Goal: Task Accomplishment & Management: Manage account settings

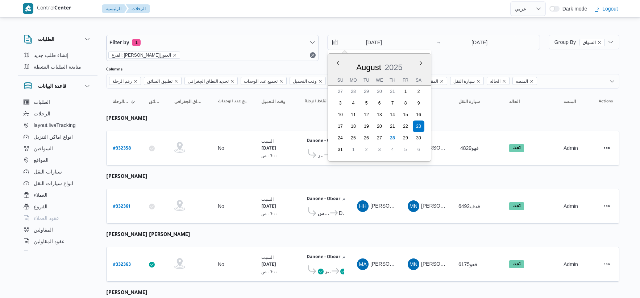
select select "ar"
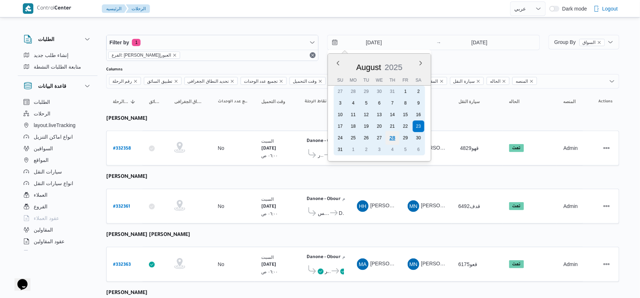
click at [395, 136] on div "28" at bounding box center [393, 138] width 14 height 14
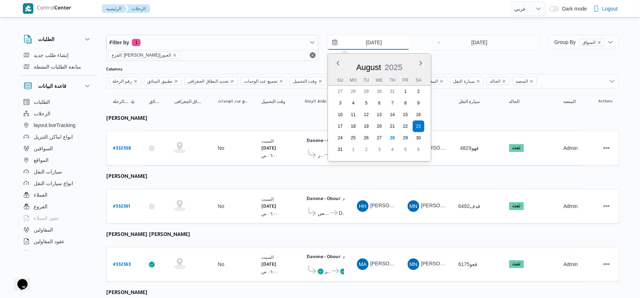
type input "[DATE]"
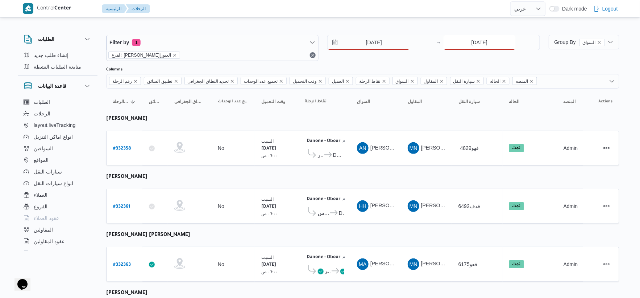
click at [479, 44] on input "[DATE]" at bounding box center [480, 42] width 72 height 15
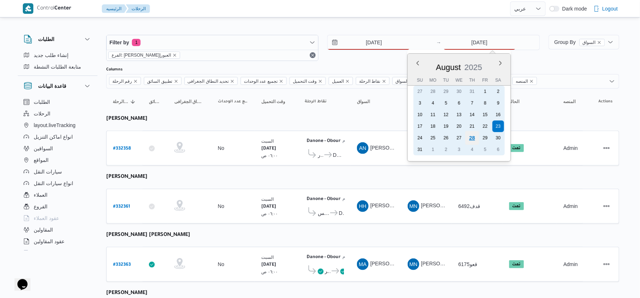
click at [473, 133] on div "28" at bounding box center [472, 138] width 14 height 14
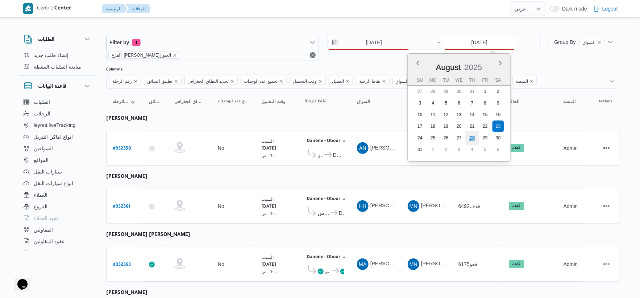
type input "[DATE]"
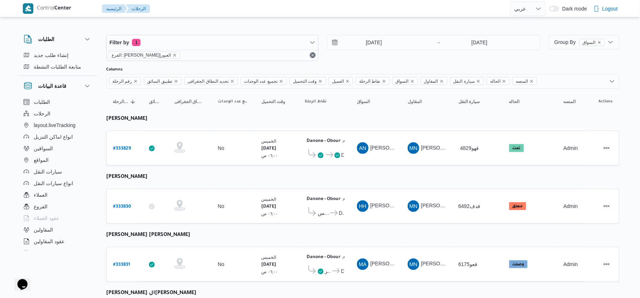
click at [354, 196] on td "السواق HH هشام حسين عبدالله عبدالجواد" at bounding box center [376, 206] width 51 height 35
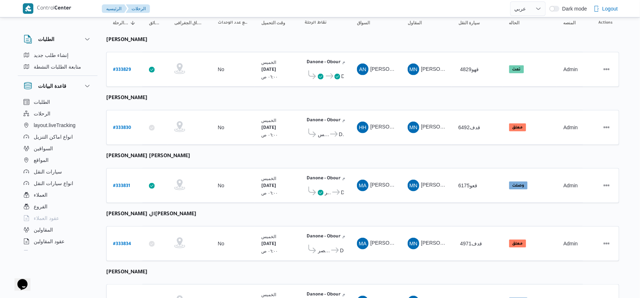
scroll to position [80, 0]
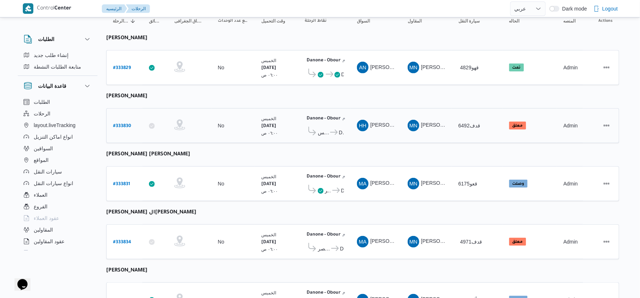
click at [129, 124] on b "# 333830" at bounding box center [122, 126] width 18 height 5
select select "ar"
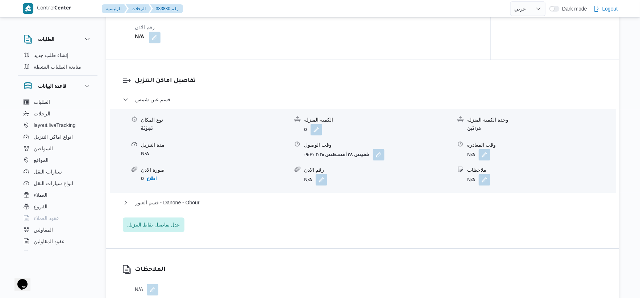
scroll to position [564, 0]
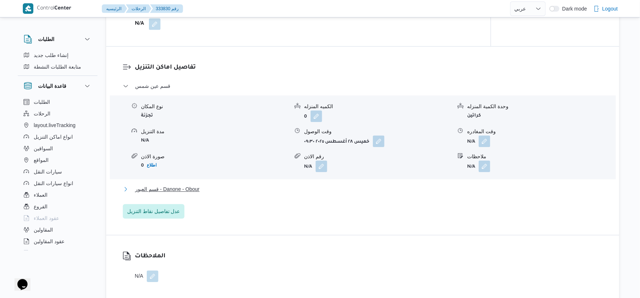
click at [203, 193] on button "قسم العبور - Danone - Obour" at bounding box center [363, 189] width 480 height 9
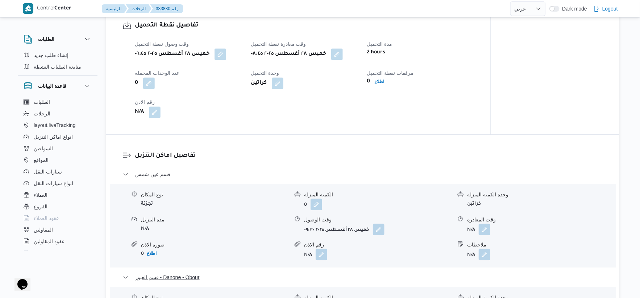
scroll to position [524, 0]
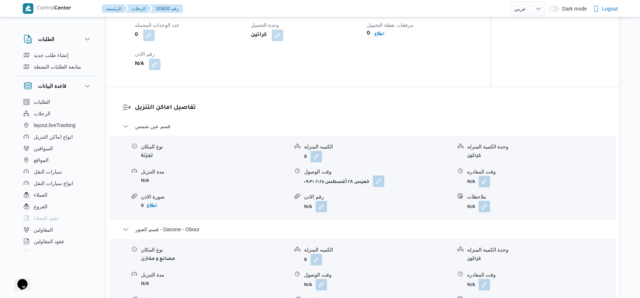
click at [381, 187] on button "button" at bounding box center [379, 181] width 12 height 12
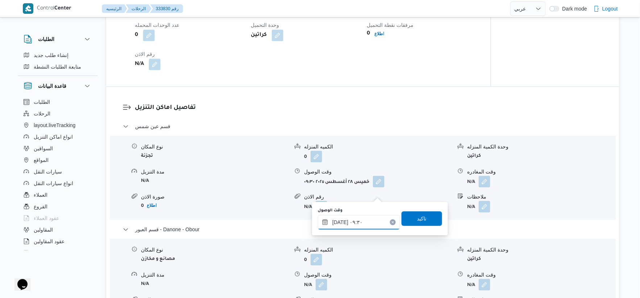
click at [369, 221] on input "٢٨/٠٨/٢٠٢٥ ٠٩:٣٠" at bounding box center [359, 222] width 82 height 15
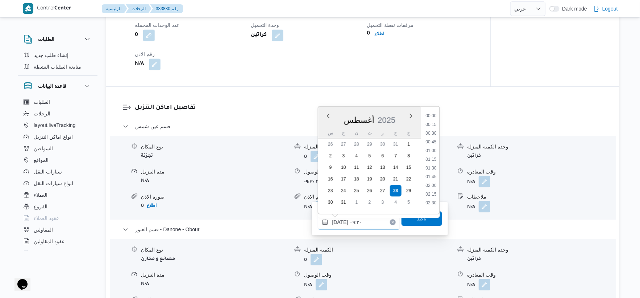
scroll to position [281, 0]
click at [434, 153] on li "09:15" at bounding box center [431, 156] width 17 height 7
type input "٢٨/٠٨/٢٠٢٥ ٠٩:١٥"
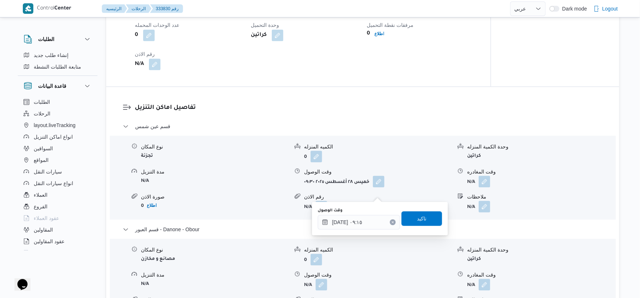
click at [424, 225] on div "تاكيد" at bounding box center [422, 218] width 41 height 15
click at [427, 219] on span "تاكيد" at bounding box center [422, 218] width 41 height 15
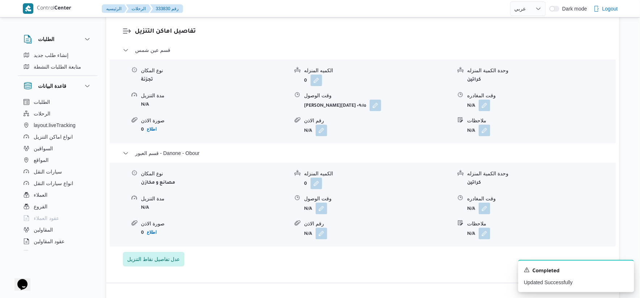
scroll to position [604, 0]
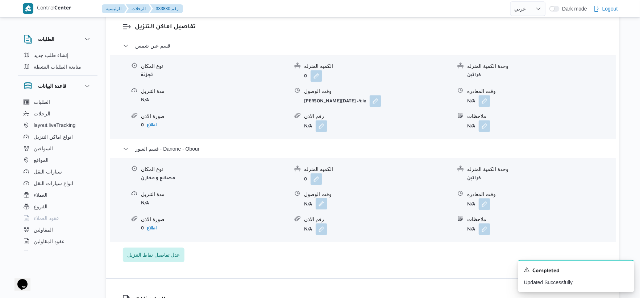
click at [326, 209] on button "button" at bounding box center [322, 204] width 12 height 12
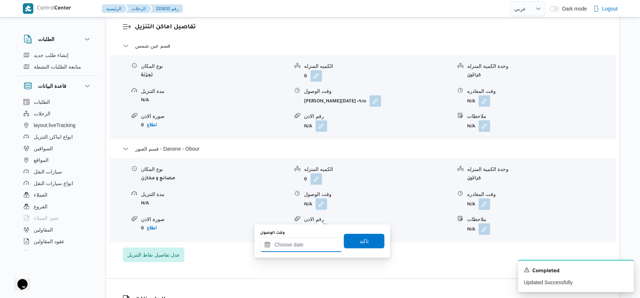
click at [306, 247] on input "وقت الوصول" at bounding box center [301, 244] width 82 height 15
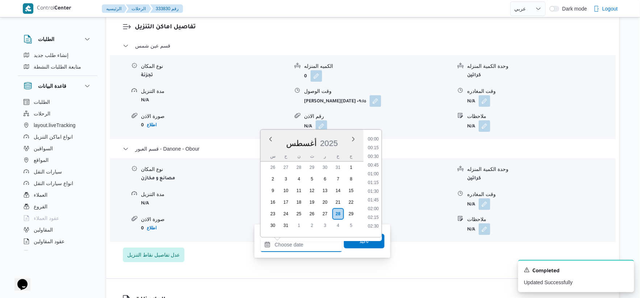
scroll to position [525, 0]
click at [379, 150] on li "15:30" at bounding box center [373, 153] width 17 height 7
type input "٢٨/٠٨/٢٠٢٥ ١٥:٣٠"
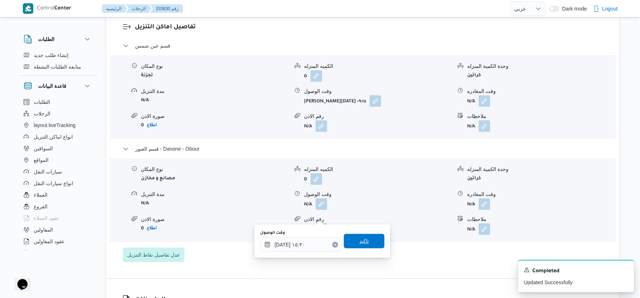
drag, startPoint x: 369, startPoint y: 236, endPoint x: 490, endPoint y: 233, distance: 120.8
click at [370, 235] on span "تاكيد" at bounding box center [364, 241] width 41 height 15
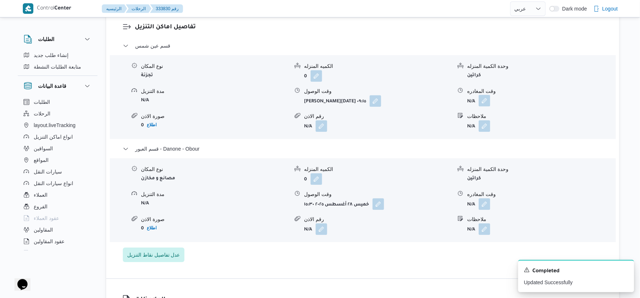
click at [487, 106] on button "button" at bounding box center [485, 101] width 12 height 12
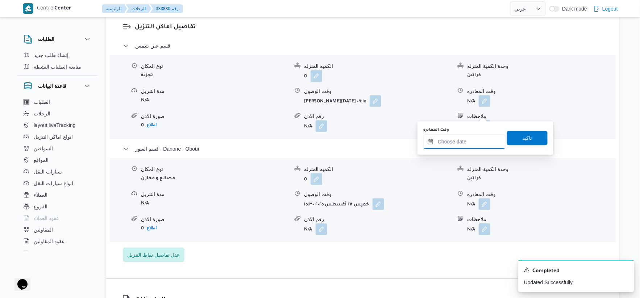
click at [476, 142] on input "وقت المغادره" at bounding box center [465, 141] width 82 height 15
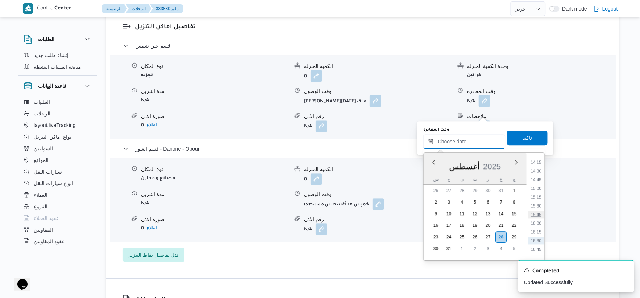
scroll to position [485, 0]
click at [537, 198] on li "15:00" at bounding box center [536, 199] width 17 height 7
type input "٢٨/٠٨/٢٠٢٥ ١٥:٠٠"
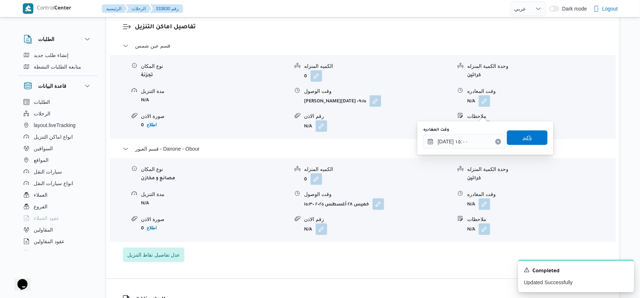
click at [536, 135] on span "تاكيد" at bounding box center [527, 137] width 41 height 15
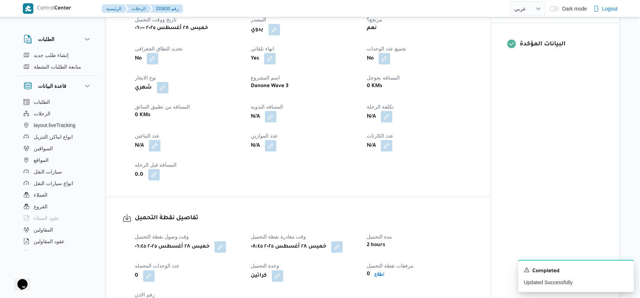
scroll to position [282, 0]
click at [272, 123] on button "button" at bounding box center [271, 118] width 12 height 12
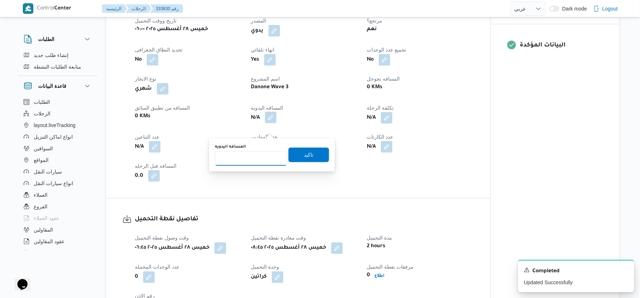
click at [253, 164] on input "المسافه اليدويه" at bounding box center [251, 158] width 72 height 15
type input "51"
click at [311, 154] on span "تاكيد" at bounding box center [309, 154] width 41 height 15
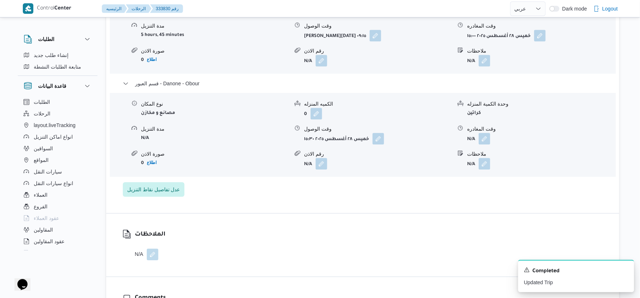
scroll to position [685, 0]
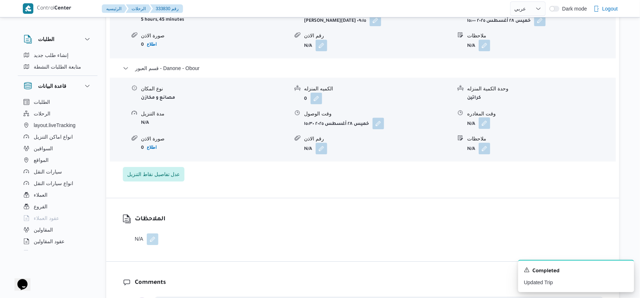
click at [489, 129] on button "button" at bounding box center [485, 123] width 12 height 12
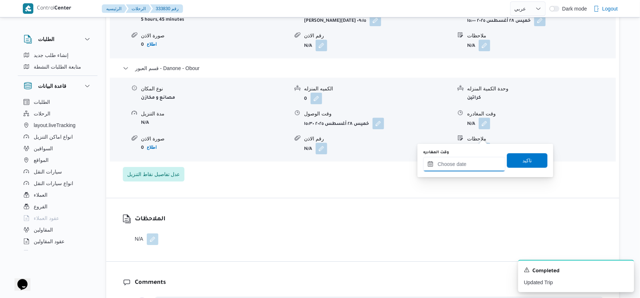
click at [474, 169] on input "وقت المغادره" at bounding box center [465, 164] width 82 height 15
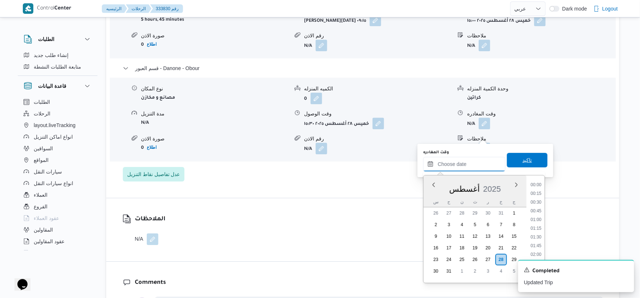
scroll to position [534, 0]
click at [538, 205] on li "16:00" at bounding box center [536, 207] width 17 height 7
type input "[DATE] ١٦:٠٠"
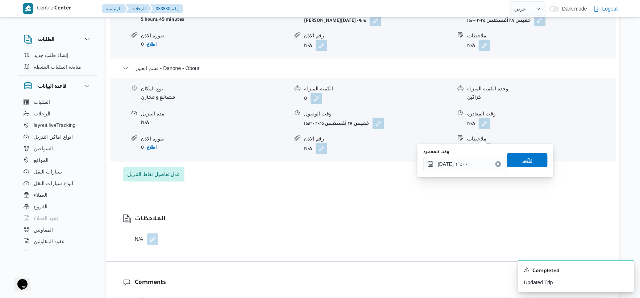
click at [534, 160] on span "تاكيد" at bounding box center [527, 160] width 41 height 15
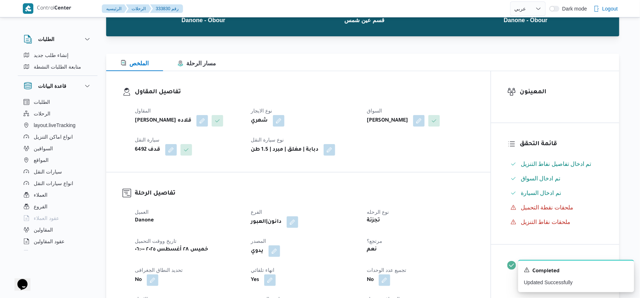
scroll to position [0, 0]
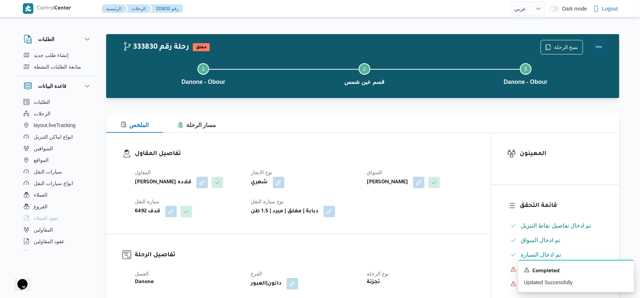
click at [599, 45] on button "Actions" at bounding box center [599, 47] width 15 height 15
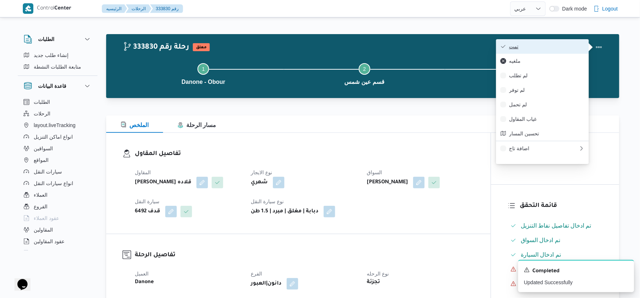
click at [557, 44] on span "تمت" at bounding box center [546, 47] width 75 height 6
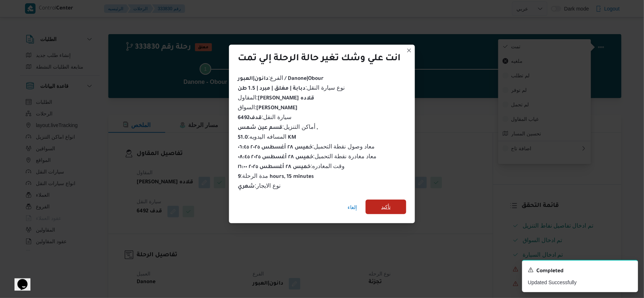
click at [400, 200] on span "تأكيد" at bounding box center [386, 206] width 41 height 15
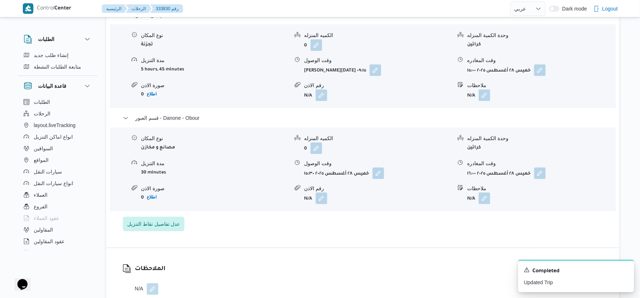
scroll to position [644, 0]
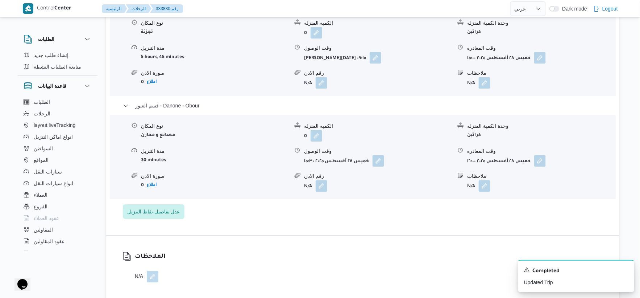
select select "ar"
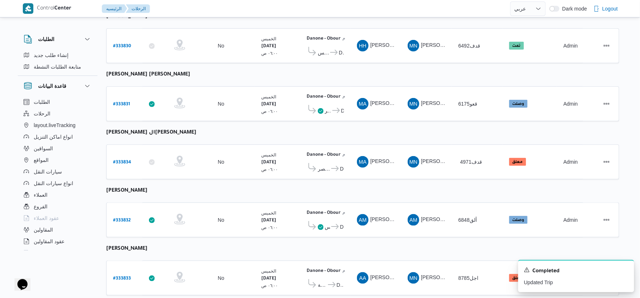
scroll to position [237, 0]
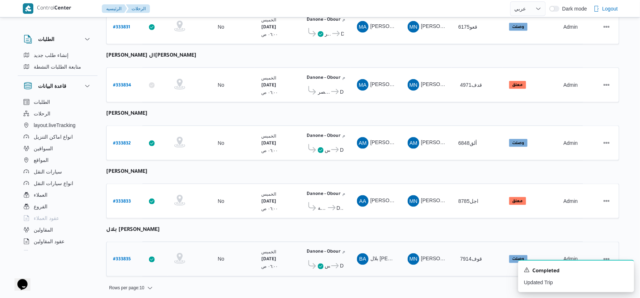
click at [119, 257] on b "# 333835" at bounding box center [122, 259] width 18 height 5
select select "ar"
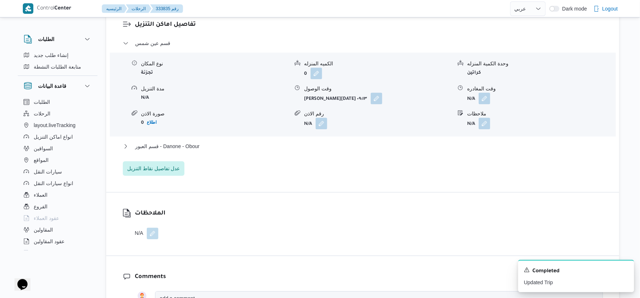
scroll to position [604, 0]
click at [196, 150] on span "قسم العبور - Danone - Obour" at bounding box center [167, 145] width 65 height 9
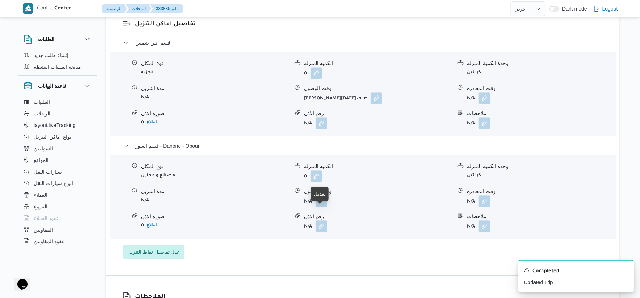
click at [320, 206] on button "button" at bounding box center [322, 201] width 12 height 12
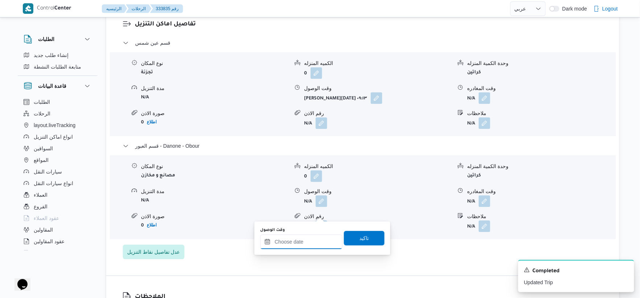
click at [307, 241] on input "وقت الوصول" at bounding box center [301, 241] width 82 height 15
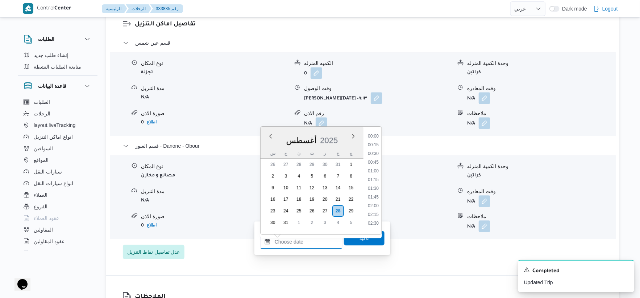
scroll to position [534, 0]
click at [375, 158] on li "16:00" at bounding box center [373, 158] width 17 height 7
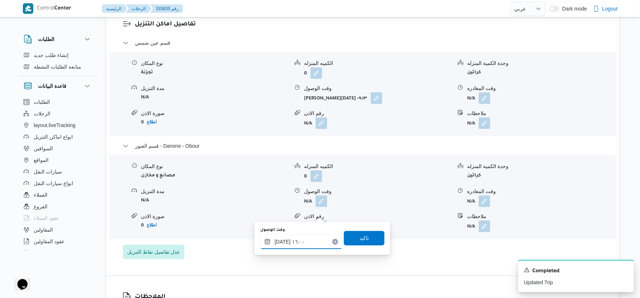
click at [281, 240] on input "٢٨/٠٨/٢٠٢٥ ١٦:٠٠" at bounding box center [301, 241] width 82 height 15
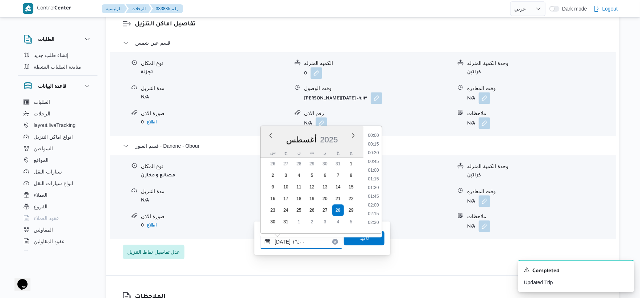
click at [281, 240] on input "٢٨/٠٨/٢٠٢٥ ١٦:٠٠" at bounding box center [301, 241] width 82 height 15
type input "٢٨/٠٨/٢٠٢٥ ١٦:١٠"
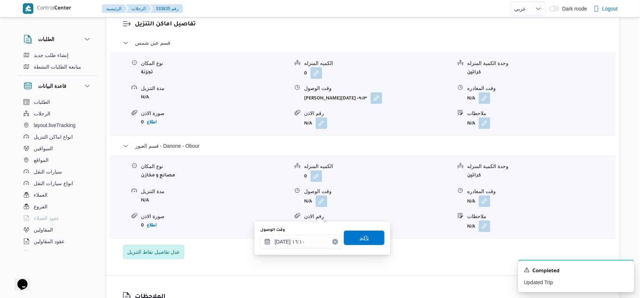
click at [363, 240] on span "تاكيد" at bounding box center [364, 237] width 9 height 9
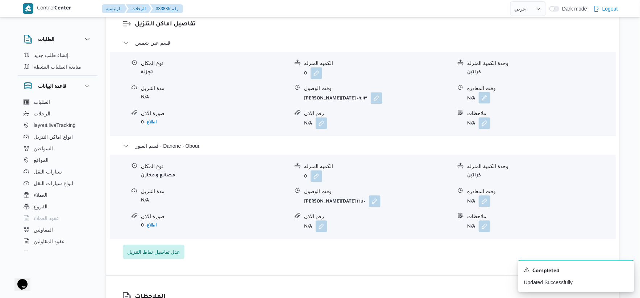
click at [490, 103] on button "button" at bounding box center [485, 98] width 12 height 12
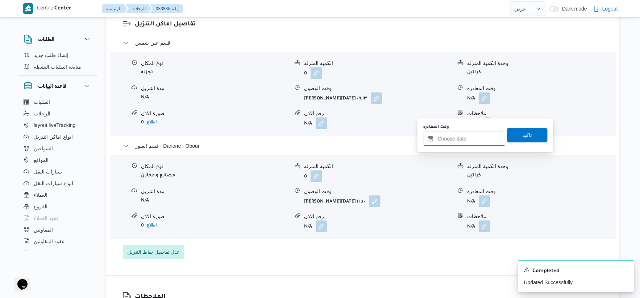
drag, startPoint x: 476, startPoint y: 136, endPoint x: 490, endPoint y: 139, distance: 13.6
click at [476, 136] on input "وقت المغادره" at bounding box center [465, 138] width 82 height 15
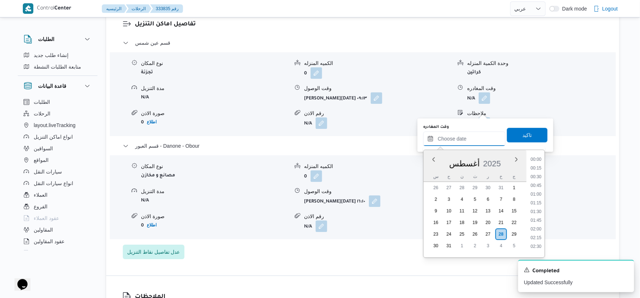
scroll to position [534, 0]
click at [538, 165] on li "15:30" at bounding box center [536, 164] width 17 height 7
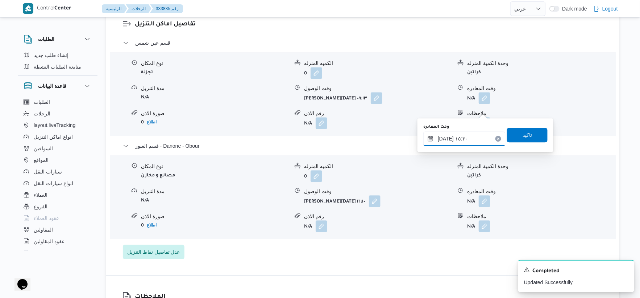
click at [460, 134] on input "٢٨/٠٨/٢٠٢٥ ١٥:٣٠" at bounding box center [465, 138] width 82 height 15
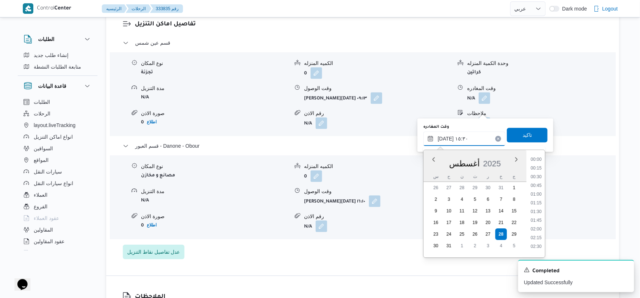
scroll to position [490, 0]
click at [540, 219] on li "15:45" at bounding box center [536, 217] width 17 height 7
type input "٢٨/٠٨/٢٠٢٥ ١٥:٤٥"
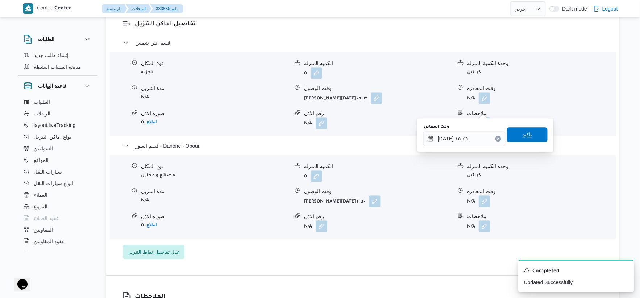
click at [529, 138] on span "تاكيد" at bounding box center [527, 134] width 41 height 15
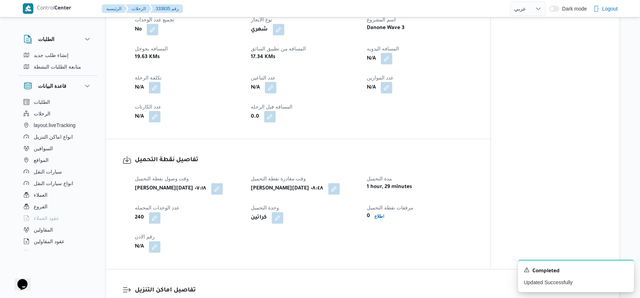
scroll to position [282, 0]
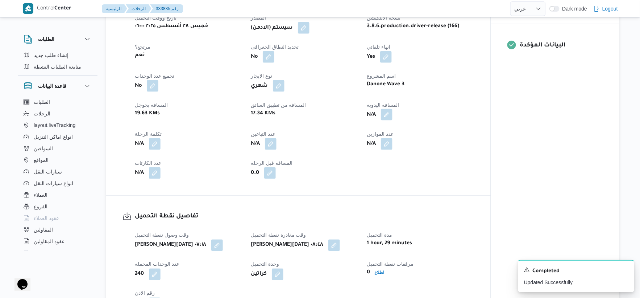
click at [386, 120] on button "button" at bounding box center [387, 115] width 12 height 12
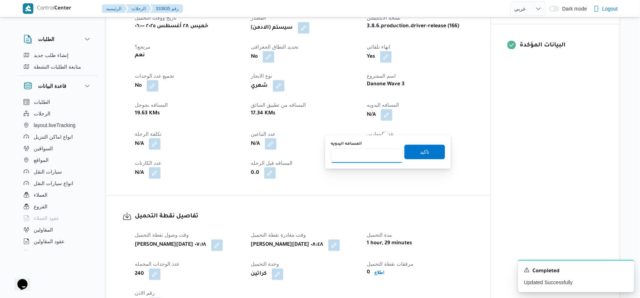
click at [375, 152] on input "المسافه اليدويه" at bounding box center [367, 155] width 72 height 15
type input "48"
click at [443, 149] on div "You are in a dialog. To close this dialog, hit escape. المسافه اليدويه 48 تاكيد" at bounding box center [388, 151] width 126 height 33
click at [436, 149] on span "تاكيد" at bounding box center [425, 151] width 41 height 15
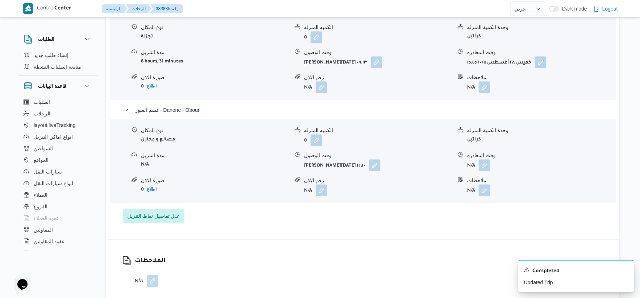
scroll to position [644, 0]
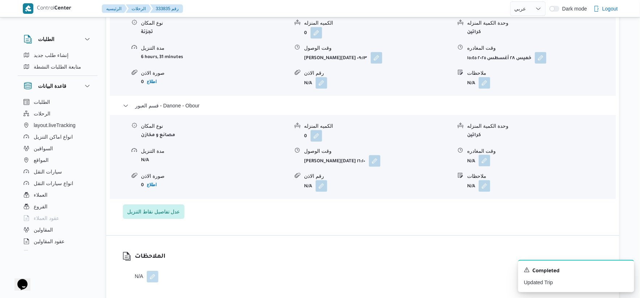
click at [487, 166] on button "button" at bounding box center [485, 160] width 12 height 12
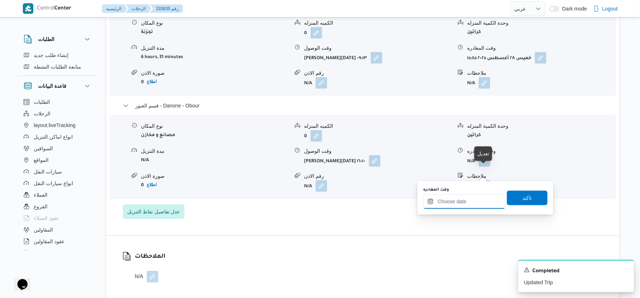
click at [480, 199] on input "وقت المغادره" at bounding box center [465, 201] width 82 height 15
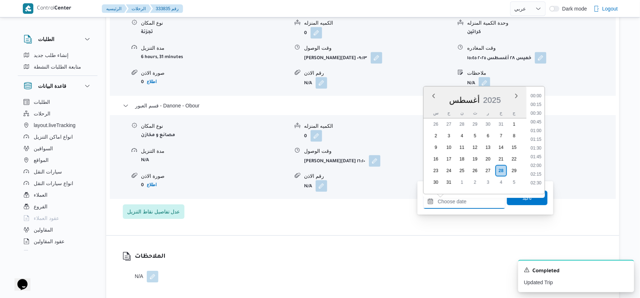
scroll to position [534, 0]
click at [539, 143] on li "16:45" at bounding box center [536, 144] width 17 height 7
type input "٢٨/٠٨/٢٠٢٥ ١٦:٤٥"
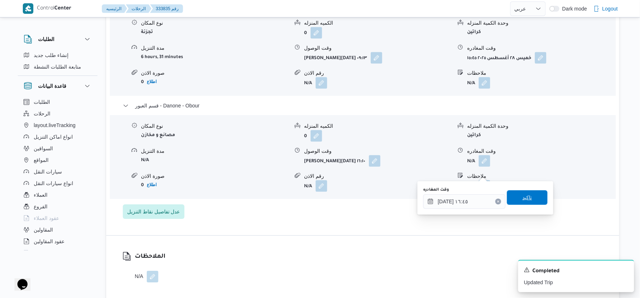
click at [534, 191] on span "تاكيد" at bounding box center [527, 197] width 41 height 15
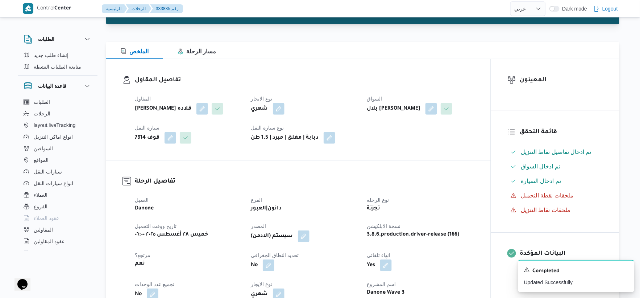
scroll to position [0, 0]
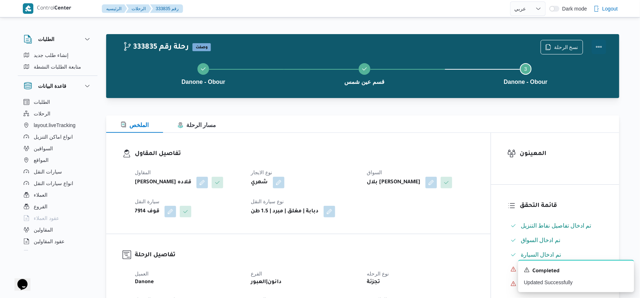
click at [603, 44] on button "Actions" at bounding box center [599, 47] width 15 height 15
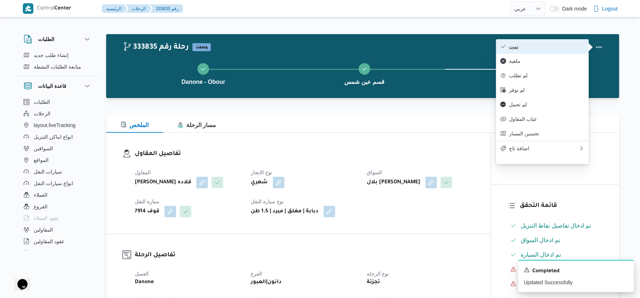
click at [555, 44] on span "تمت" at bounding box center [546, 47] width 75 height 6
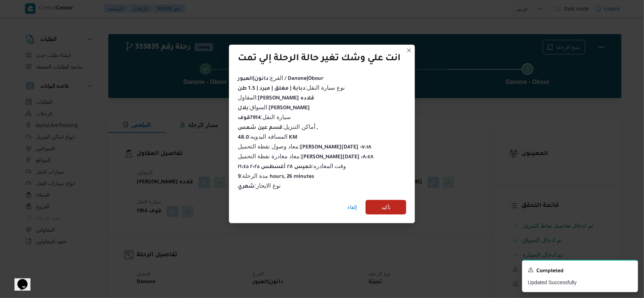
click at [404, 211] on div "إلغاء تأكيد" at bounding box center [322, 208] width 186 height 29
click at [396, 206] on span "تأكيد" at bounding box center [386, 206] width 41 height 15
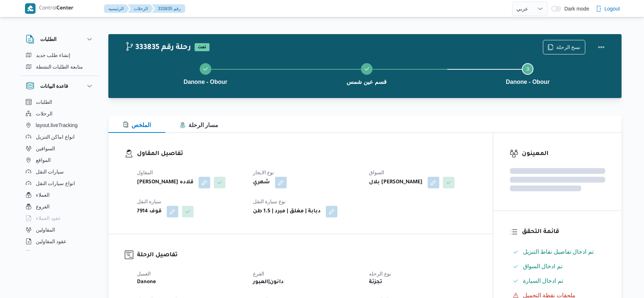
select select "ar"
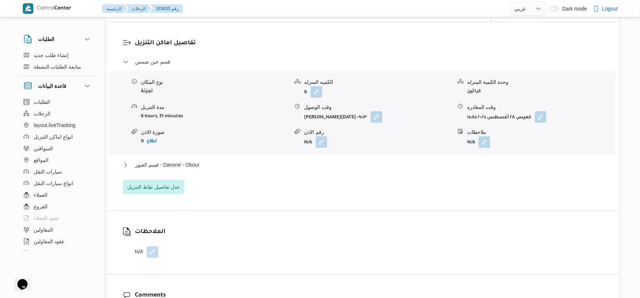
scroll to position [604, 0]
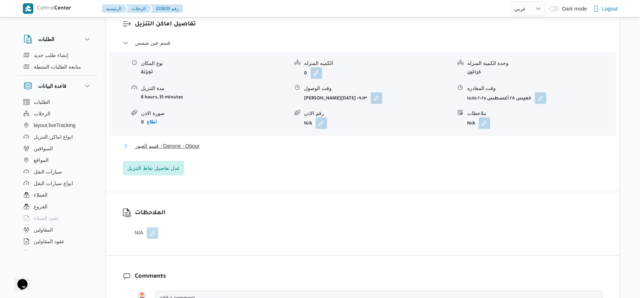
click at [194, 150] on span "قسم العبور - Danone - Obour" at bounding box center [167, 145] width 65 height 9
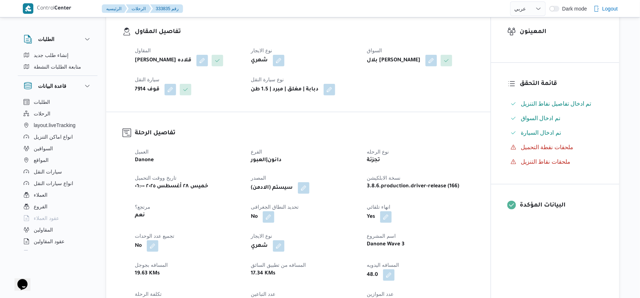
scroll to position [241, 0]
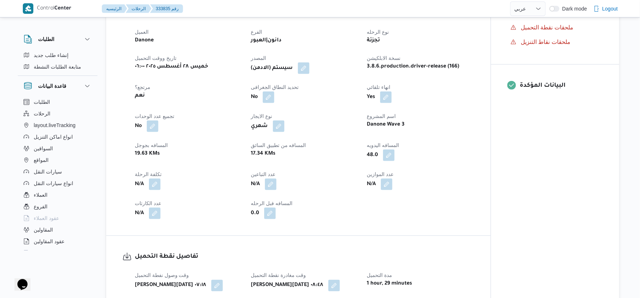
select select "ar"
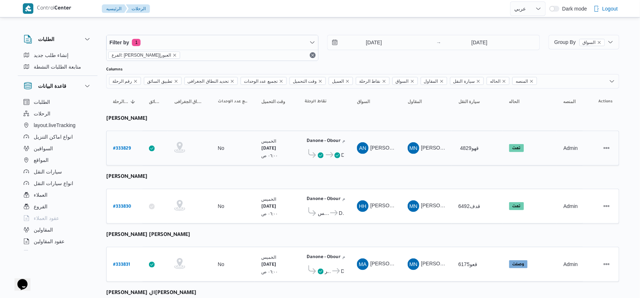
click at [118, 149] on b "# 333829" at bounding box center [122, 148] width 18 height 5
select select "ar"
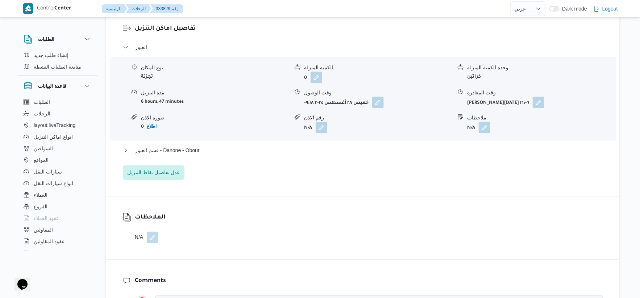
scroll to position [604, 0]
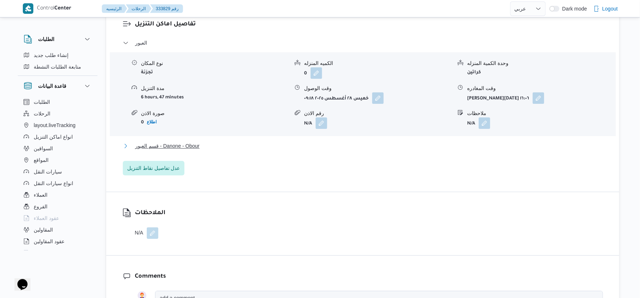
click at [212, 150] on button "قسم العبور - Danone - Obour" at bounding box center [363, 145] width 480 height 9
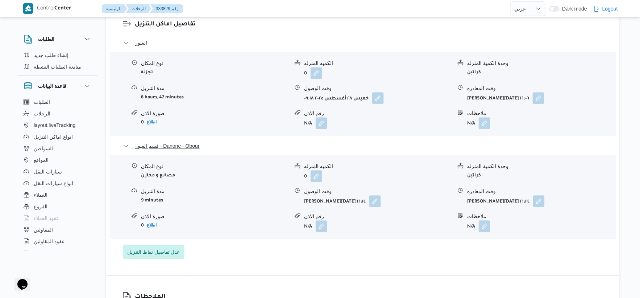
scroll to position [644, 0]
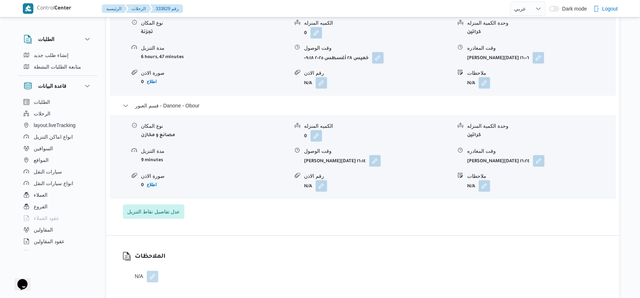
click at [369, 216] on div "العبور نوع المكان تجزئة الكميه المنزله 0 وحدة الكمية المنزله كراتين مدة التنزيل…" at bounding box center [363, 108] width 480 height 220
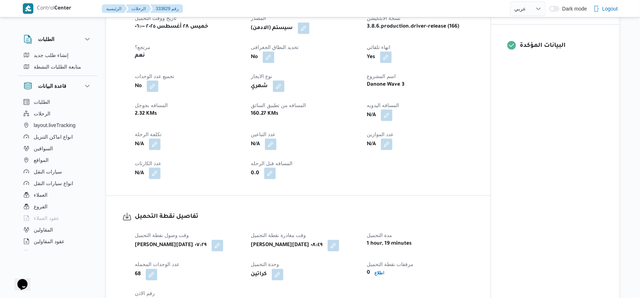
scroll to position [282, 0]
click at [385, 120] on button "button" at bounding box center [387, 115] width 12 height 12
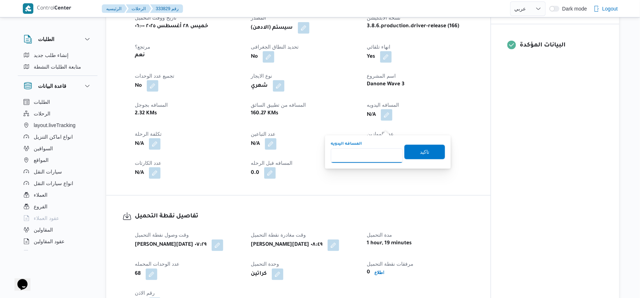
click at [360, 155] on input "المسافه اليدويه" at bounding box center [367, 155] width 72 height 15
type input "38"
click at [408, 152] on span "تاكيد" at bounding box center [425, 151] width 41 height 15
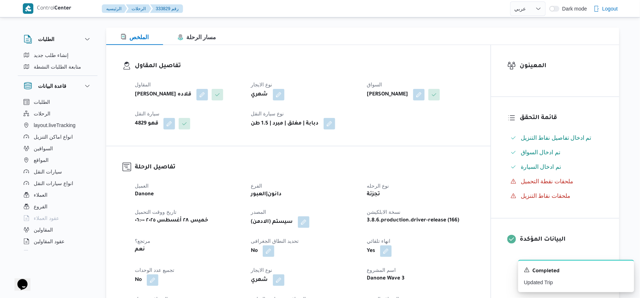
scroll to position [241, 0]
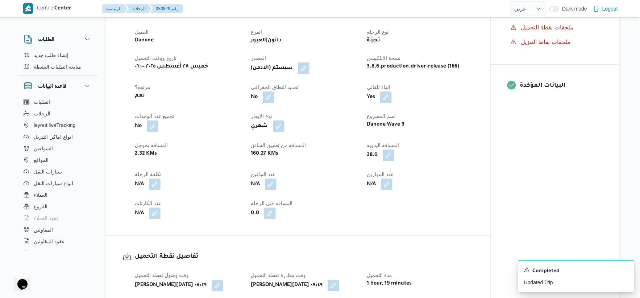
select select "ar"
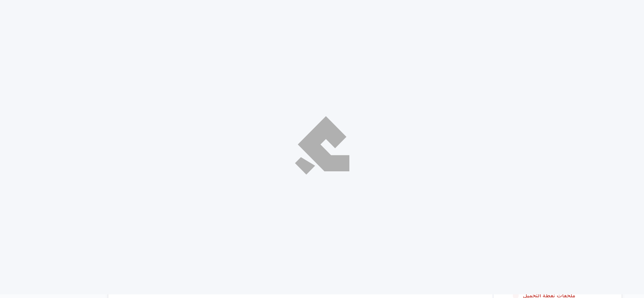
select select "ar"
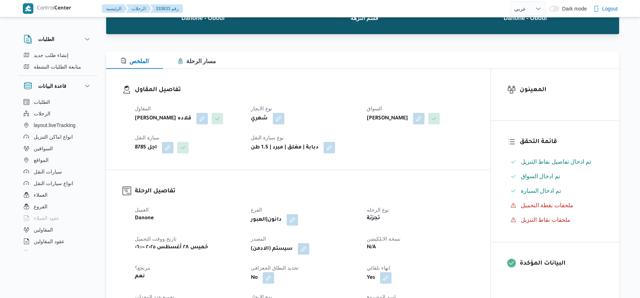
scroll to position [201, 0]
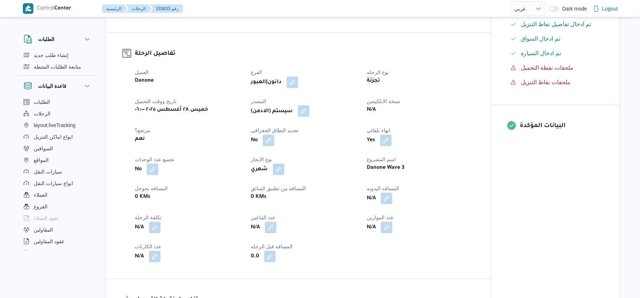
click at [307, 110] on button "button" at bounding box center [304, 111] width 12 height 12
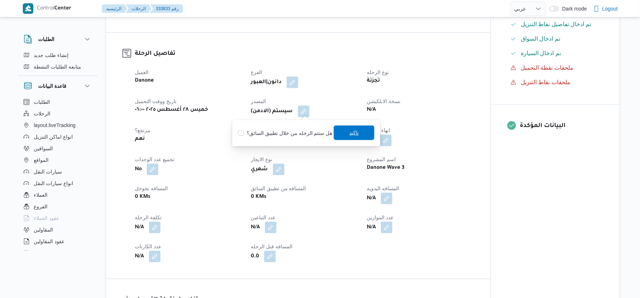
click at [343, 126] on span "تاكيد" at bounding box center [354, 132] width 41 height 15
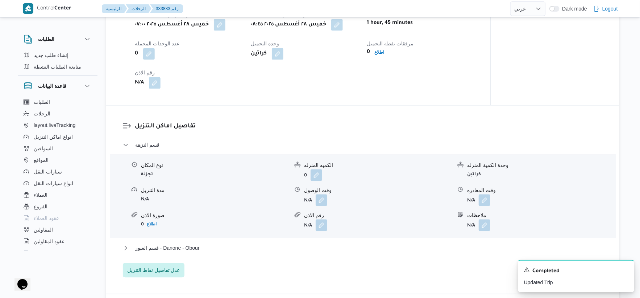
scroll to position [524, 0]
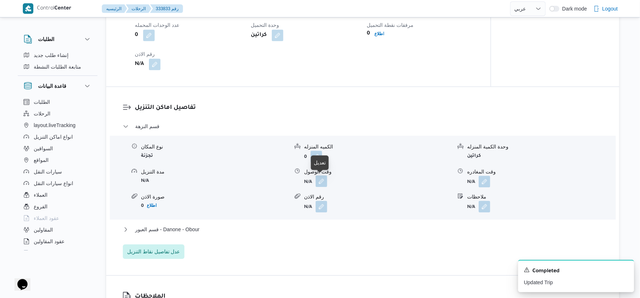
click at [323, 181] on button "button" at bounding box center [322, 181] width 12 height 12
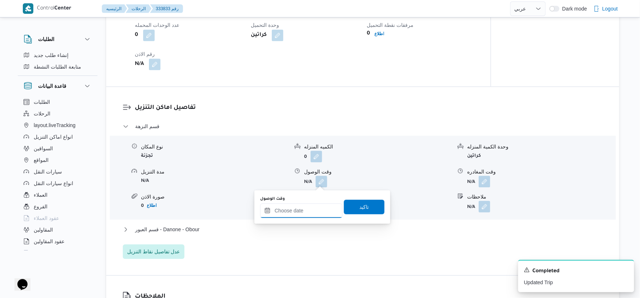
click at [304, 216] on input "وقت الوصول" at bounding box center [301, 210] width 82 height 15
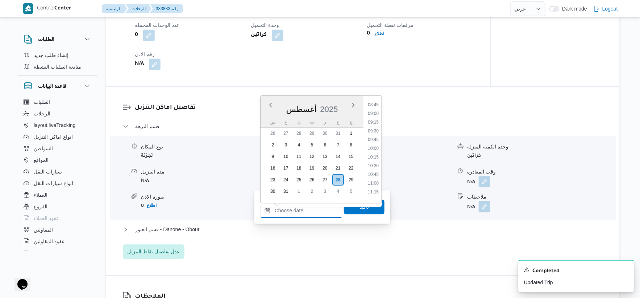
scroll to position [292, 0]
click at [378, 136] on li "09:15" at bounding box center [373, 134] width 17 height 7
type input "[DATE] ٠٩:١٥"
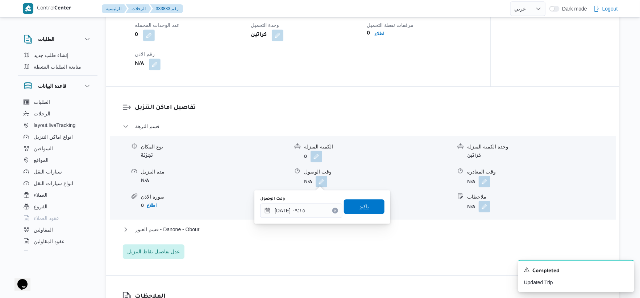
click at [368, 211] on span "تاكيد" at bounding box center [364, 206] width 41 height 15
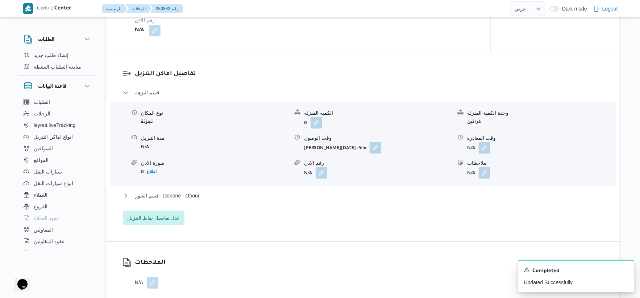
scroll to position [564, 0]
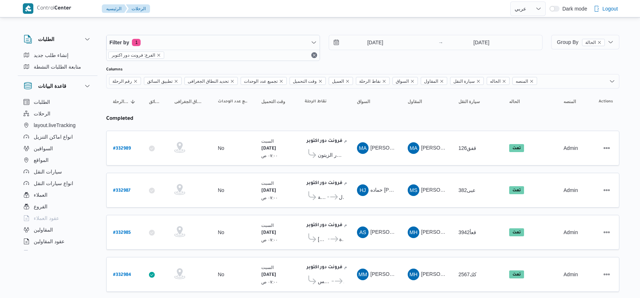
select select "ar"
click at [381, 44] on input "23/8/2025" at bounding box center [370, 42] width 82 height 15
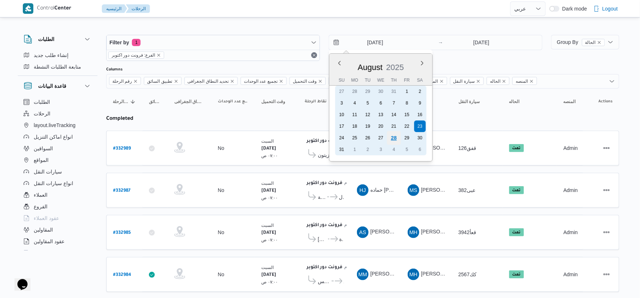
click at [392, 132] on div "28" at bounding box center [394, 138] width 14 height 14
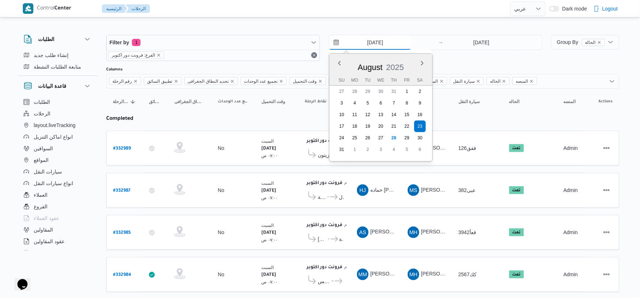
type input "[DATE]"
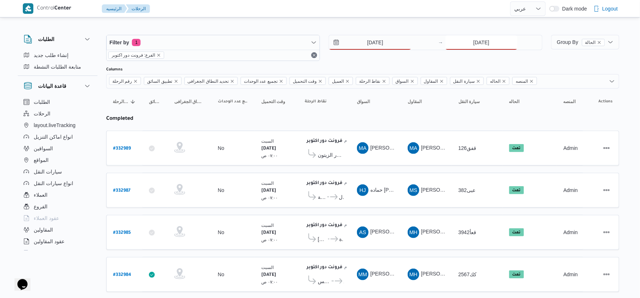
click at [486, 44] on input "[DATE]" at bounding box center [482, 42] width 72 height 15
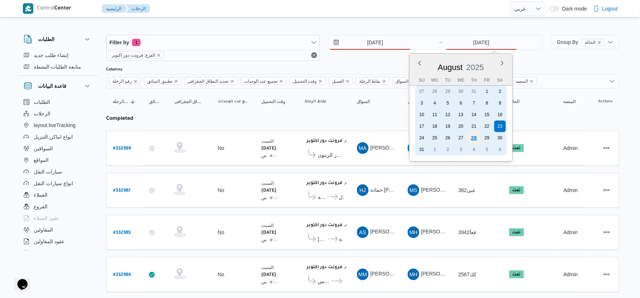
click at [475, 131] on div "28" at bounding box center [474, 138] width 14 height 14
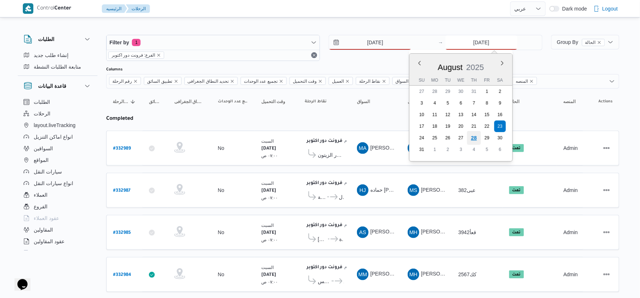
type input "[DATE]"
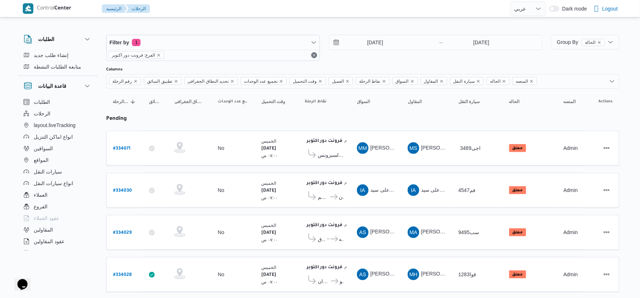
click at [376, 156] on div "MM محمد محمود عبدالهادي عبدالحميد" at bounding box center [376, 147] width 44 height 17
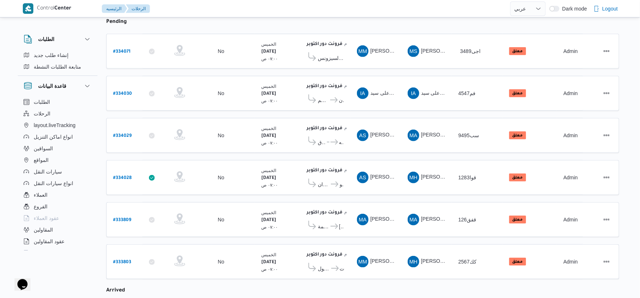
scroll to position [96, 0]
click at [325, 186] on span "كارفور حلوان" at bounding box center [324, 184] width 12 height 9
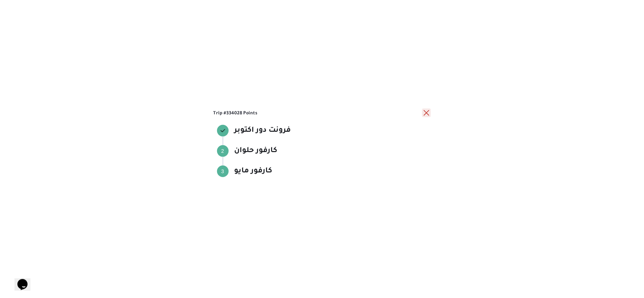
click at [427, 112] on button "close" at bounding box center [426, 112] width 9 height 9
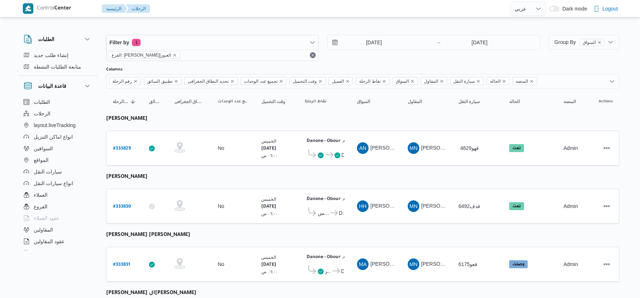
select select "ar"
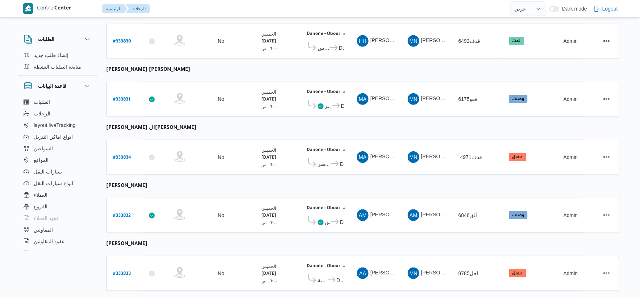
scroll to position [237, 0]
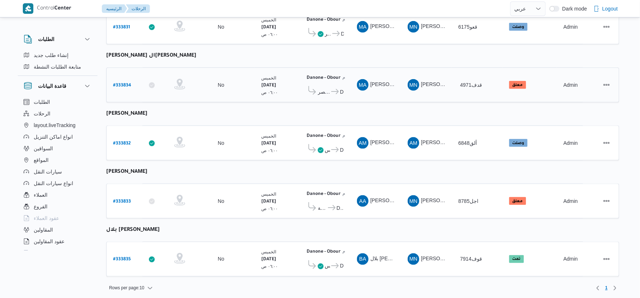
click at [125, 83] on b "# 333834" at bounding box center [122, 85] width 18 height 5
select select "ar"
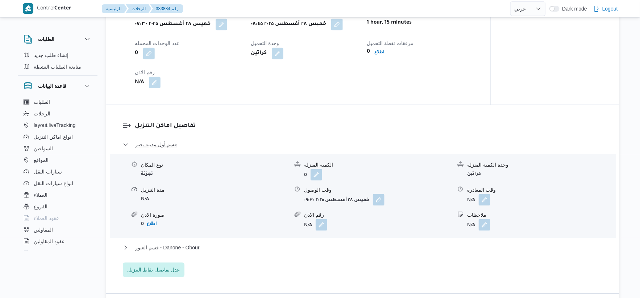
scroll to position [564, 0]
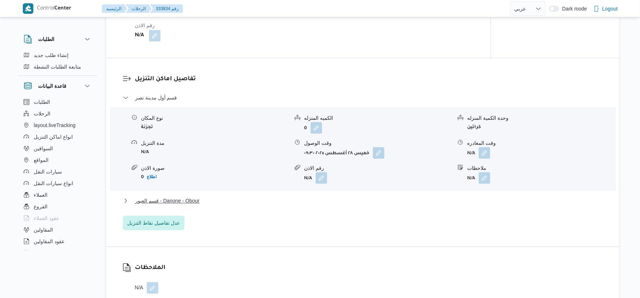
click at [186, 205] on div "قسم العبور - Danone - Obour" at bounding box center [363, 203] width 480 height 14
click at [191, 199] on span "قسم العبور - Danone - Obour" at bounding box center [167, 200] width 65 height 9
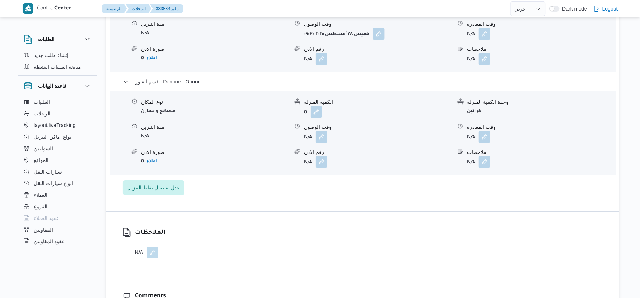
scroll to position [685, 0]
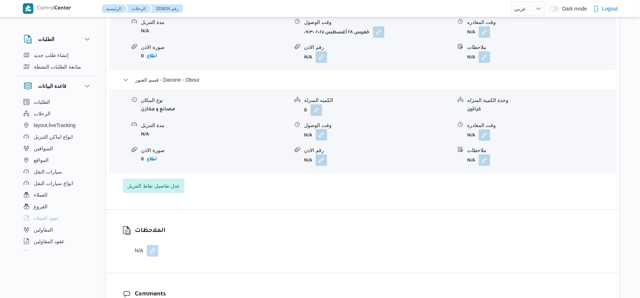
click at [322, 134] on button "button" at bounding box center [322, 135] width 12 height 12
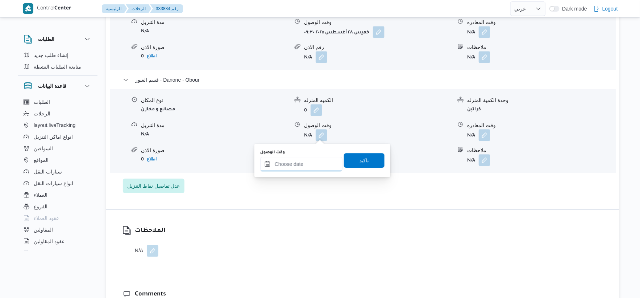
click at [317, 162] on input "وقت الوصول" at bounding box center [301, 164] width 82 height 15
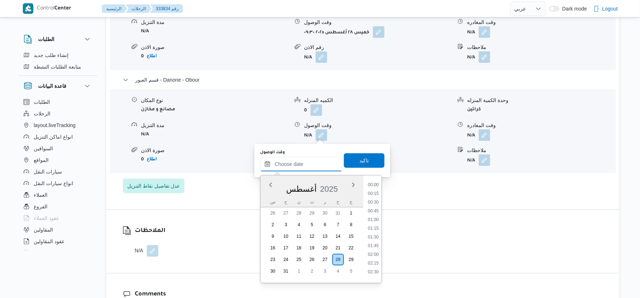
scroll to position [542, 0]
click at [375, 223] on li "16:45" at bounding box center [373, 225] width 17 height 7
type input "٢٨/٠٨/٢٠٢٥ ١٦:٤٥"
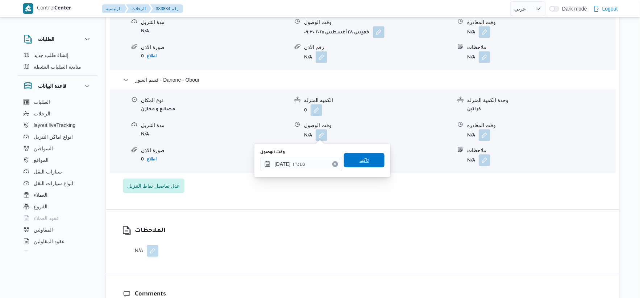
click at [373, 158] on span "تاكيد" at bounding box center [364, 160] width 41 height 15
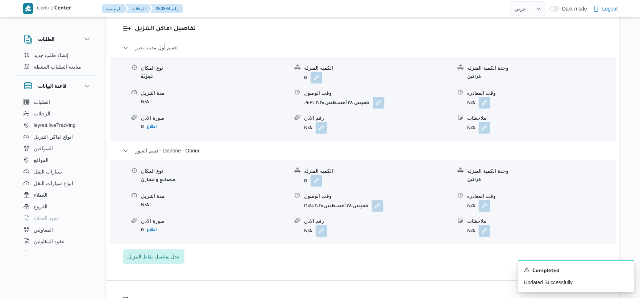
scroll to position [604, 0]
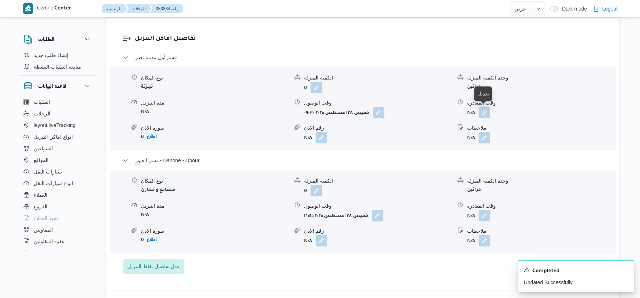
click at [486, 113] on button "button" at bounding box center [485, 112] width 12 height 12
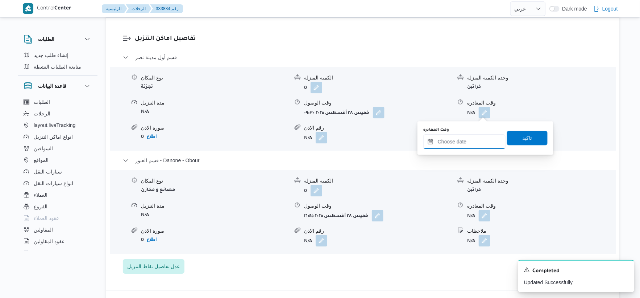
drag, startPoint x: 485, startPoint y: 116, endPoint x: 474, endPoint y: 147, distance: 32.3
click at [474, 147] on input "وقت المغادره" at bounding box center [465, 141] width 82 height 15
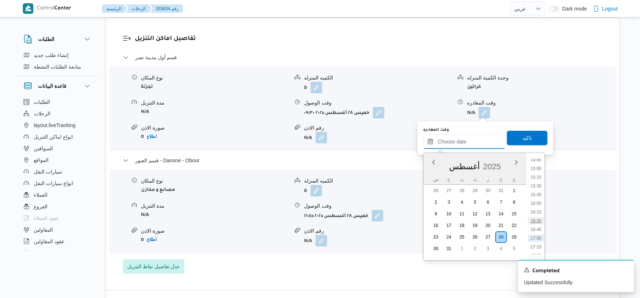
scroll to position [502, 0]
click at [538, 215] on li "16:00" at bounding box center [536, 216] width 17 height 7
type input "[DATE] ١٦:٠٠"
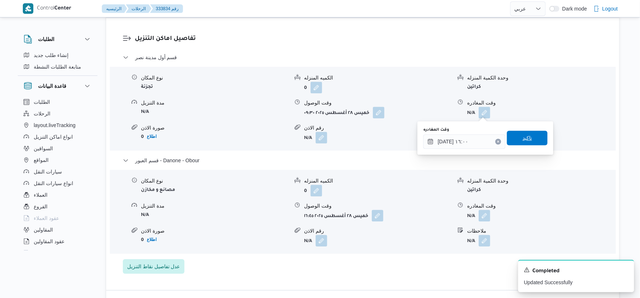
click at [525, 138] on span "تاكيد" at bounding box center [527, 137] width 9 height 9
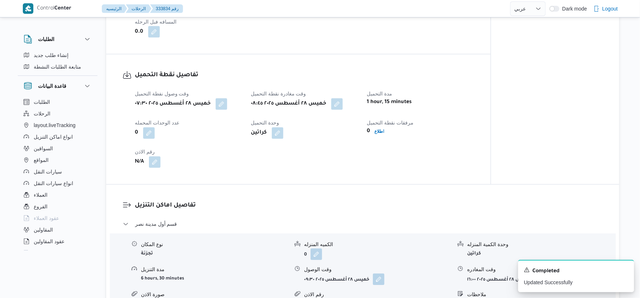
scroll to position [322, 0]
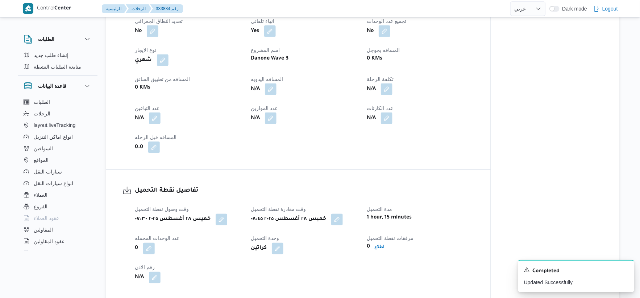
drag, startPoint x: 331, startPoint y: 107, endPoint x: 284, endPoint y: 100, distance: 47.6
click at [331, 107] on dt "عدد الموازين" at bounding box center [304, 108] width 107 height 9
click at [269, 86] on button "button" at bounding box center [271, 89] width 12 height 12
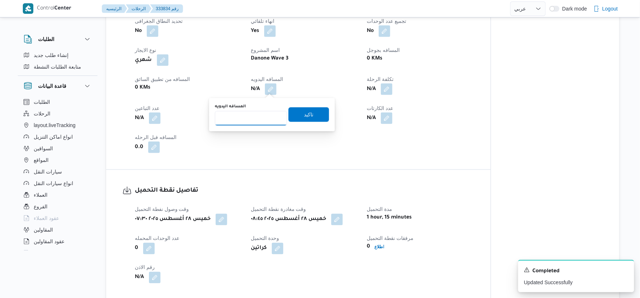
click at [239, 118] on input "المسافه اليدويه" at bounding box center [251, 118] width 72 height 15
type input "81"
click at [294, 115] on span "تاكيد" at bounding box center [309, 114] width 41 height 15
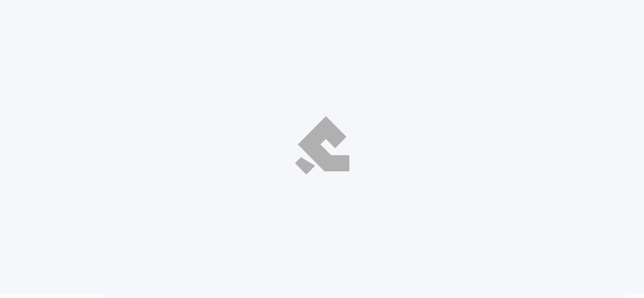
select select "ar"
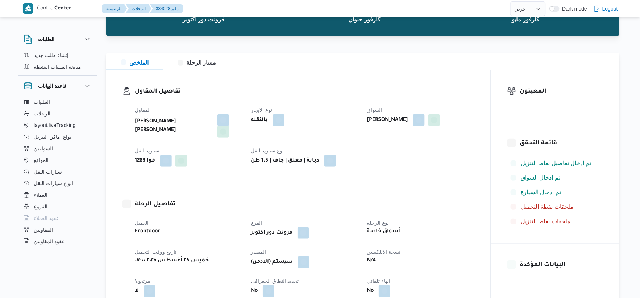
scroll to position [201, 0]
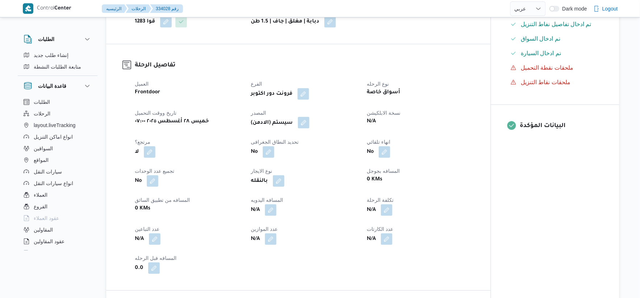
click at [310, 117] on button "button" at bounding box center [304, 123] width 12 height 12
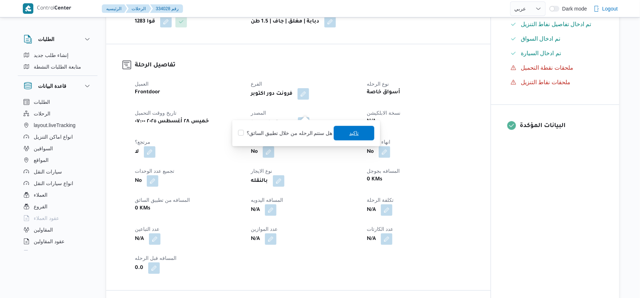
click at [347, 126] on span "تاكيد" at bounding box center [354, 133] width 41 height 15
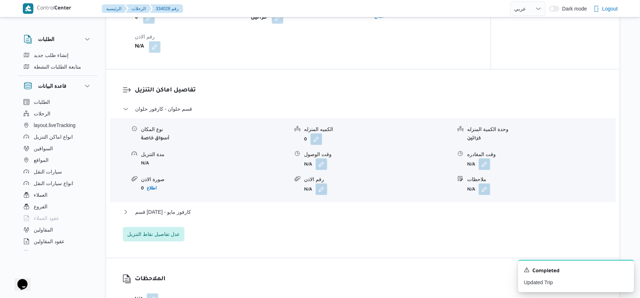
scroll to position [483, 0]
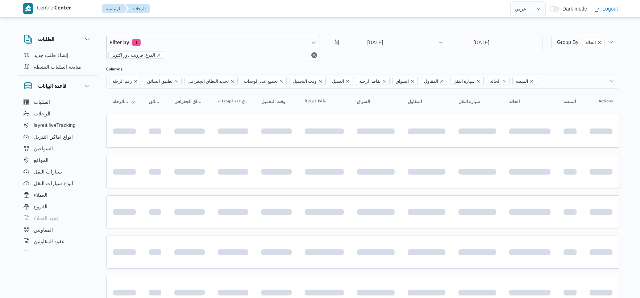
select select "ar"
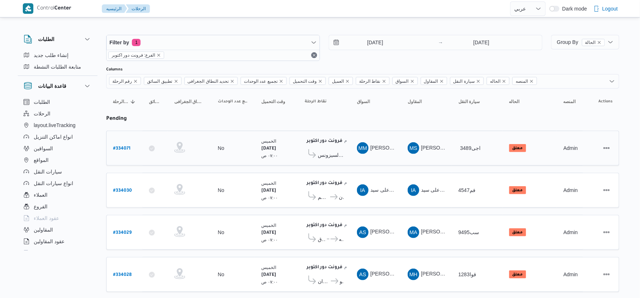
click at [328, 154] on span "كارفور مدينتي السيزونس" at bounding box center [331, 154] width 26 height 9
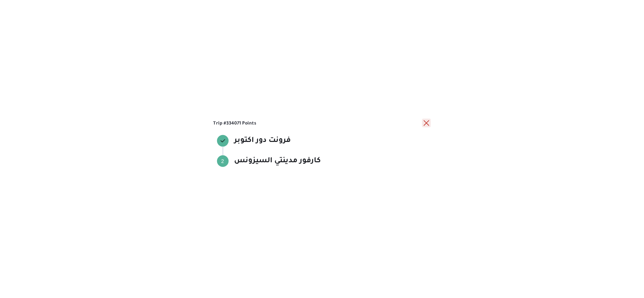
click at [425, 122] on button "close" at bounding box center [426, 123] width 9 height 9
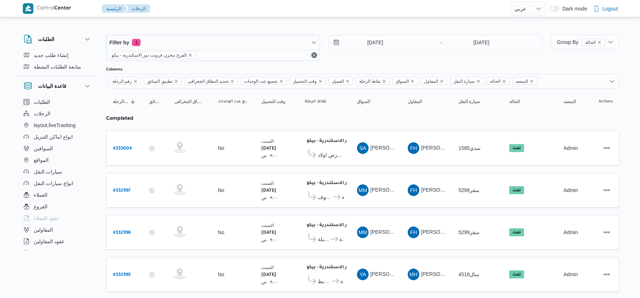
select select "ar"
click at [393, 45] on input "[DATE]" at bounding box center [370, 42] width 82 height 15
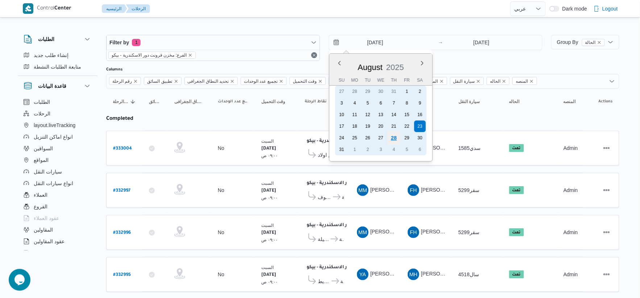
click at [391, 135] on div "28" at bounding box center [394, 138] width 14 height 14
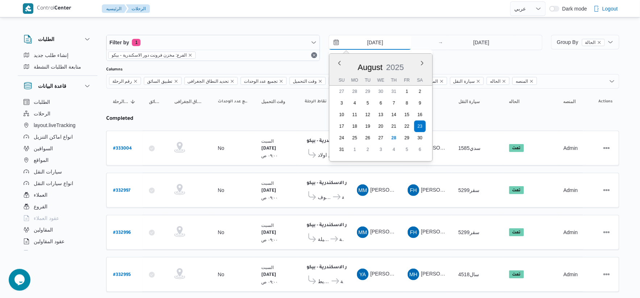
type input "[DATE]"
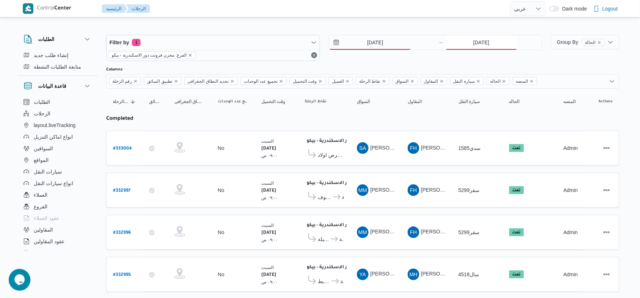
click at [476, 48] on input "[DATE]" at bounding box center [482, 42] width 72 height 15
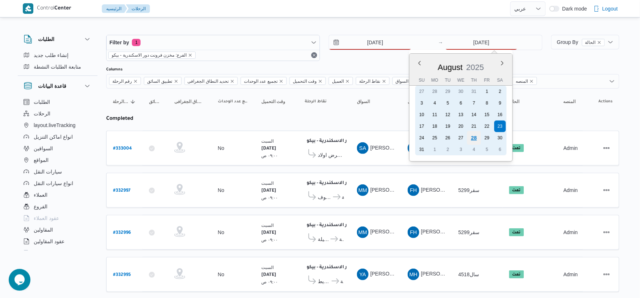
click at [475, 134] on div "28" at bounding box center [474, 138] width 14 height 14
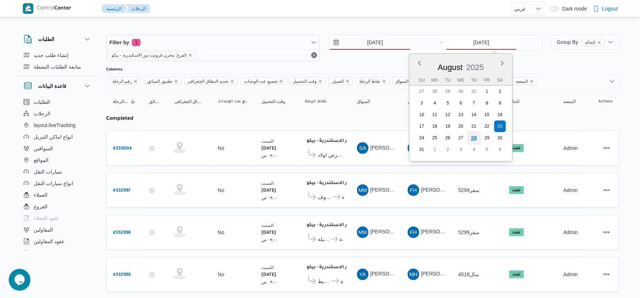
type input "[DATE]"
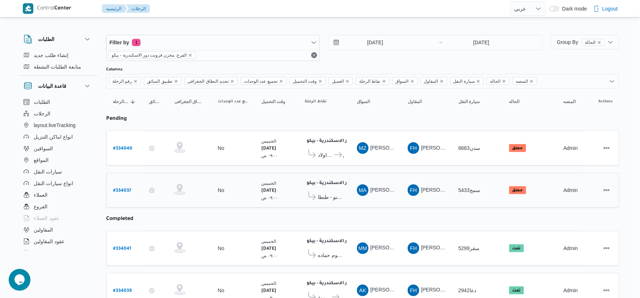
click at [375, 173] on td "السواق MA محمد احمد شاذلي احمد" at bounding box center [376, 190] width 51 height 35
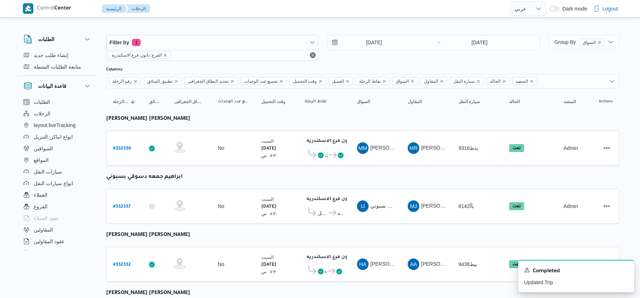
select select "ar"
click at [393, 36] on input "[DATE]" at bounding box center [369, 42] width 82 height 15
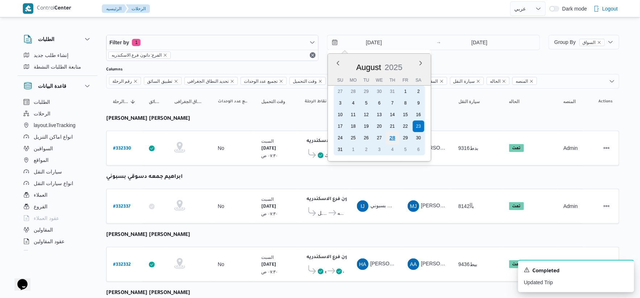
click at [394, 135] on div "28" at bounding box center [393, 138] width 14 height 14
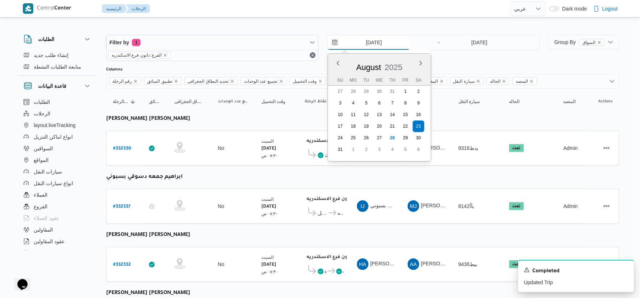
type input "[DATE]"
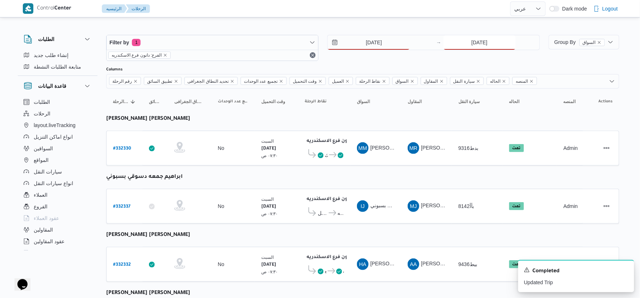
click at [480, 46] on input "[DATE]" at bounding box center [480, 42] width 72 height 15
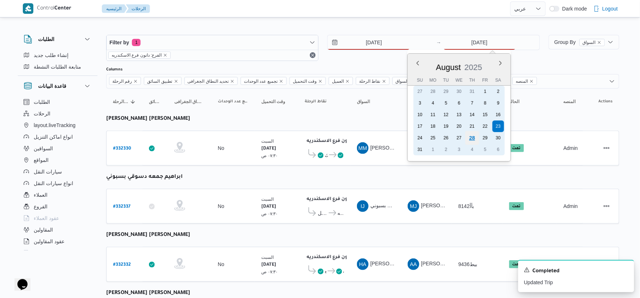
click at [470, 134] on div "28" at bounding box center [472, 138] width 14 height 14
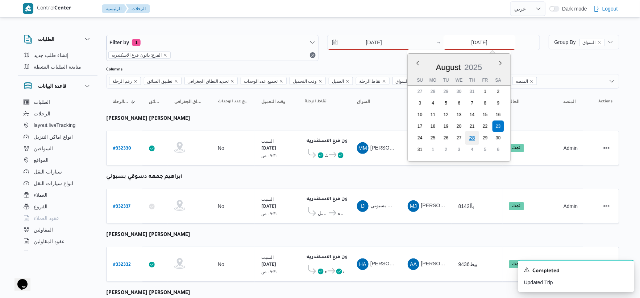
type input "[DATE]"
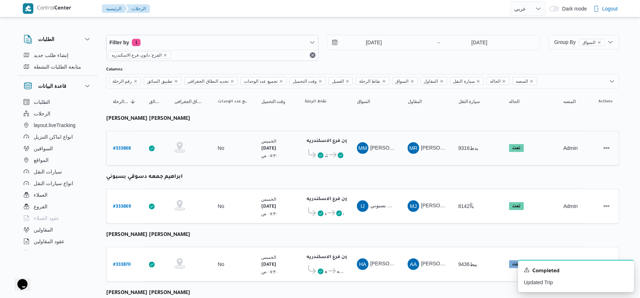
click at [399, 156] on td "السواق MM [PERSON_NAME] [PERSON_NAME]" at bounding box center [376, 148] width 51 height 35
click at [624, 269] on icon "Dismiss toast" at bounding box center [626, 269] width 6 height 6
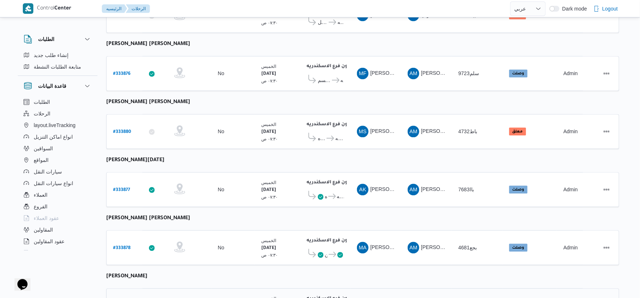
scroll to position [462, 0]
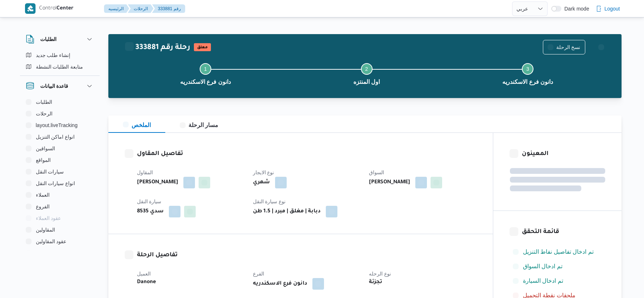
select select "ar"
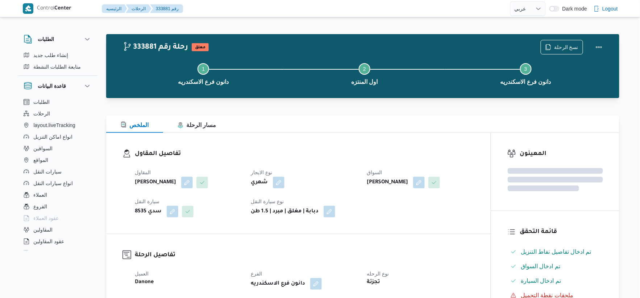
scroll to position [201, 0]
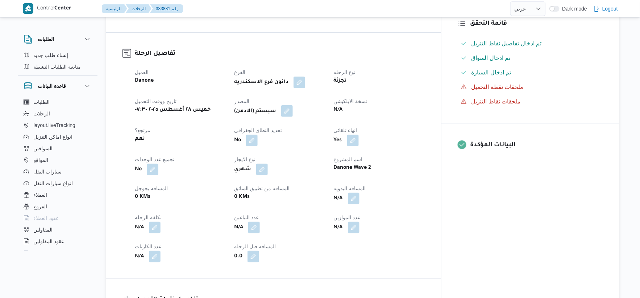
click at [293, 112] on button "button" at bounding box center [287, 111] width 12 height 12
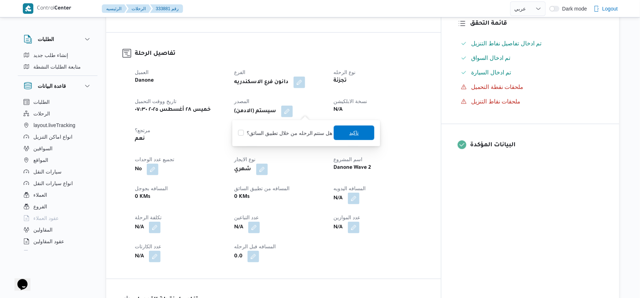
scroll to position [0, 0]
click at [346, 131] on span "تاكيد" at bounding box center [354, 132] width 41 height 15
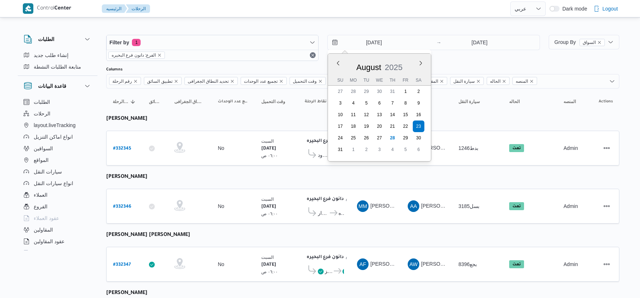
select select "ar"
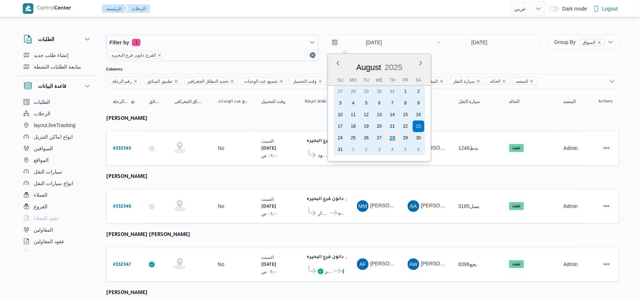
click at [390, 136] on div "28" at bounding box center [393, 138] width 14 height 14
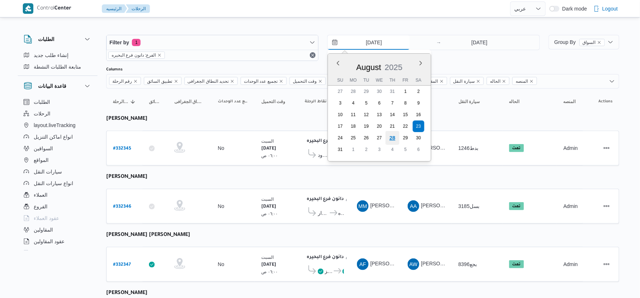
type input "[DATE]"
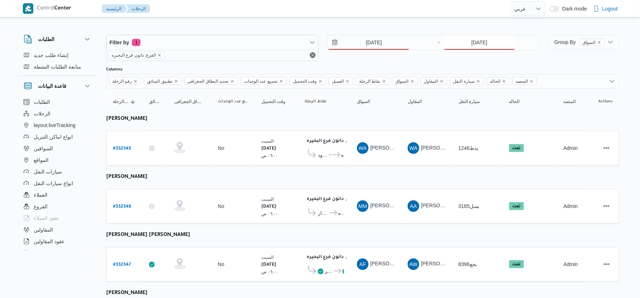
click at [491, 42] on input "[DATE]" at bounding box center [480, 42] width 72 height 15
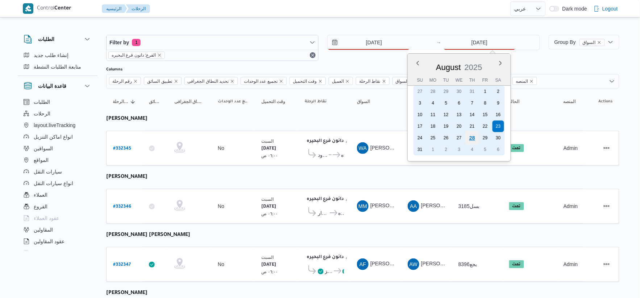
click at [476, 133] on div "28" at bounding box center [472, 138] width 14 height 14
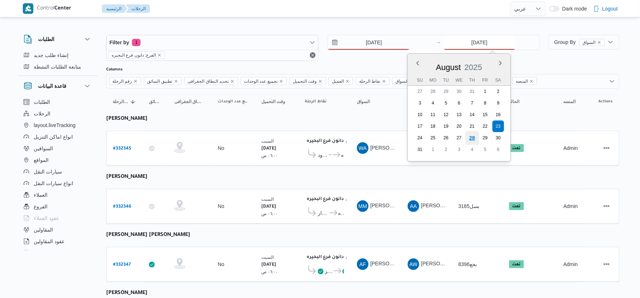
type input "[DATE]"
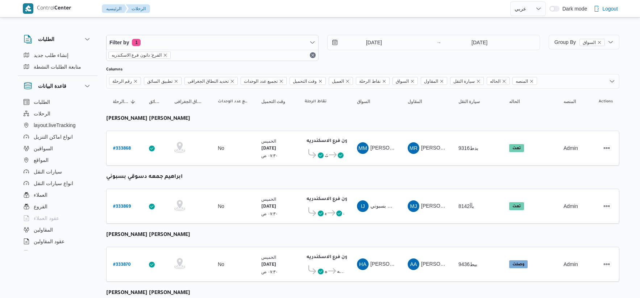
select select "ar"
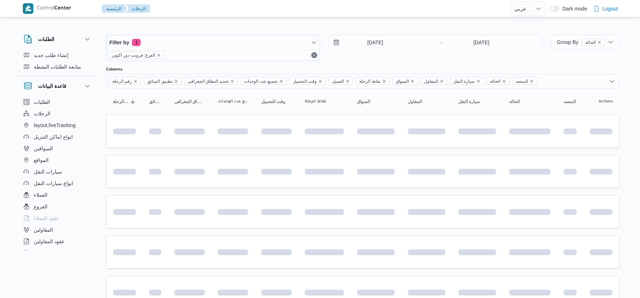
select select "ar"
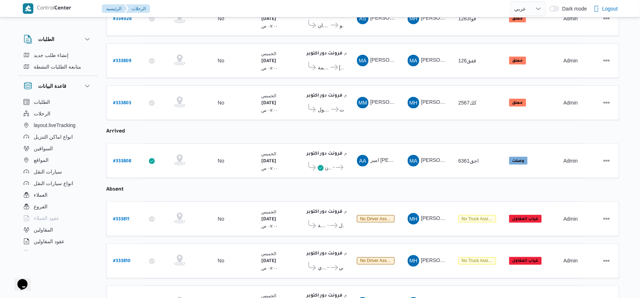
scroll to position [258, 0]
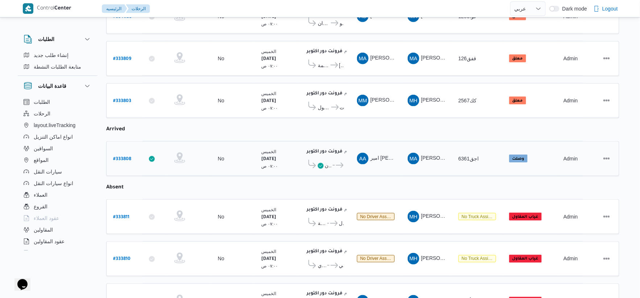
click at [337, 162] on icon at bounding box center [340, 164] width 8 height 5
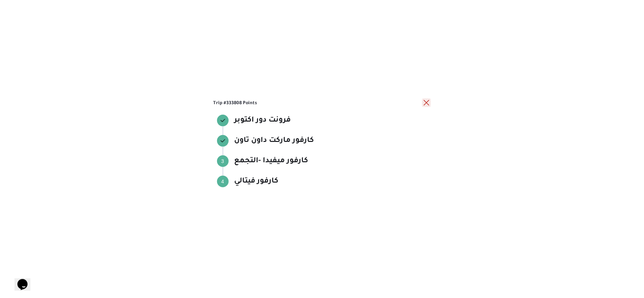
click at [422, 103] on button "close" at bounding box center [426, 102] width 9 height 9
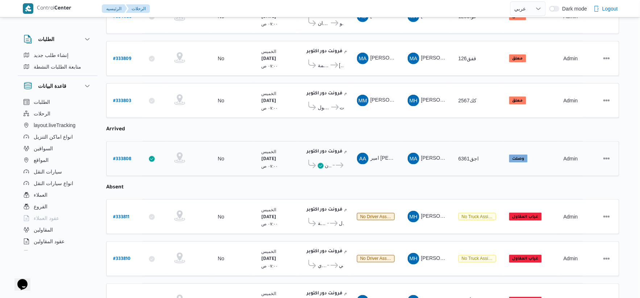
click at [123, 157] on b "# 333808" at bounding box center [122, 159] width 18 height 5
select select "ar"
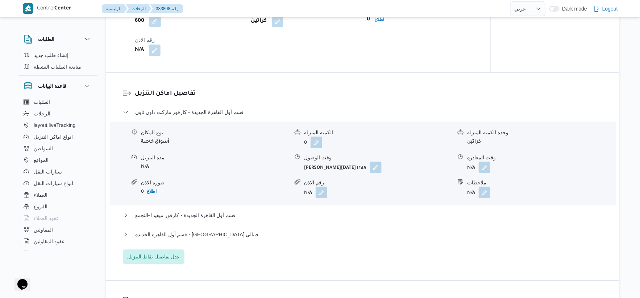
scroll to position [540, 0]
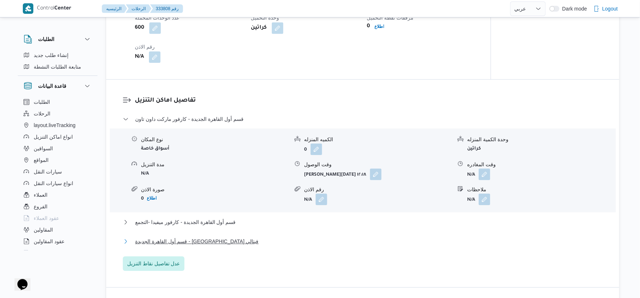
click at [212, 243] on span "قسم أول القاهرة الجديدة - [GEOGRAPHIC_DATA] فيتالي" at bounding box center [197, 241] width 124 height 9
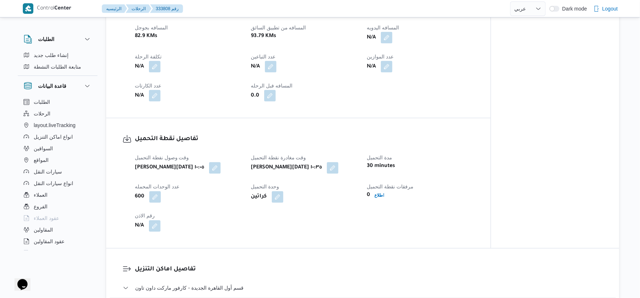
scroll to position [483, 0]
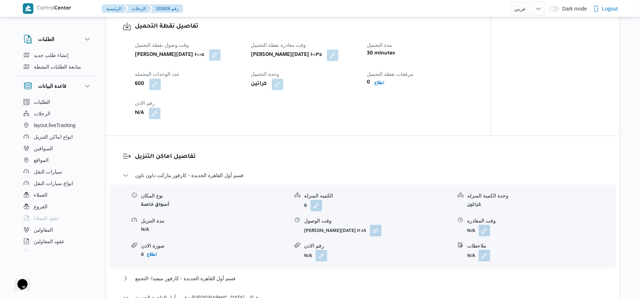
click at [221, 54] on button "button" at bounding box center [215, 55] width 12 height 12
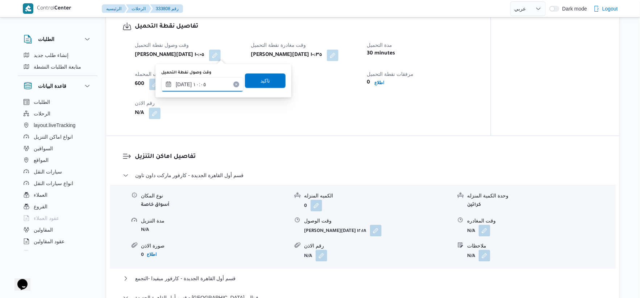
click at [218, 80] on input "[DATE] ١٠:٠٥" at bounding box center [202, 84] width 82 height 15
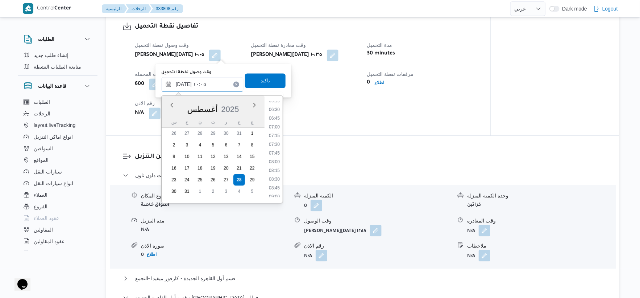
scroll to position [219, 0]
click at [277, 147] on li "07:30" at bounding box center [274, 147] width 17 height 7
type input "[DATE] ٠٧:٣٠"
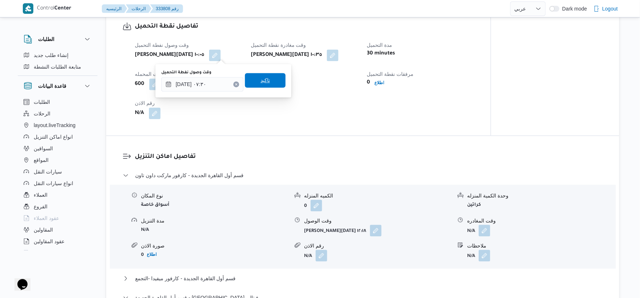
click at [270, 80] on span "تاكيد" at bounding box center [265, 80] width 41 height 15
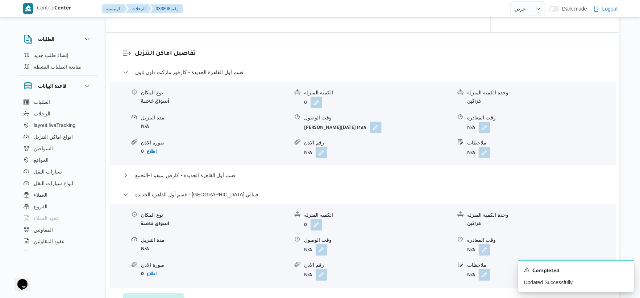
scroll to position [604, 0]
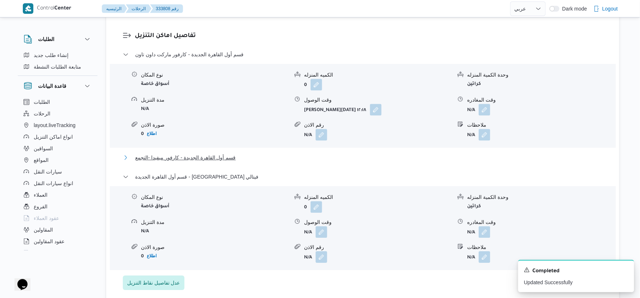
click at [239, 156] on button "قسم أول القاهرة الجديدة - كارفور ميفيدا -التجمع" at bounding box center [363, 157] width 480 height 9
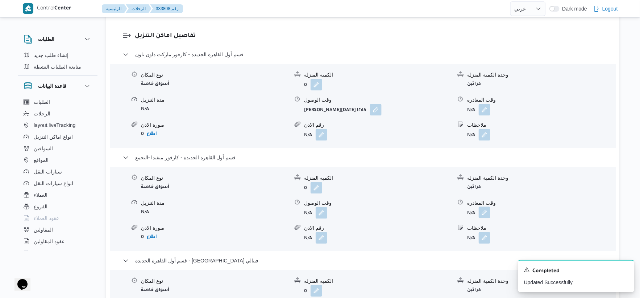
click at [485, 212] on button "button" at bounding box center [485, 212] width 12 height 12
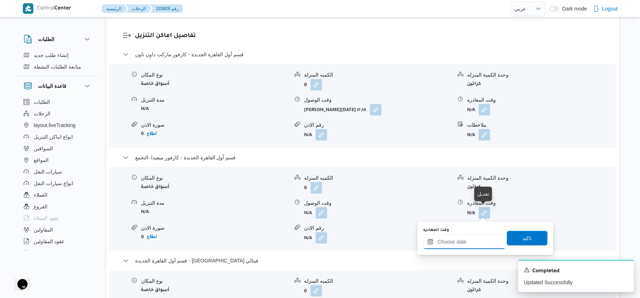
click at [472, 241] on input "وقت المغادره" at bounding box center [465, 241] width 82 height 15
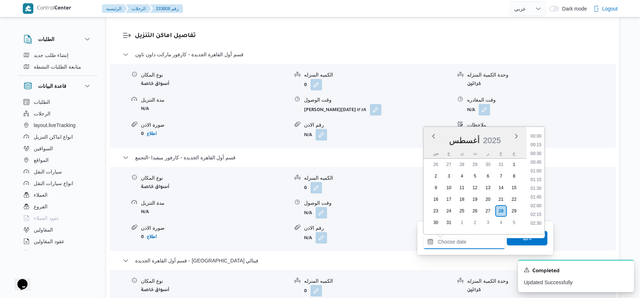
scroll to position [534, 0]
click at [539, 181] on li "16:45" at bounding box center [536, 184] width 17 height 7
type input "[DATE] ١٦:٤٥"
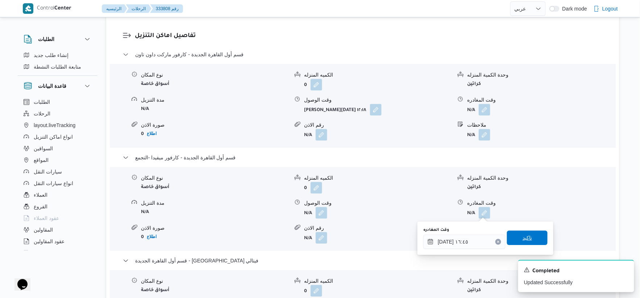
click at [524, 234] on span "تاكيد" at bounding box center [527, 237] width 9 height 9
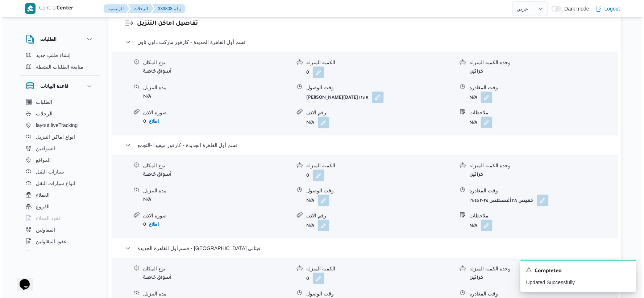
scroll to position [685, 0]
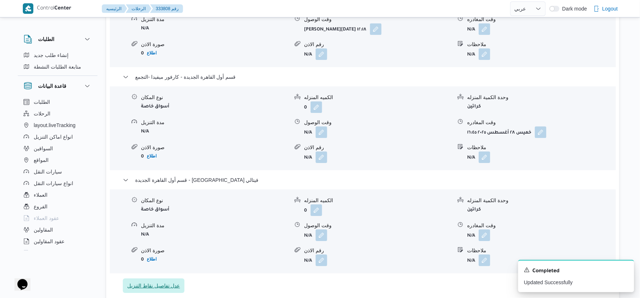
click at [164, 283] on span "عدل تفاصيل نقاط التنزيل" at bounding box center [153, 285] width 53 height 9
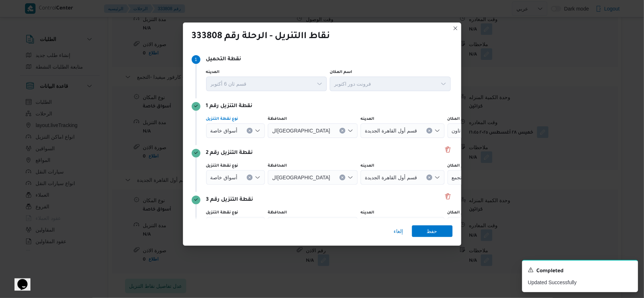
click at [252, 131] on button "Clear input" at bounding box center [250, 131] width 6 height 6
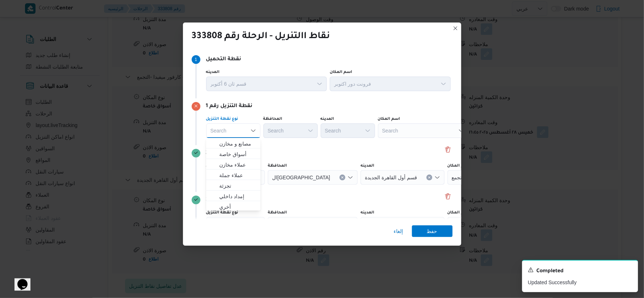
click at [423, 127] on div "Search" at bounding box center [423, 130] width 91 height 15
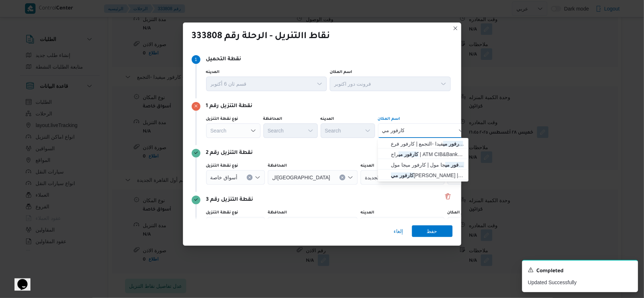
click at [423, 127] on div "كارفور مي كارفور مي Combo box. Selected. كارفور مي. Selected. Combo box input. …" at bounding box center [423, 130] width 91 height 15
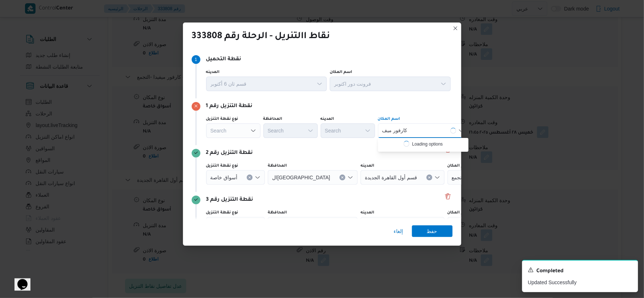
type input "كارفور ميف"
click at [427, 132] on div "كارفور ميف كارفور ميف" at bounding box center [423, 130] width 91 height 15
click at [426, 144] on span "كارفور ميف يدا -التجمع | كارفور فرع ميڤيدا | null" at bounding box center [427, 143] width 73 height 9
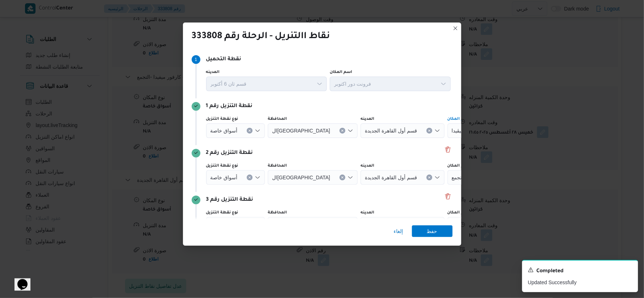
click at [249, 177] on icon "Clear input" at bounding box center [250, 177] width 2 height 2
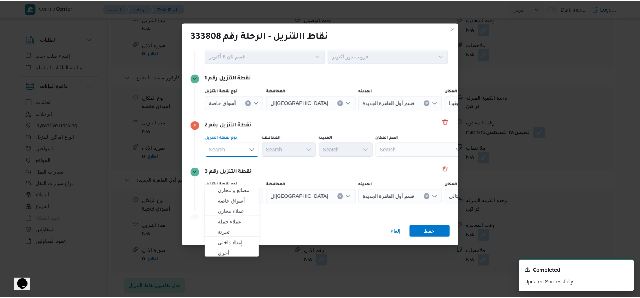
scroll to position [41, 0]
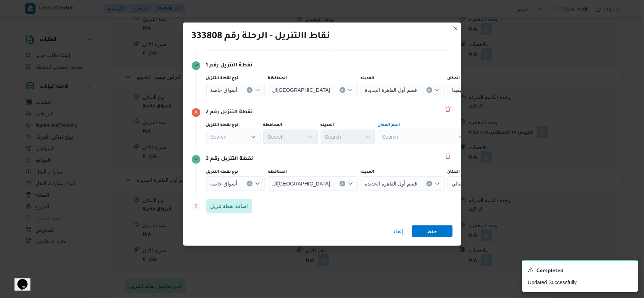
click at [426, 137] on div "Search" at bounding box center [423, 136] width 91 height 15
type input "كارفور فيتا"
click at [426, 137] on div "كارفور فيتا كارفور فيتا Combo box. Selected. كارفور فيتا. Selected. Combo box i…" at bounding box center [423, 136] width 91 height 15
click at [430, 145] on span "كارفور فيتا لي | موقع ريدكون | null" at bounding box center [427, 149] width 73 height 9
click at [248, 183] on icon "Clear input" at bounding box center [249, 183] width 3 height 3
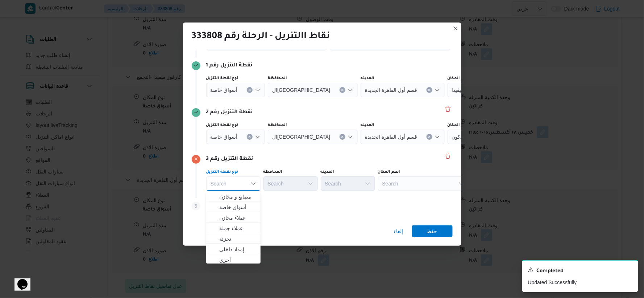
click at [418, 182] on div "Search" at bounding box center [423, 183] width 91 height 15
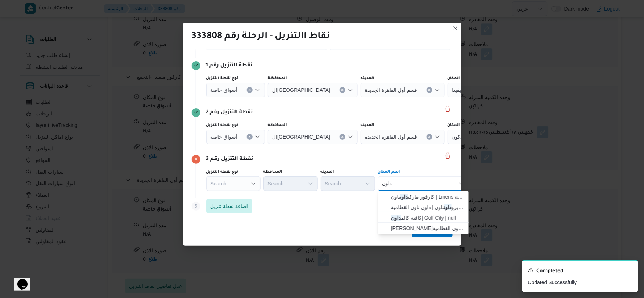
type input "داون"
click at [439, 172] on div "اسم المكان" at bounding box center [423, 172] width 91 height 6
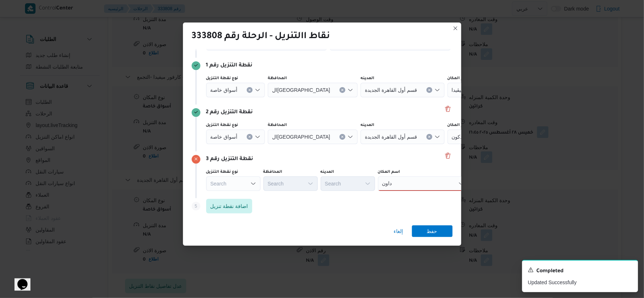
click at [426, 184] on div "داون داون" at bounding box center [423, 183] width 91 height 15
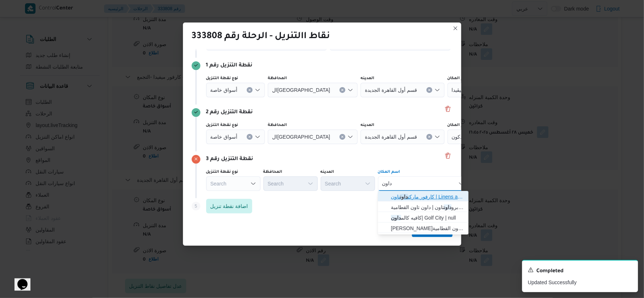
drag, startPoint x: 445, startPoint y: 195, endPoint x: 442, endPoint y: 203, distance: 8.8
click at [445, 195] on span "كارفور ماركت داون تاون | Linens and More - Cairo | null" at bounding box center [427, 196] width 73 height 9
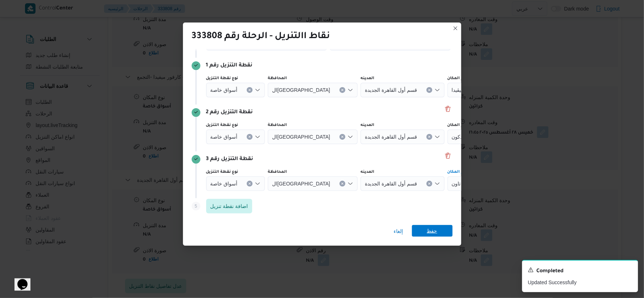
click at [435, 231] on span "حفظ" at bounding box center [432, 231] width 11 height 12
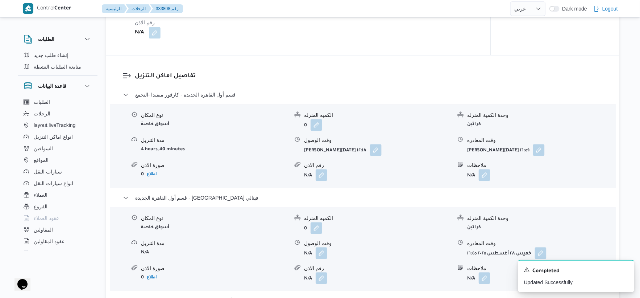
scroll to position [644, 0]
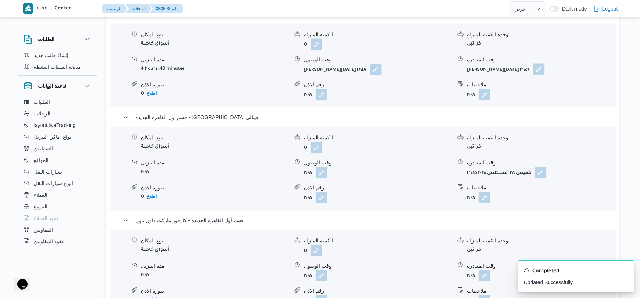
click at [545, 71] on button "button" at bounding box center [539, 69] width 12 height 12
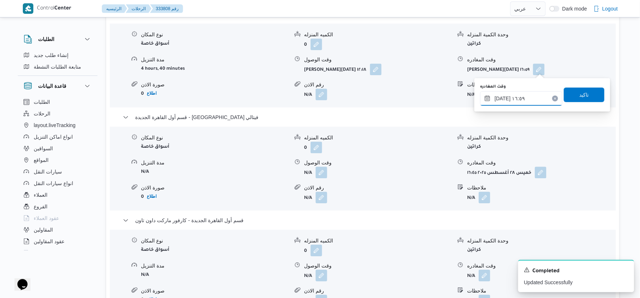
click at [525, 94] on input "٢٨/٠٨/٢٠٢٥ ١٦:٥٩" at bounding box center [521, 98] width 82 height 15
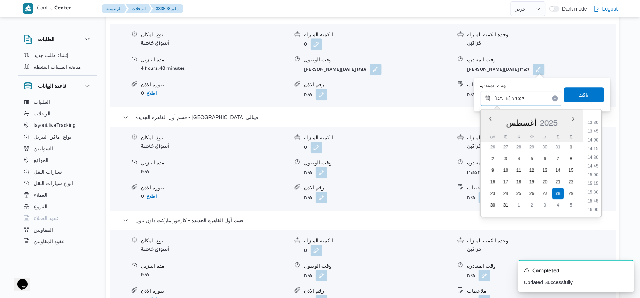
scroll to position [453, 0]
click at [596, 119] on li "13:00" at bounding box center [593, 117] width 17 height 7
type input "[DATE] ١٣:٠٠"
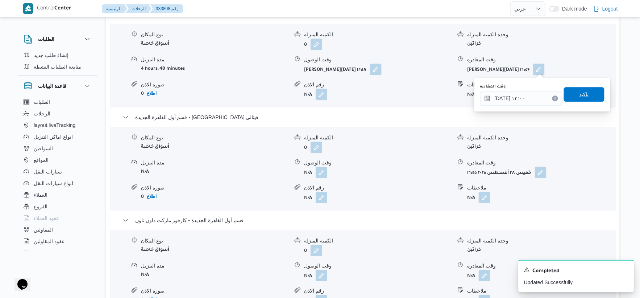
click at [586, 94] on span "تاكيد" at bounding box center [584, 94] width 41 height 15
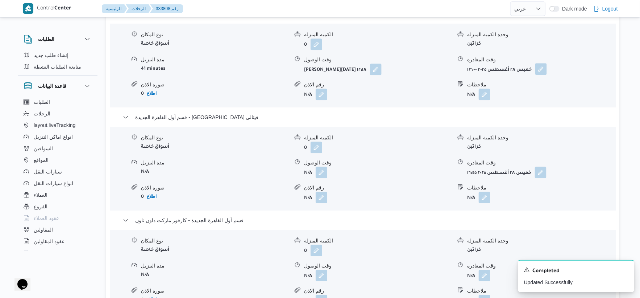
click at [543, 69] on button "button" at bounding box center [542, 69] width 12 height 12
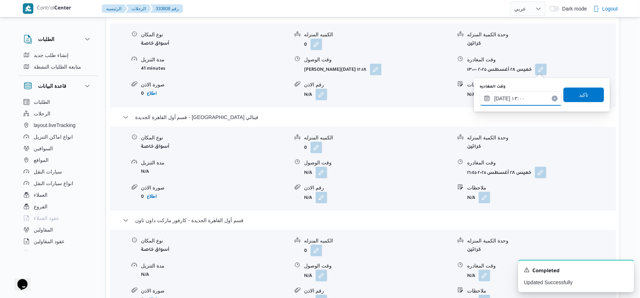
click at [531, 100] on input "[DATE] ١٣:٠٠" at bounding box center [521, 98] width 82 height 15
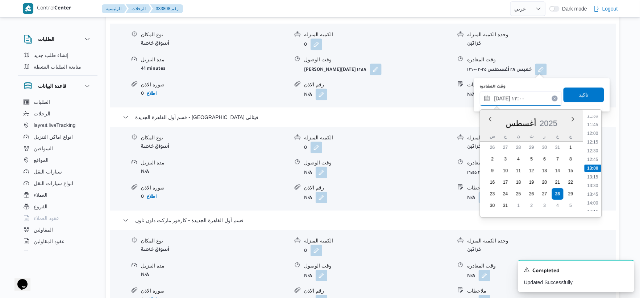
scroll to position [444, 0]
click at [596, 197] on li "15:00" at bounding box center [593, 197] width 17 height 7
type input "٢٨/٠٨/٢٠٢٥ ١٥:٠٠"
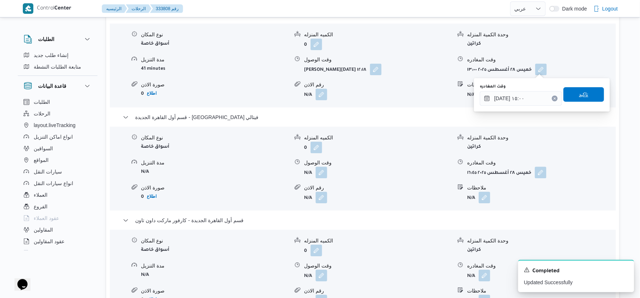
click at [585, 94] on span "تاكيد" at bounding box center [584, 94] width 41 height 15
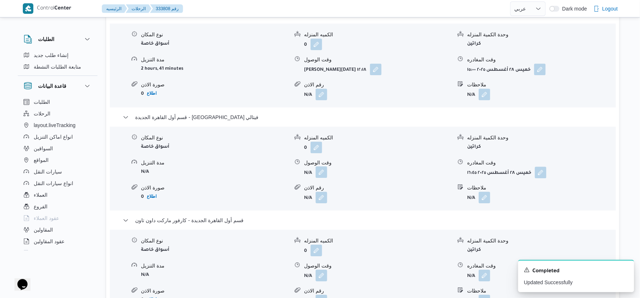
click at [323, 173] on button "button" at bounding box center [322, 172] width 12 height 12
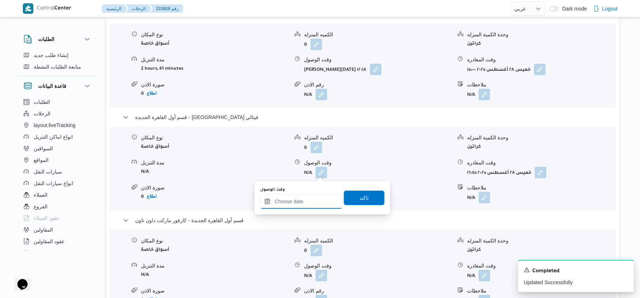
click at [310, 199] on input "وقت الوصول" at bounding box center [301, 201] width 82 height 15
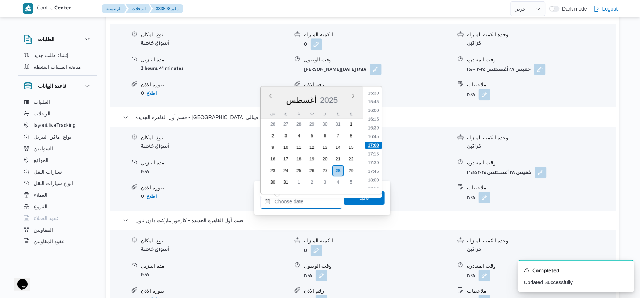
scroll to position [502, 0]
click at [376, 131] on li "15:30" at bounding box center [373, 132] width 17 height 7
type input "٢٨/٠٨/٢٠٢٥ ١٥:٣٠"
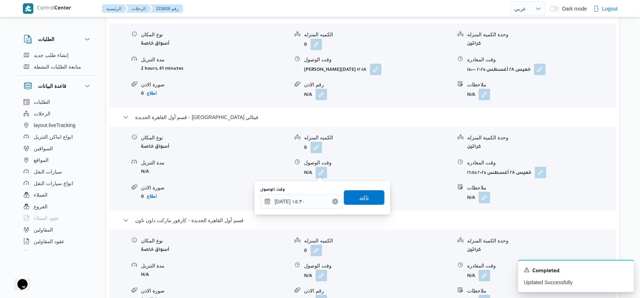
click at [373, 199] on span "تاكيد" at bounding box center [364, 197] width 41 height 15
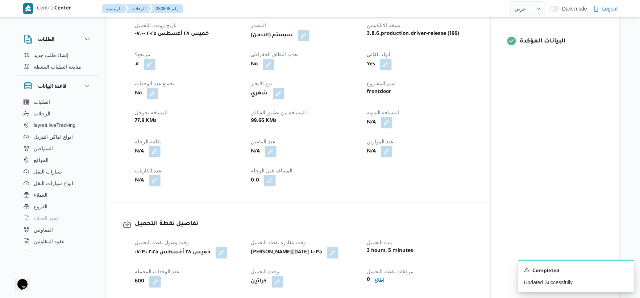
scroll to position [282, 0]
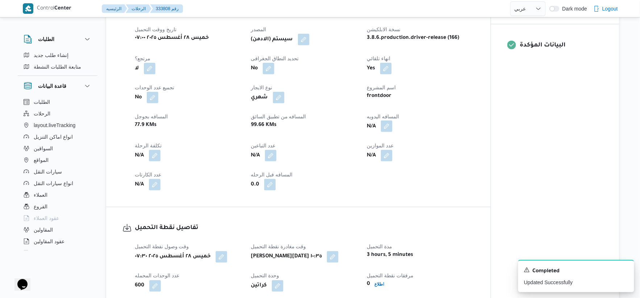
click at [387, 125] on button "button" at bounding box center [387, 126] width 12 height 12
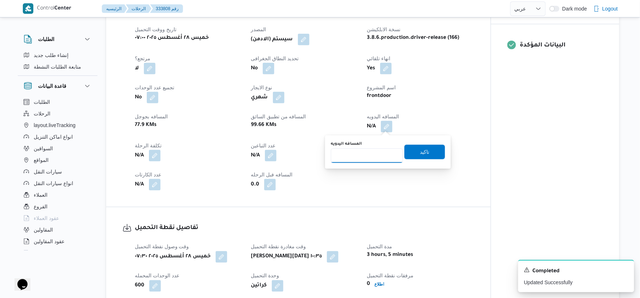
click at [367, 156] on input "المسافه اليدويه" at bounding box center [367, 155] width 72 height 15
type input "178"
click at [425, 153] on span "تاكيد" at bounding box center [425, 151] width 41 height 15
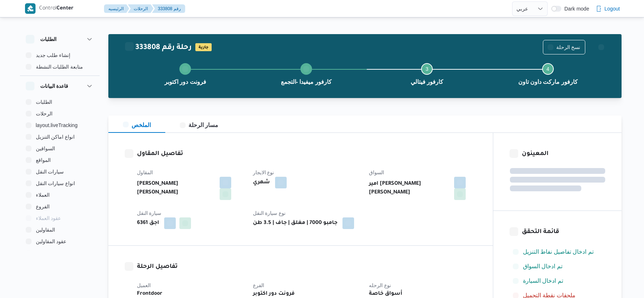
select select "ar"
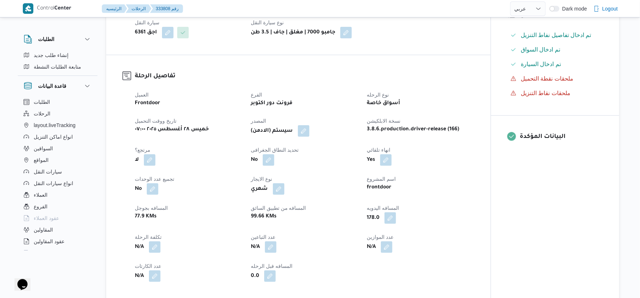
scroll to position [322, 0]
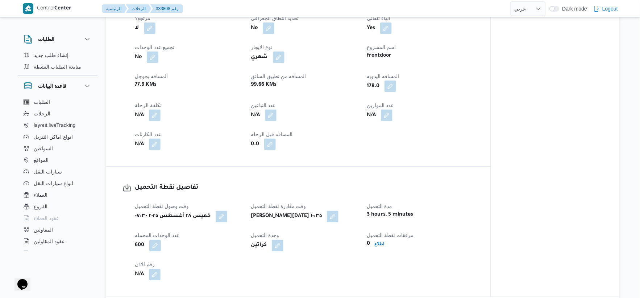
select select "ar"
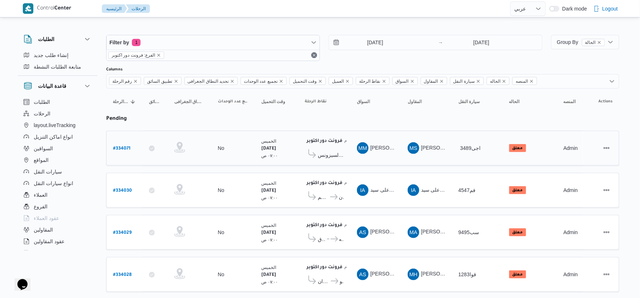
click at [331, 151] on span "كارفور مدينتي السيزونس" at bounding box center [331, 154] width 26 height 9
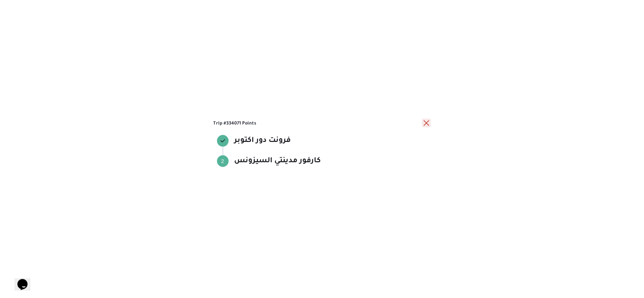
click at [428, 124] on button "close" at bounding box center [426, 123] width 9 height 9
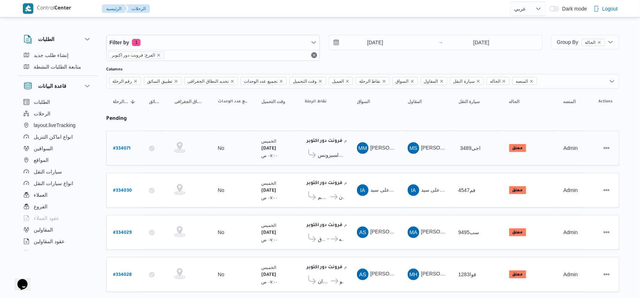
click at [332, 155] on span "كارفور مدينتي السيزونس" at bounding box center [331, 154] width 26 height 9
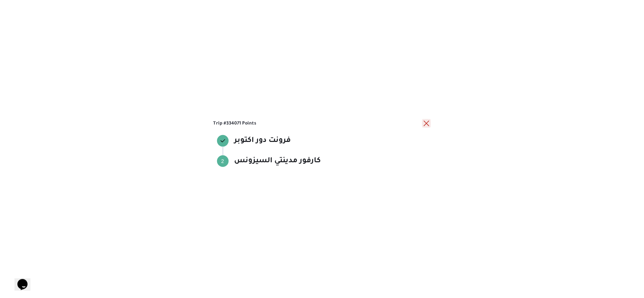
drag, startPoint x: 425, startPoint y: 123, endPoint x: 411, endPoint y: 62, distance: 61.8
click at [425, 121] on button "close" at bounding box center [426, 123] width 9 height 9
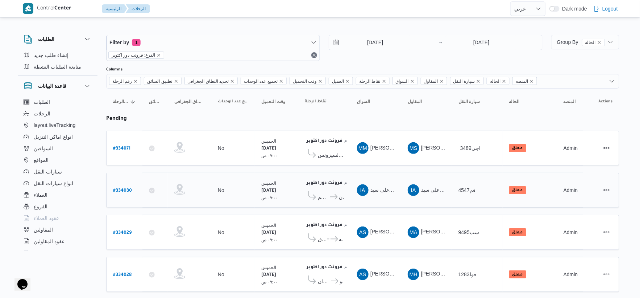
click at [121, 188] on b "# 334030" at bounding box center [122, 190] width 19 height 5
select select "ar"
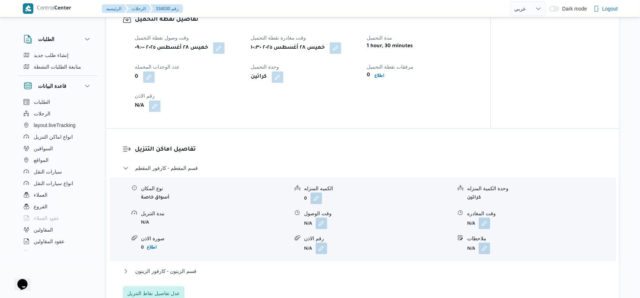
scroll to position [524, 0]
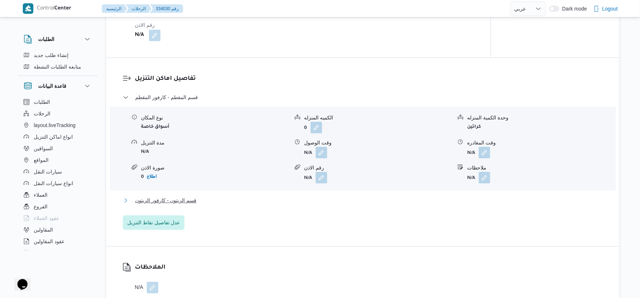
click at [222, 196] on button "قسم الزيتون - كارفور الزيتون" at bounding box center [363, 200] width 480 height 9
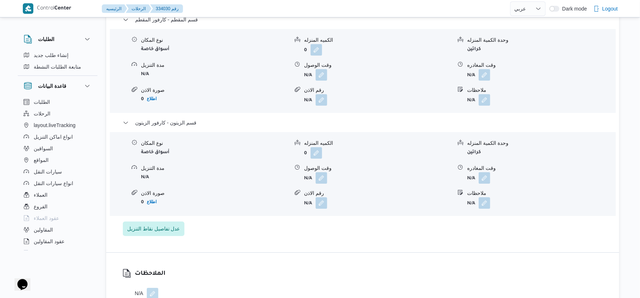
scroll to position [604, 0]
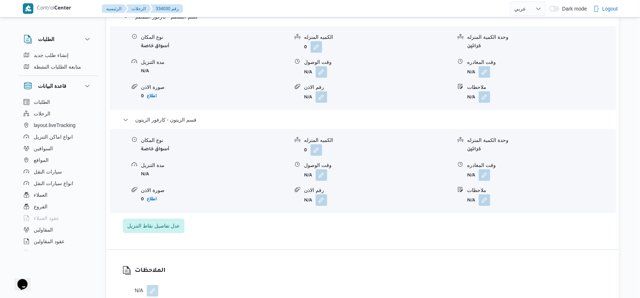
click at [230, 197] on form "0 اطلاع" at bounding box center [215, 199] width 148 height 10
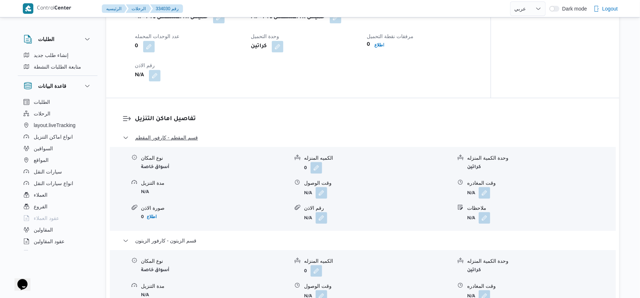
scroll to position [564, 0]
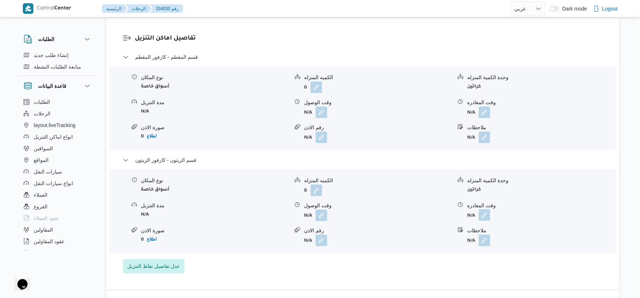
click at [491, 212] on button "button" at bounding box center [485, 215] width 12 height 12
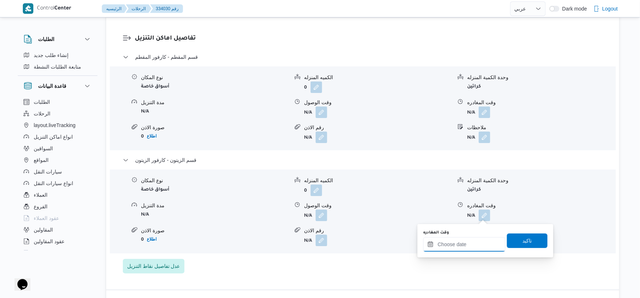
click at [474, 241] on input "وقت المغادره" at bounding box center [465, 244] width 82 height 15
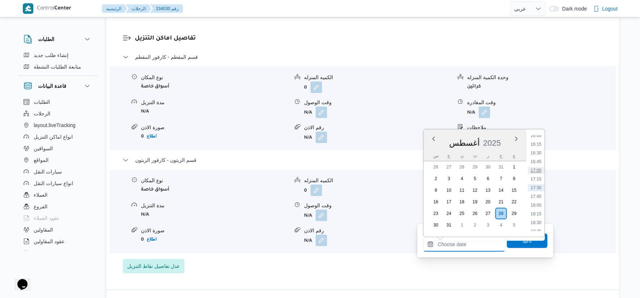
scroll to position [480, 0]
click at [537, 144] on li "14:00" at bounding box center [536, 146] width 17 height 7
type input "٢٨/٠٨/٢٠٢٥ ١٤:٠٠"
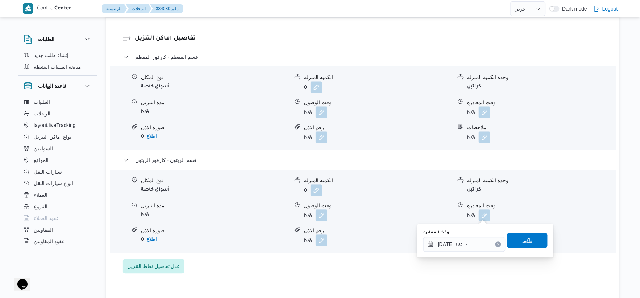
click at [534, 239] on span "تاكيد" at bounding box center [527, 240] width 41 height 15
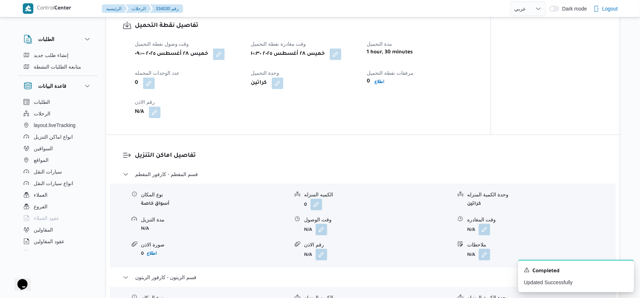
scroll to position [443, 0]
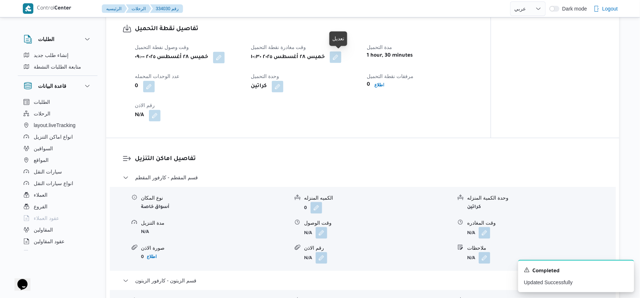
click at [342, 59] on button "button" at bounding box center [336, 57] width 12 height 12
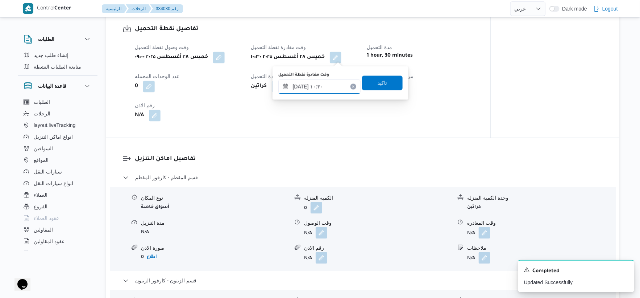
click at [318, 89] on input "٢٨/٠٨/٢٠٢٥ ١٠:٣٠" at bounding box center [319, 86] width 82 height 15
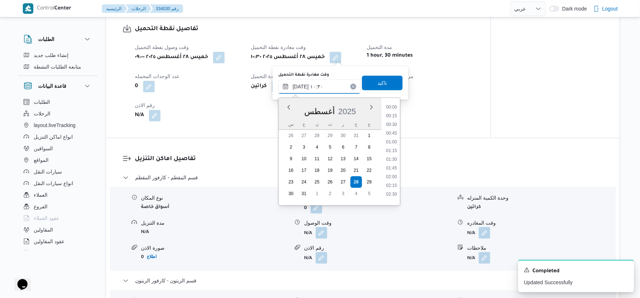
scroll to position [317, 0]
click at [394, 138] on li "10:00" at bounding box center [391, 138] width 17 height 7
type input "[DATE] ١٠:٠٠"
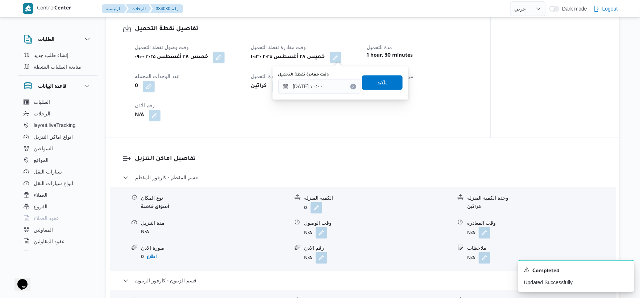
click at [384, 84] on span "تاكيد" at bounding box center [382, 82] width 41 height 15
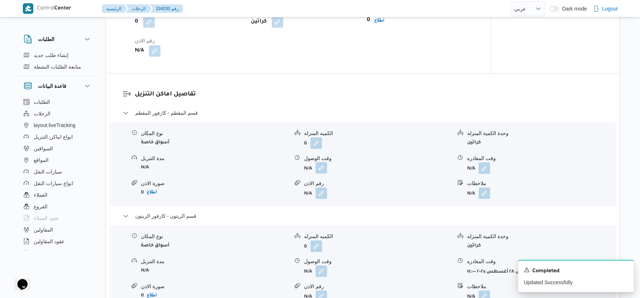
scroll to position [524, 0]
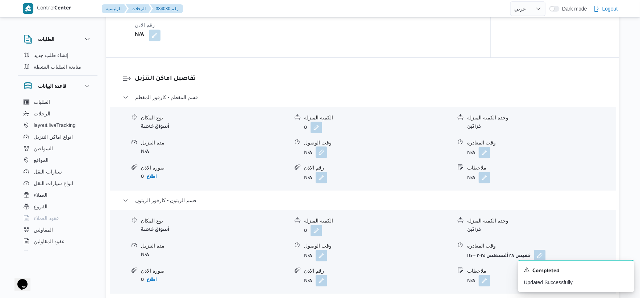
click at [319, 154] on button "button" at bounding box center [322, 152] width 12 height 12
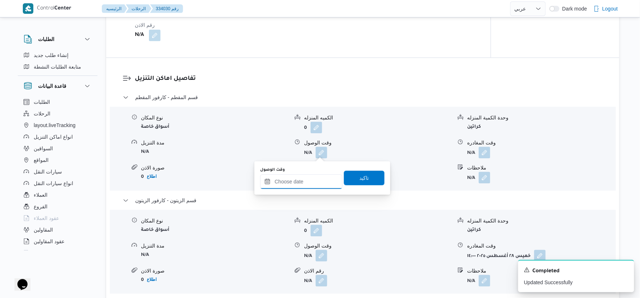
click at [313, 182] on input "وقت الوصول" at bounding box center [301, 181] width 82 height 15
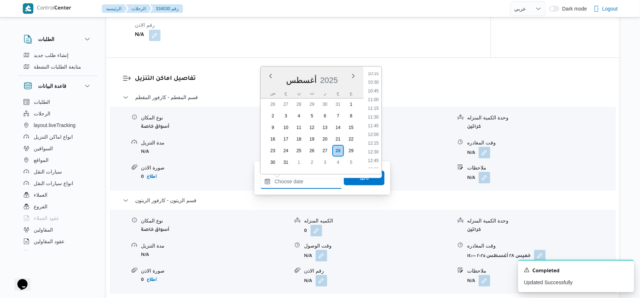
scroll to position [359, 0]
click at [376, 100] on li "11:00" at bounding box center [373, 99] width 17 height 7
type input "٢٨/٠٨/٢٠٢٥ ١١:٠٠"
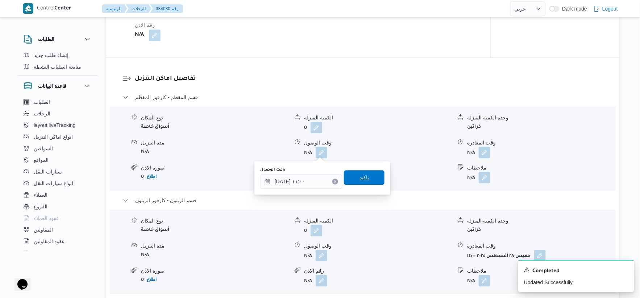
click at [369, 176] on span "تاكيد" at bounding box center [364, 177] width 41 height 15
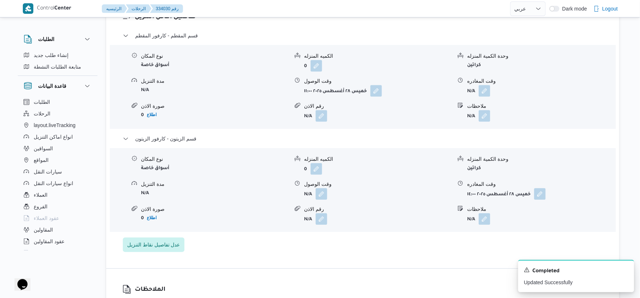
scroll to position [604, 0]
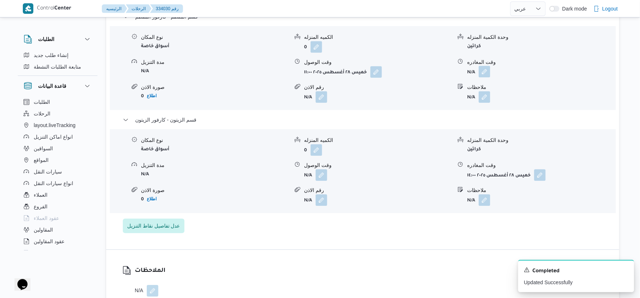
click at [487, 75] on button "button" at bounding box center [485, 72] width 12 height 12
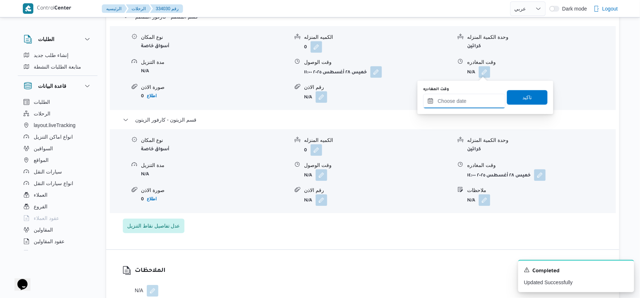
click at [471, 104] on input "وقت المغادره" at bounding box center [465, 101] width 82 height 15
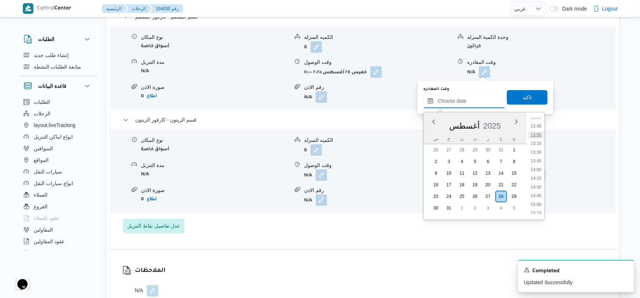
scroll to position [399, 0]
click at [540, 155] on li "12:30" at bounding box center [536, 157] width 17 height 7
type input "٢٨/٠٨/٢٠٢٥ ١٢:٣٠"
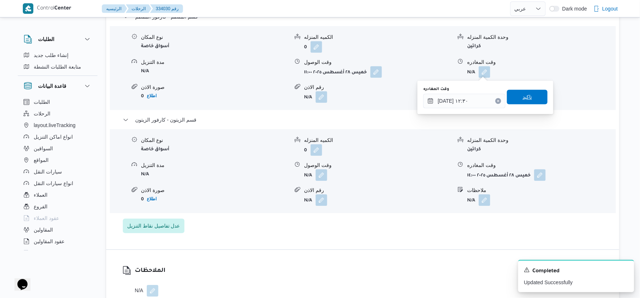
click at [532, 98] on span "تاكيد" at bounding box center [527, 97] width 41 height 15
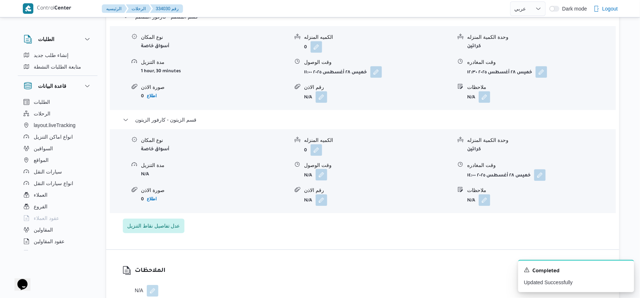
click at [325, 174] on button "button" at bounding box center [322, 175] width 12 height 12
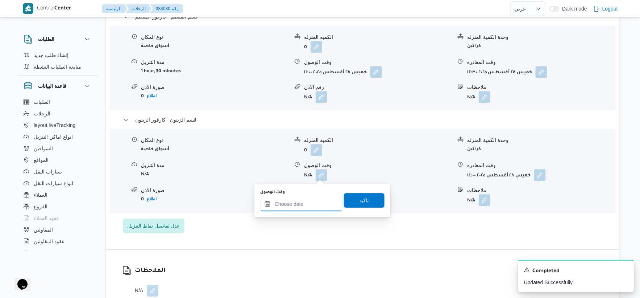
click at [309, 206] on input "وقت الوصول" at bounding box center [301, 204] width 82 height 15
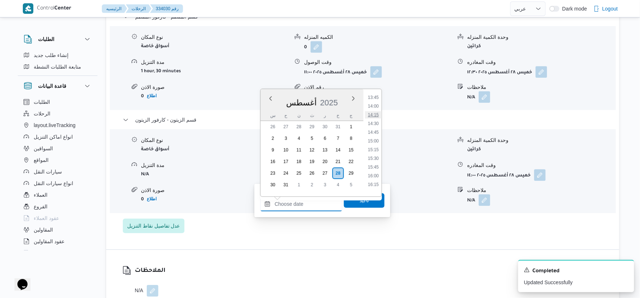
scroll to position [439, 0]
click at [374, 111] on li "13:00" at bounding box center [373, 111] width 17 height 7
type input "٢٨/٠٨/٢٠٢٥ ١٣:٠٠"
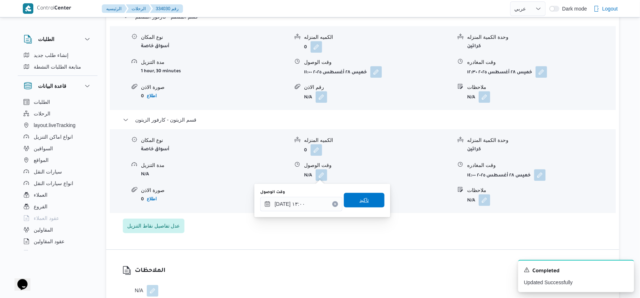
click at [369, 198] on span "تاكيد" at bounding box center [364, 200] width 41 height 15
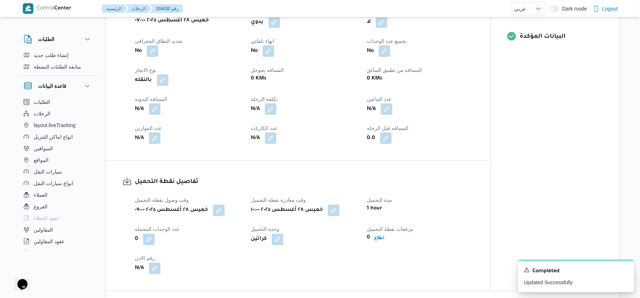
scroll to position [282, 0]
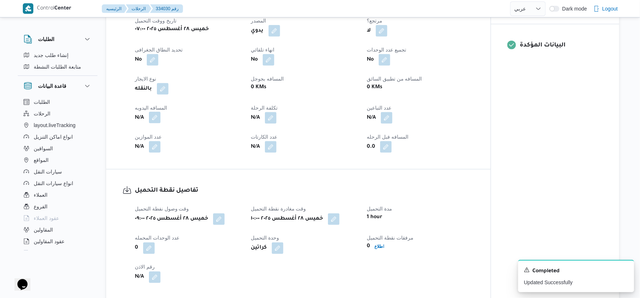
click at [158, 117] on button "button" at bounding box center [155, 118] width 12 height 12
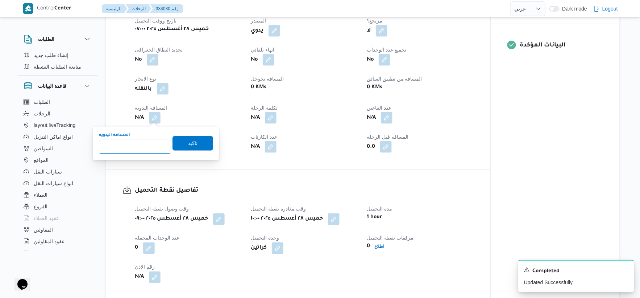
click at [132, 145] on input "المسافه اليدويه" at bounding box center [135, 147] width 72 height 15
type input "76"
click at [201, 137] on span "تاكيد" at bounding box center [193, 143] width 41 height 15
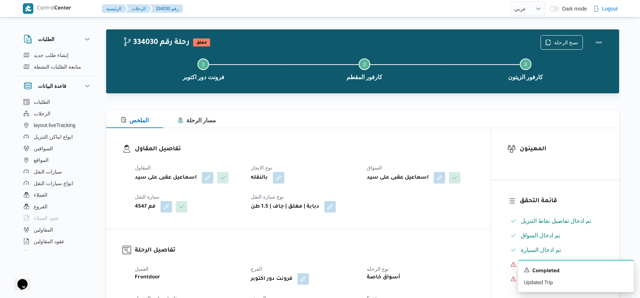
scroll to position [0, 0]
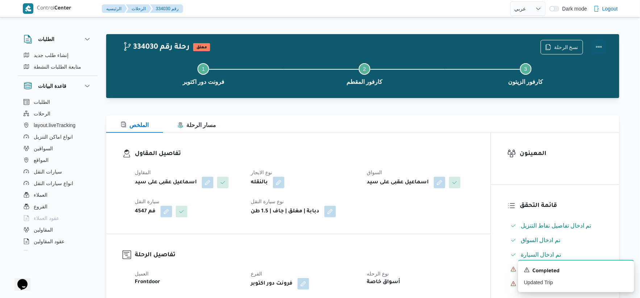
click at [603, 46] on button "Actions" at bounding box center [599, 47] width 15 height 15
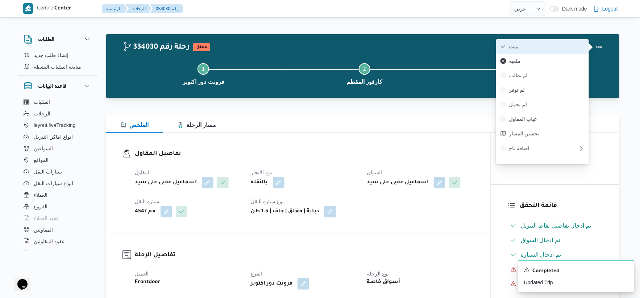
click at [556, 41] on button "تمت" at bounding box center [542, 46] width 93 height 15
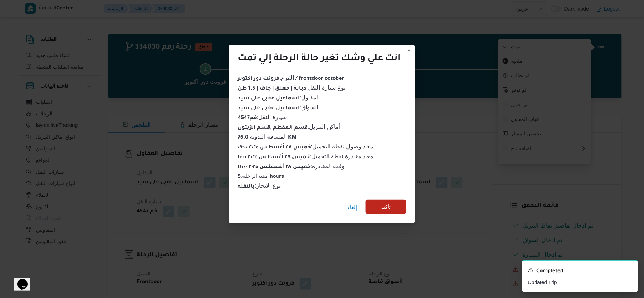
click at [385, 202] on span "تأكيد" at bounding box center [385, 206] width 9 height 9
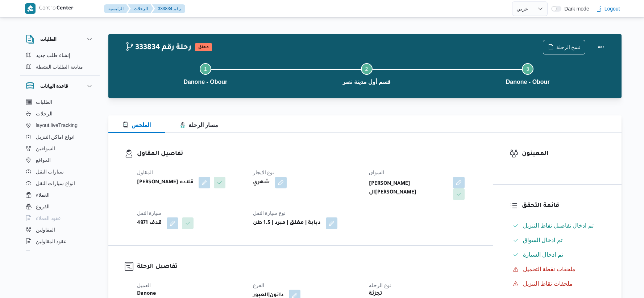
select select "ar"
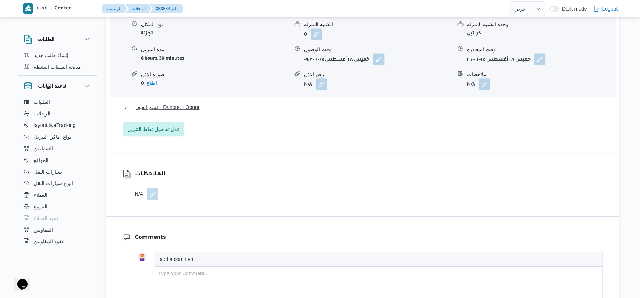
scroll to position [664, 0]
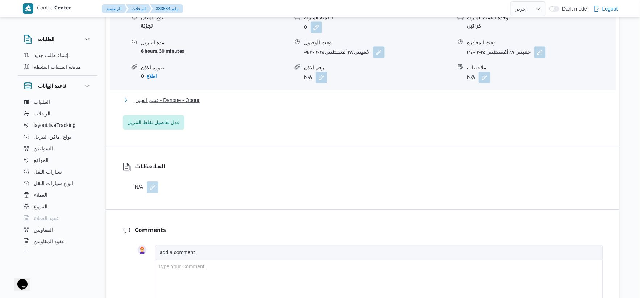
click at [202, 103] on button "قسم العبور - Danone - Obour" at bounding box center [363, 100] width 480 height 9
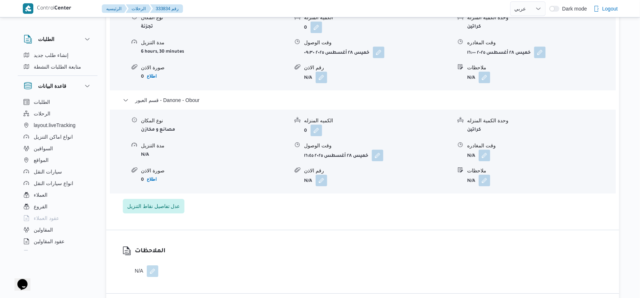
scroll to position [237, 0]
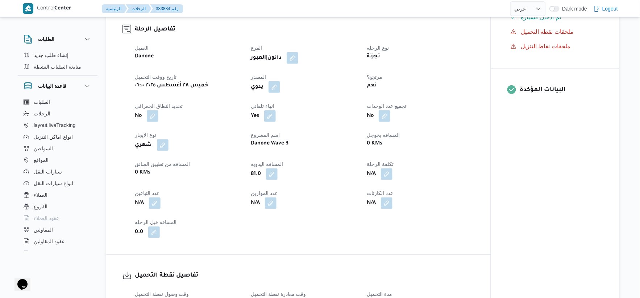
select select "ar"
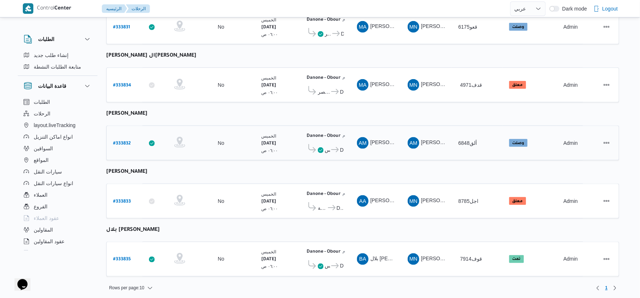
click at [121, 141] on b "# 333832" at bounding box center [122, 143] width 18 height 5
select select "ar"
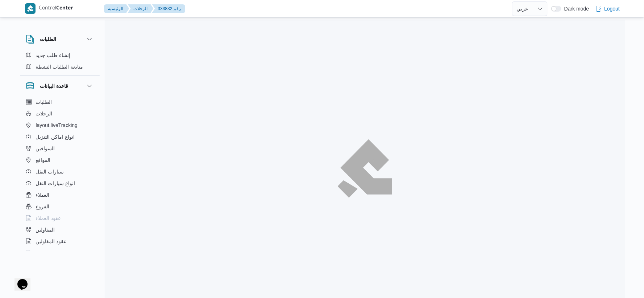
select select "ar"
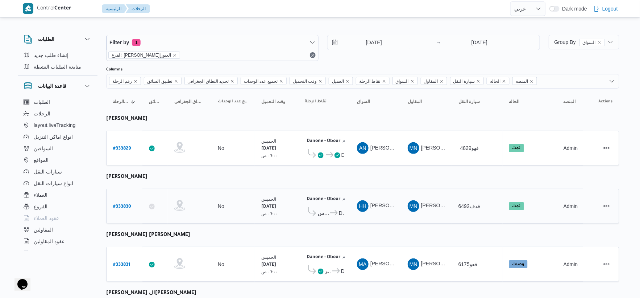
click at [124, 204] on b "# 333830" at bounding box center [122, 206] width 18 height 5
select select "ar"
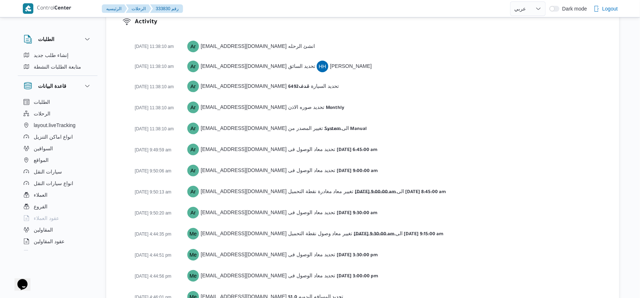
scroll to position [849, 0]
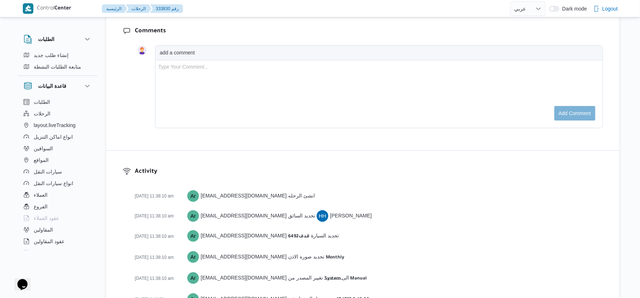
select select "ar"
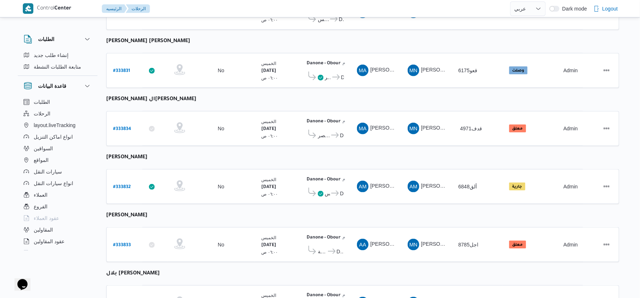
scroll to position [201, 0]
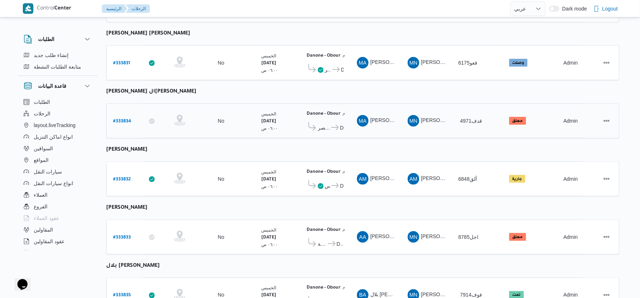
click at [128, 119] on b "# 333834" at bounding box center [122, 121] width 18 height 5
select select "ar"
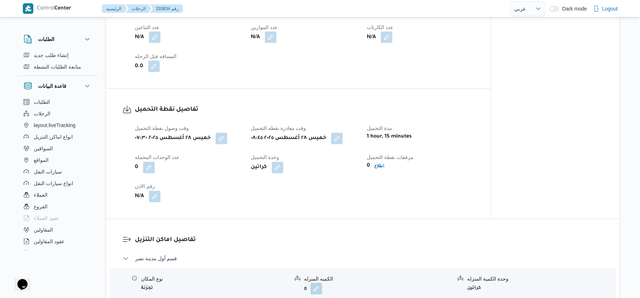
scroll to position [564, 0]
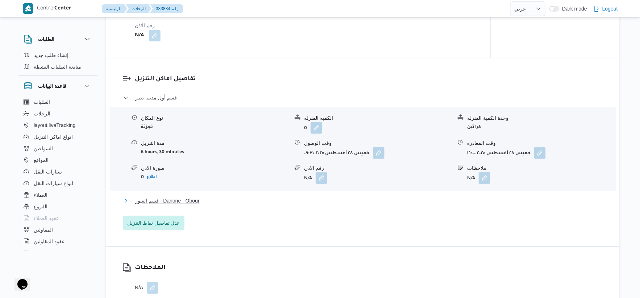
click at [215, 202] on button "قسم العبور - Danone - Obour" at bounding box center [363, 200] width 480 height 9
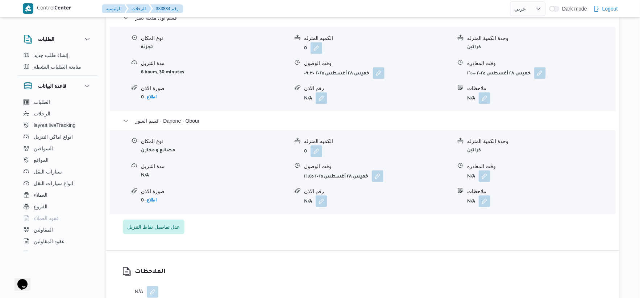
scroll to position [644, 0]
click at [487, 173] on button "button" at bounding box center [485, 175] width 12 height 12
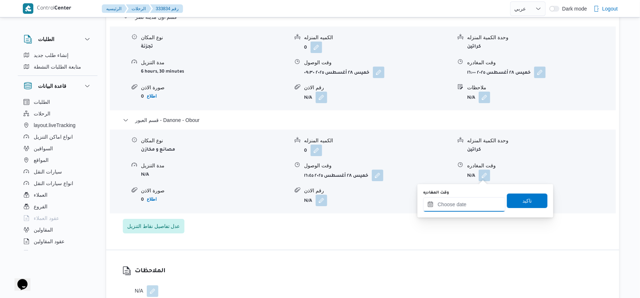
click at [466, 203] on input "وقت المغادره" at bounding box center [465, 204] width 82 height 15
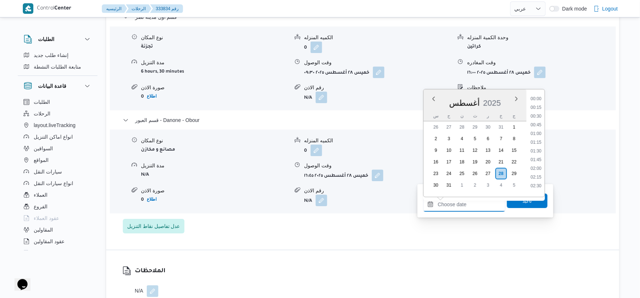
scroll to position [552, 0]
click at [540, 157] on li "17:30" at bounding box center [536, 156] width 17 height 7
type input "[DATE] ١٧:٣٠"
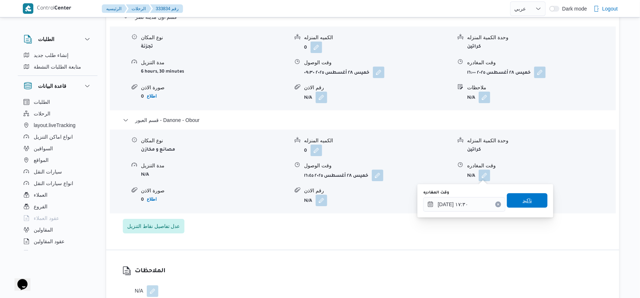
click at [528, 204] on span "تاكيد" at bounding box center [527, 200] width 41 height 15
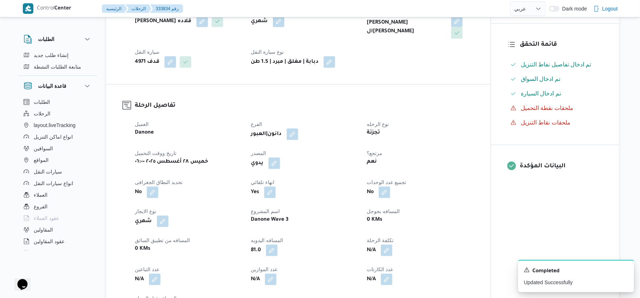
scroll to position [0, 0]
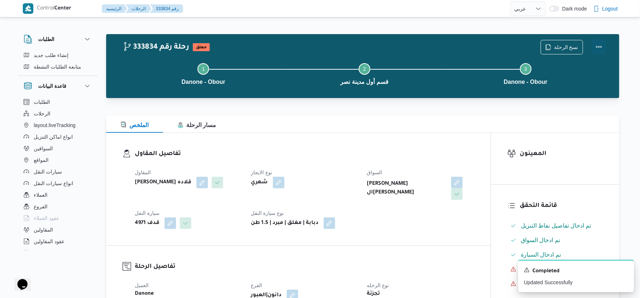
click at [597, 44] on button "Actions" at bounding box center [599, 47] width 15 height 15
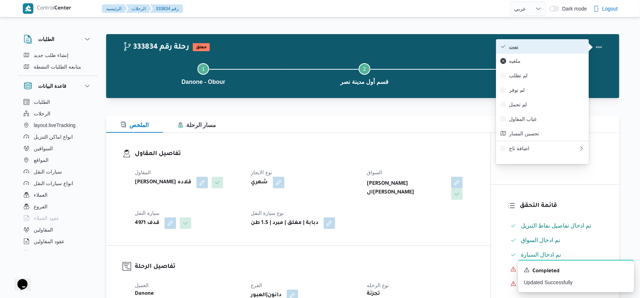
click at [528, 48] on span "تمت" at bounding box center [546, 47] width 75 height 6
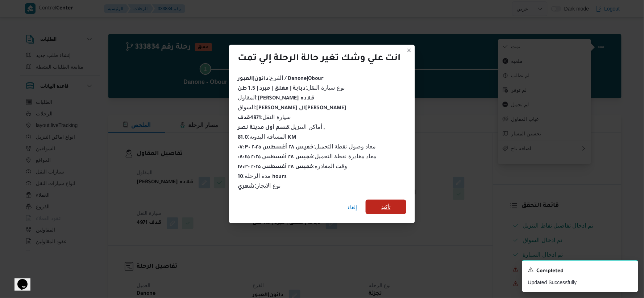
click at [398, 200] on span "تأكيد" at bounding box center [386, 206] width 41 height 15
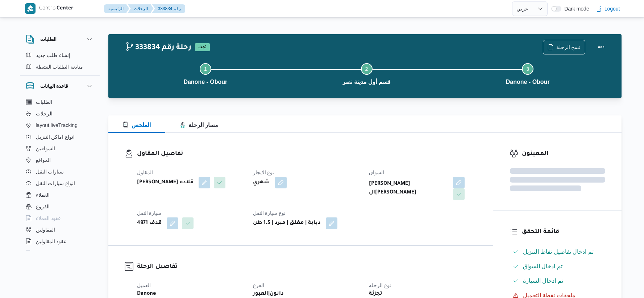
select select "ar"
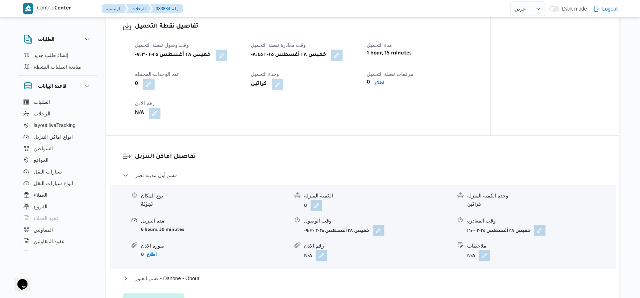
scroll to position [644, 0]
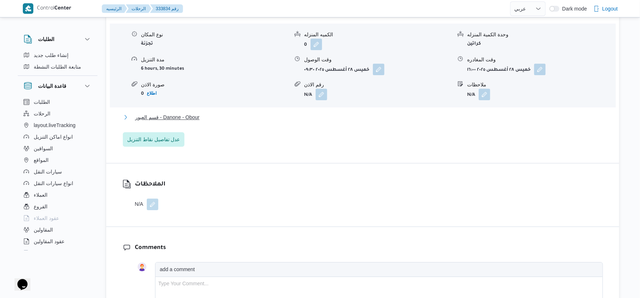
click at [186, 113] on span "قسم العبور - Danone - Obour" at bounding box center [167, 117] width 65 height 9
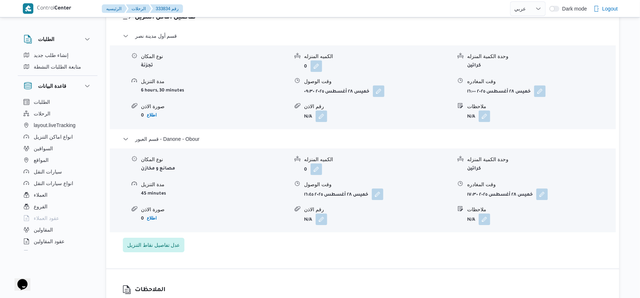
scroll to position [604, 0]
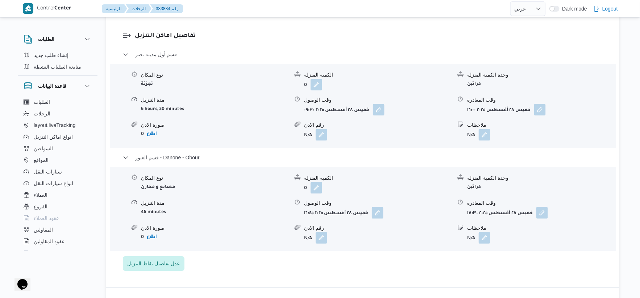
select select "ar"
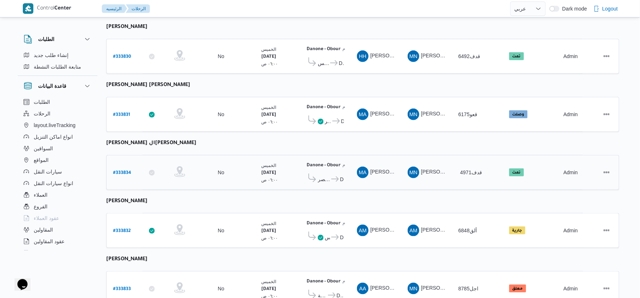
scroll to position [237, 0]
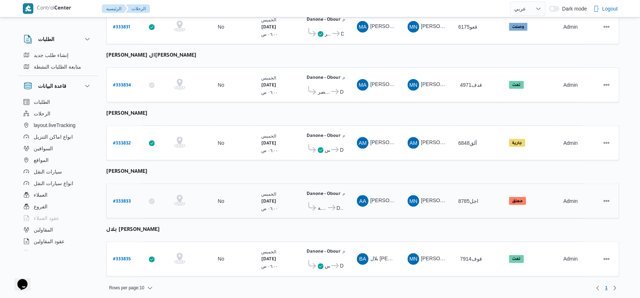
click at [125, 199] on b "# 333833" at bounding box center [122, 201] width 18 height 5
select select "ar"
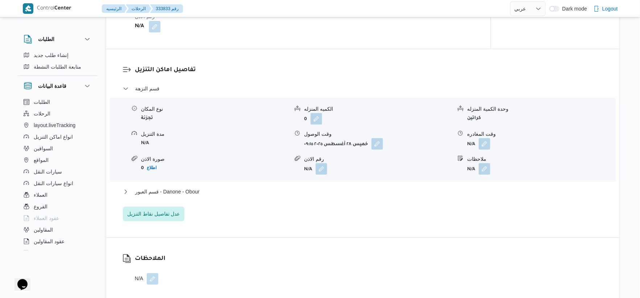
scroll to position [564, 0]
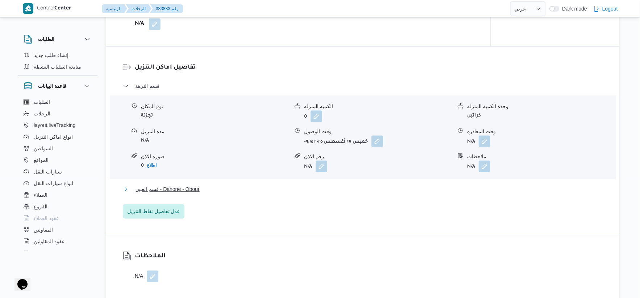
click at [210, 186] on button "قسم العبور - Danone - Obour" at bounding box center [363, 189] width 480 height 9
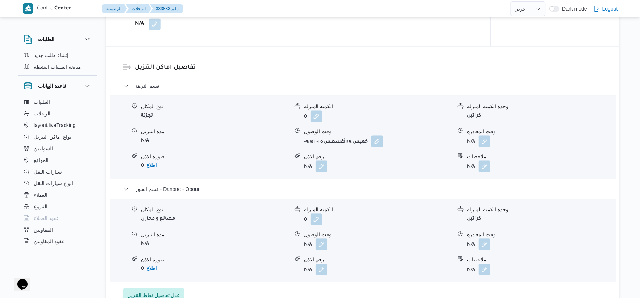
click at [230, 227] on div "نوع المكان مصانع و مخازن الكميه المنزله 0 وحدة الكمية المنزله كراتين مدة التنزي…" at bounding box center [363, 240] width 512 height 82
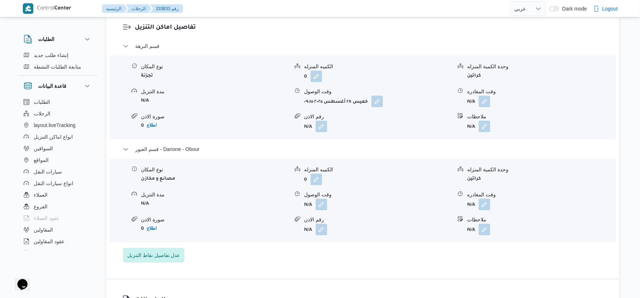
scroll to position [604, 0]
select select "ar"
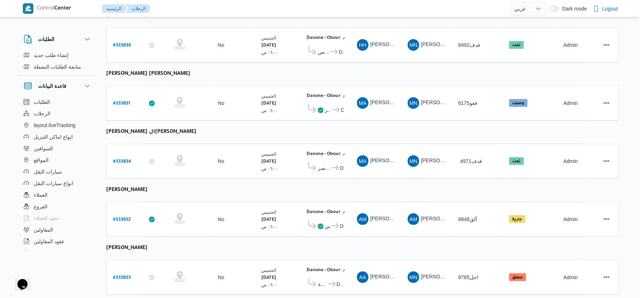
scroll to position [201, 0]
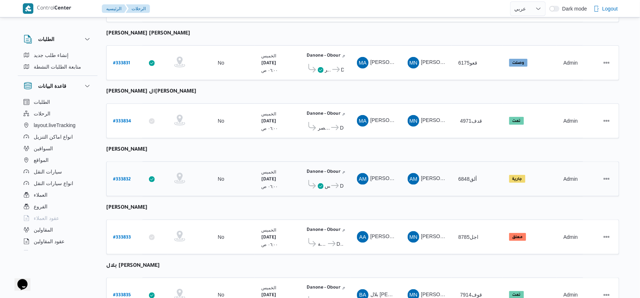
click at [124, 177] on b "# 333832" at bounding box center [122, 179] width 18 height 5
select select "ar"
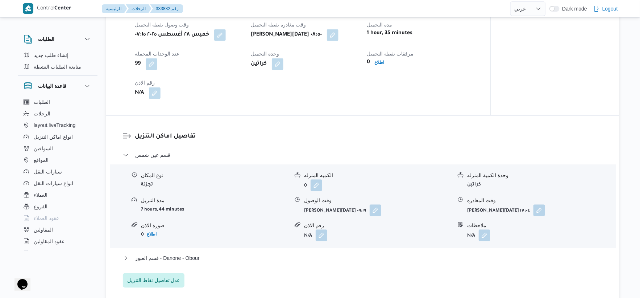
scroll to position [564, 0]
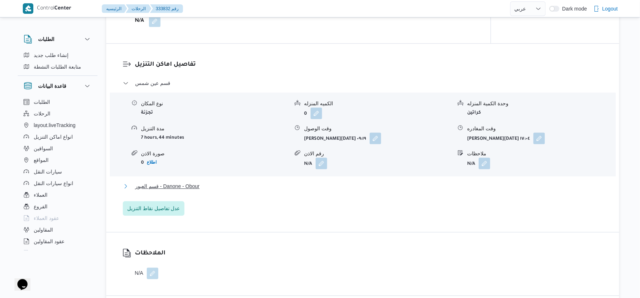
click at [202, 186] on button "قسم العبور - Danone - Obour" at bounding box center [363, 186] width 480 height 9
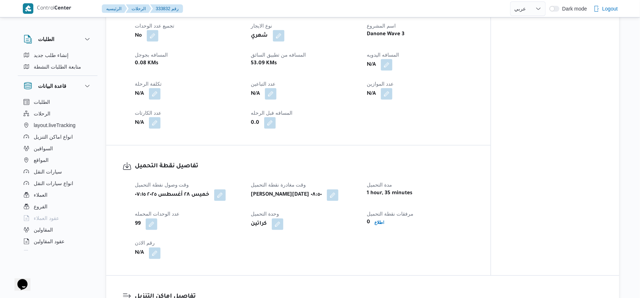
scroll to position [322, 0]
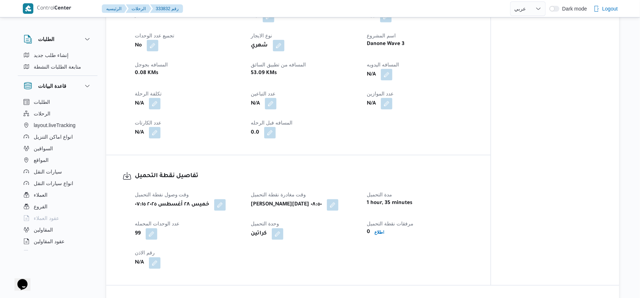
click at [432, 132] on div "العميل Danone الفرع دانون|العبور نوع الرحله تجزئة تاريخ ووقت التحميل [PERSON_NA…" at bounding box center [305, 43] width 348 height 200
click at [384, 75] on button "button" at bounding box center [387, 75] width 12 height 12
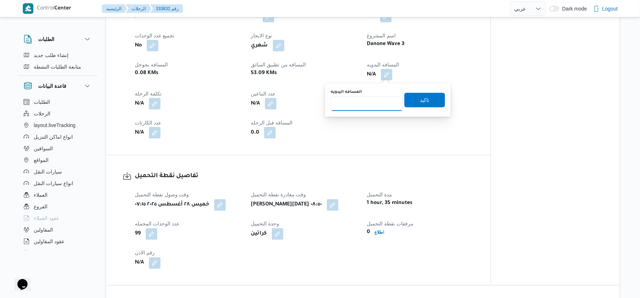
click at [362, 104] on input "المسافه اليدويه" at bounding box center [367, 103] width 72 height 15
type input "55"
click at [429, 97] on span "تاكيد" at bounding box center [425, 99] width 41 height 15
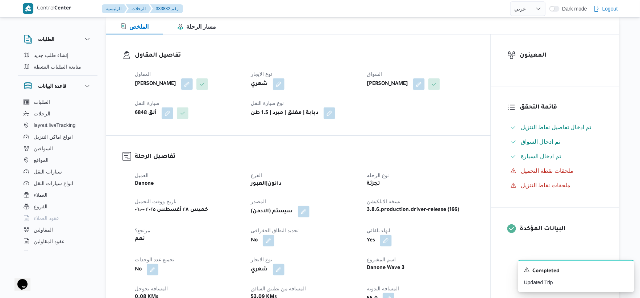
scroll to position [282, 0]
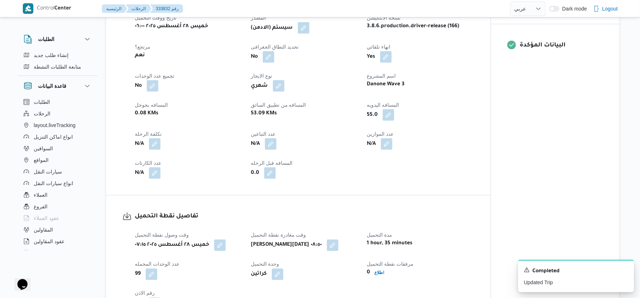
select select "ar"
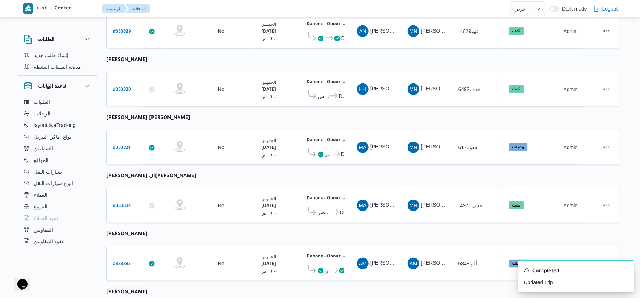
scroll to position [237, 0]
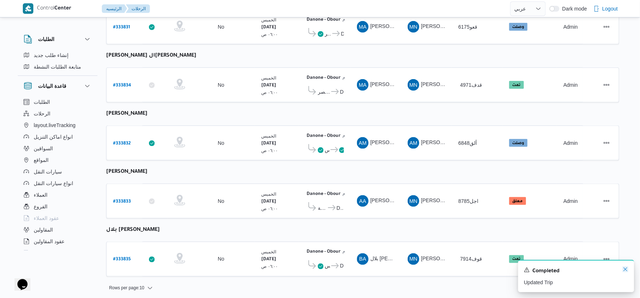
click at [628, 269] on icon "Dismiss toast" at bounding box center [626, 269] width 6 height 6
click at [468, 189] on td "سيارة النقل اجل8785" at bounding box center [477, 200] width 51 height 35
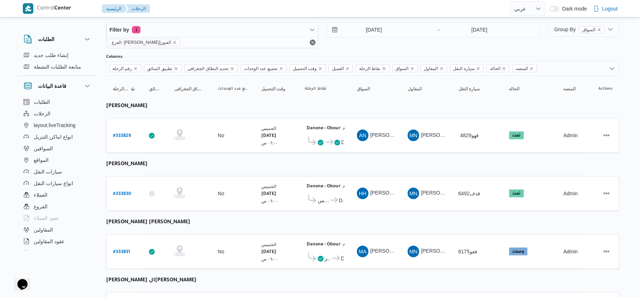
scroll to position [0, 0]
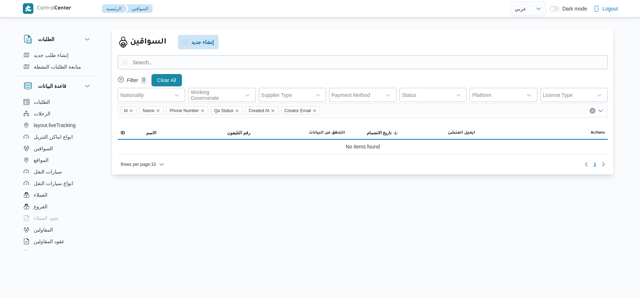
select select "ar"
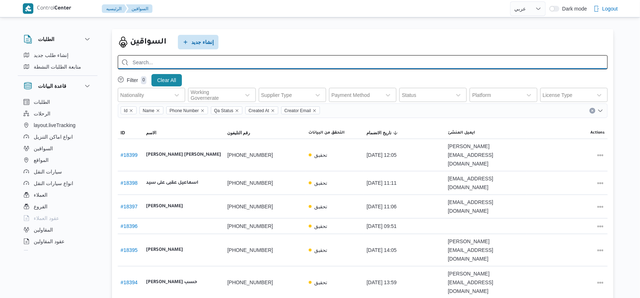
click at [189, 57] on input "search" at bounding box center [363, 62] width 490 height 14
paste input "01019979655"
type input "01019979655"
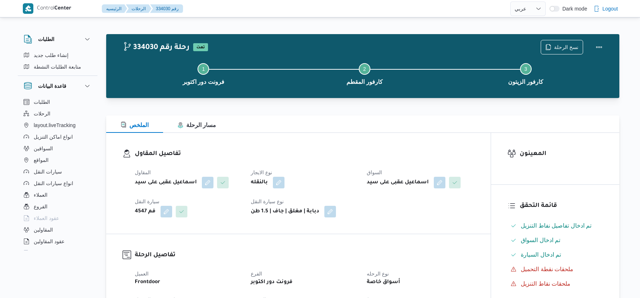
select select "ar"
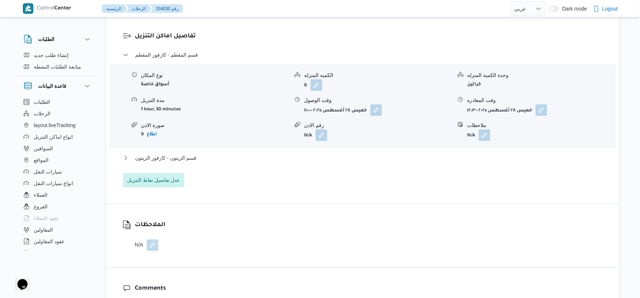
scroll to position [564, 0]
click at [197, 155] on button "قسم الزيتون - كارفور الزيتون" at bounding box center [363, 157] width 480 height 9
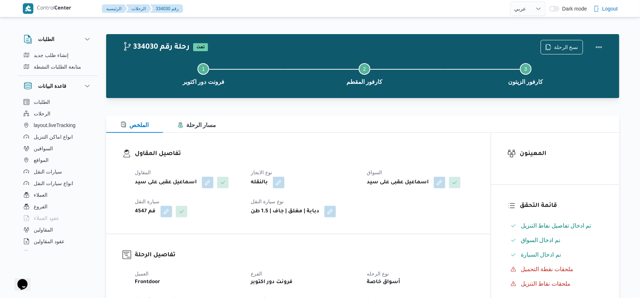
scroll to position [241, 0]
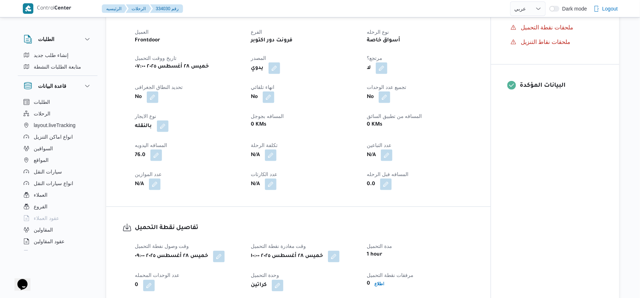
select select "ar"
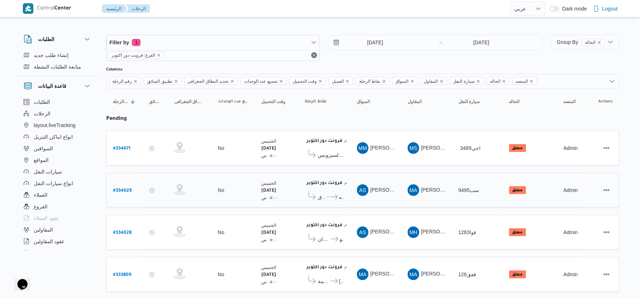
click at [122, 189] on b "# 334029" at bounding box center [122, 190] width 18 height 5
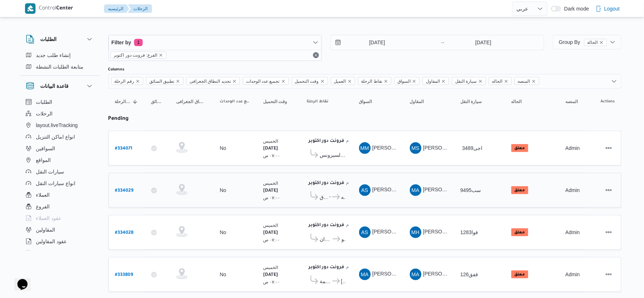
select select "ar"
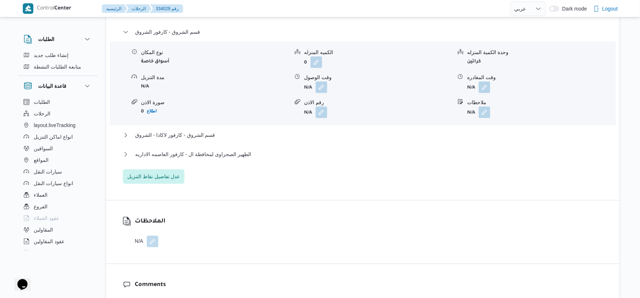
scroll to position [524, 0]
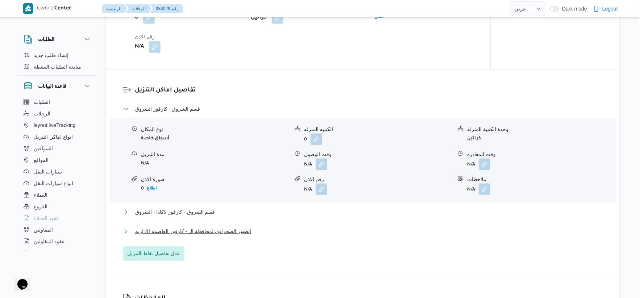
click at [203, 230] on span "الظهير الصحراوى لمحافظة ال - كارفور العاصمه الاداريه" at bounding box center [193, 231] width 116 height 9
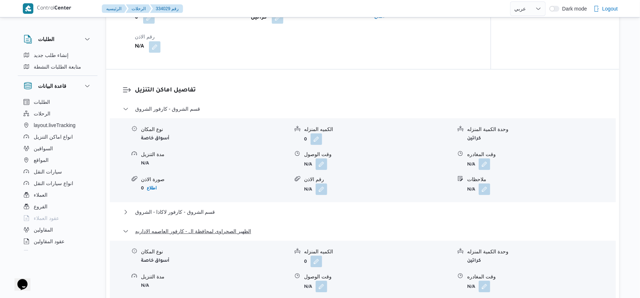
scroll to position [564, 0]
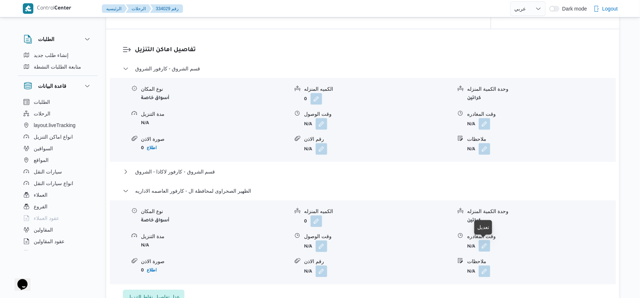
click at [487, 244] on button "button" at bounding box center [485, 246] width 12 height 12
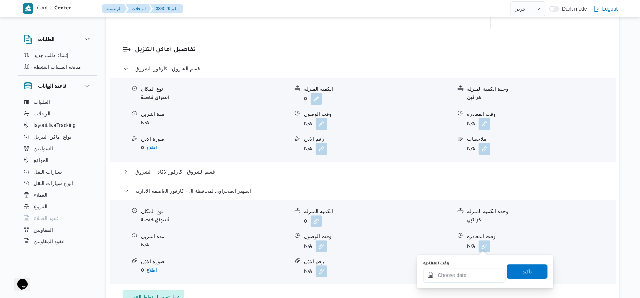
click at [479, 272] on input "وقت المغادره" at bounding box center [465, 275] width 82 height 15
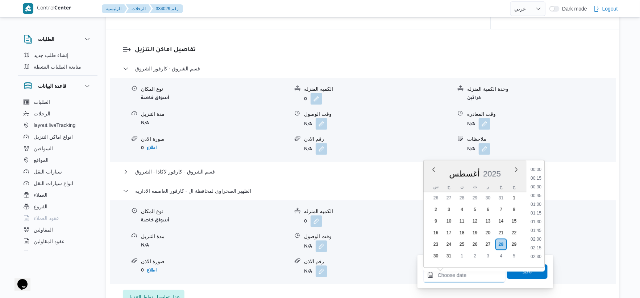
scroll to position [560, 0]
click at [537, 216] on li "17:30" at bounding box center [536, 218] width 17 height 7
type input "[DATE] ١٧:٣٠"
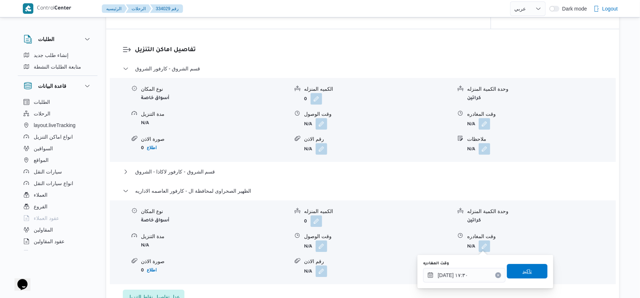
click at [536, 266] on span "تاكيد" at bounding box center [527, 271] width 41 height 15
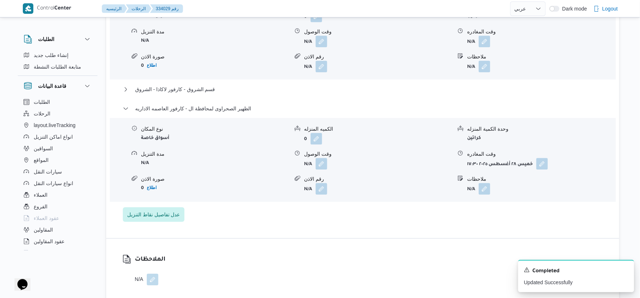
scroll to position [564, 0]
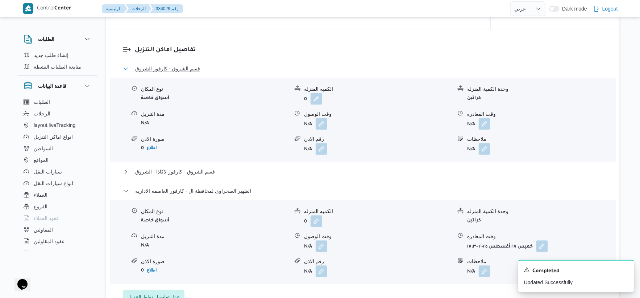
click at [194, 68] on span "قسم الشروق - كارفور الشروق" at bounding box center [167, 68] width 65 height 9
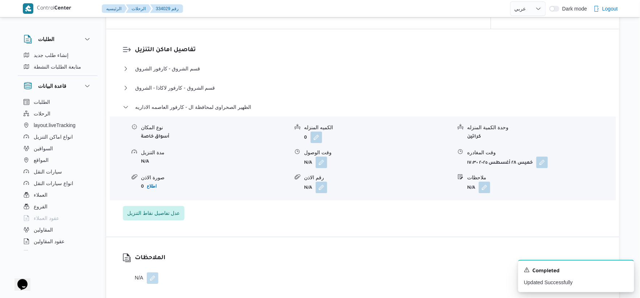
click at [247, 58] on dl "تفاصيل اماكن التنزيل قسم الشروق - كارفور الشروق نوع المكان أسواق خاصة الكميه ال…" at bounding box center [369, 132] width 468 height 175
click at [154, 274] on button "button" at bounding box center [153, 278] width 12 height 12
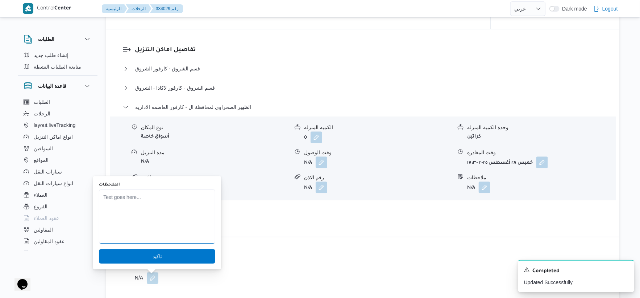
click at [163, 200] on textarea "الملاحظات" at bounding box center [157, 216] width 116 height 54
type textarea "يوجد مرتجع 2 كرتونه"
click at [167, 252] on span "تاكيد" at bounding box center [157, 255] width 116 height 15
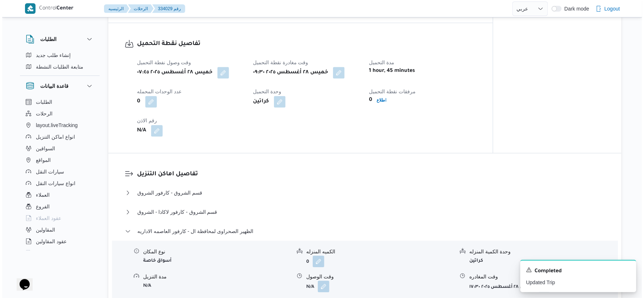
scroll to position [483, 0]
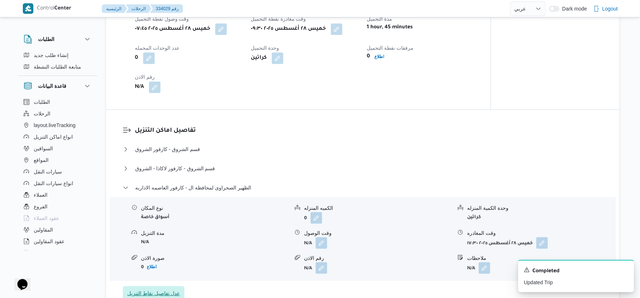
click at [163, 292] on span "عدل تفاصيل نقاط التنزيل" at bounding box center [153, 293] width 53 height 9
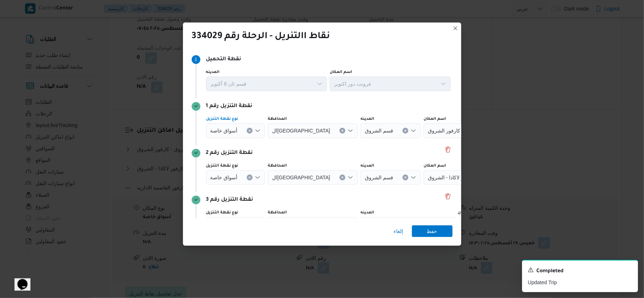
click at [249, 131] on icon "Clear input" at bounding box center [249, 130] width 3 height 3
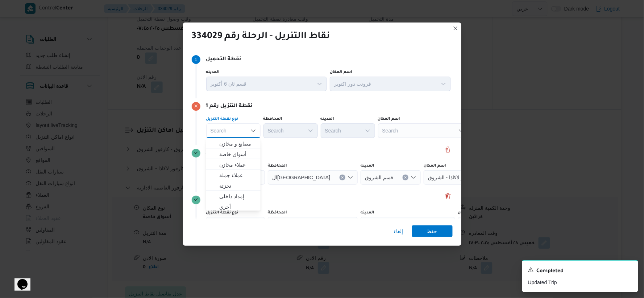
click at [424, 130] on div "Search" at bounding box center [423, 130] width 91 height 15
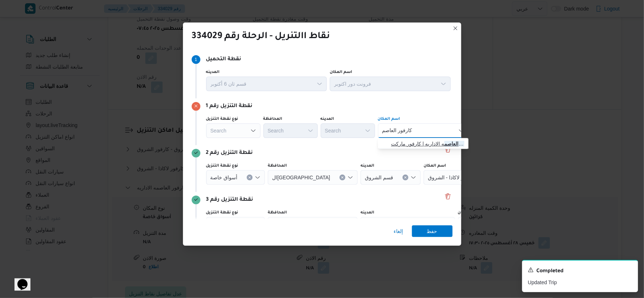
type input "كارفور العاصم"
click at [428, 139] on span "كارفور العاصم ه الاداريه | كارفور ماركت Carrefour market | null" at bounding box center [427, 143] width 73 height 9
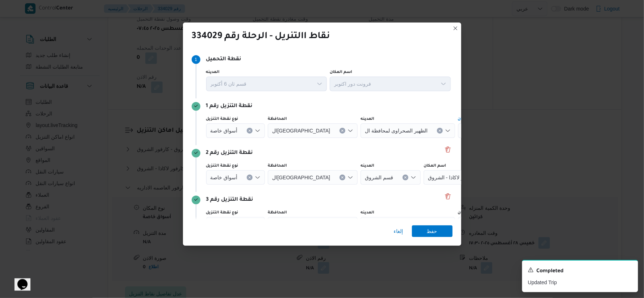
scroll to position [41, 0]
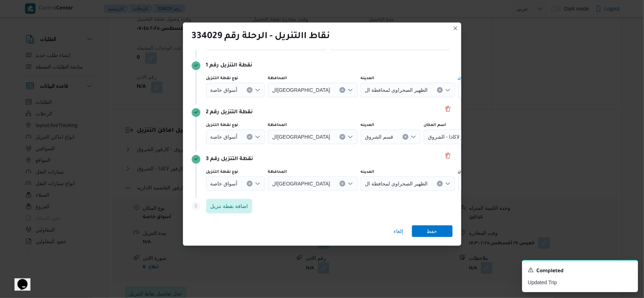
click at [250, 182] on icon "Clear input" at bounding box center [249, 183] width 3 height 3
click at [403, 186] on div "Search" at bounding box center [423, 183] width 91 height 15
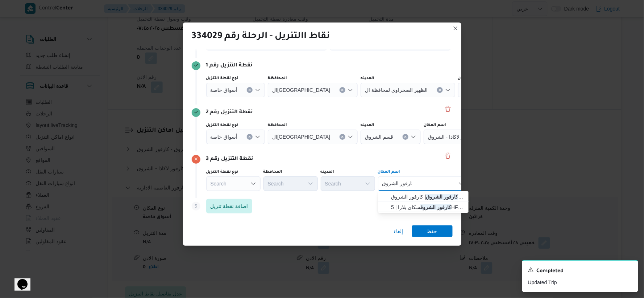
type input "كارفور الشروق"
click at [408, 193] on span "كارفور الشروق | كارفور الشروق | null" at bounding box center [427, 196] width 73 height 9
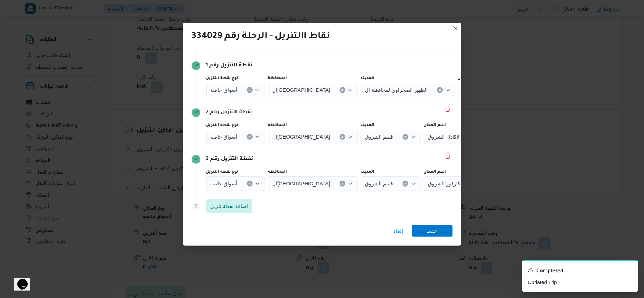
click at [428, 227] on span "حفظ" at bounding box center [432, 231] width 11 height 12
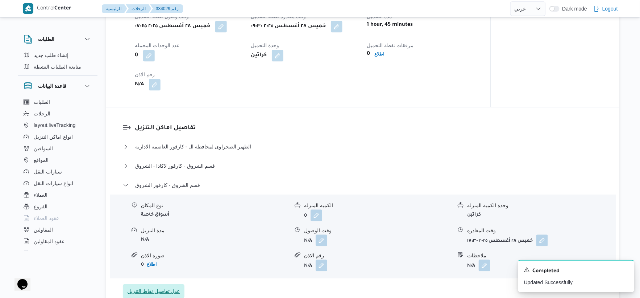
scroll to position [526, 0]
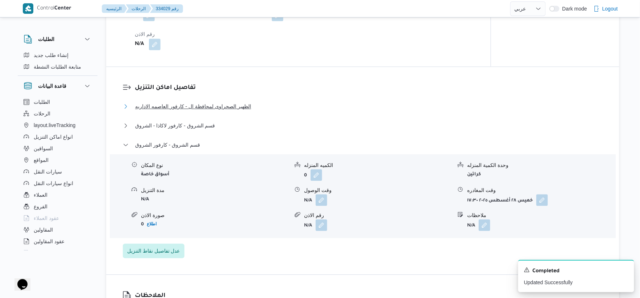
click at [227, 104] on span "الظهير الصحراوى لمحافظة ال - كارفور العاصمه الاداريه" at bounding box center [193, 106] width 116 height 9
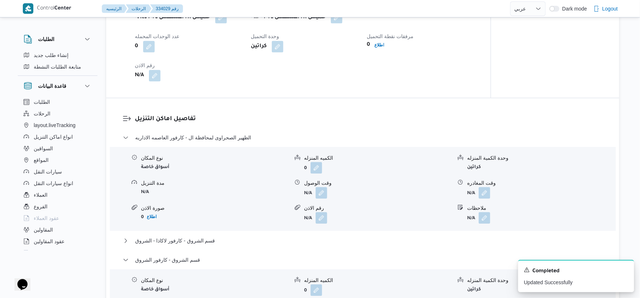
scroll to position [405, 0]
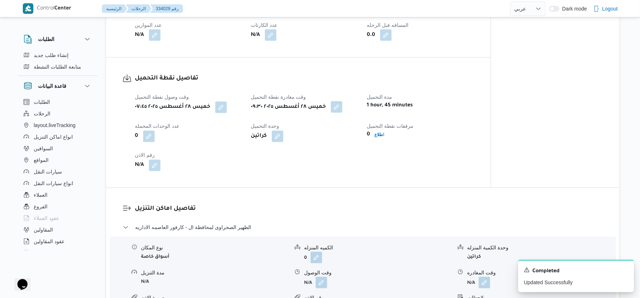
click at [343, 106] on button "button" at bounding box center [337, 107] width 12 height 12
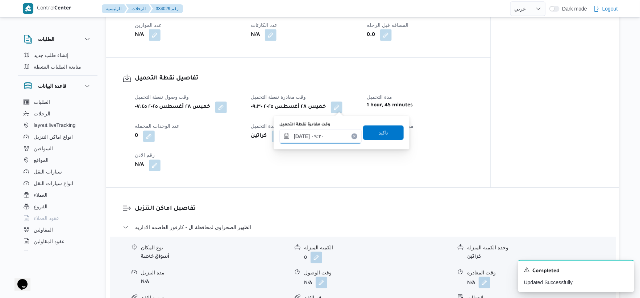
click at [321, 141] on input "[DATE] ٠٩:٣٠" at bounding box center [321, 136] width 82 height 15
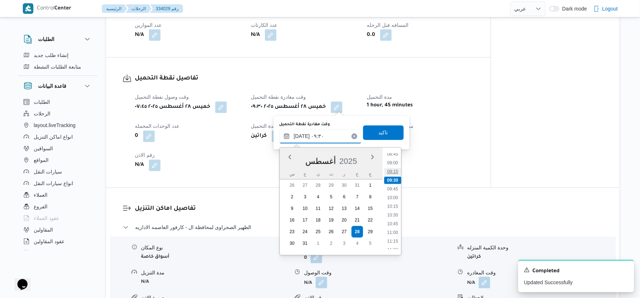
scroll to position [322, 0]
click at [399, 201] on li "10:30" at bounding box center [392, 200] width 17 height 7
type input "[DATE] ١٠:٣٠"
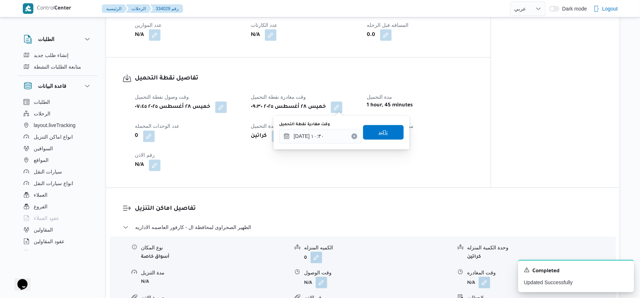
click at [391, 126] on span "تاكيد" at bounding box center [383, 132] width 41 height 15
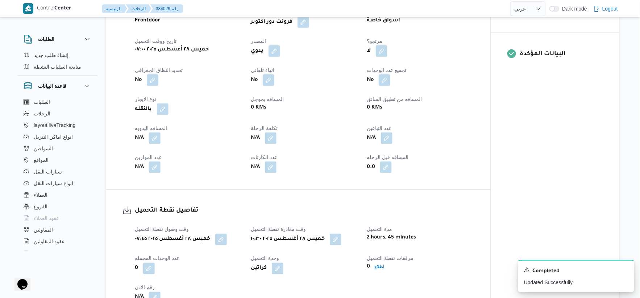
scroll to position [403, 0]
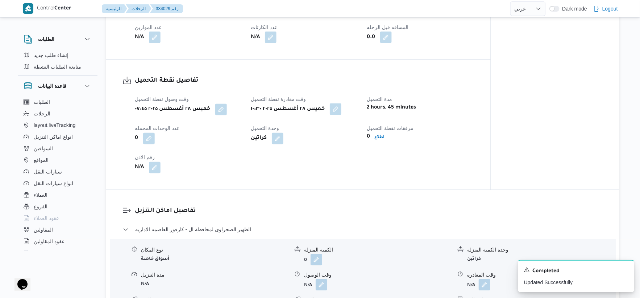
click at [342, 109] on button "button" at bounding box center [336, 109] width 12 height 12
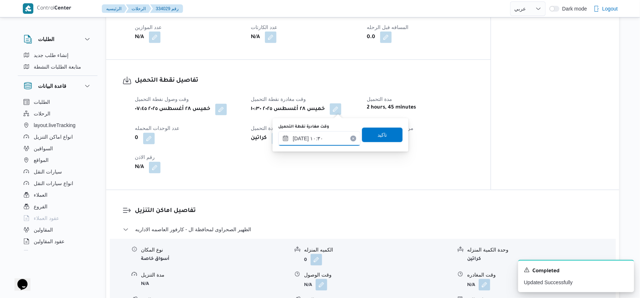
click at [322, 136] on input "[DATE] ١٠:٣٠" at bounding box center [319, 138] width 82 height 15
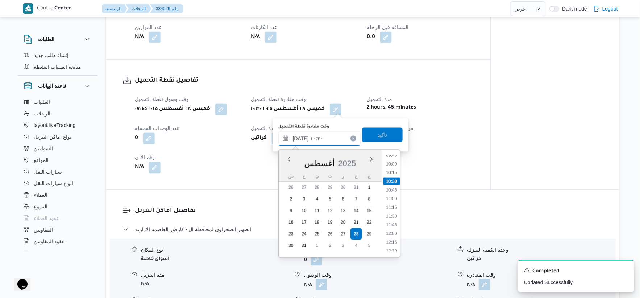
scroll to position [357, 0]
click at [394, 185] on li "11:00" at bounding box center [391, 185] width 17 height 7
type input "[DATE] ١٠:٣٠"
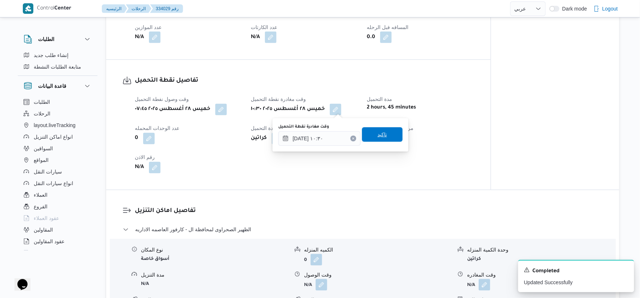
click at [390, 133] on span "تاكيد" at bounding box center [382, 134] width 41 height 15
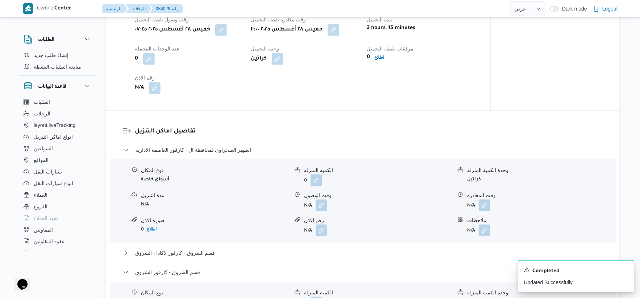
scroll to position [483, 0]
click at [323, 206] on button "button" at bounding box center [322, 204] width 12 height 12
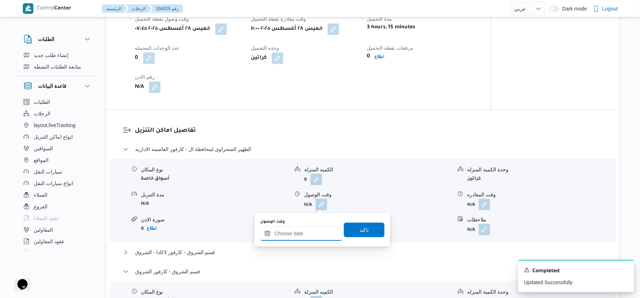
click at [318, 239] on input "وقت الوصول" at bounding box center [301, 233] width 82 height 15
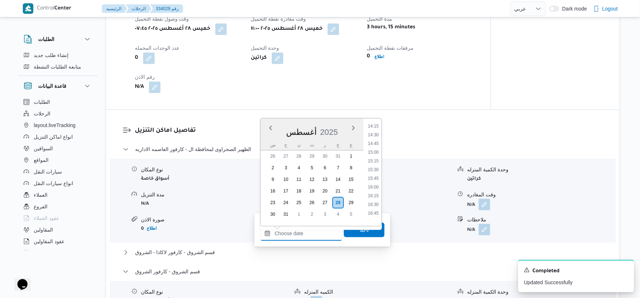
scroll to position [480, 0]
click at [377, 152] on li "14:30" at bounding box center [373, 152] width 17 height 7
type input "[DATE] ١٤:٣٠"
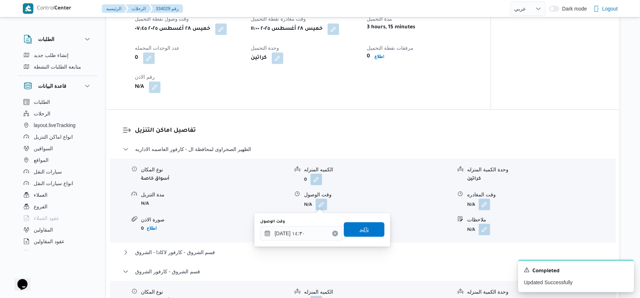
click at [369, 231] on span "تاكيد" at bounding box center [364, 229] width 41 height 15
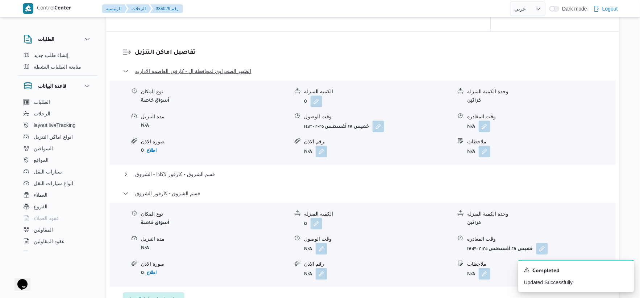
scroll to position [564, 0]
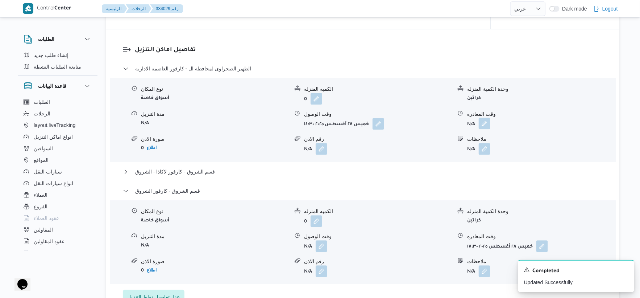
click at [486, 124] on button "button" at bounding box center [485, 123] width 12 height 12
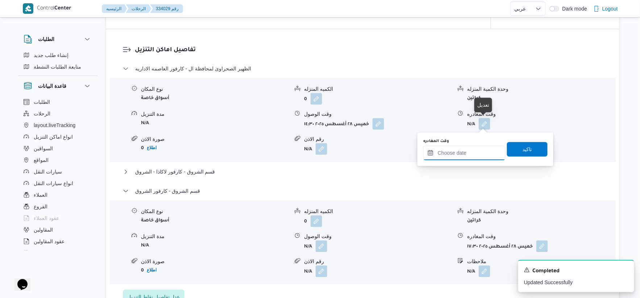
click at [480, 148] on input "وقت المغادره" at bounding box center [465, 152] width 82 height 15
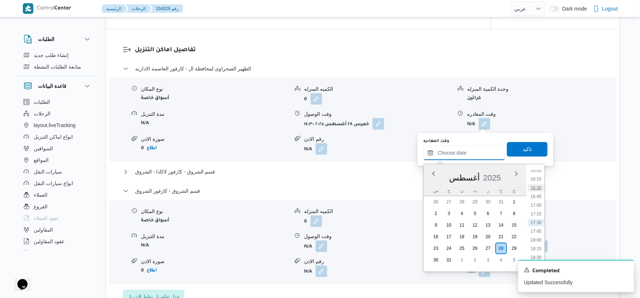
scroll to position [480, 0]
click at [536, 232] on li "15:30" at bounding box center [536, 233] width 17 height 7
type input "٢٨/٠٨/٢٠٢٥ ١٥:٣٠"
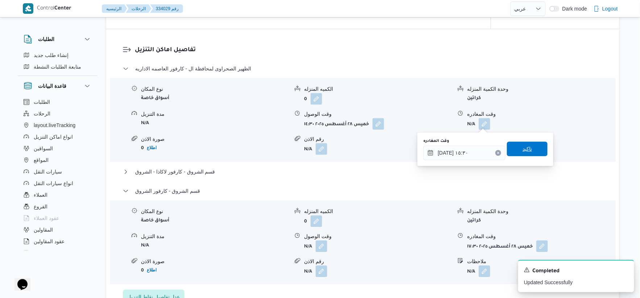
click at [528, 148] on span "تاكيد" at bounding box center [527, 148] width 9 height 9
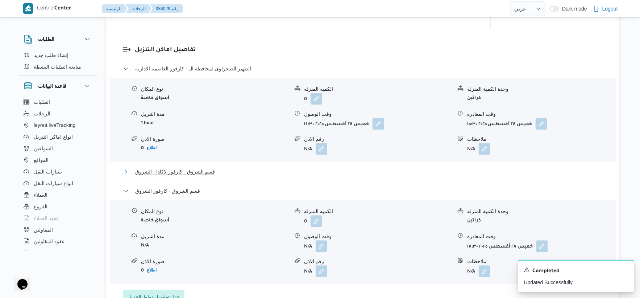
click at [191, 173] on span "قسم الشروق - كارفور لاكاذا - الشروق" at bounding box center [175, 171] width 80 height 9
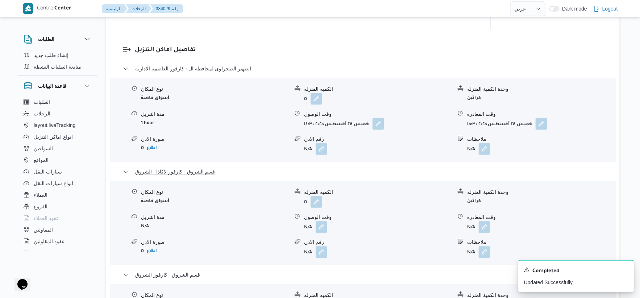
scroll to position [604, 0]
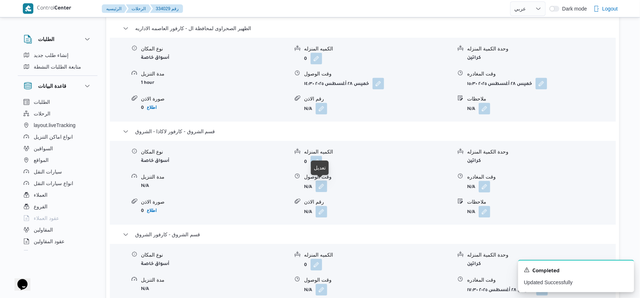
click at [325, 185] on button "button" at bounding box center [322, 186] width 12 height 12
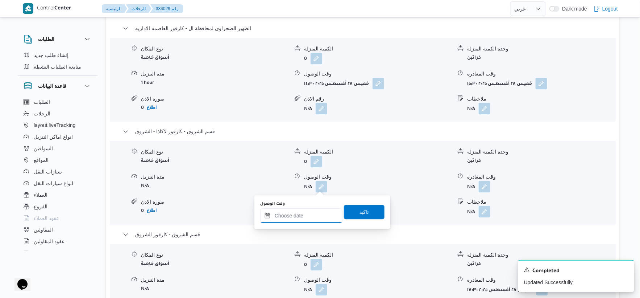
click at [310, 215] on input "وقت الوصول" at bounding box center [301, 215] width 82 height 15
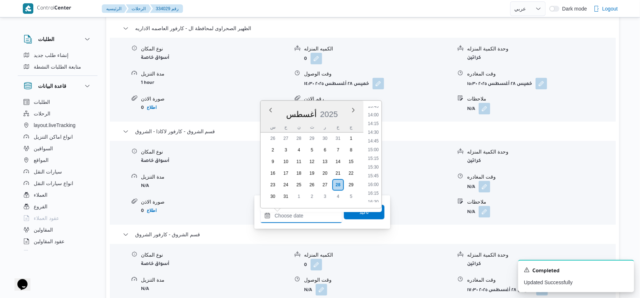
scroll to position [480, 0]
click at [375, 187] on li "16:00" at bounding box center [373, 186] width 17 height 7
type input "٢٨/٠٨/٢٠٢٥ ١٦:٠٠"
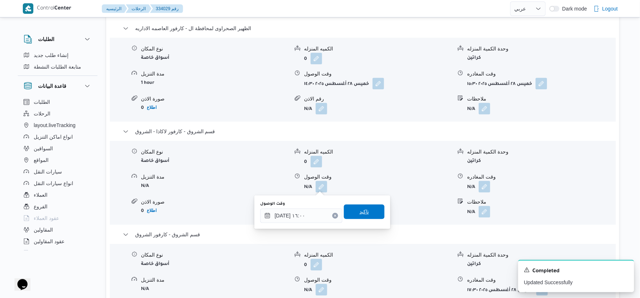
click at [360, 214] on span "تاكيد" at bounding box center [364, 211] width 9 height 9
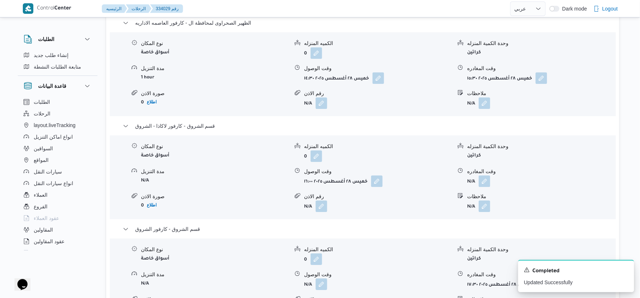
scroll to position [685, 0]
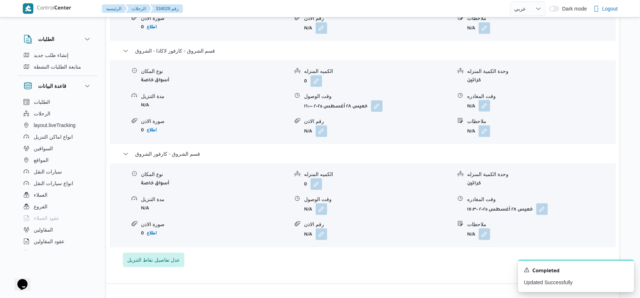
click at [486, 104] on button "button" at bounding box center [485, 106] width 12 height 12
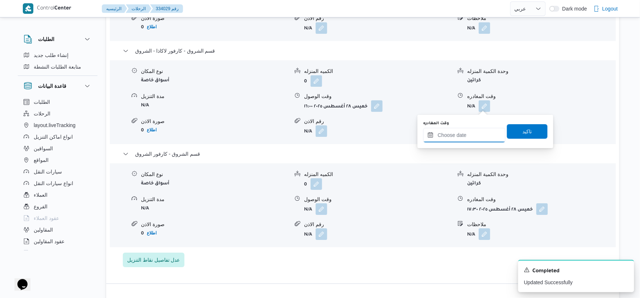
click at [479, 139] on input "وقت المغادره" at bounding box center [465, 135] width 82 height 15
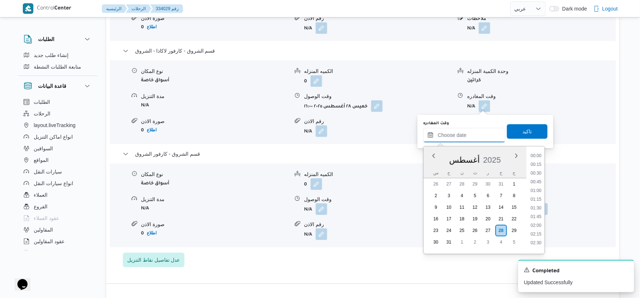
scroll to position [560, 0]
click at [539, 184] on li "17:00" at bounding box center [536, 186] width 17 height 7
type input "٢٨/٠٨/٢٠٢٥ ١٧:٠٠"
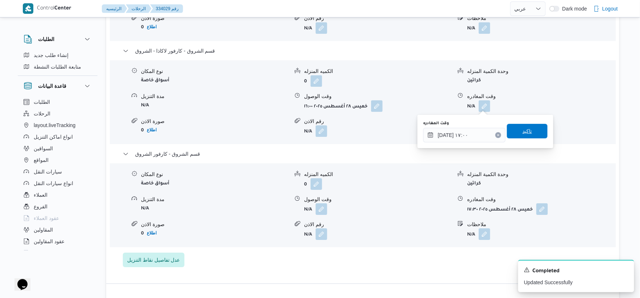
click at [534, 133] on span "تاكيد" at bounding box center [527, 131] width 41 height 15
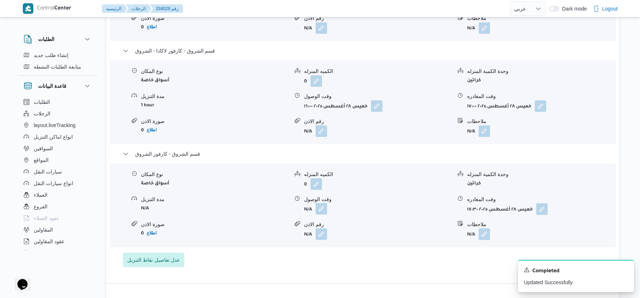
click at [319, 211] on button "button" at bounding box center [322, 209] width 12 height 12
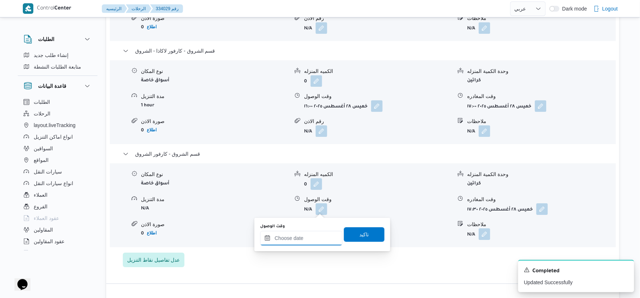
click at [313, 238] on input "وقت الوصول" at bounding box center [301, 238] width 82 height 15
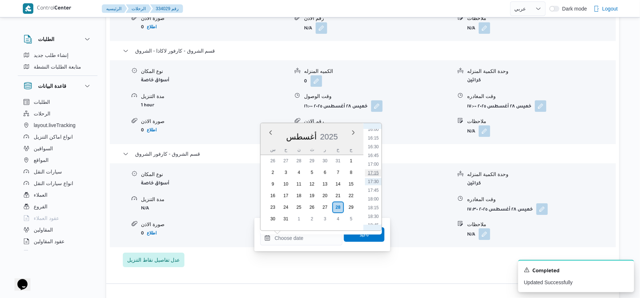
click at [377, 169] on li "17:15" at bounding box center [373, 172] width 17 height 7
type input "٢٨/٠٨/٢٠٢٥ ١٧:١٥"
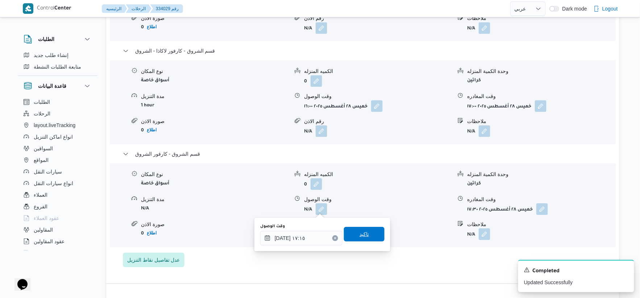
click at [368, 231] on span "تاكيد" at bounding box center [364, 234] width 41 height 15
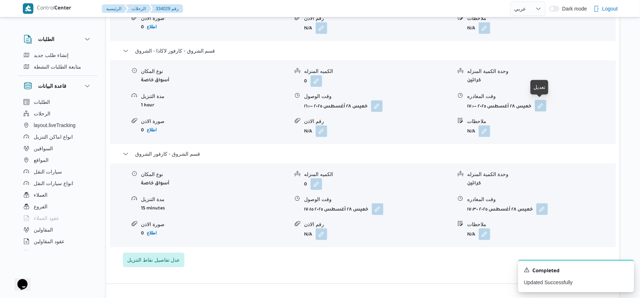
click at [542, 102] on button "button" at bounding box center [541, 106] width 12 height 12
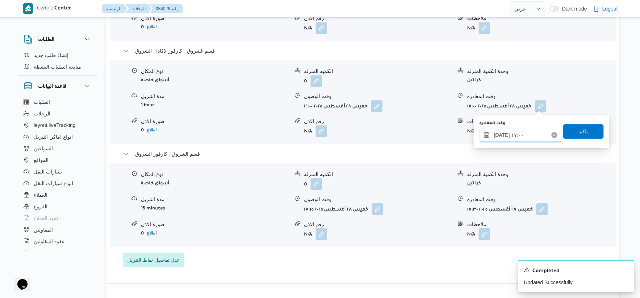
click at [525, 129] on input "٢٨/٠٨/٢٠٢٥ ١٧:٠٠" at bounding box center [521, 135] width 82 height 15
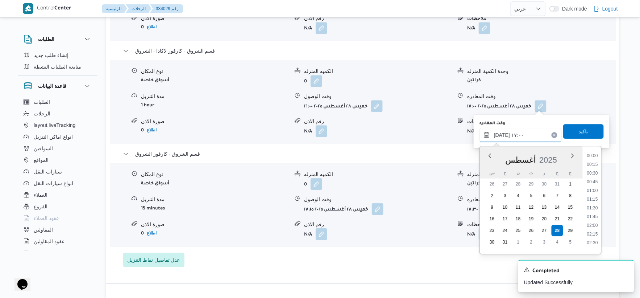
scroll to position [542, 0]
click at [596, 186] on li "16:30" at bounding box center [593, 187] width 17 height 7
type input "٢٨/٠٨/٢٠٢٥ ١٦:٣٠"
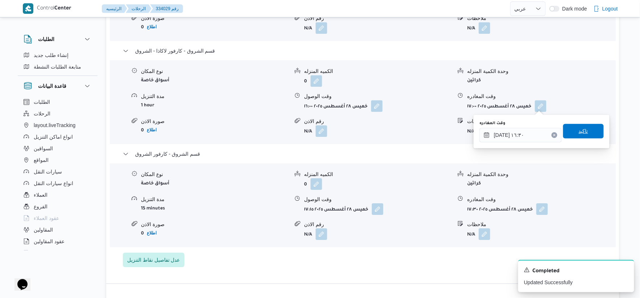
click at [588, 128] on span "تاكيد" at bounding box center [583, 131] width 41 height 15
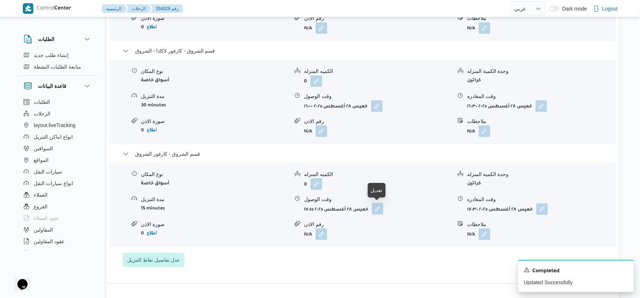
click at [379, 210] on button "button" at bounding box center [378, 209] width 12 height 12
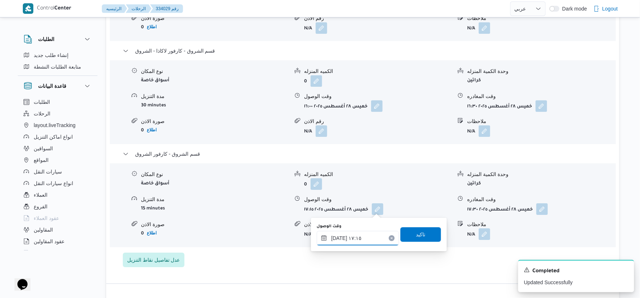
click at [364, 238] on input "٢٨/٠٨/٢٠٢٥ ١٧:١٥" at bounding box center [358, 238] width 82 height 15
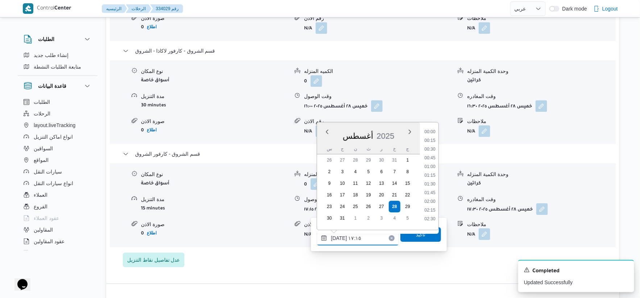
scroll to position [551, 0]
click at [433, 163] on li "16:45" at bounding box center [430, 163] width 17 height 7
type input "٢٨/٠٨/٢٠٢٥ ١٦:٤٥"
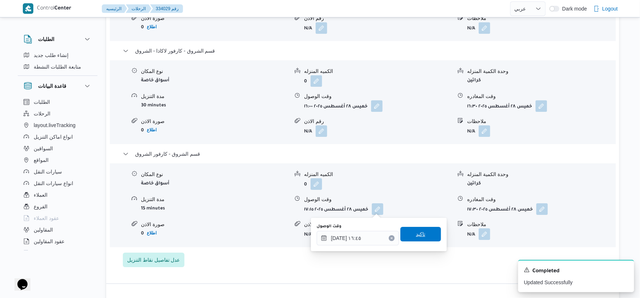
click at [427, 233] on span "تاكيد" at bounding box center [421, 234] width 41 height 15
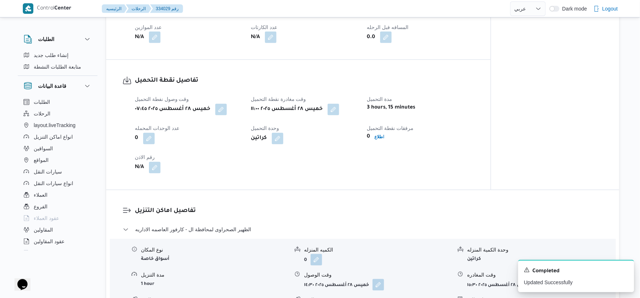
scroll to position [201, 0]
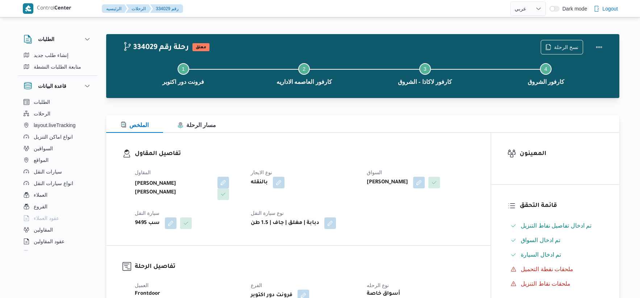
select select "ar"
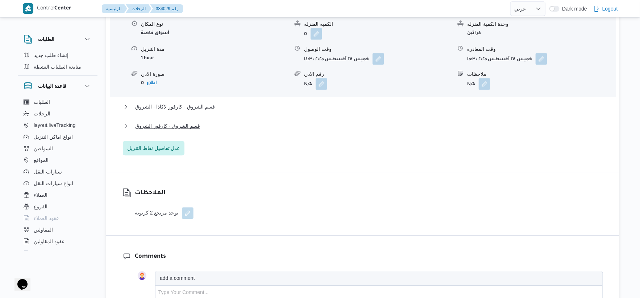
scroll to position [644, 0]
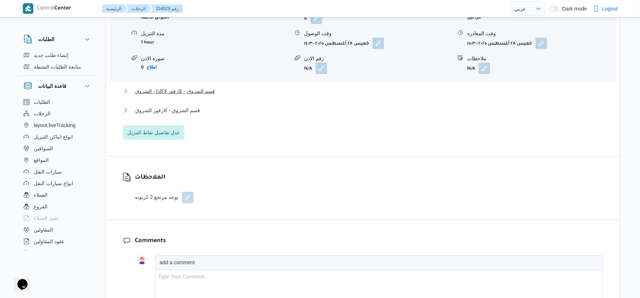
click at [223, 91] on button "قسم الشروق - كارفور لاكاذا - الشروق" at bounding box center [363, 91] width 480 height 9
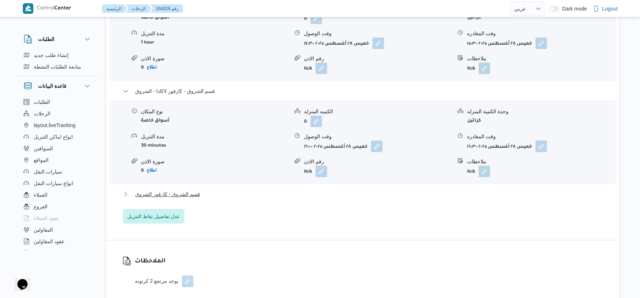
click at [205, 191] on button "قسم الشروق - كارفور الشروق" at bounding box center [363, 194] width 480 height 9
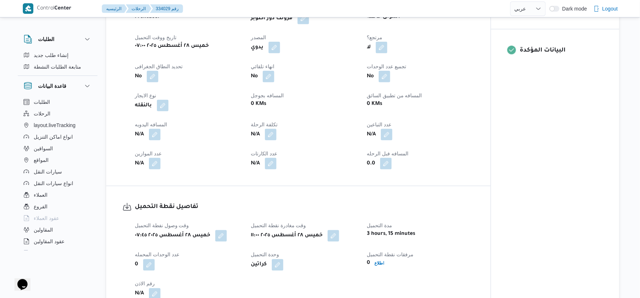
scroll to position [282, 0]
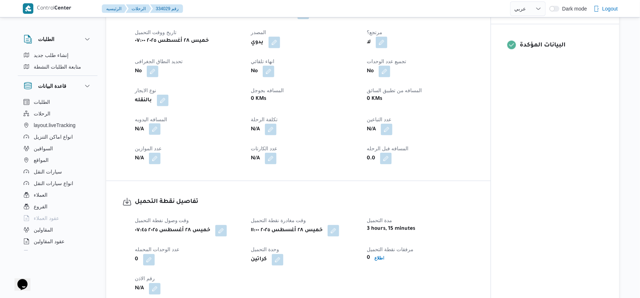
click at [156, 129] on button "button" at bounding box center [155, 129] width 12 height 12
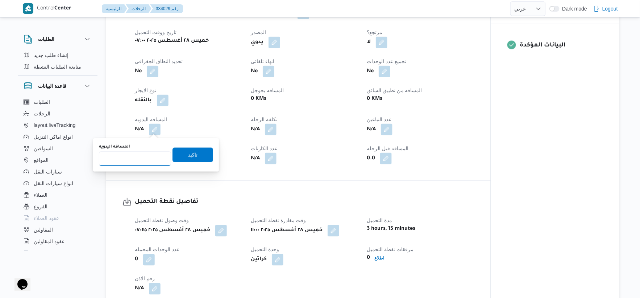
click at [138, 160] on input "المسافه اليدويه" at bounding box center [135, 158] width 72 height 15
type input "126"
click at [191, 154] on span "تاكيد" at bounding box center [192, 154] width 9 height 9
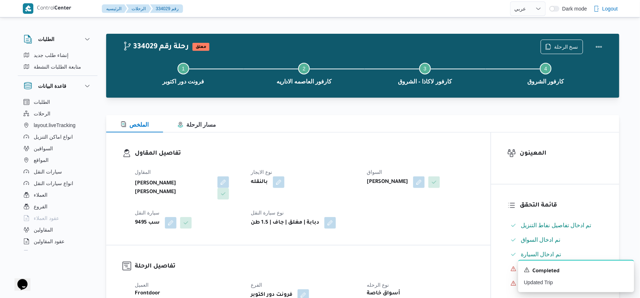
scroll to position [0, 0]
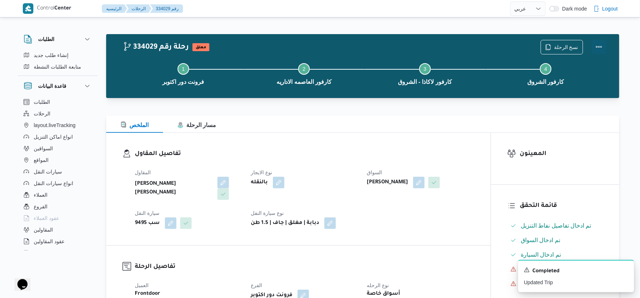
click at [599, 44] on button "Actions" at bounding box center [599, 47] width 15 height 15
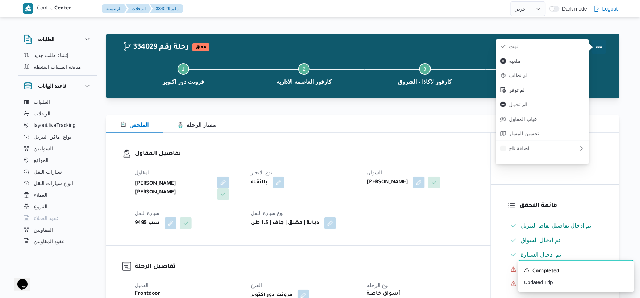
click at [556, 41] on button "تمت" at bounding box center [542, 46] width 93 height 15
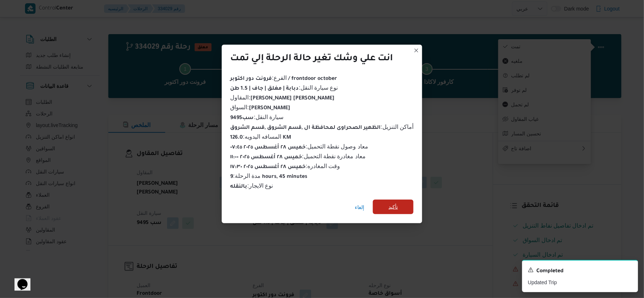
click at [376, 209] on span "تأكيد" at bounding box center [393, 206] width 41 height 15
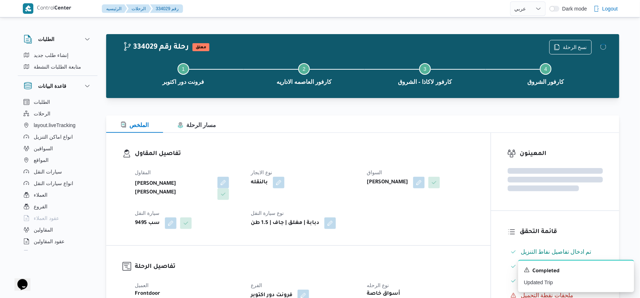
click at [389, 203] on div "المقاول محمد احمد محمد سليم نوع الايجار بالنقله السواق عبدالرحمن سعيد عبدالرازق…" at bounding box center [305, 199] width 348 height 70
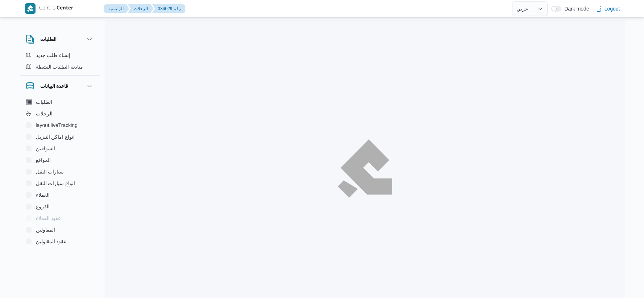
select select "ar"
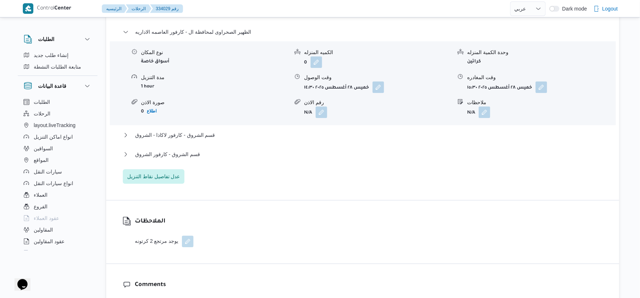
scroll to position [604, 0]
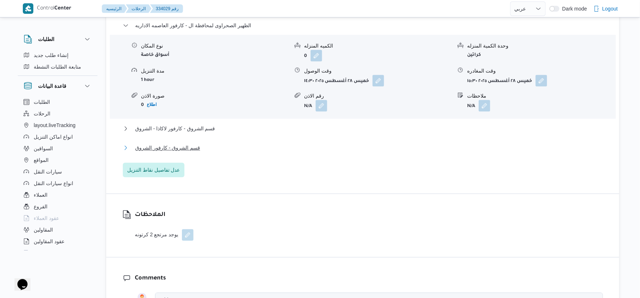
click at [201, 144] on button "قسم الشروق - كارفور الشروق" at bounding box center [363, 147] width 480 height 9
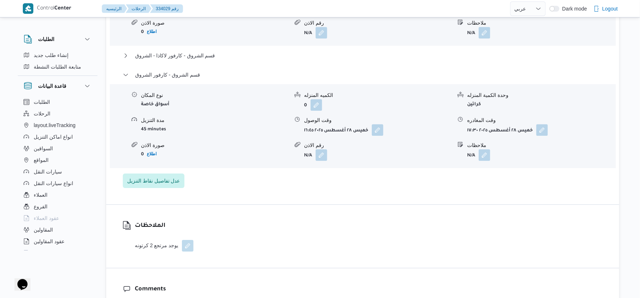
scroll to position [685, 0]
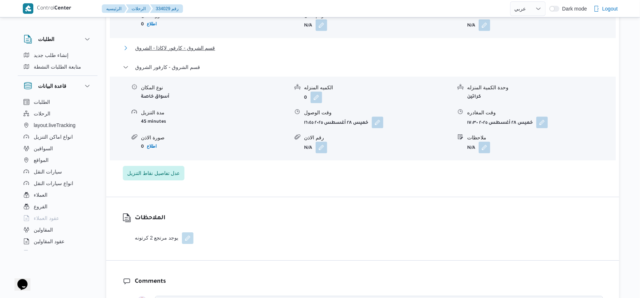
click at [201, 46] on span "قسم الشروق - كارفور لاكاذا - الشروق" at bounding box center [175, 48] width 80 height 9
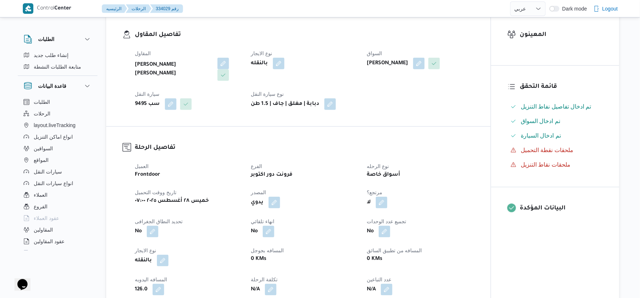
scroll to position [282, 0]
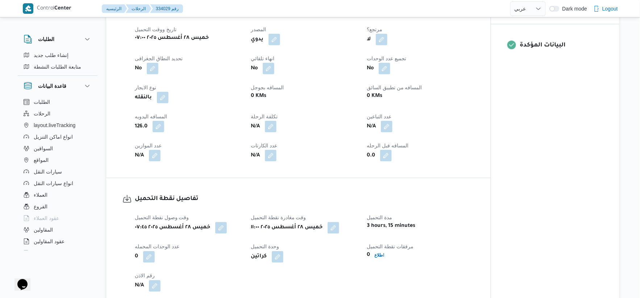
select select "ar"
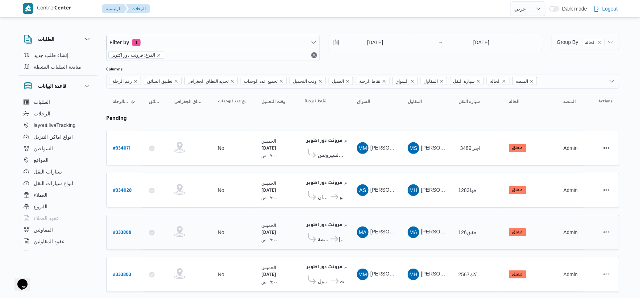
click at [338, 236] on icon at bounding box center [335, 238] width 8 height 5
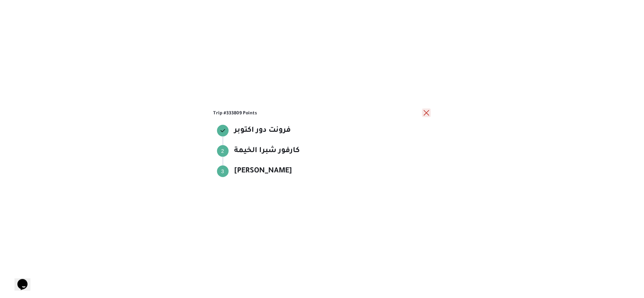
click at [426, 113] on button "close" at bounding box center [426, 112] width 9 height 9
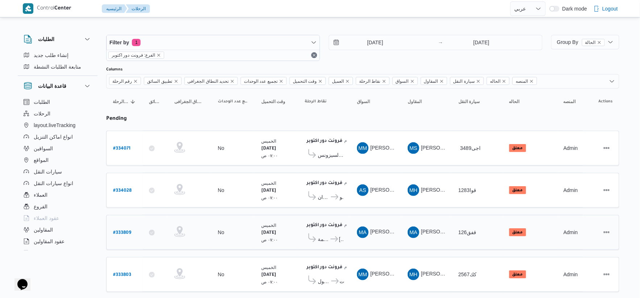
click at [347, 230] on td "نقاط الرحلة فرونت دور اكتوبر ١٠:٤٨ م كارفور شبرا الخيمة كارفور بنها" at bounding box center [324, 232] width 52 height 35
click at [117, 233] on b "# 333809" at bounding box center [122, 232] width 18 height 5
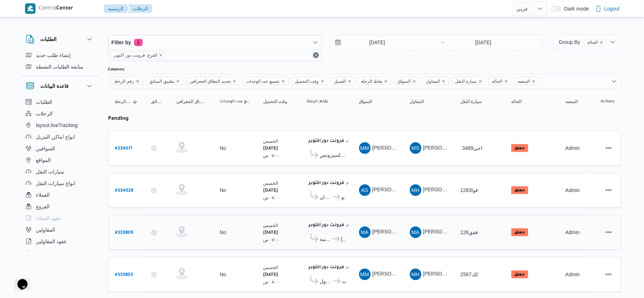
select select "ar"
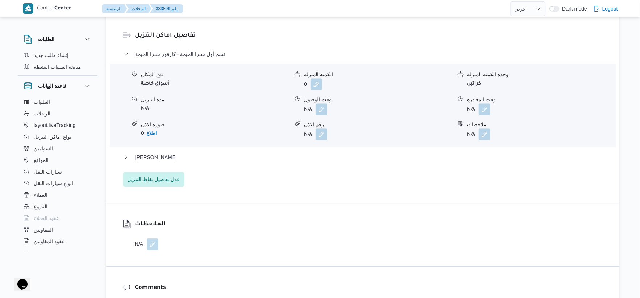
scroll to position [644, 0]
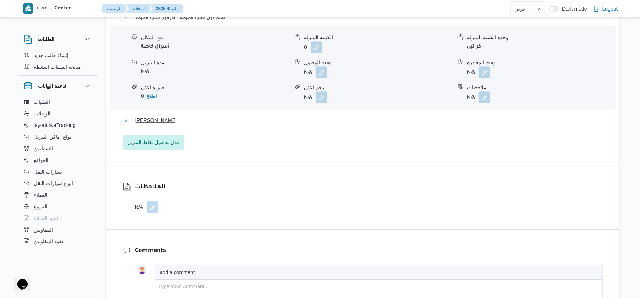
click at [176, 121] on button "[PERSON_NAME]" at bounding box center [363, 120] width 480 height 9
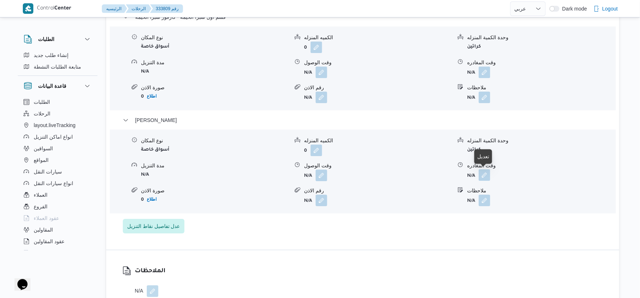
click at [487, 174] on button "button" at bounding box center [485, 175] width 12 height 12
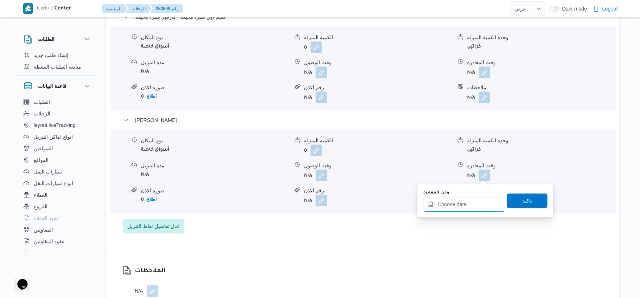
click at [478, 205] on input "وقت المغادره" at bounding box center [465, 204] width 82 height 15
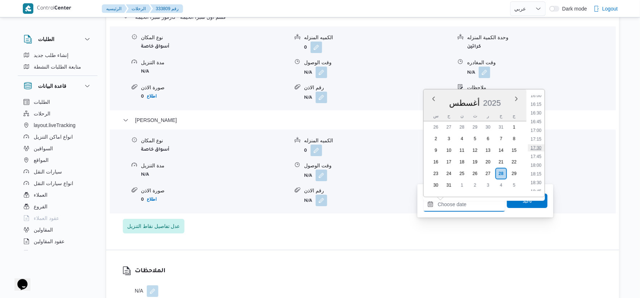
scroll to position [520, 0]
click at [538, 133] on li "16:00" at bounding box center [536, 135] width 17 height 7
type input "٢٨/٠٨/٢٠٢٥ ١٦:٠٠"
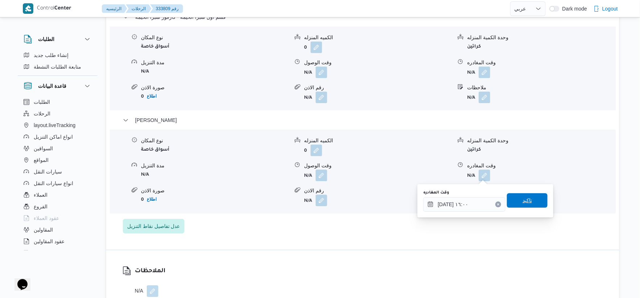
click at [534, 196] on span "تاكيد" at bounding box center [527, 200] width 41 height 15
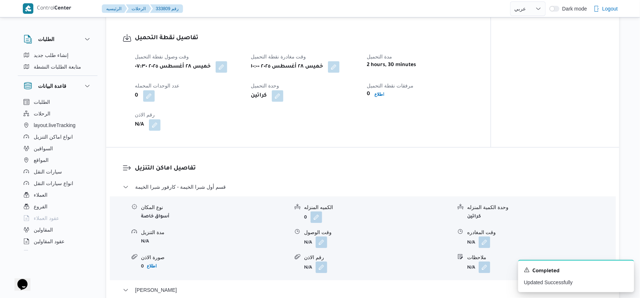
scroll to position [483, 0]
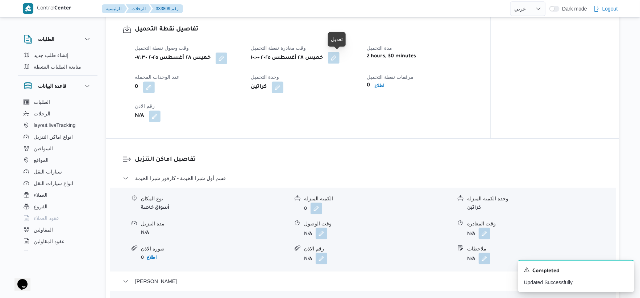
click at [340, 58] on button "button" at bounding box center [334, 58] width 12 height 12
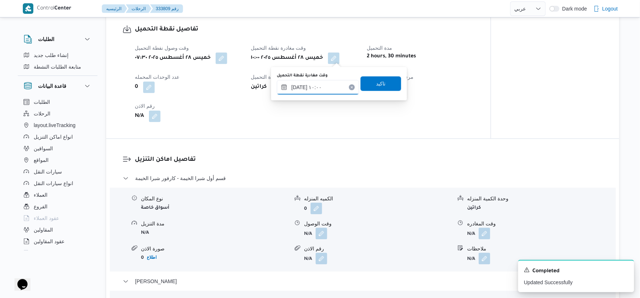
click at [329, 81] on input "٢٨/٠٨/٢٠٢٥ ١٠:٠٠" at bounding box center [318, 87] width 82 height 15
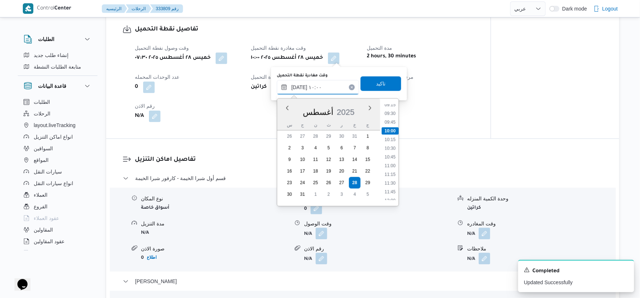
scroll to position [339, 0]
click at [394, 152] on li "11:00" at bounding box center [390, 151] width 17 height 7
type input "٢٨/٠٨/٢٠٢٥ ١١:٠٠"
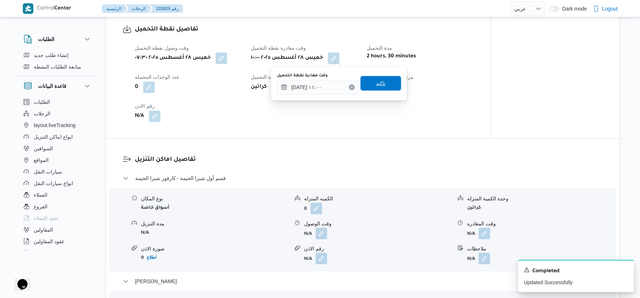
click at [382, 79] on span "تاكيد" at bounding box center [381, 83] width 41 height 15
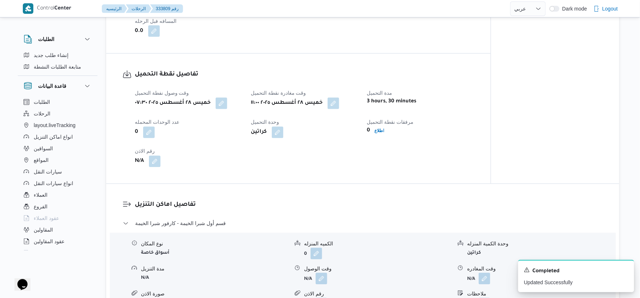
scroll to position [524, 0]
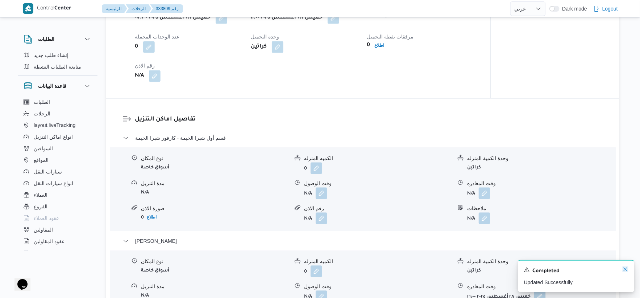
click at [625, 267] on icon "Dismiss toast" at bounding box center [626, 269] width 6 height 6
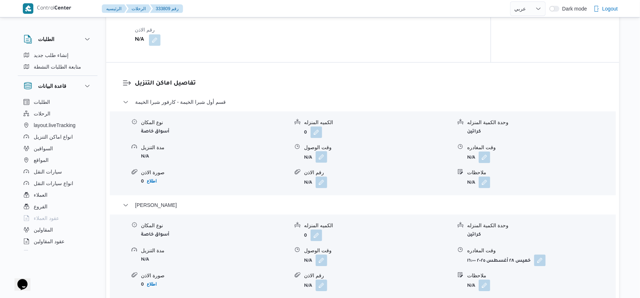
scroll to position [564, 0]
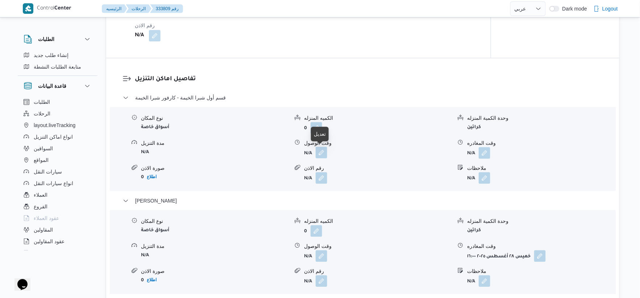
click at [323, 156] on button "button" at bounding box center [322, 152] width 12 height 12
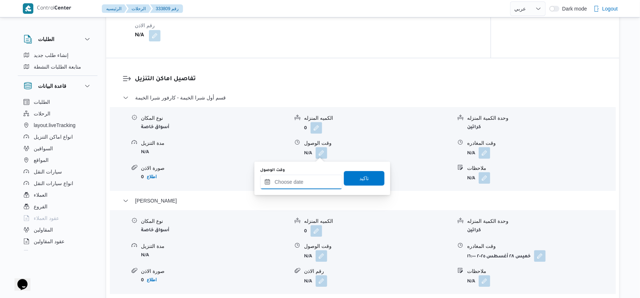
click at [314, 179] on input "وقت الوصول" at bounding box center [301, 181] width 82 height 15
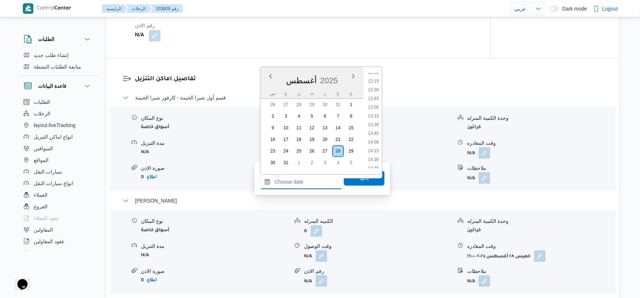
scroll to position [408, 0]
click at [375, 85] on li "12:00" at bounding box center [373, 86] width 17 height 7
type input "٢٨/٠٨/٢٠٢٥ ١٢:٠٠"
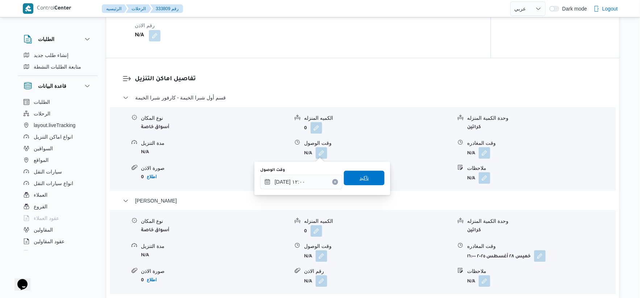
click at [363, 176] on span "تاكيد" at bounding box center [364, 177] width 9 height 9
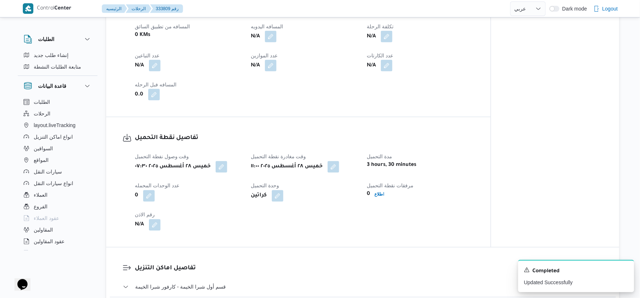
scroll to position [282, 0]
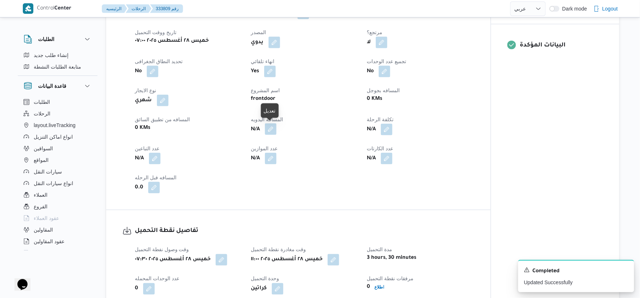
click at [276, 131] on button "button" at bounding box center [271, 129] width 12 height 12
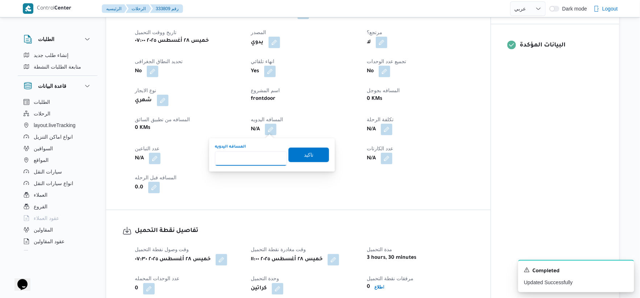
click at [255, 164] on input "المسافه اليدويه" at bounding box center [251, 158] width 72 height 15
type input "211"
click at [316, 155] on span "تاكيد" at bounding box center [309, 154] width 41 height 15
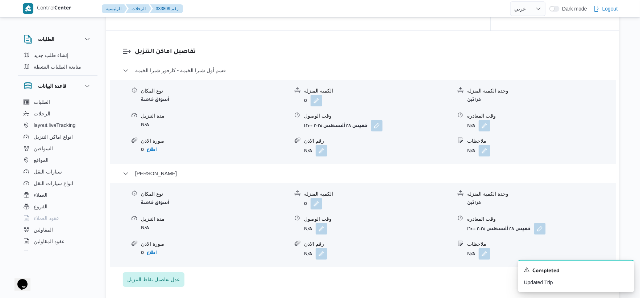
scroll to position [644, 0]
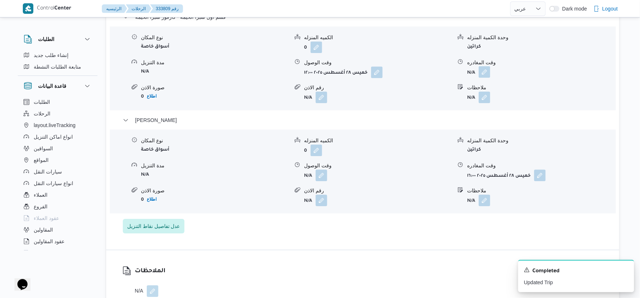
click at [488, 73] on button "button" at bounding box center [485, 72] width 12 height 12
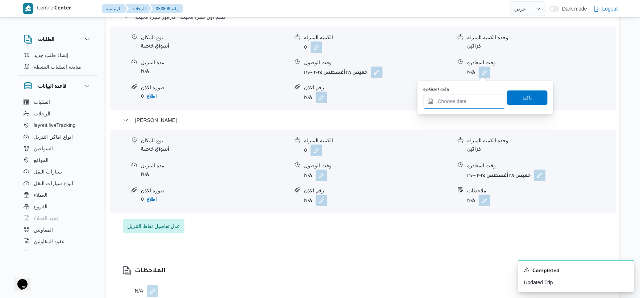
click at [473, 106] on input "وقت المغادره" at bounding box center [465, 101] width 82 height 15
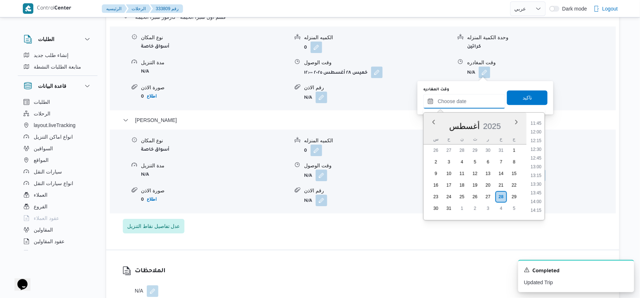
scroll to position [408, 0]
click at [539, 184] on li "13:30" at bounding box center [536, 184] width 17 height 7
type input "٢٨/٠٨/٢٠٢٥ ١٣:٣٠"
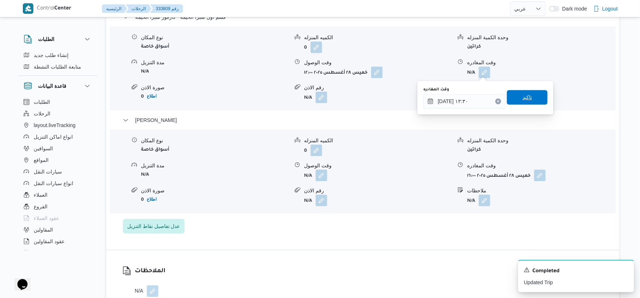
click at [534, 96] on span "تاكيد" at bounding box center [527, 97] width 41 height 15
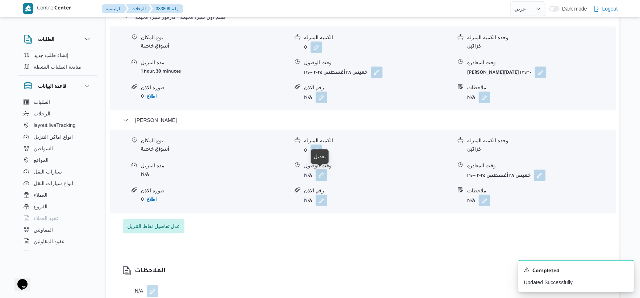
click at [324, 176] on button "button" at bounding box center [322, 175] width 12 height 12
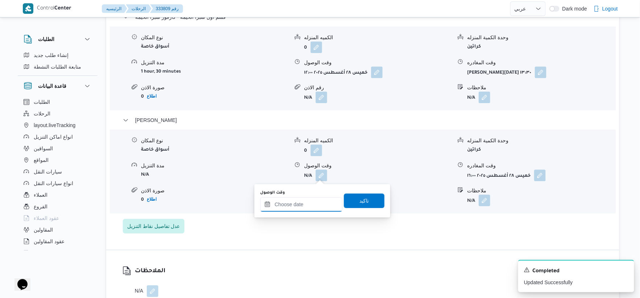
drag, startPoint x: 318, startPoint y: 211, endPoint x: 337, endPoint y: 199, distance: 22.0
click at [318, 211] on input "وقت الوصول" at bounding box center [301, 204] width 82 height 15
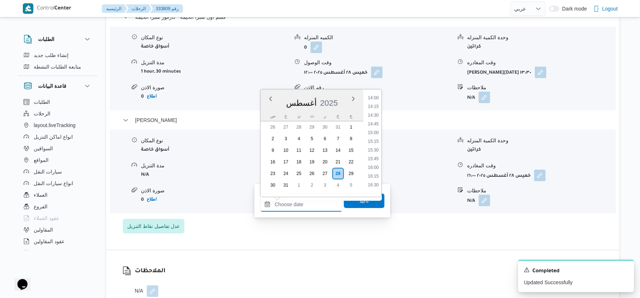
scroll to position [488, 0]
click at [375, 113] on li "14:30" at bounding box center [373, 115] width 17 height 7
type input "[DATE] ١٤:٣٠"
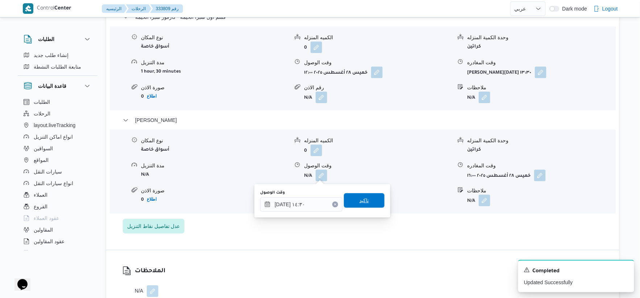
click at [368, 197] on span "تاكيد" at bounding box center [364, 200] width 41 height 15
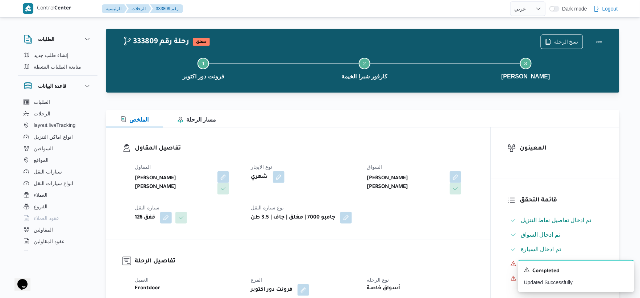
scroll to position [0, 0]
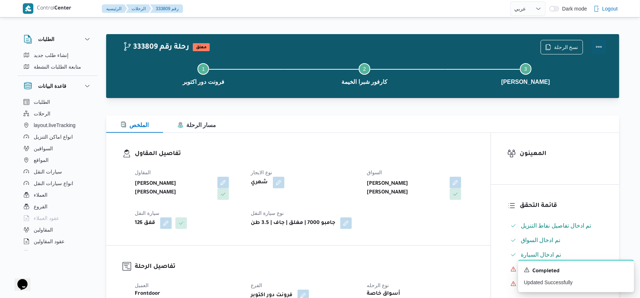
click at [599, 45] on button "Actions" at bounding box center [599, 47] width 15 height 15
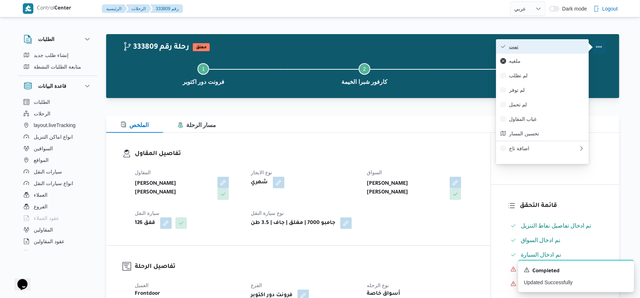
click at [553, 48] on span "تمت" at bounding box center [546, 47] width 75 height 6
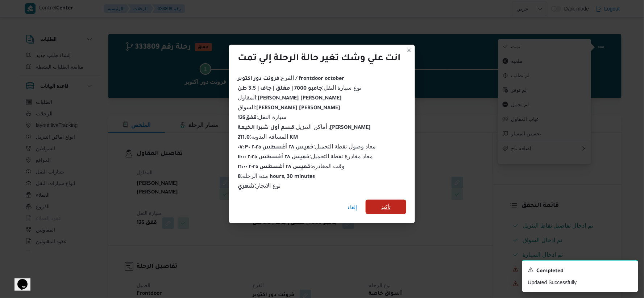
click at [386, 202] on span "تأكيد" at bounding box center [385, 206] width 9 height 9
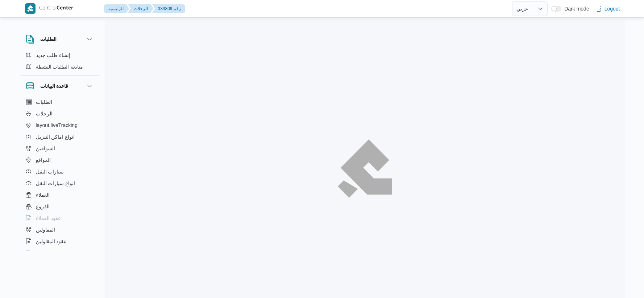
select select "ar"
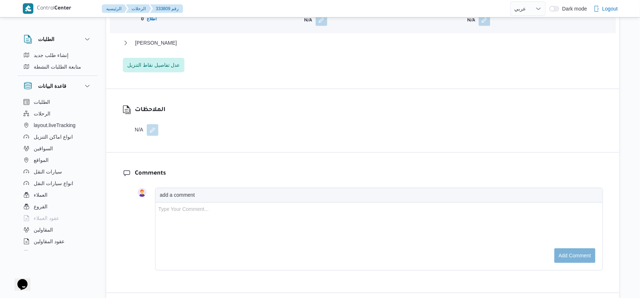
scroll to position [725, 0]
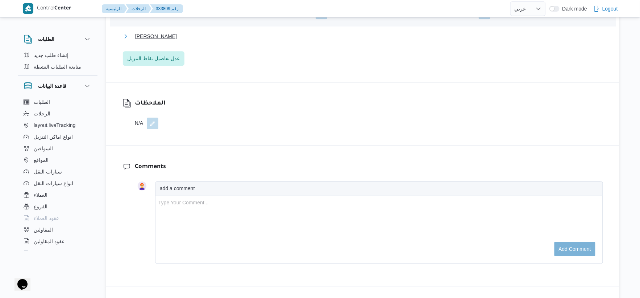
click at [162, 35] on span "[PERSON_NAME]" at bounding box center [156, 36] width 42 height 9
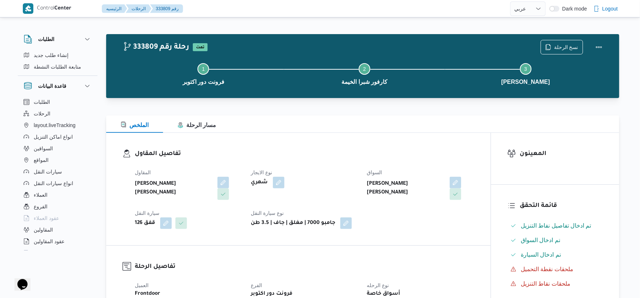
scroll to position [282, 0]
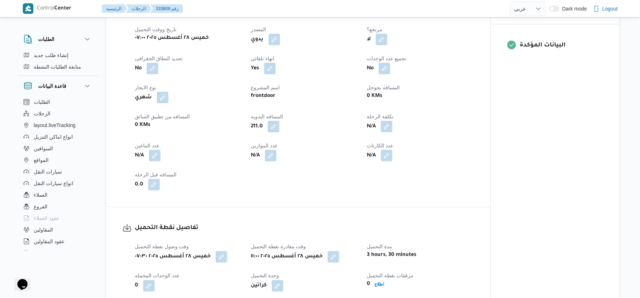
select select "ar"
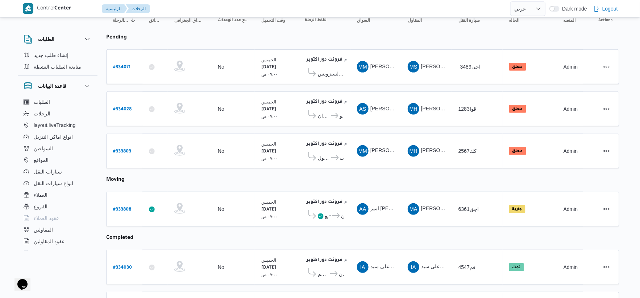
scroll to position [80, 0]
click at [328, 212] on span "كارفور ميفيدا -التجمع" at bounding box center [327, 216] width 4 height 9
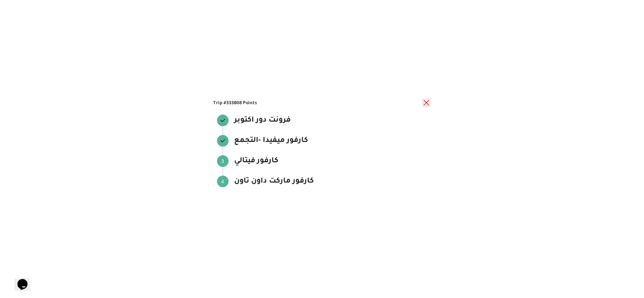
click at [426, 103] on button "close" at bounding box center [426, 102] width 9 height 9
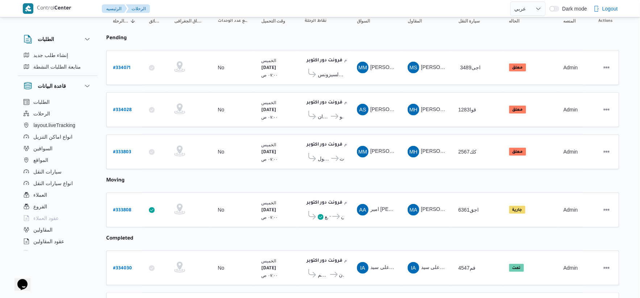
scroll to position [40, 0]
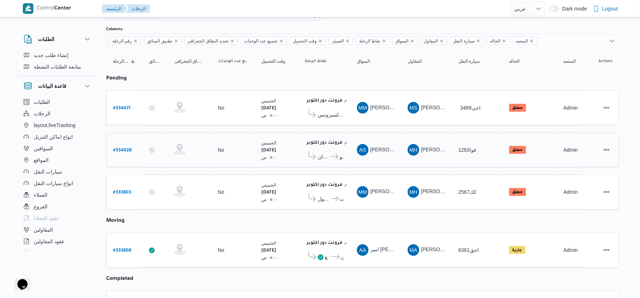
click at [329, 152] on span "كارفور حلوان" at bounding box center [324, 156] width 12 height 9
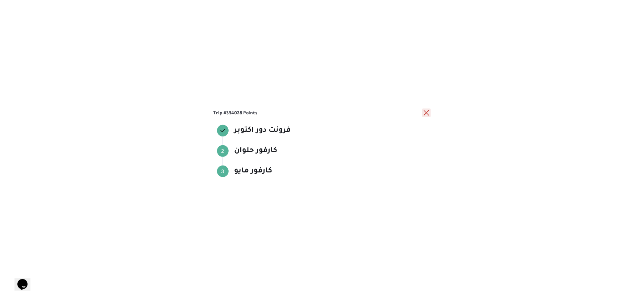
click at [426, 111] on button "close" at bounding box center [426, 112] width 9 height 9
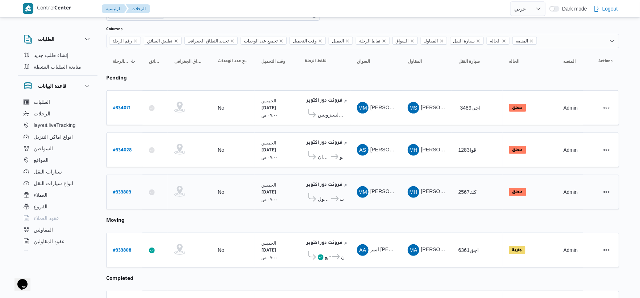
click at [332, 196] on icon at bounding box center [335, 198] width 8 height 5
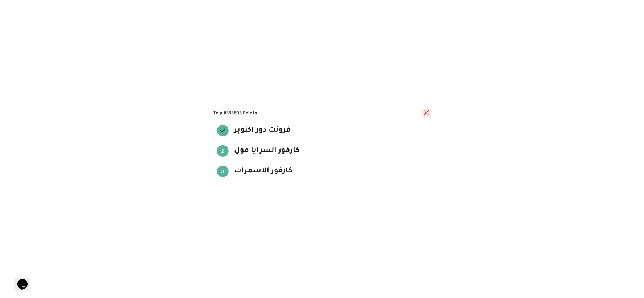
click at [425, 114] on button "close" at bounding box center [426, 112] width 9 height 9
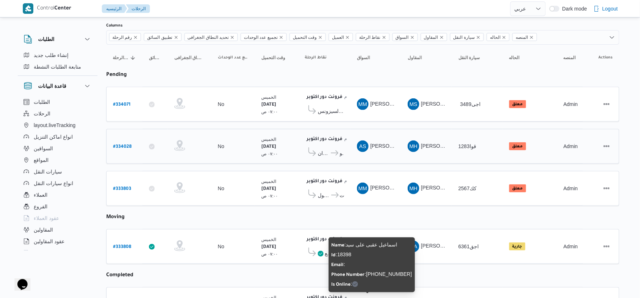
scroll to position [32, 0]
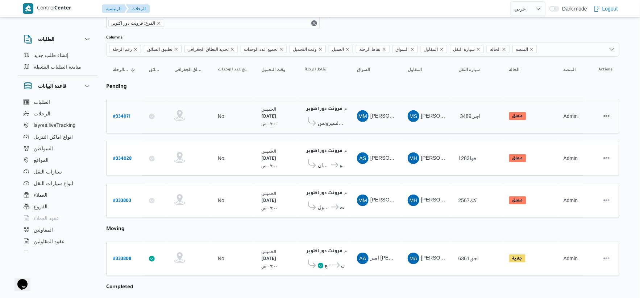
click at [343, 119] on span "كارفور مدينتي السيزونس" at bounding box center [331, 123] width 26 height 9
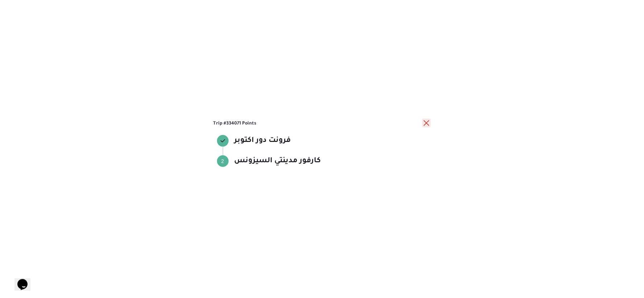
click at [423, 124] on button "close" at bounding box center [426, 123] width 9 height 9
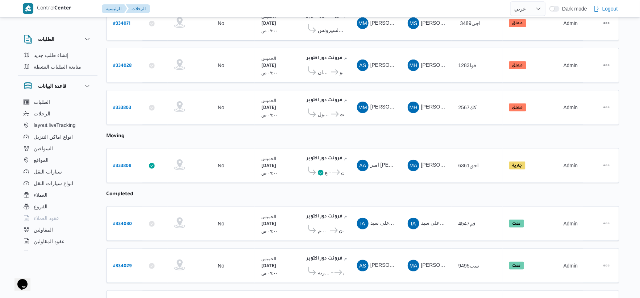
scroll to position [161, 0]
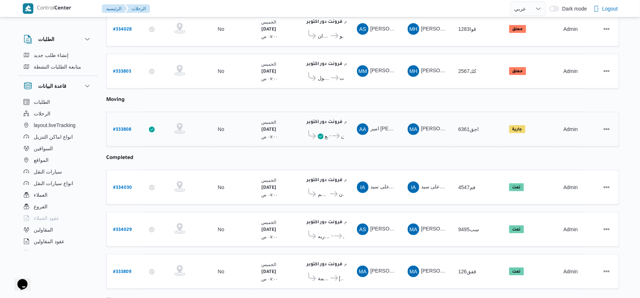
click at [331, 132] on span "كارفور ماركت داون تاون" at bounding box center [337, 136] width 13 height 9
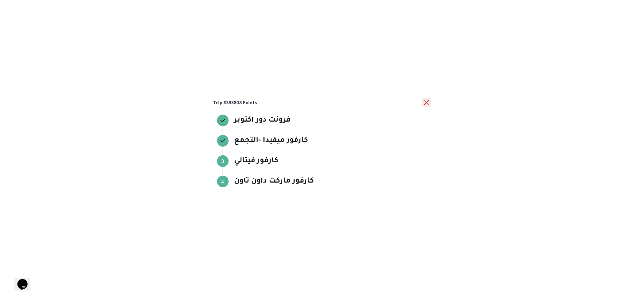
click at [428, 103] on button "close" at bounding box center [426, 102] width 9 height 9
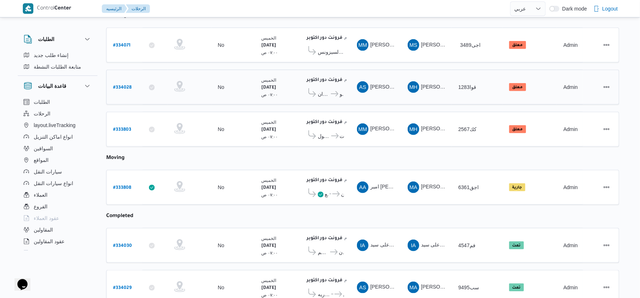
scroll to position [121, 0]
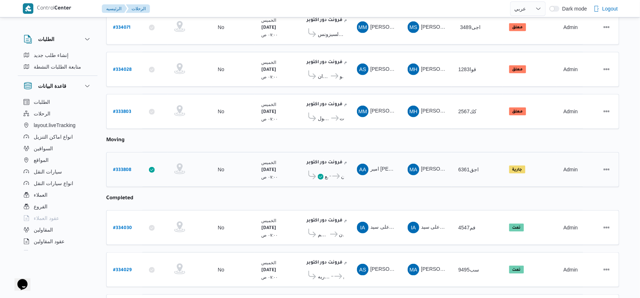
click at [122, 169] on b "# 333808" at bounding box center [122, 170] width 18 height 5
select select "ar"
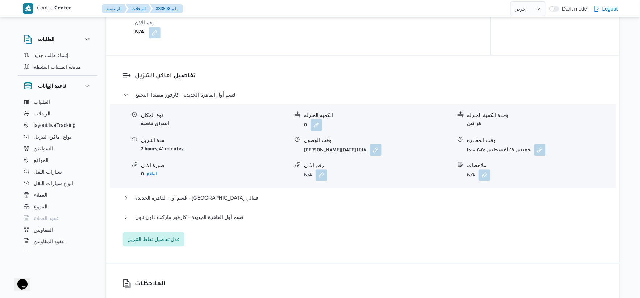
scroll to position [644, 0]
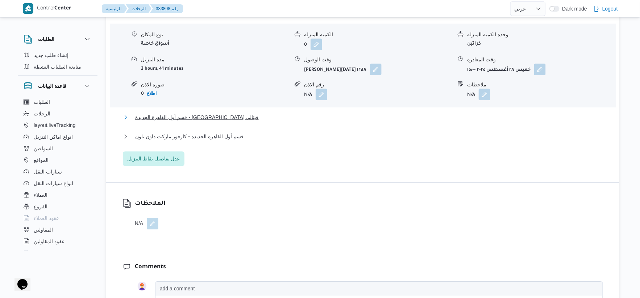
click at [219, 117] on button "قسم أول القاهرة الجديدة - [GEOGRAPHIC_DATA] فيتالي" at bounding box center [363, 117] width 480 height 9
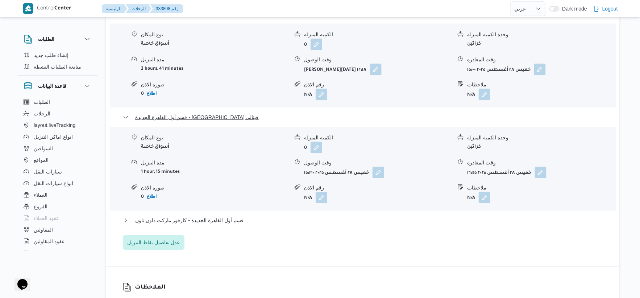
scroll to position [725, 0]
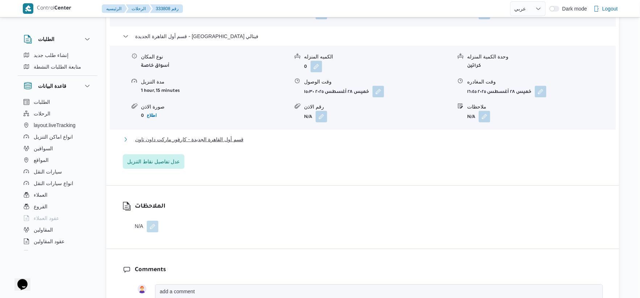
click at [231, 142] on span "قسم أول القاهرة الجديدة - كارفور ماركت داون تاون" at bounding box center [189, 139] width 108 height 9
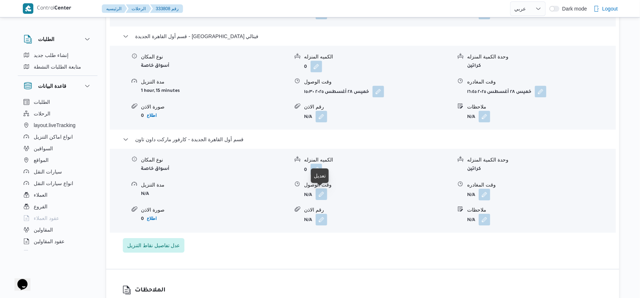
click at [323, 191] on button "button" at bounding box center [322, 194] width 12 height 12
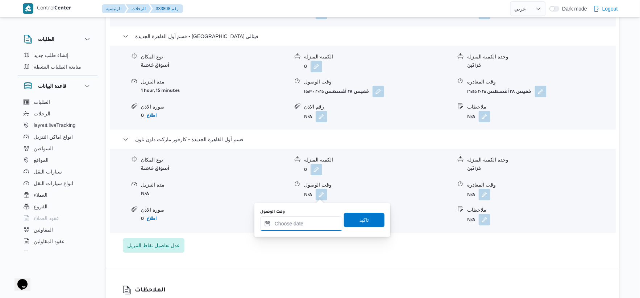
click at [301, 223] on input "وقت الوصول" at bounding box center [301, 223] width 82 height 15
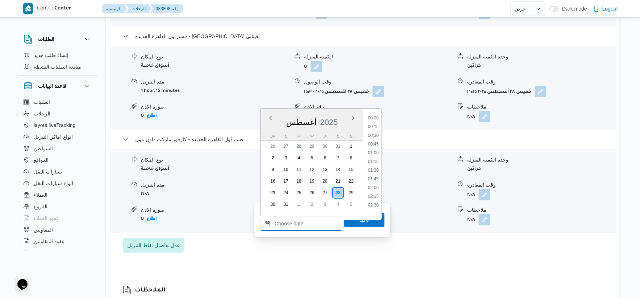
scroll to position [578, 0]
click at [378, 141] on li "17:15" at bounding box center [373, 140] width 17 height 7
type input "٢٨/٠٨/٢٠٢٥ ١٧:١٥"
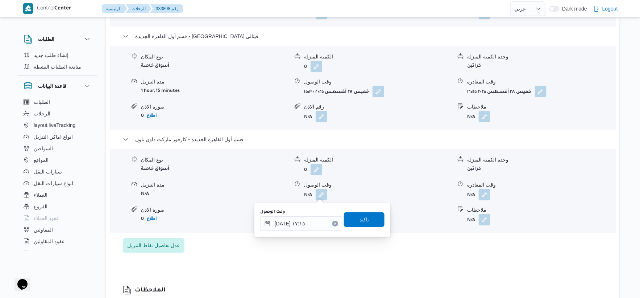
click at [364, 222] on span "تاكيد" at bounding box center [364, 219] width 9 height 9
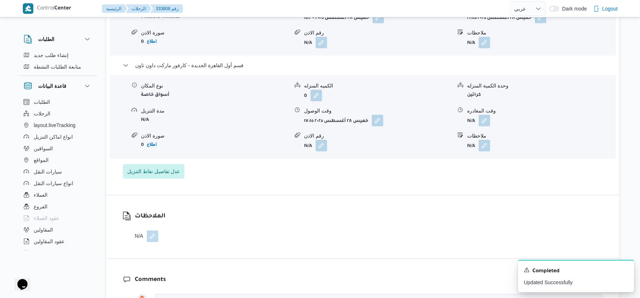
scroll to position [806, 0]
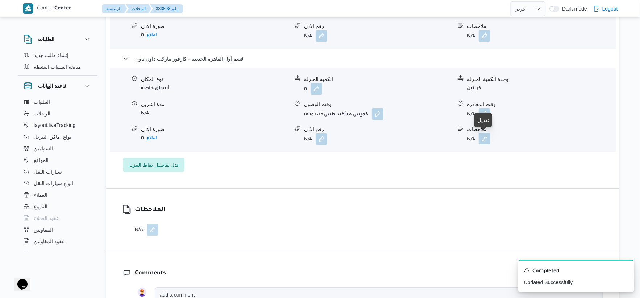
click at [487, 141] on button "button" at bounding box center [485, 139] width 12 height 12
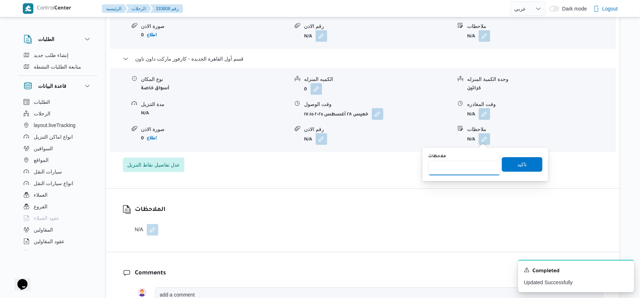
click at [477, 165] on input "ملاحظات" at bounding box center [465, 168] width 72 height 15
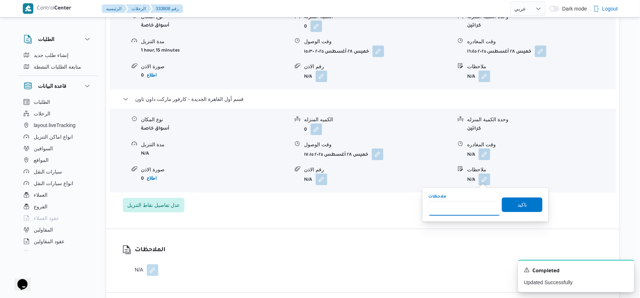
click at [462, 206] on input "ملاحظات" at bounding box center [465, 208] width 72 height 15
type input "الفرع لم يسلم"
click at [518, 201] on span "تاكيد" at bounding box center [522, 204] width 9 height 9
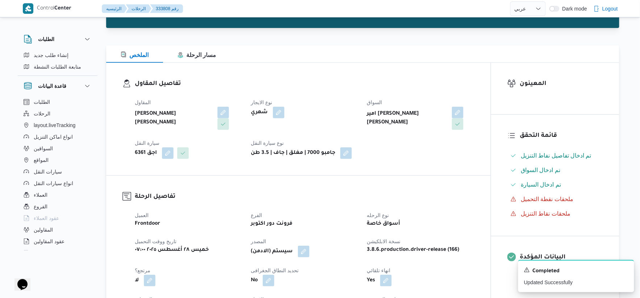
scroll to position [0, 0]
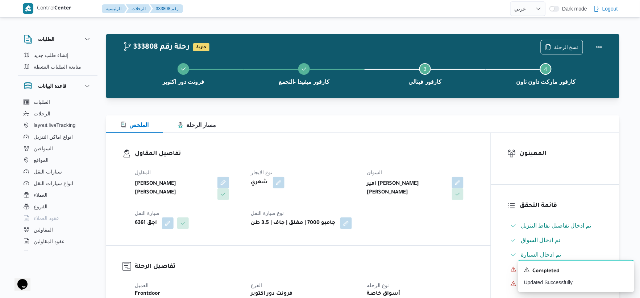
select select "ar"
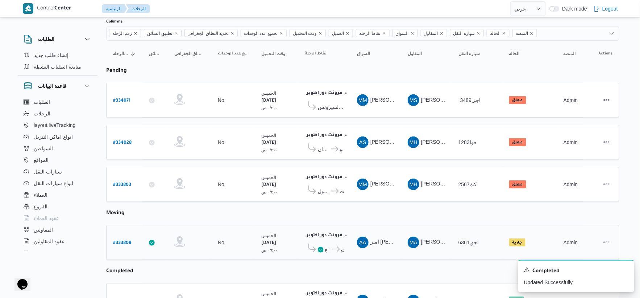
scroll to position [15, 0]
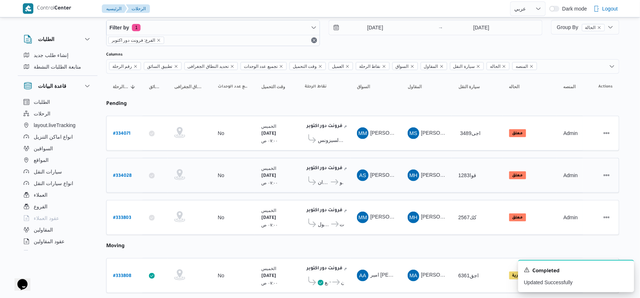
click at [126, 173] on b "# 334028" at bounding box center [122, 175] width 18 height 5
select select "ar"
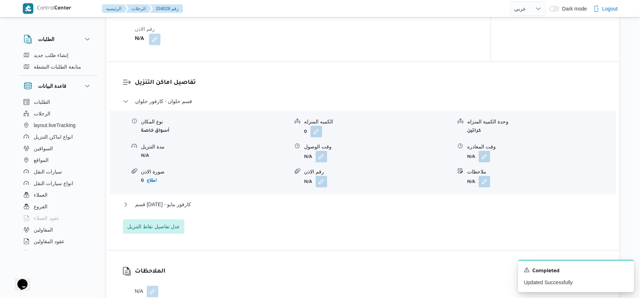
scroll to position [604, 0]
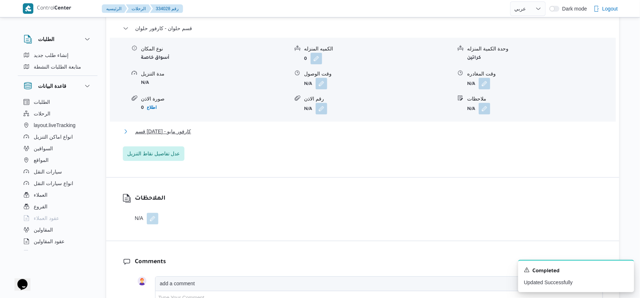
click at [196, 127] on button "قسم [DATE] - كارفور مايو" at bounding box center [363, 131] width 480 height 9
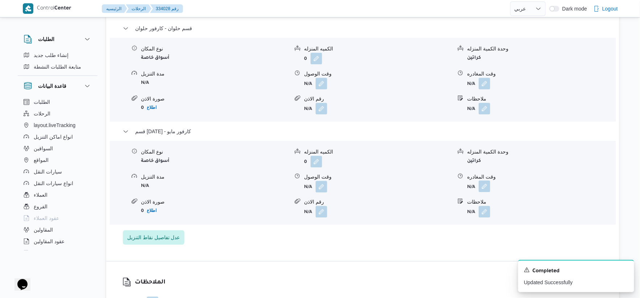
click at [489, 180] on button "button" at bounding box center [485, 186] width 12 height 12
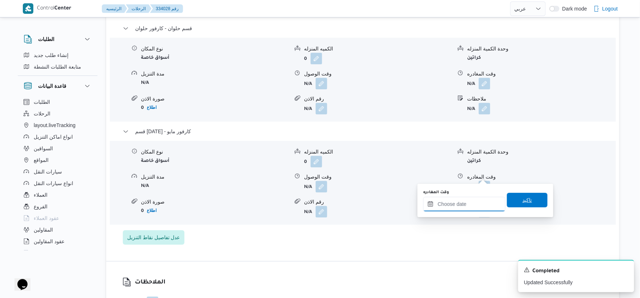
click at [486, 207] on input "وقت المغادره" at bounding box center [465, 204] width 82 height 15
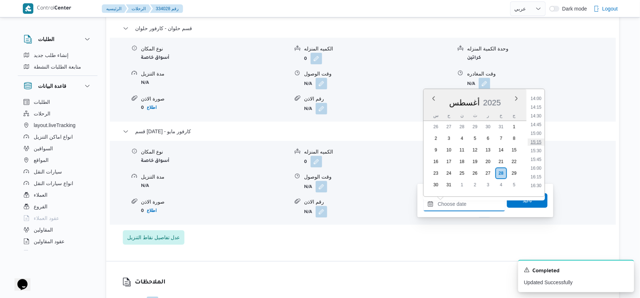
scroll to position [505, 0]
click at [539, 166] on li "16:30" at bounding box center [536, 167] width 17 height 7
type input "٢٨/٠٨/٢٠٢٥ ١٦:٣٠"
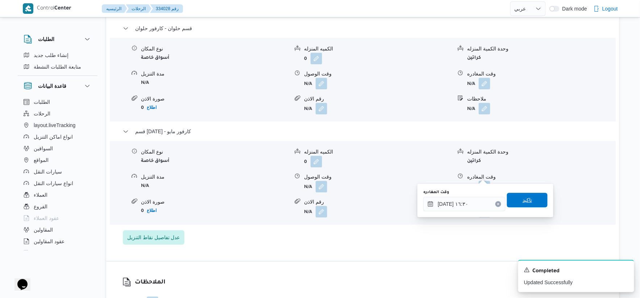
click at [541, 196] on span "تاكيد" at bounding box center [527, 200] width 41 height 15
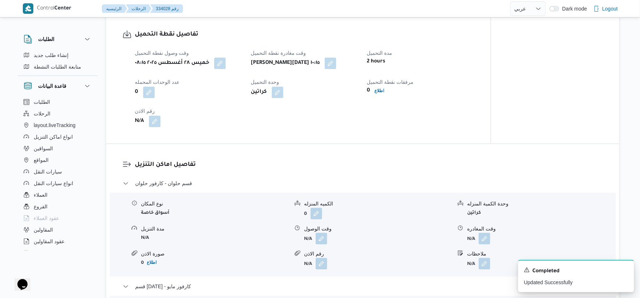
scroll to position [282, 0]
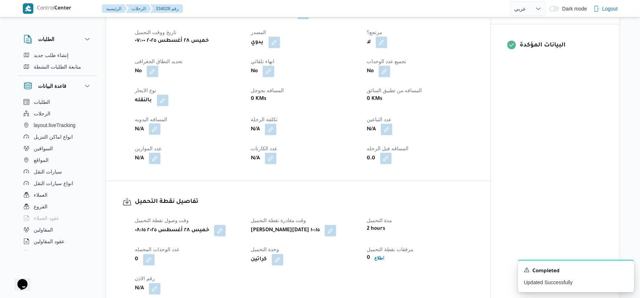
click at [155, 123] on button "button" at bounding box center [155, 129] width 12 height 12
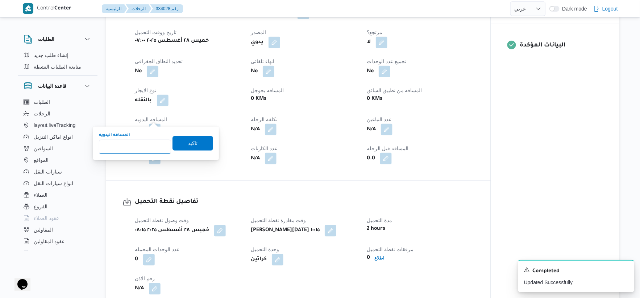
click at [136, 142] on input "المسافه اليدويه" at bounding box center [135, 147] width 72 height 15
type input "70"
click at [202, 143] on span "تاكيد" at bounding box center [193, 143] width 41 height 15
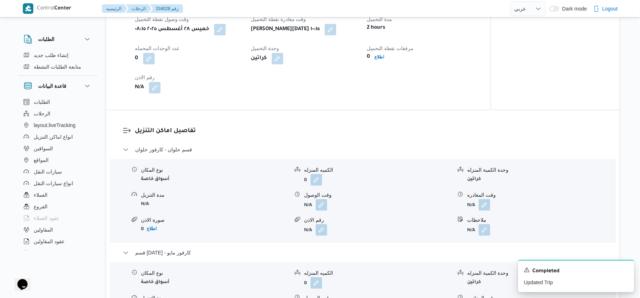
scroll to position [483, 0]
click at [321, 198] on button "button" at bounding box center [322, 204] width 12 height 12
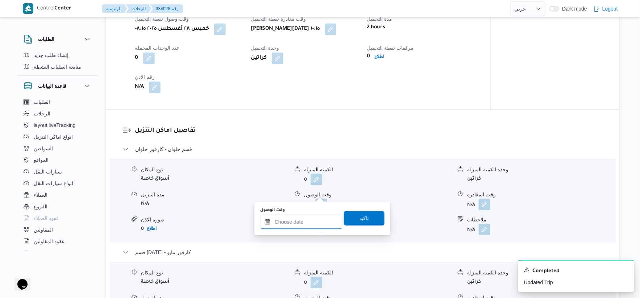
click at [305, 226] on input "وقت الوصول" at bounding box center [301, 221] width 82 height 15
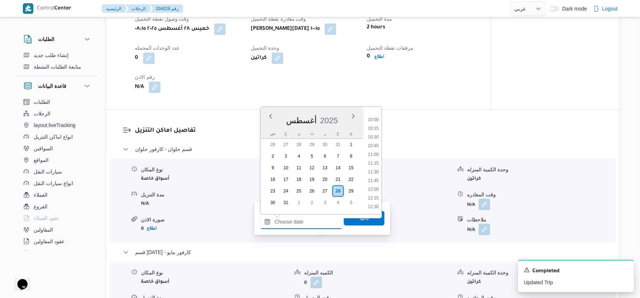
scroll to position [344, 0]
click at [378, 172] on li "11:30" at bounding box center [373, 171] width 17 height 7
type input "٢٨/٠٨/٢٠٢٥ ١١:٣٠"
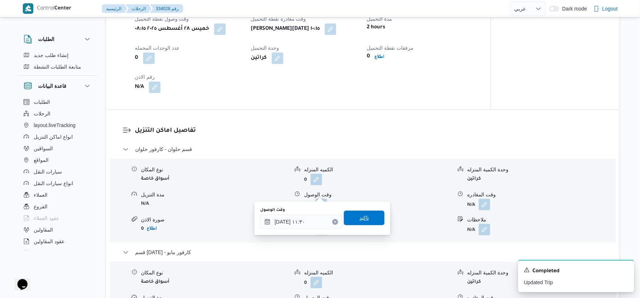
click at [365, 225] on div "تاكيد" at bounding box center [364, 218] width 41 height 15
click at [374, 216] on span "تاكيد" at bounding box center [364, 217] width 41 height 15
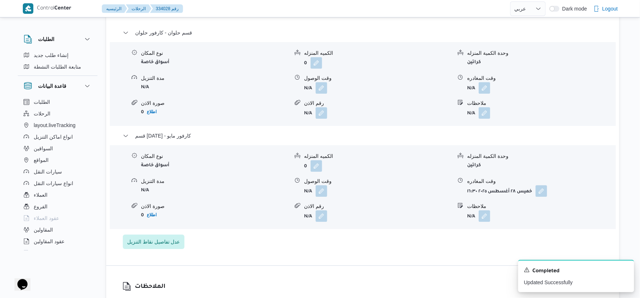
scroll to position [604, 0]
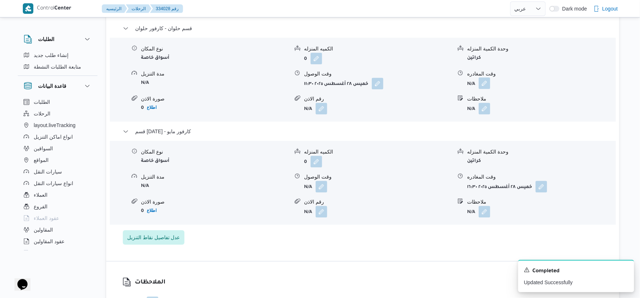
click at [485, 77] on button "button" at bounding box center [485, 83] width 12 height 12
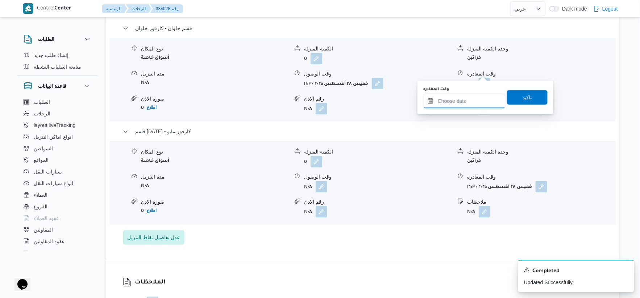
click at [479, 100] on input "وقت المغادره" at bounding box center [465, 101] width 82 height 15
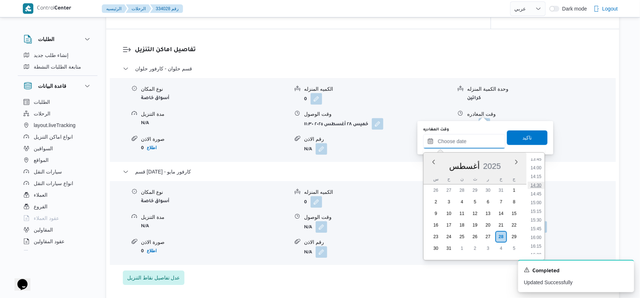
scroll to position [465, 0]
click at [539, 183] on li "14:00" at bounding box center [536, 183] width 17 height 7
type input "٢٨/٠٨/٢٠٢٥ ١٤:٠٠"
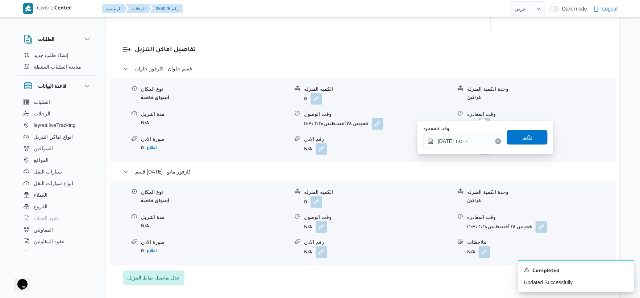
click at [535, 133] on span "تاكيد" at bounding box center [527, 137] width 41 height 15
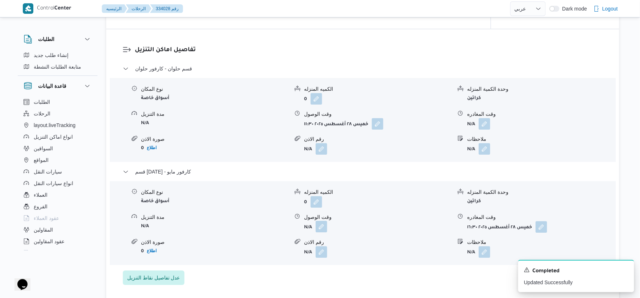
click at [324, 220] on button "button" at bounding box center [322, 226] width 12 height 12
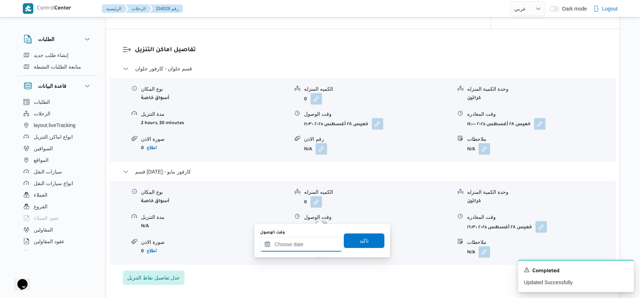
drag, startPoint x: 310, startPoint y: 245, endPoint x: 328, endPoint y: 236, distance: 20.3
click at [310, 245] on input "وقت الوصول" at bounding box center [301, 244] width 82 height 15
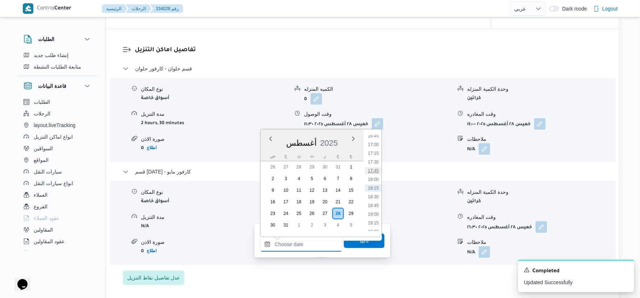
scroll to position [505, 0]
click at [374, 137] on li "14:30" at bounding box center [373, 137] width 17 height 7
type input "٢٨/٠٨/٢٠٢٥ ١٤:٣٠"
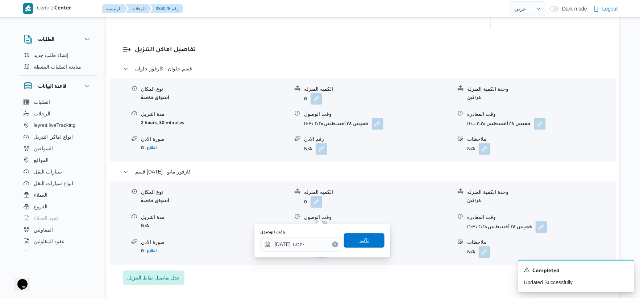
click at [372, 246] on span "تاكيد" at bounding box center [364, 240] width 41 height 15
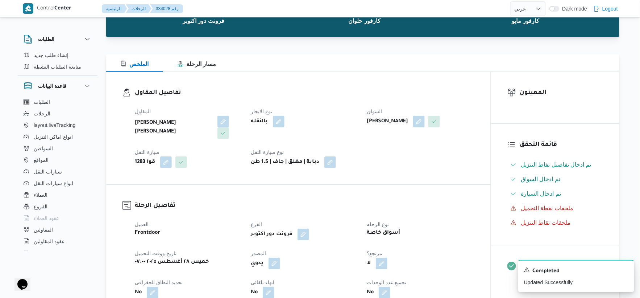
scroll to position [0, 0]
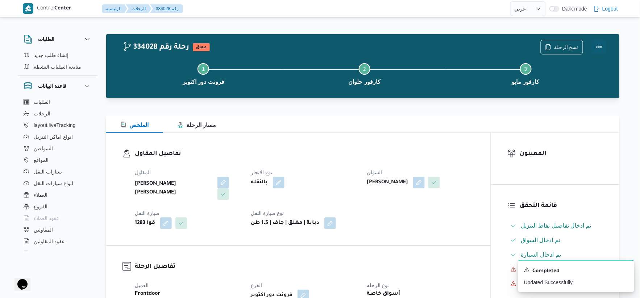
click at [600, 46] on button "Actions" at bounding box center [599, 47] width 15 height 15
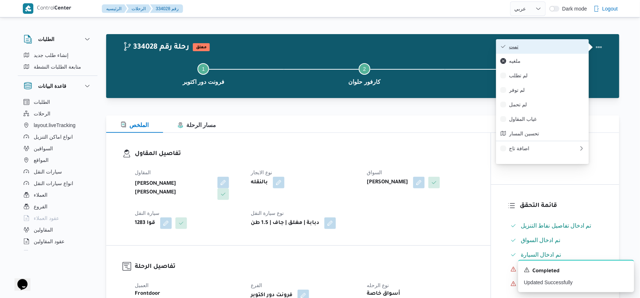
click at [561, 48] on span "تمت" at bounding box center [546, 47] width 75 height 6
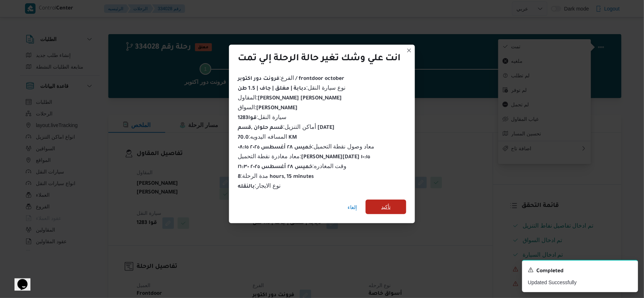
click at [379, 199] on span "تأكيد" at bounding box center [386, 206] width 41 height 15
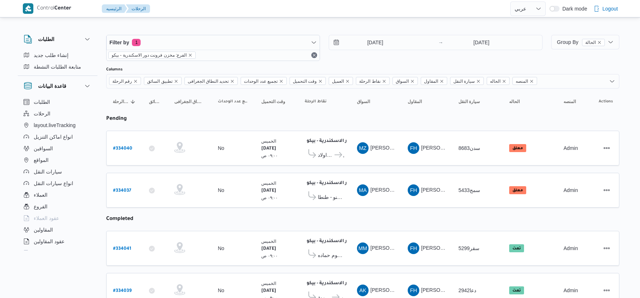
select select "ar"
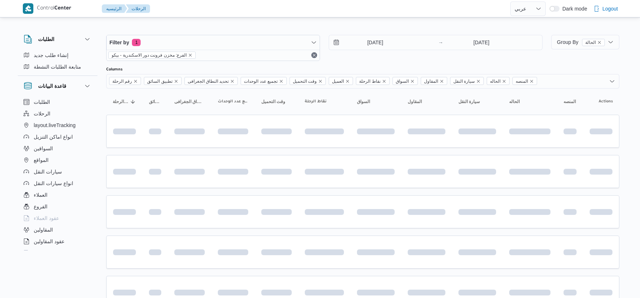
select select "ar"
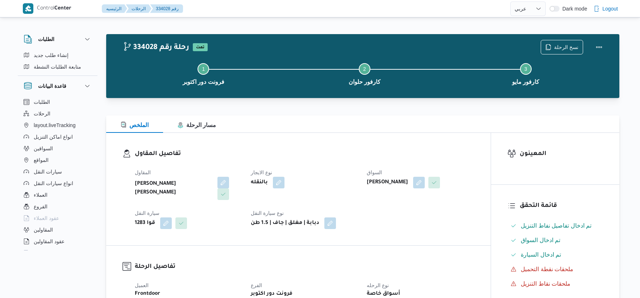
select select "ar"
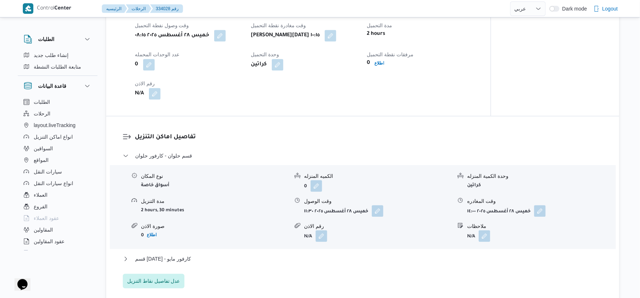
scroll to position [524, 0]
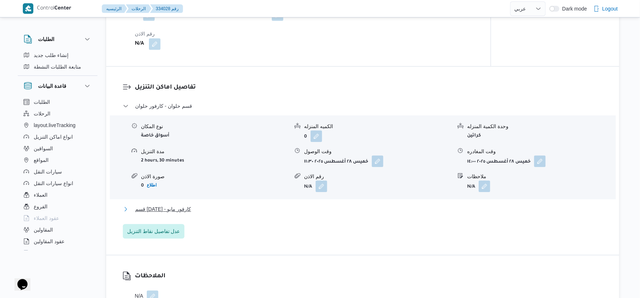
click at [216, 205] on button "قسم [DATE] - كارفور مايو" at bounding box center [363, 209] width 480 height 9
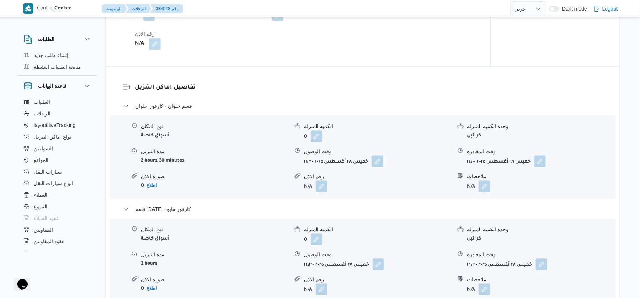
select select "ar"
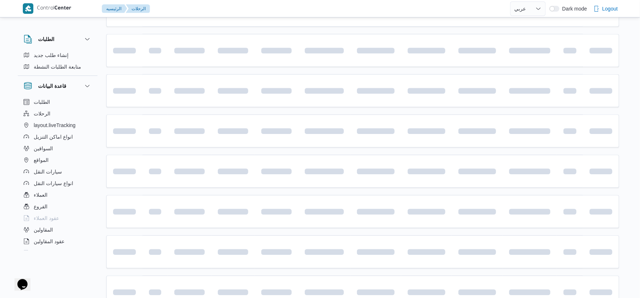
scroll to position [15, 0]
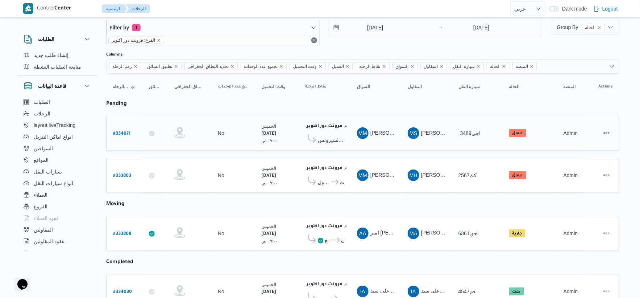
click at [123, 128] on link "# 334071" at bounding box center [121, 133] width 17 height 10
select select "ar"
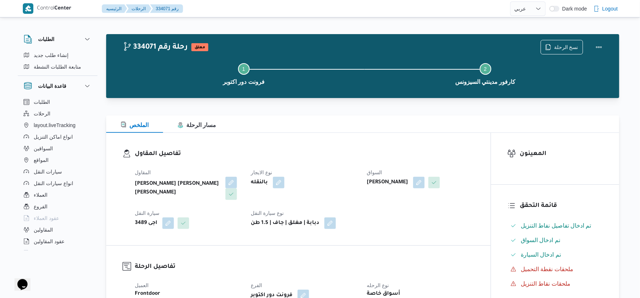
scroll to position [15, 0]
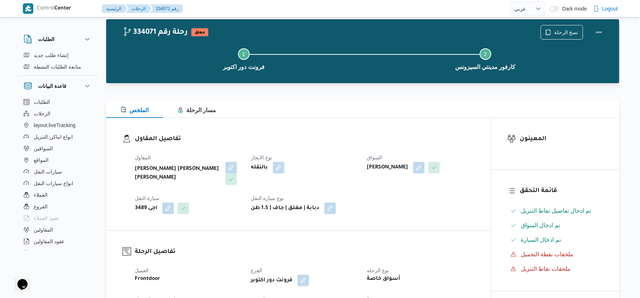
select select "ar"
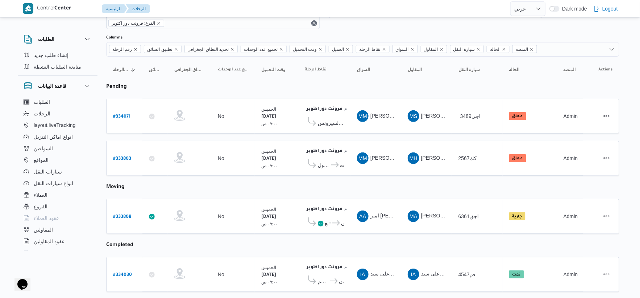
scroll to position [0, 0]
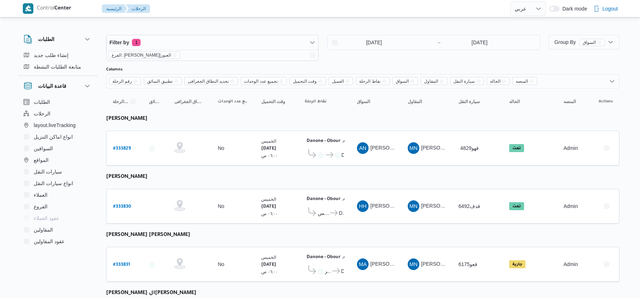
select select "ar"
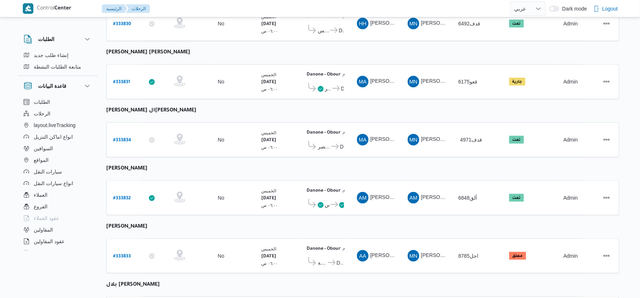
scroll to position [201, 0]
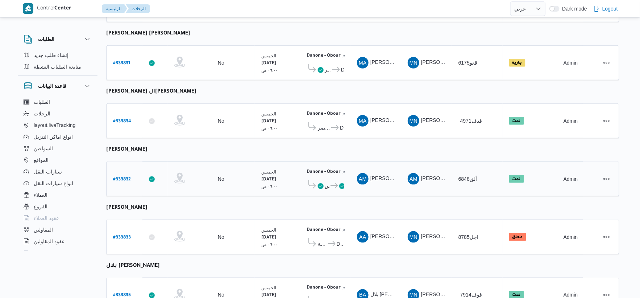
click at [124, 177] on b "# 333832" at bounding box center [122, 179] width 18 height 5
select select "ar"
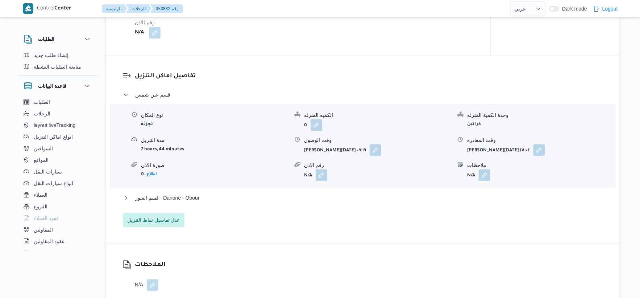
scroll to position [604, 0]
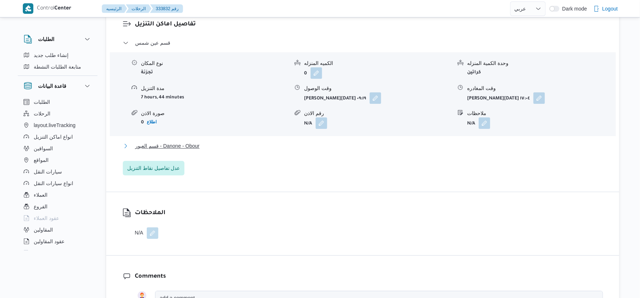
click at [195, 144] on span "قسم العبور - Danone - Obour" at bounding box center [167, 145] width 65 height 9
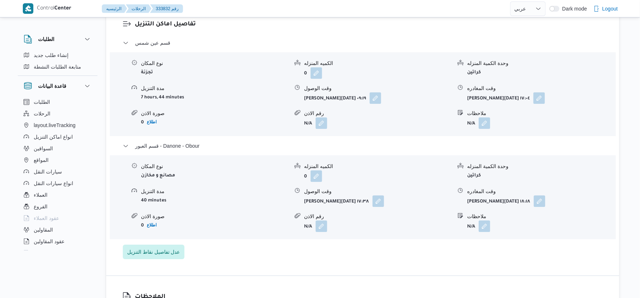
select select "ar"
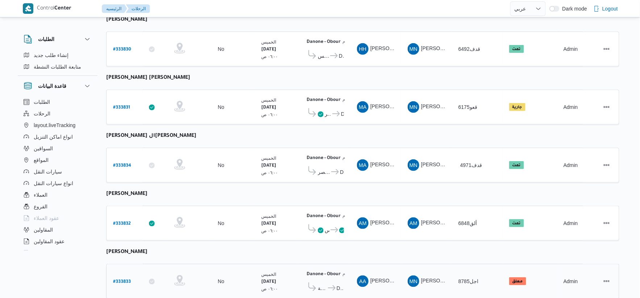
scroll to position [237, 0]
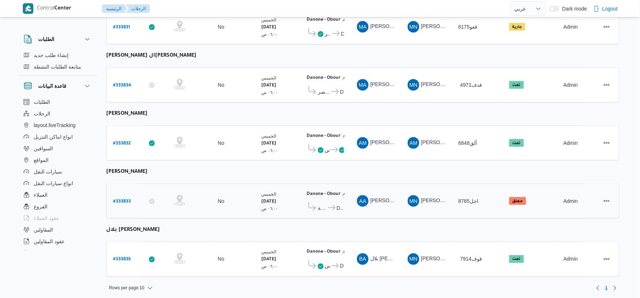
click at [124, 199] on b "# 333833" at bounding box center [122, 201] width 18 height 5
select select "ar"
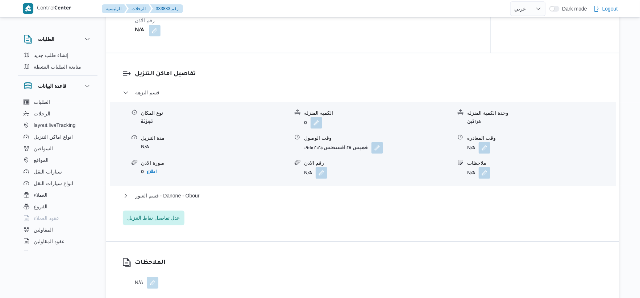
scroll to position [604, 0]
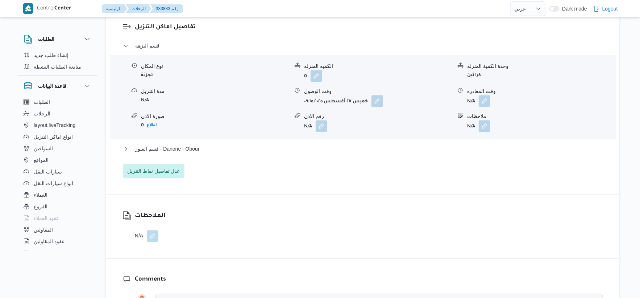
click at [202, 143] on div "قسم النزهة نوع المكان تجزئة الكميه المنزله 0 وحدة الكمية المنزله كراتين مدة الت…" at bounding box center [363, 109] width 480 height 137
click at [212, 151] on button "قسم العبور - Danone - Obour" at bounding box center [363, 148] width 480 height 9
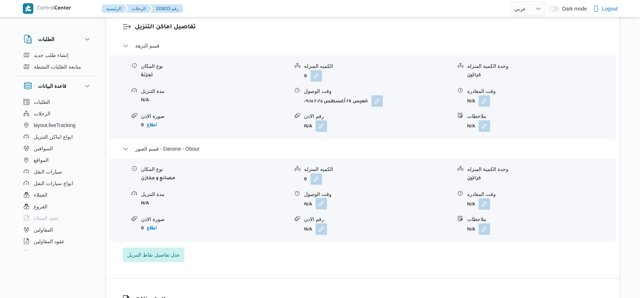
click at [321, 201] on button "button" at bounding box center [322, 204] width 12 height 12
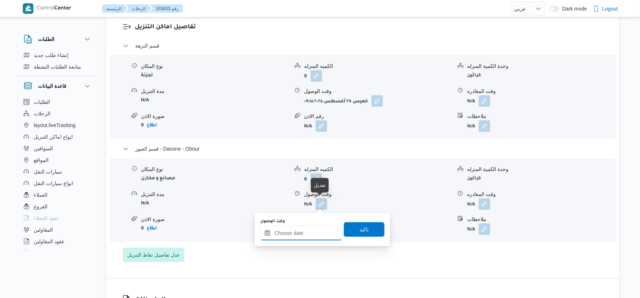
click at [317, 238] on input "وقت الوصول" at bounding box center [301, 233] width 82 height 15
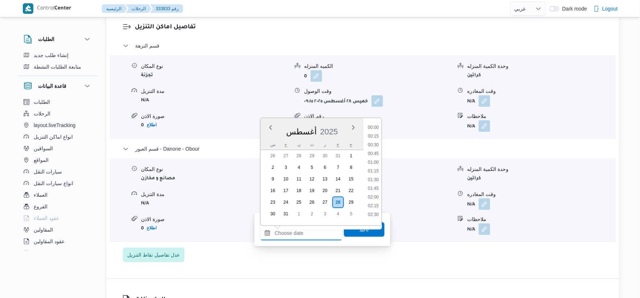
scroll to position [586, 0]
click at [374, 174] on li "18:15" at bounding box center [373, 176] width 17 height 7
type input "[DATE] ١٨:١٥"
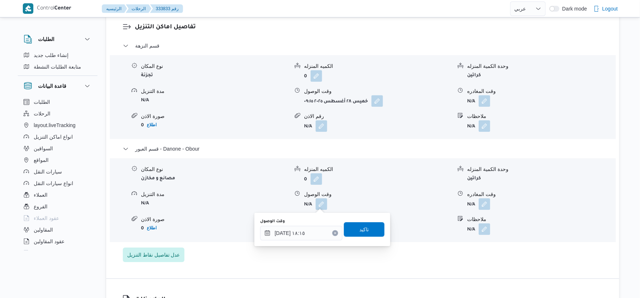
click at [374, 239] on div "وقت الوصول [DATE] ١٨:١٥ تاكيد" at bounding box center [323, 229] width 126 height 23
click at [375, 232] on span "تاكيد" at bounding box center [364, 229] width 41 height 15
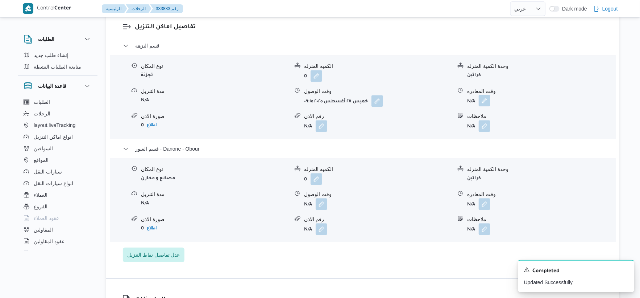
click at [488, 100] on button "button" at bounding box center [485, 101] width 12 height 12
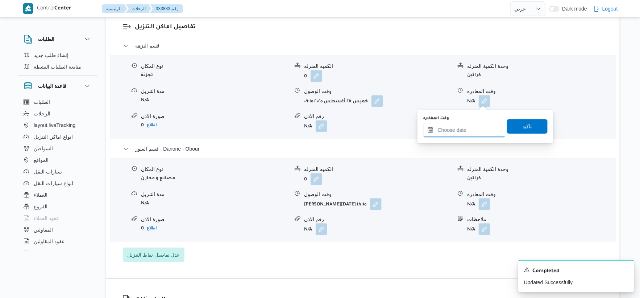
click at [474, 131] on input "وقت المغادره" at bounding box center [465, 130] width 82 height 15
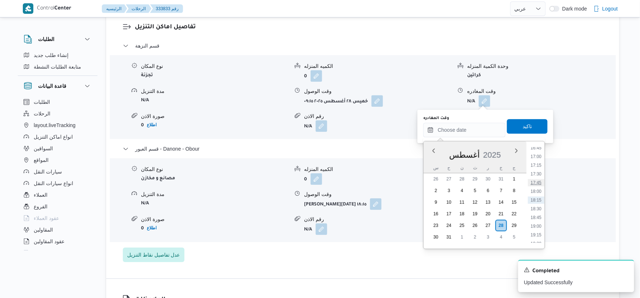
click at [538, 179] on li "17:45" at bounding box center [536, 182] width 17 height 7
type input "[DATE] ١٧:٤٥"
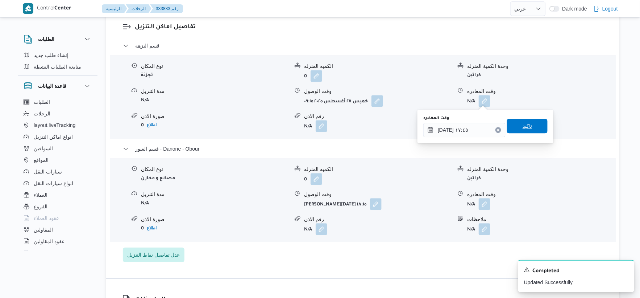
click at [526, 124] on span "تاكيد" at bounding box center [527, 125] width 9 height 9
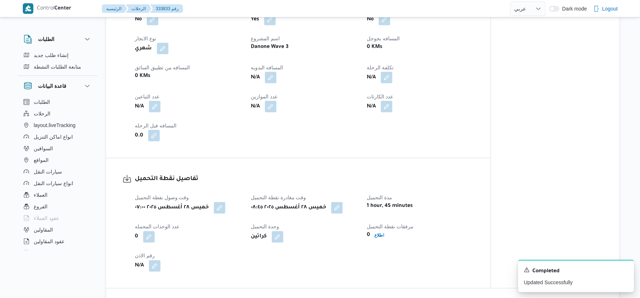
scroll to position [241, 0]
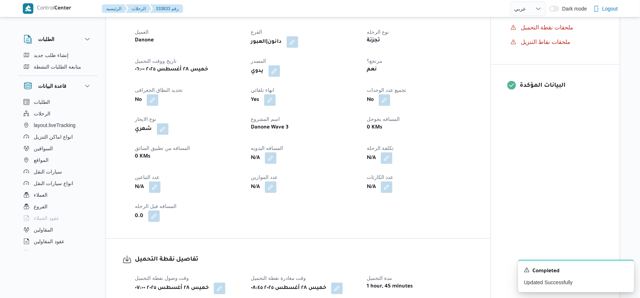
click at [273, 149] on span "المسافه اليدويه" at bounding box center [267, 148] width 32 height 6
click at [273, 154] on button "button" at bounding box center [271, 158] width 12 height 12
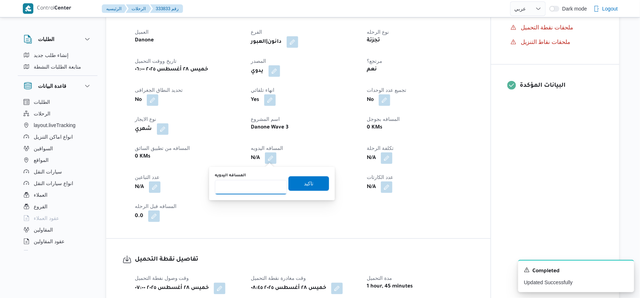
click at [251, 184] on input "المسافه اليدويه" at bounding box center [251, 187] width 72 height 15
type input "46"
click at [310, 180] on span "تاكيد" at bounding box center [309, 183] width 41 height 15
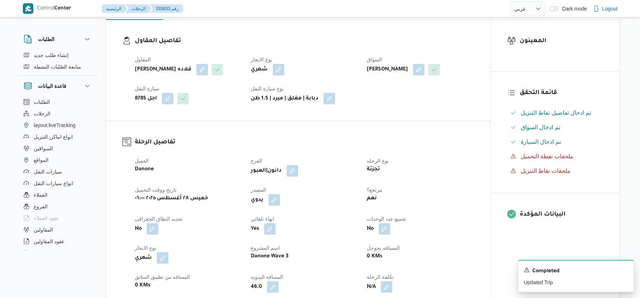
scroll to position [0, 0]
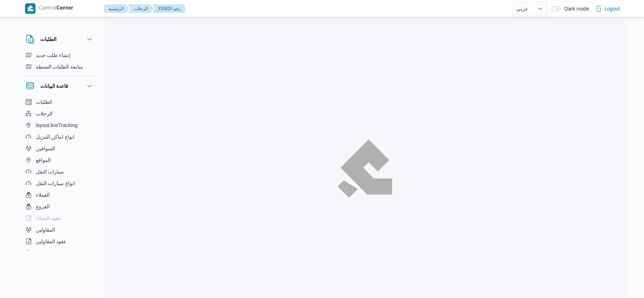
select select "ar"
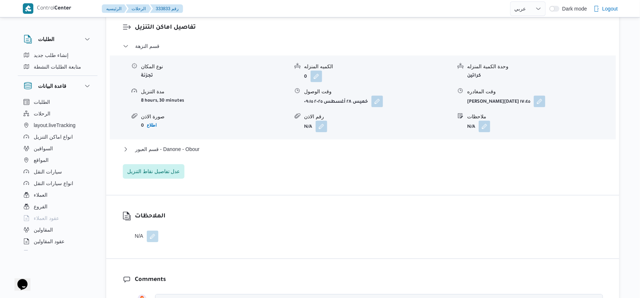
scroll to position [604, 0]
click at [204, 146] on button "قسم العبور - Danone - Obour" at bounding box center [363, 148] width 480 height 9
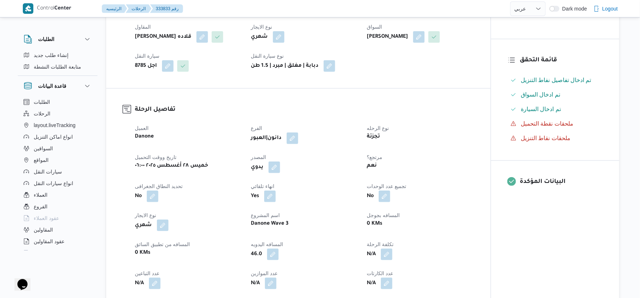
scroll to position [282, 0]
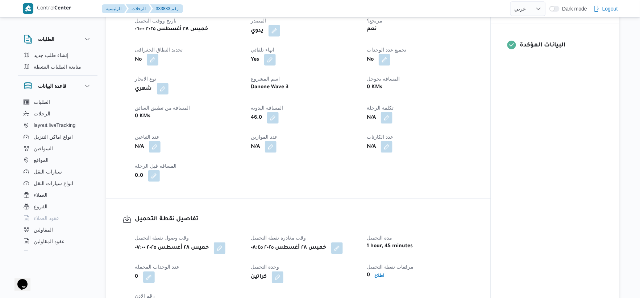
select select "ar"
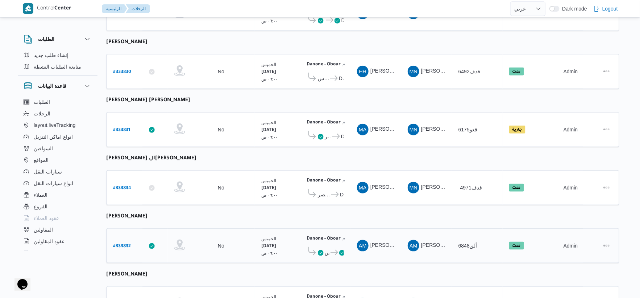
scroll to position [116, 0]
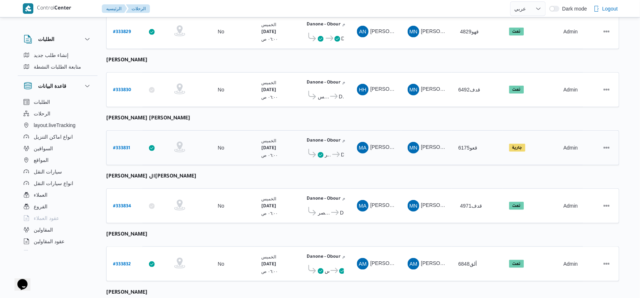
click at [125, 148] on b "# 333831" at bounding box center [121, 148] width 17 height 5
select select "ar"
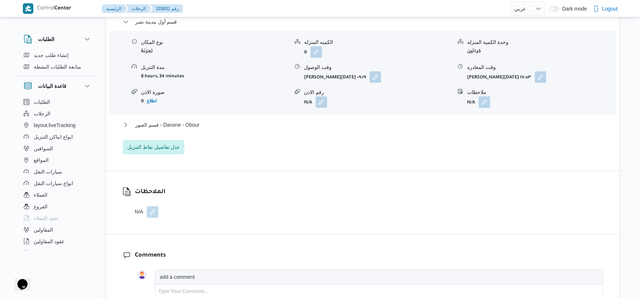
scroll to position [644, 0]
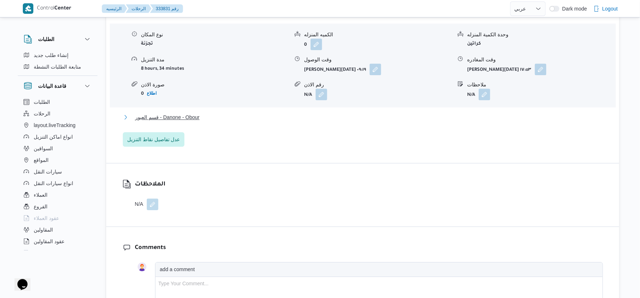
click at [202, 120] on button "قسم العبور - Danone - Obour" at bounding box center [363, 117] width 480 height 9
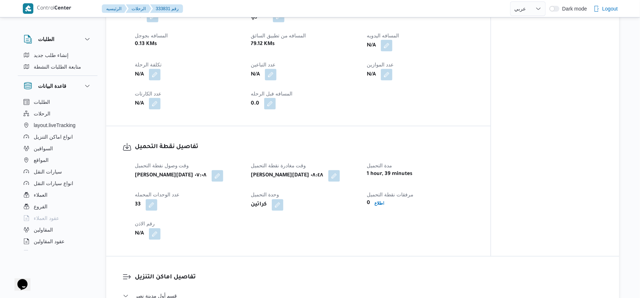
scroll to position [322, 0]
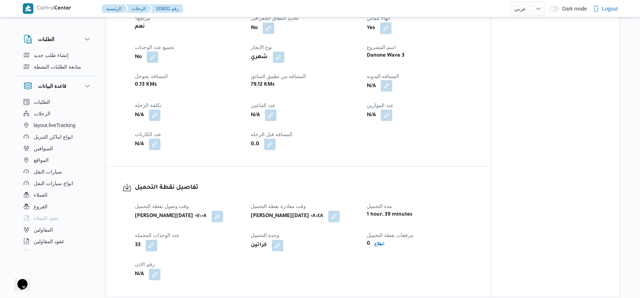
click at [391, 87] on button "button" at bounding box center [387, 86] width 12 height 12
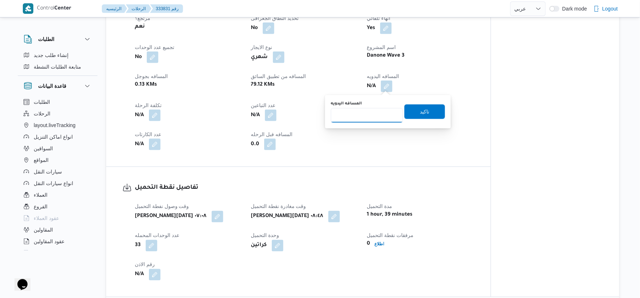
click at [371, 116] on input "المسافه اليدويه" at bounding box center [367, 115] width 72 height 15
type input "77"
click at [437, 118] on div "تاكيد" at bounding box center [425, 111] width 41 height 15
click at [437, 106] on span "تاكيد" at bounding box center [425, 111] width 41 height 15
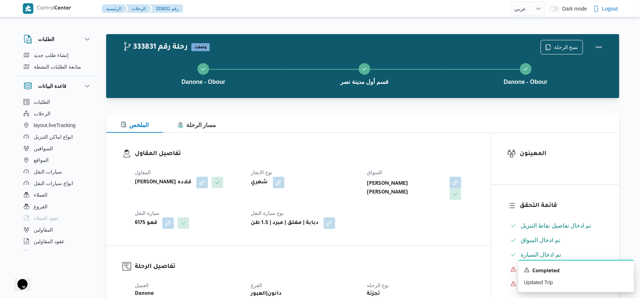
scroll to position [282, 0]
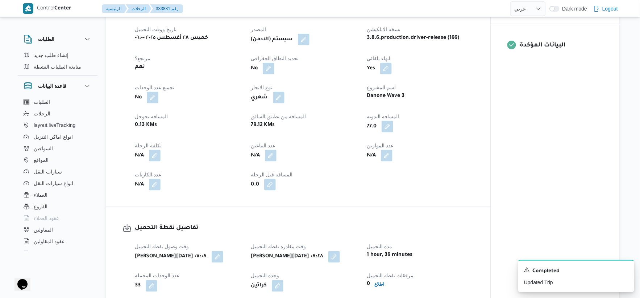
select select "ar"
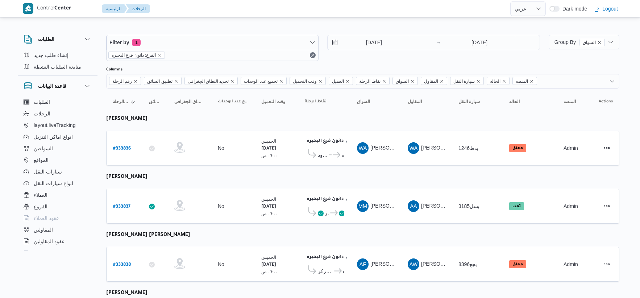
select select "ar"
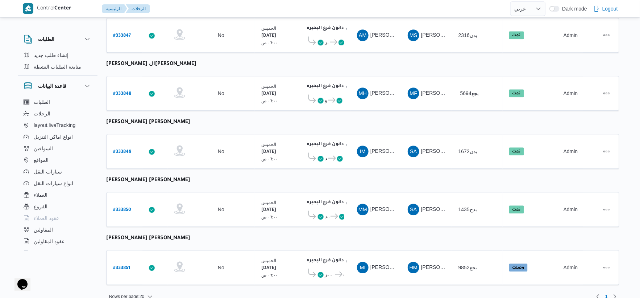
scroll to position [582, 0]
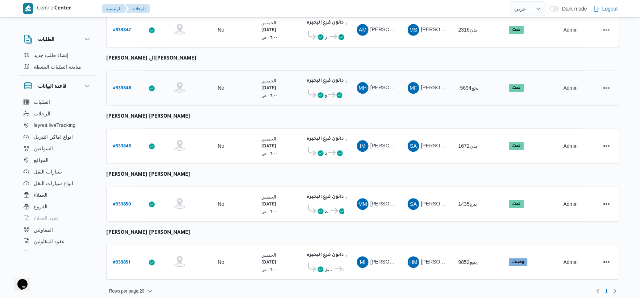
click at [120, 86] on b "# 333848" at bounding box center [122, 88] width 18 height 5
select select "ar"
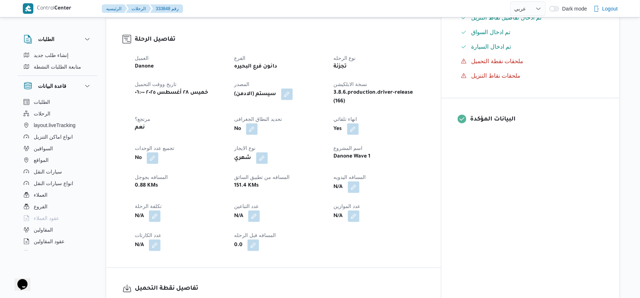
scroll to position [282, 0]
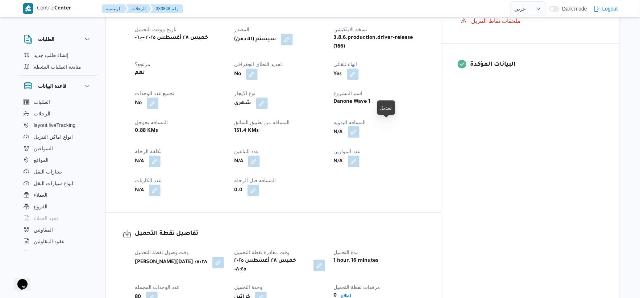
click at [360, 126] on button "button" at bounding box center [354, 132] width 12 height 12
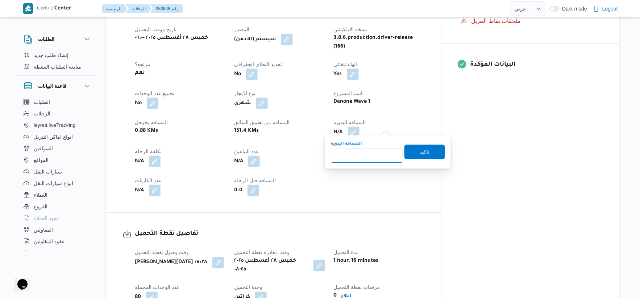
click at [362, 154] on input "المسافه اليدويه" at bounding box center [367, 155] width 72 height 15
type input "158"
click at [427, 157] on span "تاكيد" at bounding box center [425, 151] width 41 height 15
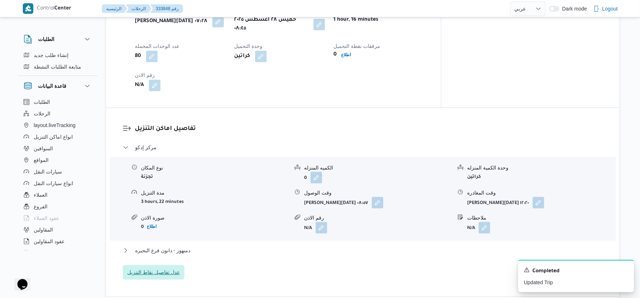
scroll to position [524, 0]
click at [194, 245] on button "دمنهور - دانون فرع البحيره" at bounding box center [363, 249] width 480 height 9
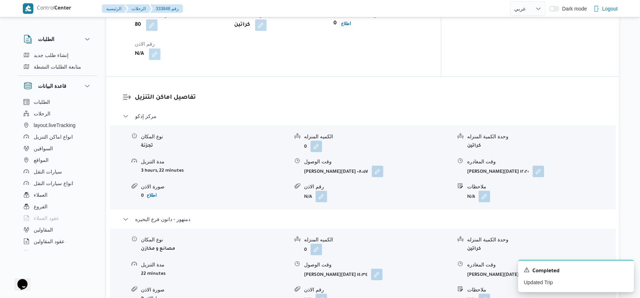
scroll to position [483, 0]
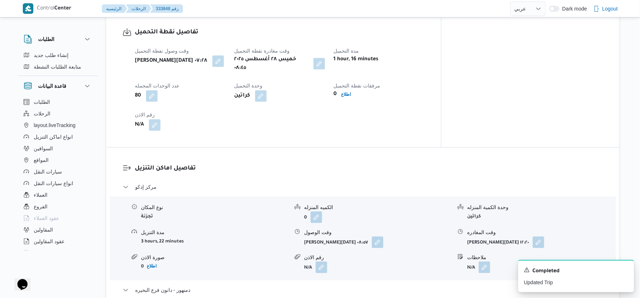
click at [325, 58] on button "button" at bounding box center [320, 64] width 12 height 12
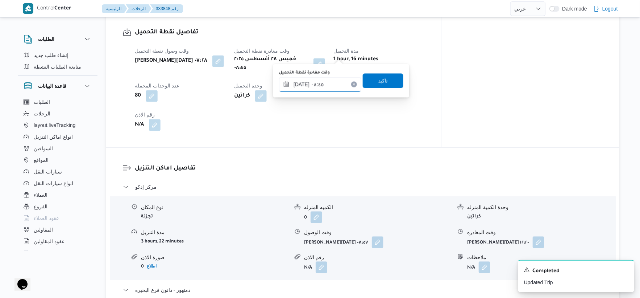
click at [322, 84] on input "[DATE] ٠٨:٤٥" at bounding box center [320, 84] width 82 height 15
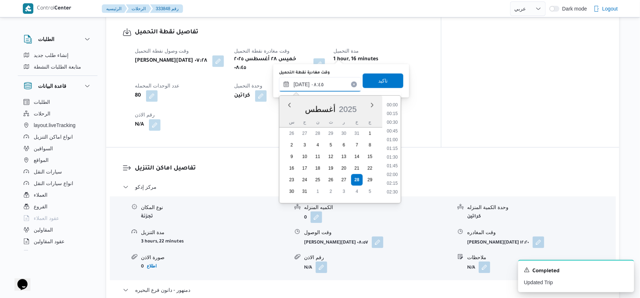
scroll to position [256, 0]
click at [394, 133] on li "08:15" at bounding box center [392, 136] width 17 height 7
type input "[DATE] ٠٨:١٥"
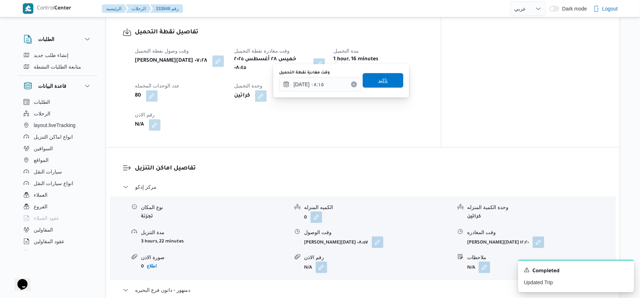
click at [387, 75] on span "تاكيد" at bounding box center [383, 80] width 41 height 15
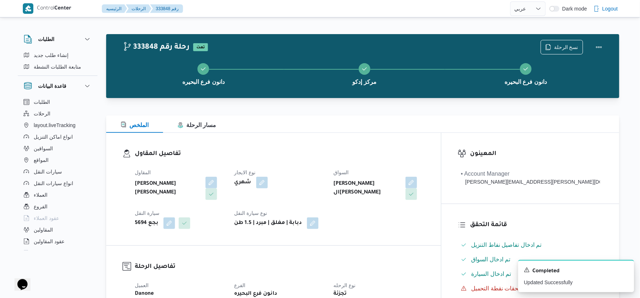
scroll to position [241, 0]
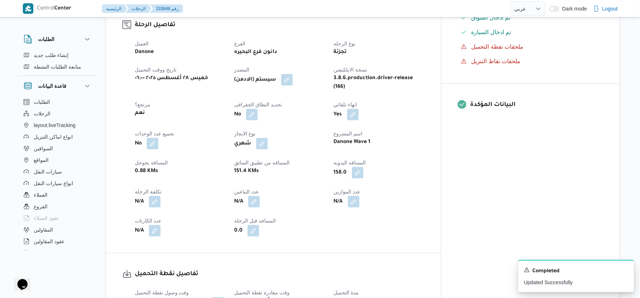
select select "ar"
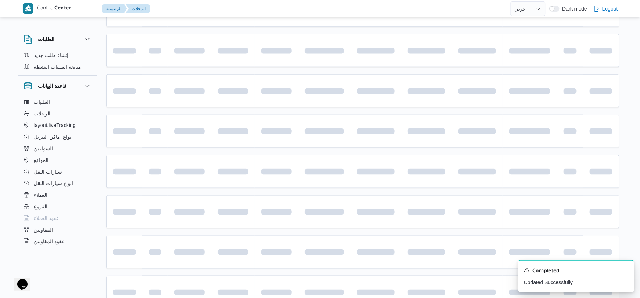
scroll to position [359, 0]
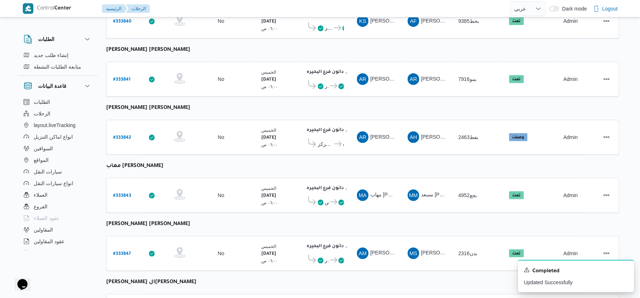
select select "ar"
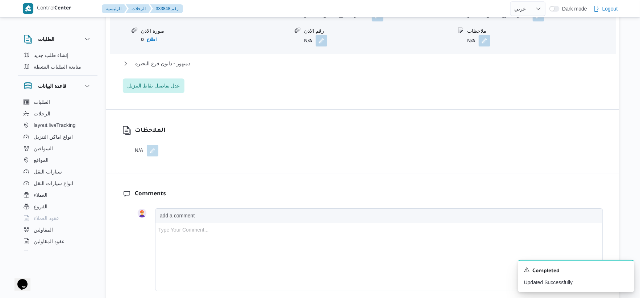
scroll to position [637, 0]
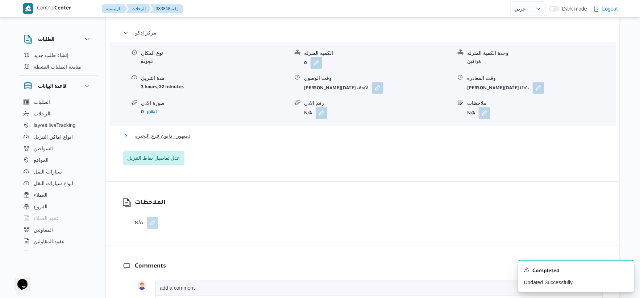
click at [205, 131] on button "دمنهور - دانون فرع البحيره" at bounding box center [363, 135] width 480 height 9
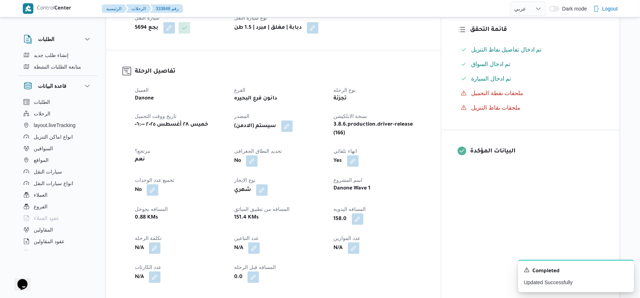
scroll to position [194, 0]
select select "ar"
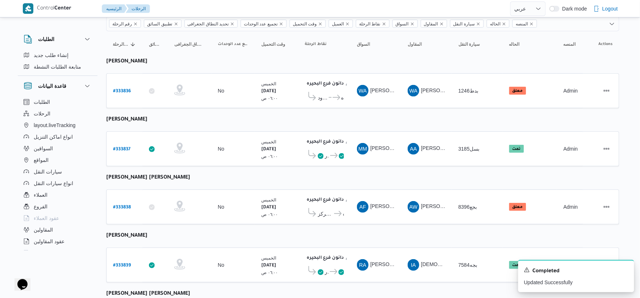
scroll to position [33, 0]
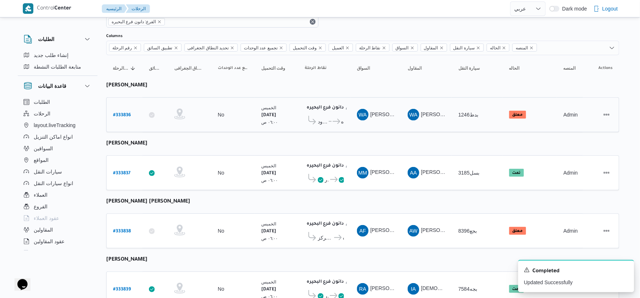
click at [121, 117] on b "# 333836" at bounding box center [122, 115] width 18 height 5
select select "ar"
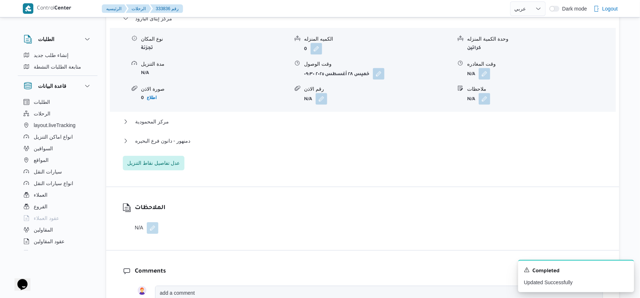
scroll to position [637, 0]
click at [184, 136] on span "دمنهور - دانون فرع البحيره" at bounding box center [162, 140] width 55 height 9
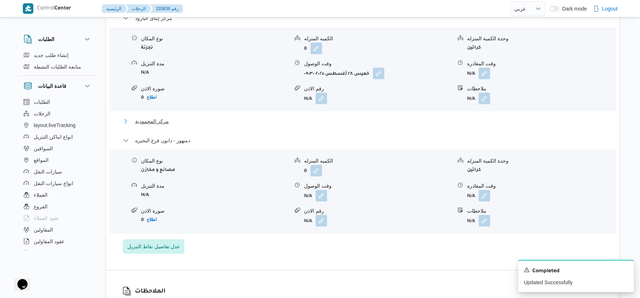
click at [160, 117] on span "مركز المحمودية" at bounding box center [152, 121] width 34 height 9
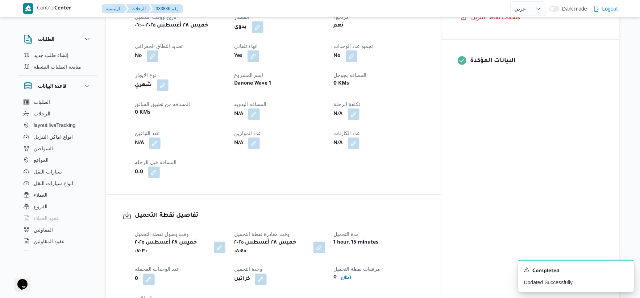
scroll to position [275, 0]
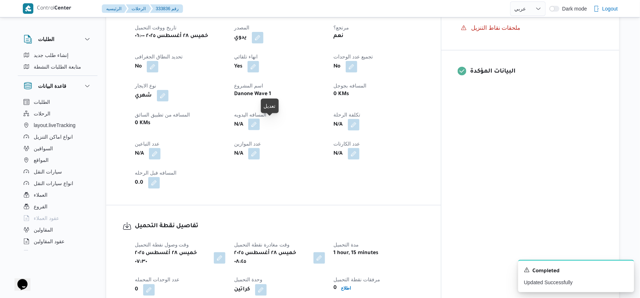
click at [260, 123] on button "button" at bounding box center [254, 125] width 12 height 12
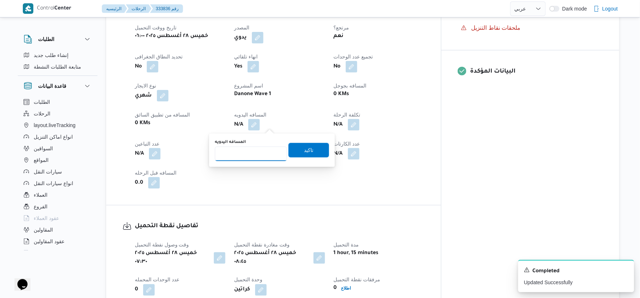
click at [252, 149] on input "المسافه اليدويه" at bounding box center [251, 153] width 72 height 15
type input "114"
click at [323, 146] on span "تاكيد" at bounding box center [309, 150] width 41 height 15
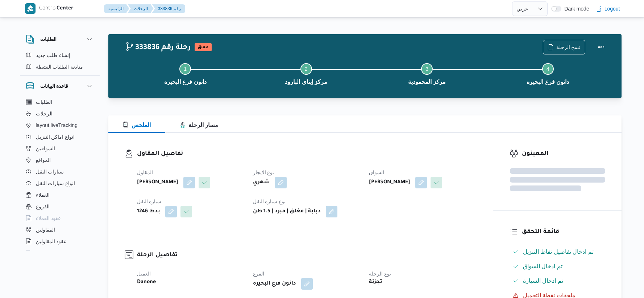
select select "ar"
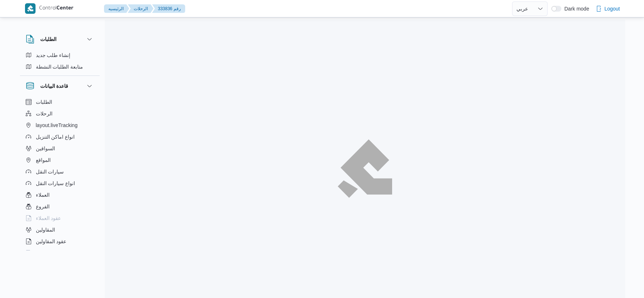
select select "ar"
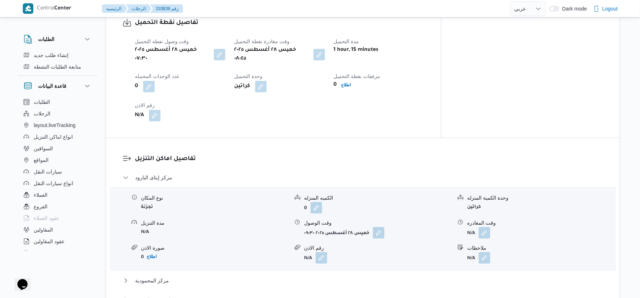
scroll to position [463, 0]
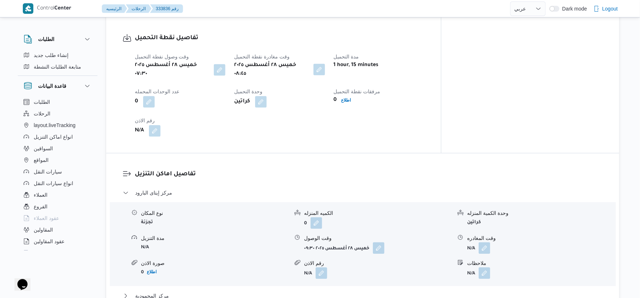
click at [325, 69] on button "button" at bounding box center [320, 70] width 12 height 12
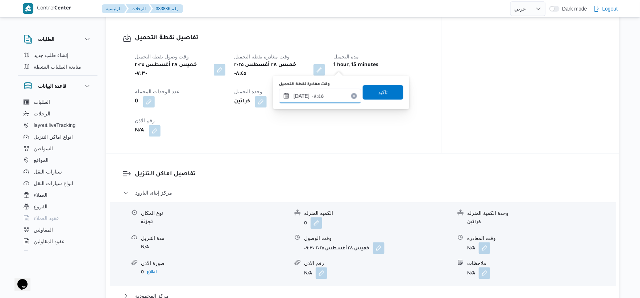
click at [330, 91] on input "[DATE] ٠٨:٤٥" at bounding box center [320, 96] width 82 height 15
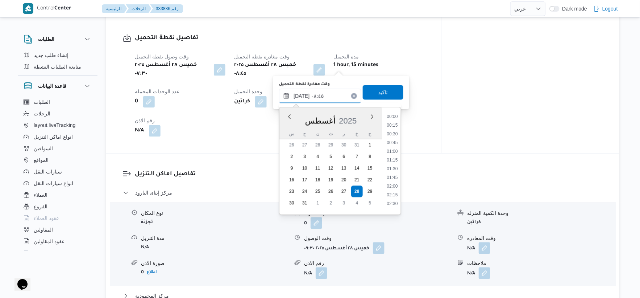
scroll to position [256, 0]
click at [392, 156] on li "08:30" at bounding box center [392, 156] width 17 height 7
type input "[DATE] ٠٨:٣٠"
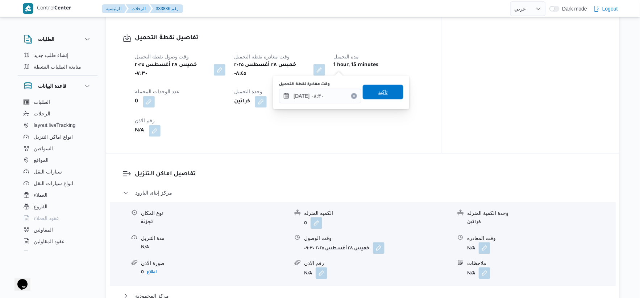
click at [379, 90] on span "تاكيد" at bounding box center [383, 92] width 9 height 9
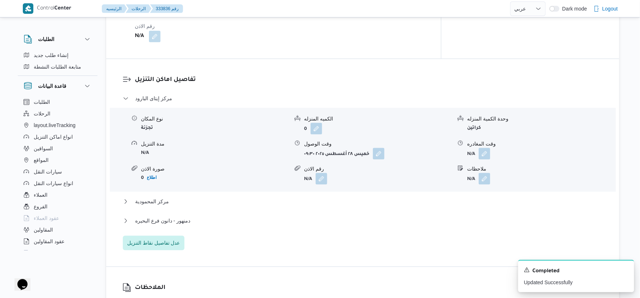
scroll to position [584, 0]
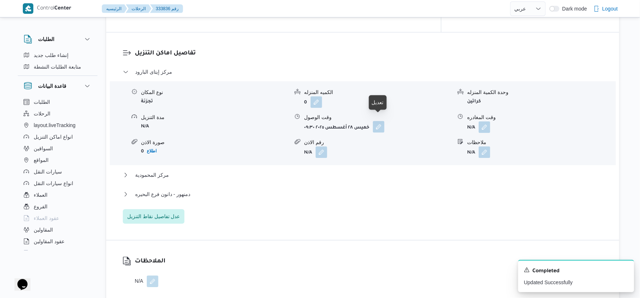
click at [380, 121] on button "button" at bounding box center [379, 127] width 12 height 12
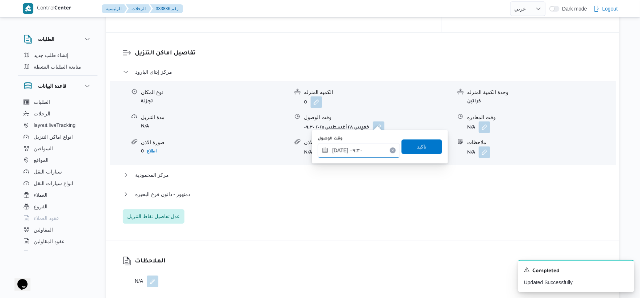
click at [366, 147] on input "٢٨/٠٨/٢٠٢٥ ٠٩:٣٠" at bounding box center [359, 150] width 82 height 15
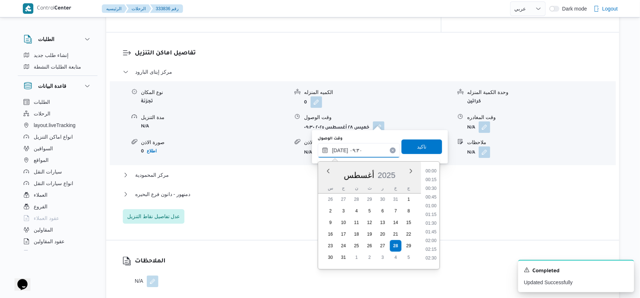
scroll to position [281, 0]
drag, startPoint x: 437, startPoint y: 200, endPoint x: 434, endPoint y: 187, distance: 13.4
click at [437, 200] on li "09:00" at bounding box center [431, 202] width 17 height 7
type input "٢٨/٠٨/٢٠٢٥ ٠٩:٠٠"
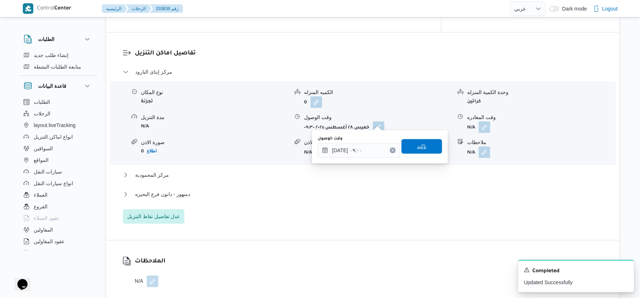
click at [424, 143] on span "تاكيد" at bounding box center [422, 146] width 41 height 15
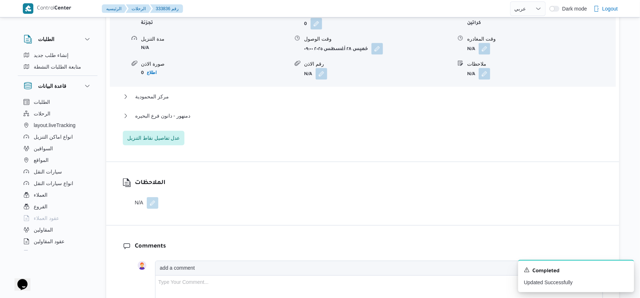
scroll to position [664, 0]
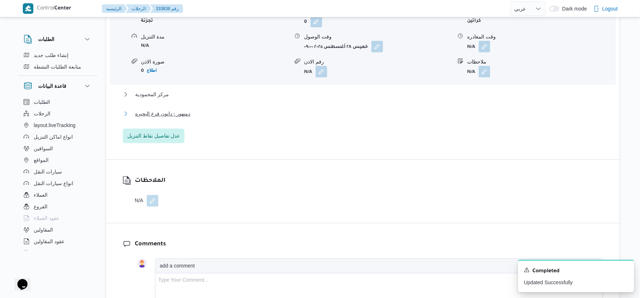
click at [182, 111] on span "دمنهور - دانون فرع البحيره" at bounding box center [162, 113] width 55 height 9
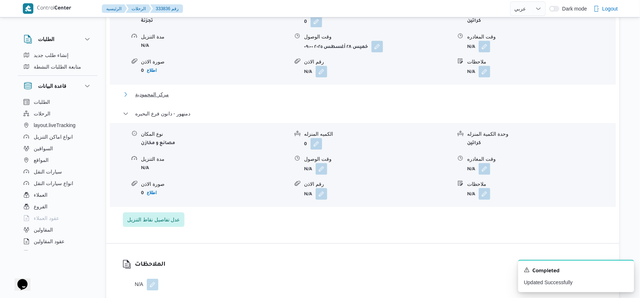
click at [162, 92] on span "مركز المحمودية" at bounding box center [152, 94] width 34 height 9
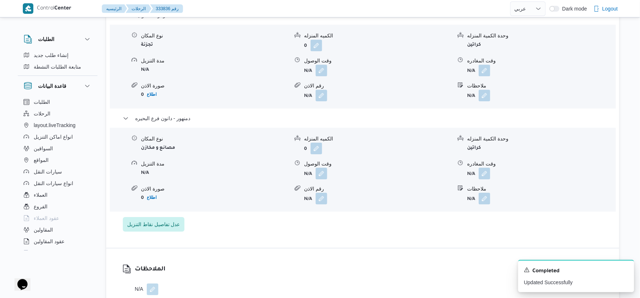
scroll to position [745, 0]
drag, startPoint x: 327, startPoint y: 168, endPoint x: 323, endPoint y: 168, distance: 4.4
click at [325, 168] on form "N/A" at bounding box center [378, 172] width 148 height 12
click at [322, 168] on button "button" at bounding box center [322, 172] width 12 height 12
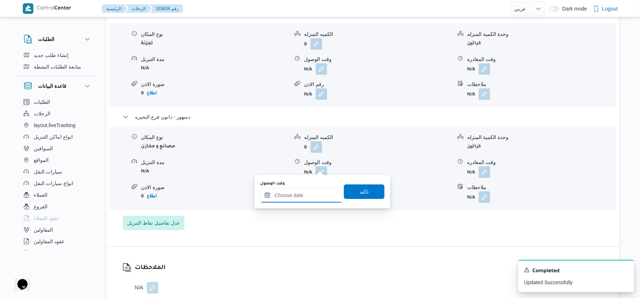
click at [315, 200] on input "وقت الوصول" at bounding box center [301, 195] width 82 height 15
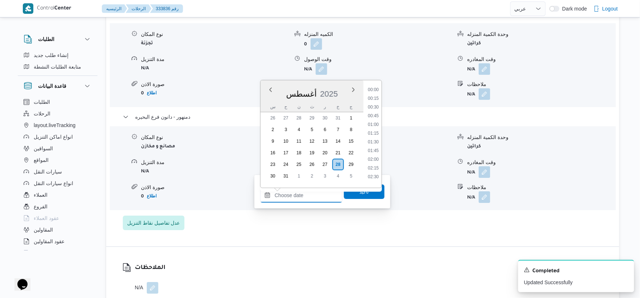
scroll to position [595, 0]
drag, startPoint x: 376, startPoint y: 100, endPoint x: 354, endPoint y: 200, distance: 102.3
click at [375, 100] on li "17:30" at bounding box center [373, 103] width 17 height 7
type input "٢٨/٠٨/٢٠٢٥ ١٧:٣٠"
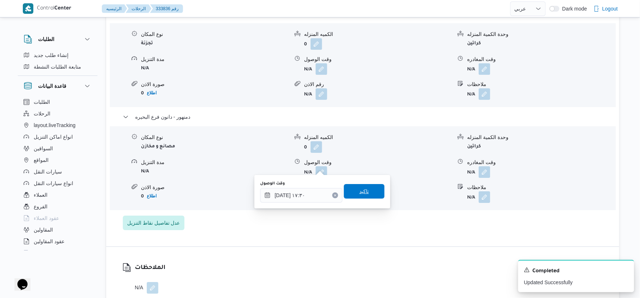
click at [365, 188] on span "تاكيد" at bounding box center [364, 191] width 41 height 15
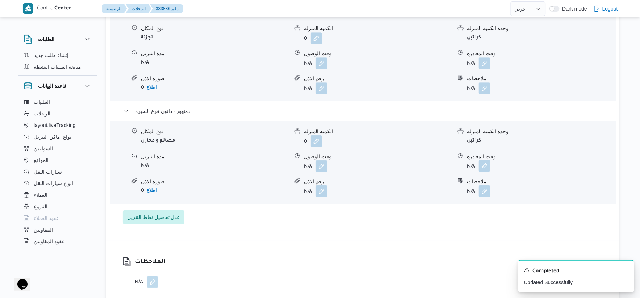
click at [480, 165] on button "button" at bounding box center [485, 166] width 12 height 12
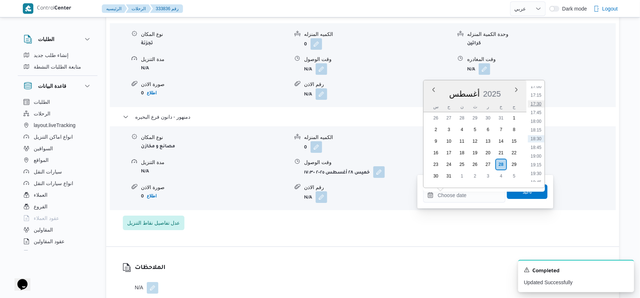
click at [538, 102] on li "17:30" at bounding box center [536, 103] width 17 height 7
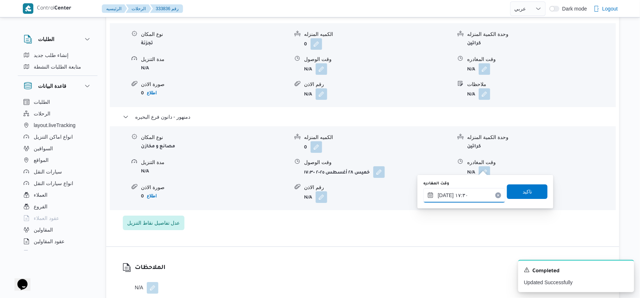
click at [444, 196] on input "٢٨/٠٨/٢٠٢٥ ١٧:٣٠" at bounding box center [465, 195] width 82 height 15
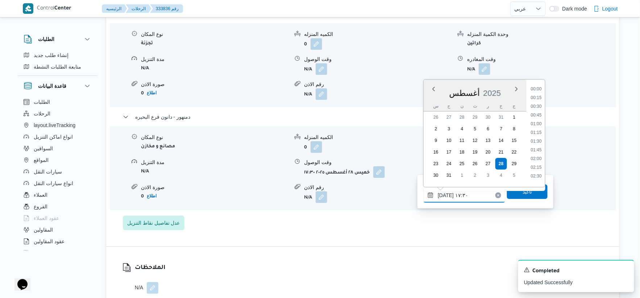
scroll to position [560, 0]
click at [444, 196] on input "٢٨/٠٨/٢٠٢٥ ١٧:٣٠" at bounding box center [465, 195] width 82 height 15
type input "٢٨/٠٨/٢٠٢٥ ١٧:٤٠"
click at [525, 190] on span "تاكيد" at bounding box center [527, 191] width 9 height 9
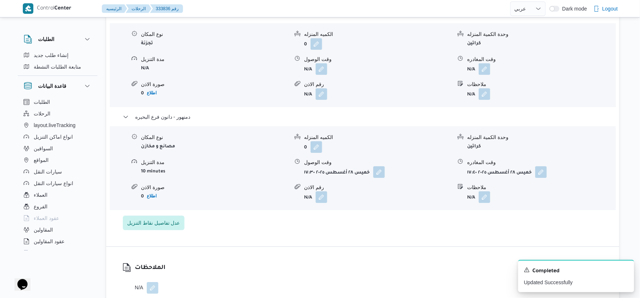
scroll to position [705, 0]
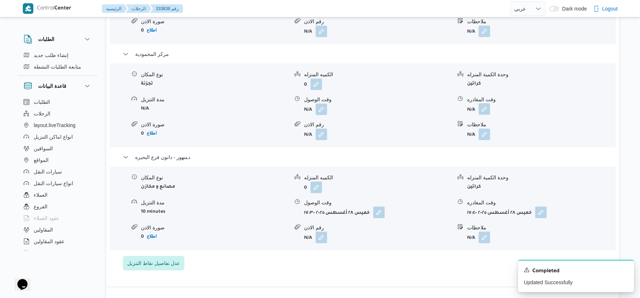
click at [488, 103] on button "button" at bounding box center [485, 109] width 12 height 12
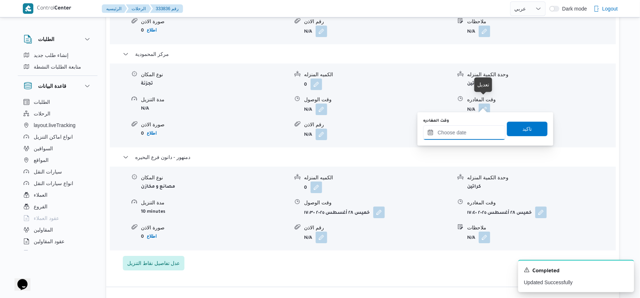
click at [469, 132] on input "وقت المغادره" at bounding box center [465, 132] width 82 height 15
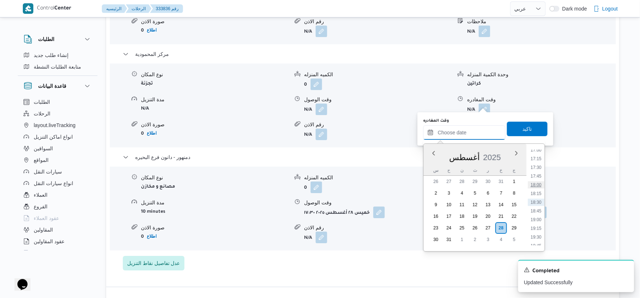
scroll to position [555, 0]
click at [538, 189] on li "17:00" at bounding box center [536, 189] width 17 height 7
type input "٢٨/٠٨/٢٠٢٥ ١٧:٠٠"
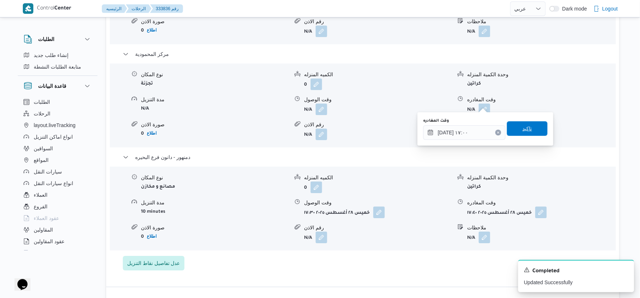
click at [533, 131] on span "تاكيد" at bounding box center [527, 128] width 41 height 15
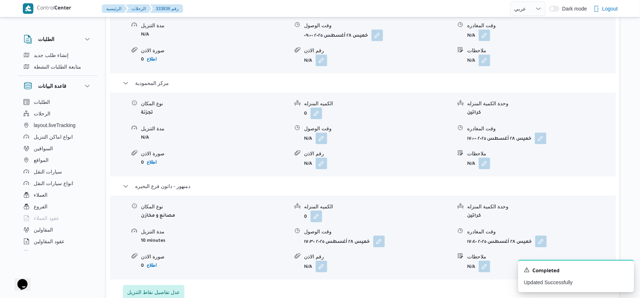
scroll to position [624, 0]
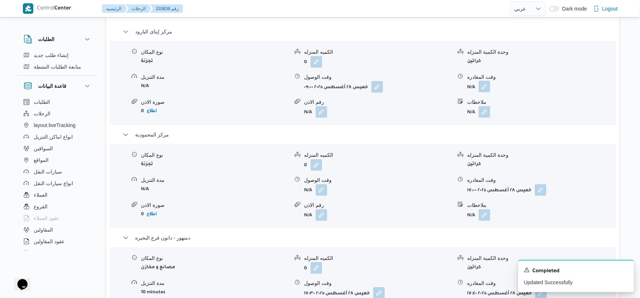
click at [483, 86] on button "button" at bounding box center [485, 86] width 12 height 12
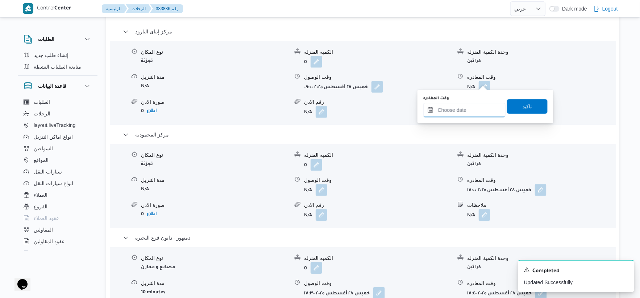
click at [473, 103] on input "وقت المغادره" at bounding box center [465, 110] width 82 height 15
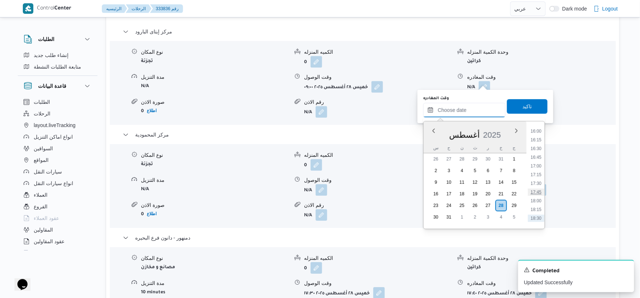
scroll to position [514, 0]
click at [539, 136] on li "15:00" at bounding box center [536, 138] width 17 height 7
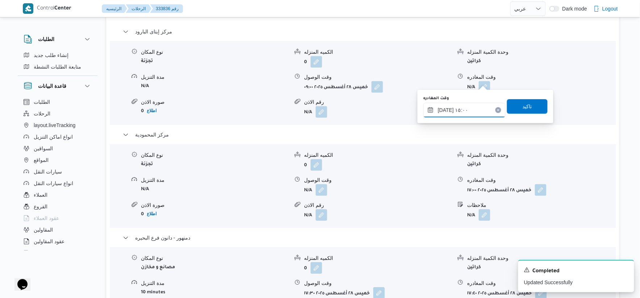
click at [467, 110] on input "٢٨/٠٨/٢٠٢٥ ١٥:٠٠" at bounding box center [465, 110] width 82 height 15
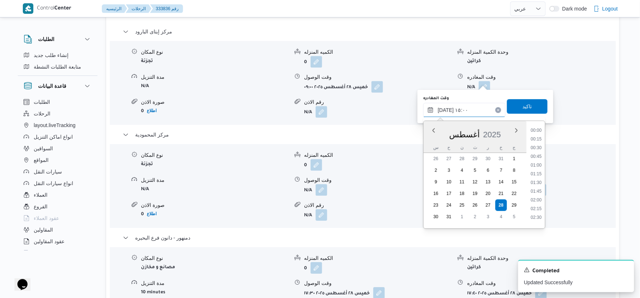
scroll to position [473, 0]
click at [538, 143] on li "14:00" at bounding box center [536, 144] width 17 height 7
type input "٢٨/٠٨/٢٠٢٥ ١٤:٠٠"
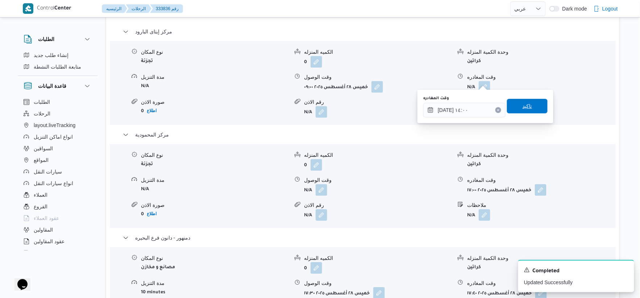
click at [533, 106] on span "تاكيد" at bounding box center [527, 106] width 41 height 15
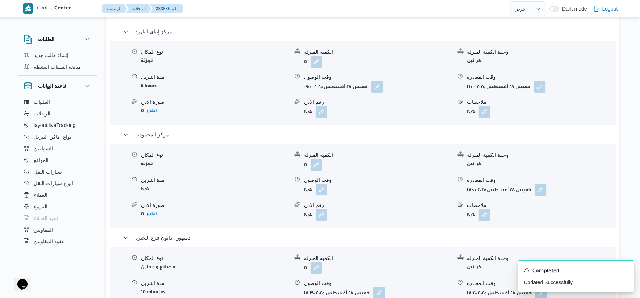
click at [318, 183] on button "button" at bounding box center [322, 189] width 12 height 12
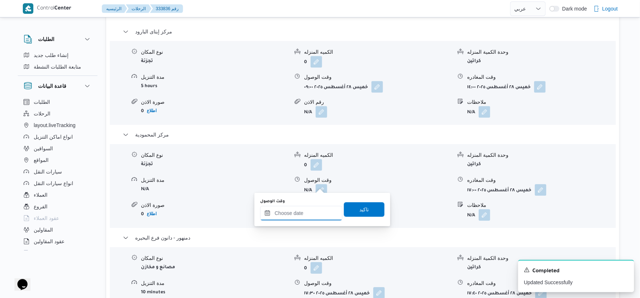
drag, startPoint x: 304, startPoint y: 210, endPoint x: 328, endPoint y: 207, distance: 24.1
click at [304, 210] on input "وقت الوصول" at bounding box center [301, 213] width 82 height 15
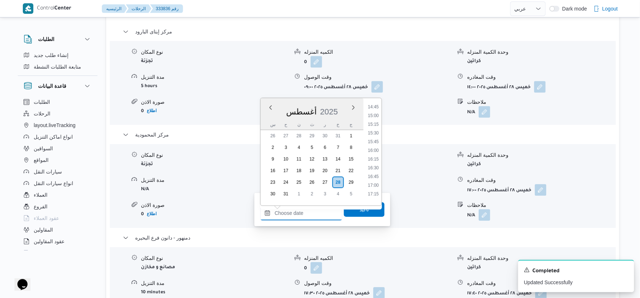
scroll to position [474, 0]
click at [377, 137] on li "14:30" at bounding box center [373, 138] width 17 height 7
type input "٢٨/٠٨/٢٠٢٥ ١٤:٣٠"
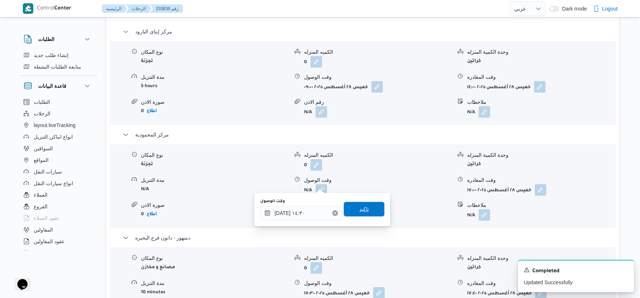
click at [368, 203] on span "تاكيد" at bounding box center [364, 209] width 41 height 15
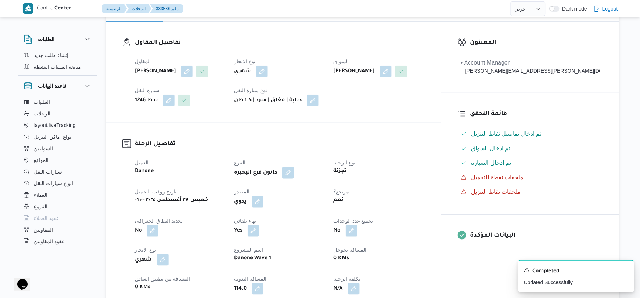
scroll to position [0, 0]
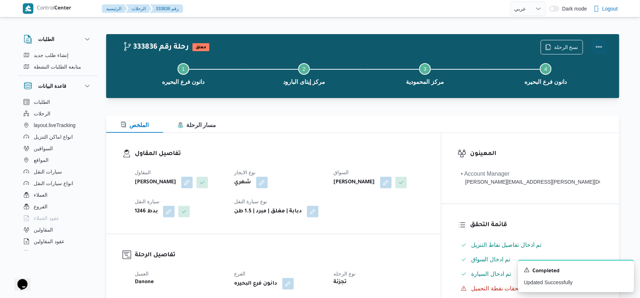
click at [600, 42] on button "Actions" at bounding box center [599, 47] width 15 height 15
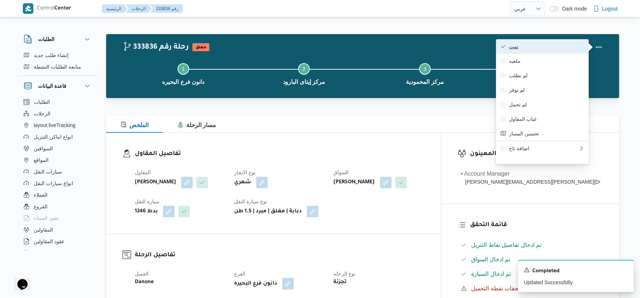
click at [558, 46] on span "تمت" at bounding box center [546, 47] width 75 height 6
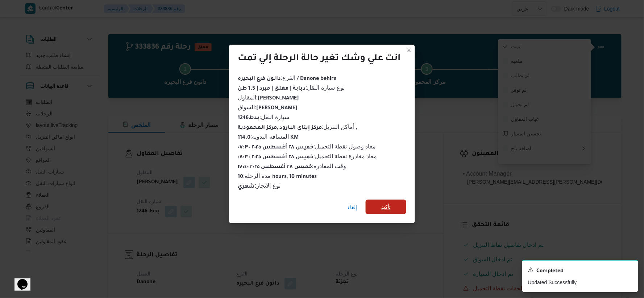
click at [388, 202] on span "تأكيد" at bounding box center [385, 206] width 9 height 9
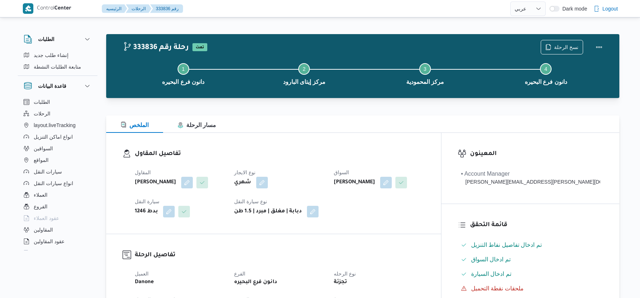
select select "ar"
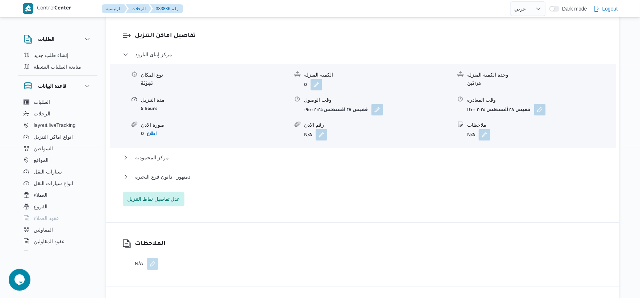
scroll to position [604, 0]
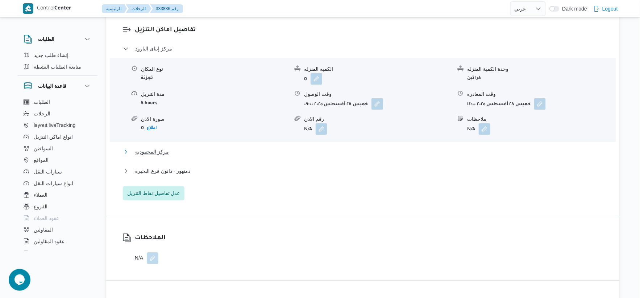
click at [173, 147] on button "مركز المحمودية" at bounding box center [363, 151] width 480 height 9
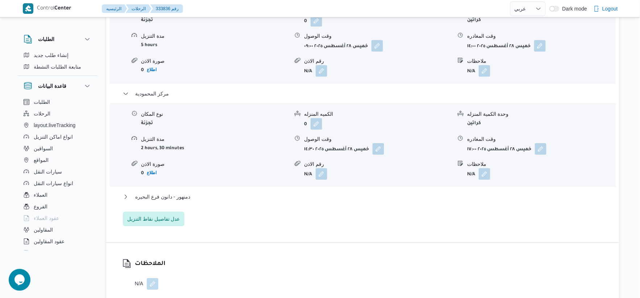
scroll to position [644, 0]
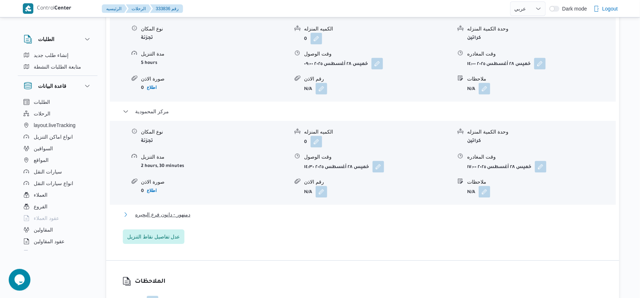
click at [179, 210] on span "دمنهور - دانون فرع البحيره" at bounding box center [162, 214] width 55 height 9
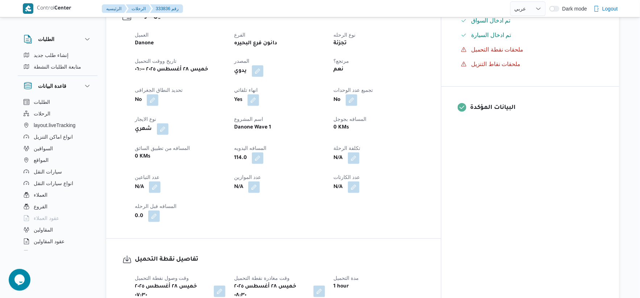
scroll to position [241, 0]
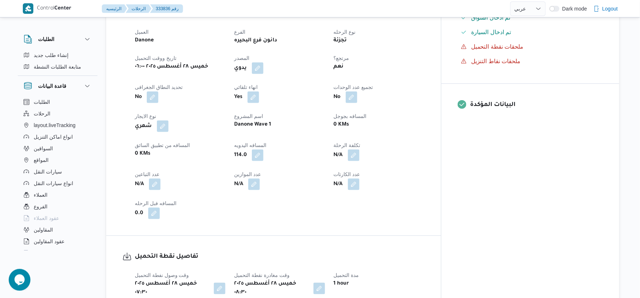
select select "ar"
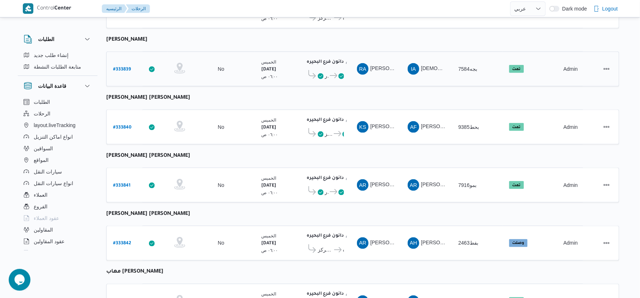
scroll to position [275, 0]
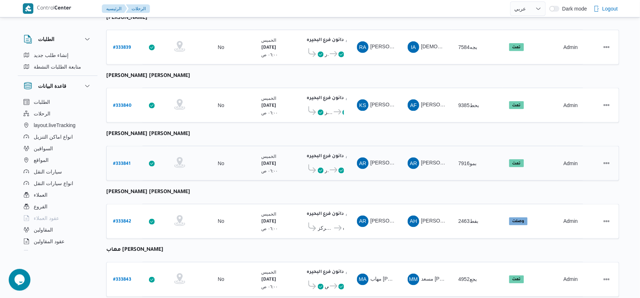
click at [124, 161] on b "# 333841" at bounding box center [121, 163] width 17 height 5
select select "ar"
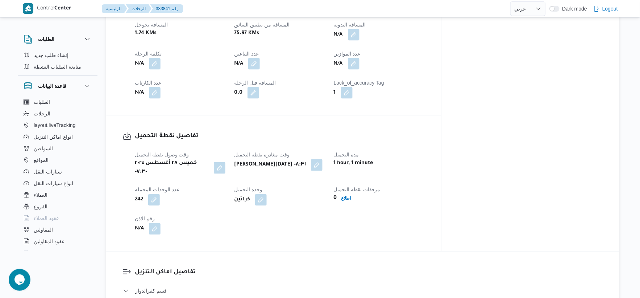
scroll to position [275, 0]
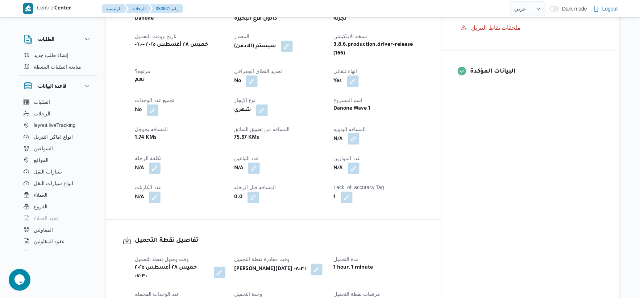
click at [360, 133] on button "button" at bounding box center [354, 139] width 12 height 12
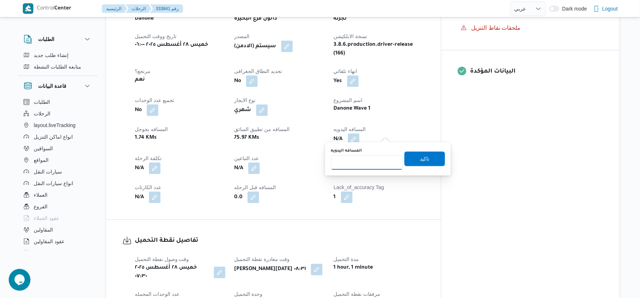
click at [364, 165] on input "المسافه اليدويه" at bounding box center [367, 162] width 72 height 15
type input "102"
click at [434, 158] on span "تاكيد" at bounding box center [425, 158] width 41 height 15
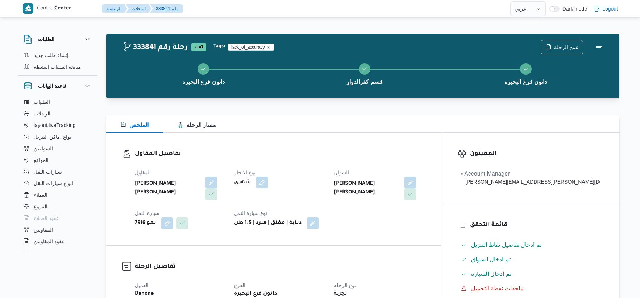
select select "ar"
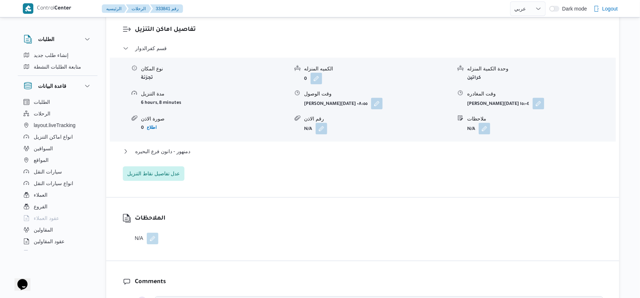
scroll to position [624, 0]
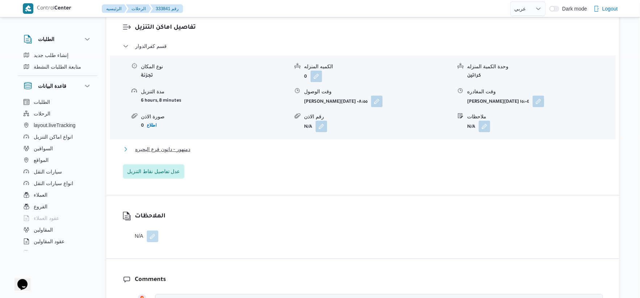
click at [201, 145] on button "دمنهور - دانون فرع البحيره" at bounding box center [363, 149] width 480 height 9
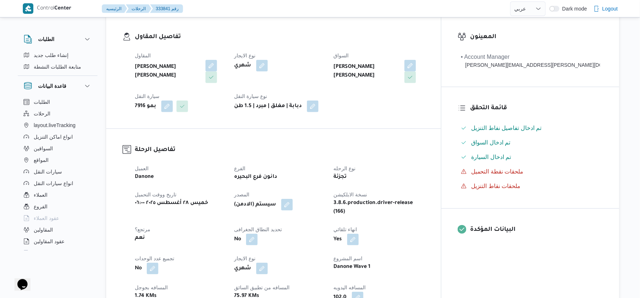
scroll to position [282, 0]
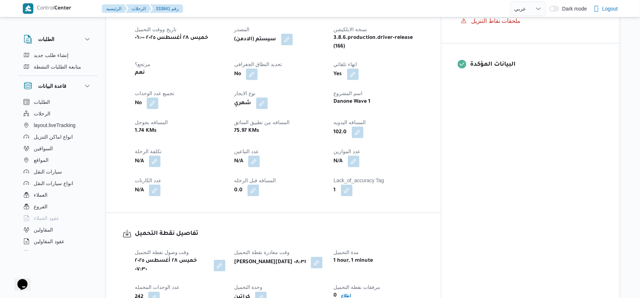
select select "ar"
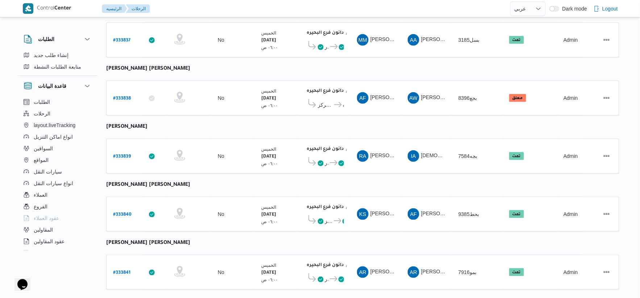
scroll to position [235, 0]
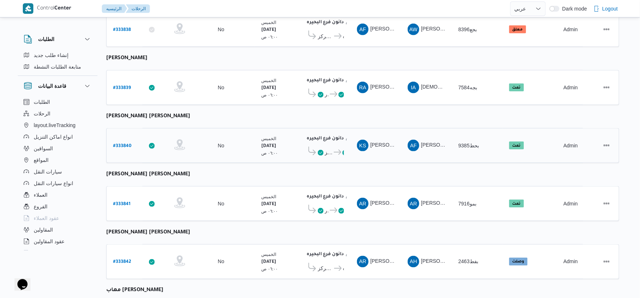
click at [119, 144] on b "# 333840" at bounding box center [122, 146] width 18 height 5
select select "ar"
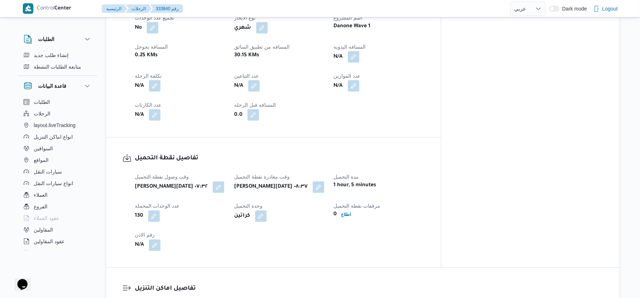
scroll to position [235, 0]
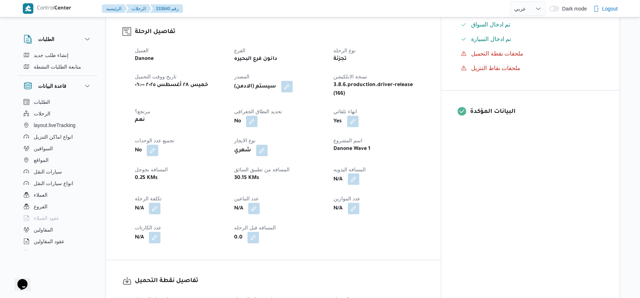
click at [360, 173] on button "button" at bounding box center [354, 179] width 12 height 12
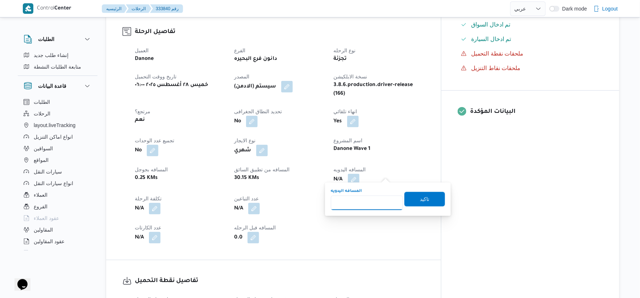
click at [376, 198] on input "المسافه اليدويه" at bounding box center [367, 202] width 72 height 15
type input "32"
click at [434, 201] on span "تاكيد" at bounding box center [425, 198] width 41 height 15
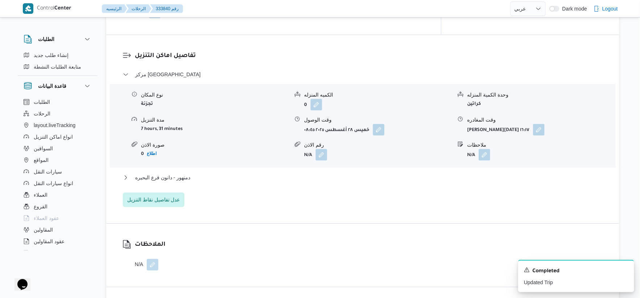
scroll to position [637, 0]
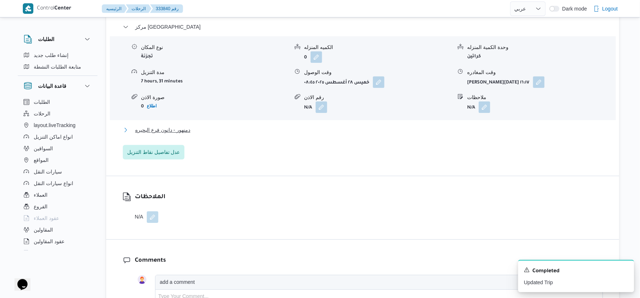
click at [197, 125] on button "دمنهور - دانون فرع البحيره" at bounding box center [363, 129] width 480 height 9
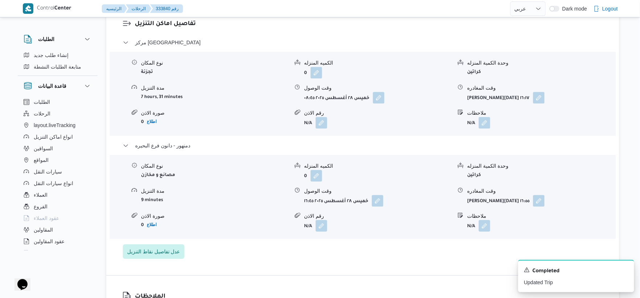
scroll to position [644, 0]
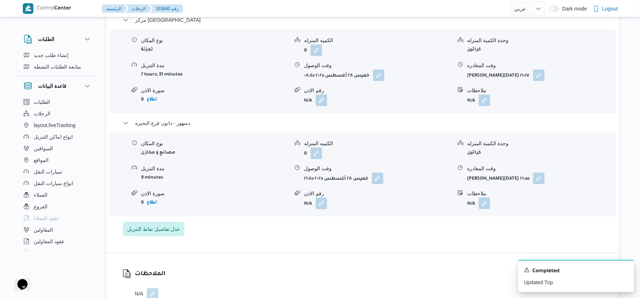
select select "ar"
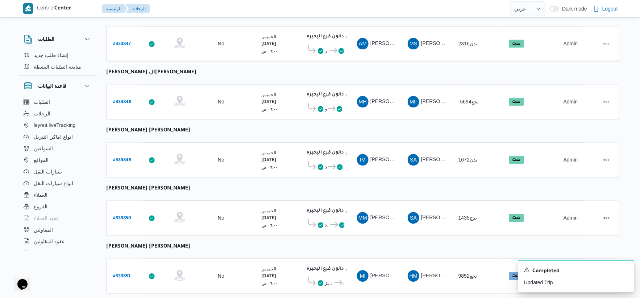
scroll to position [582, 0]
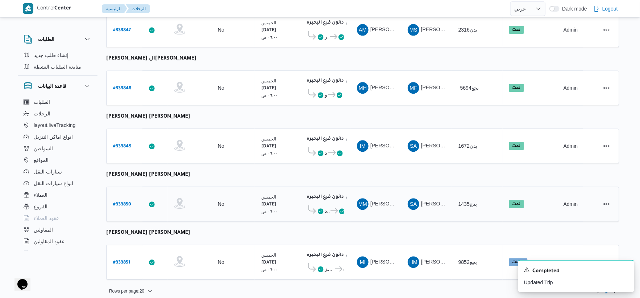
click at [121, 202] on b "# 333850" at bounding box center [122, 204] width 18 height 5
select select "ar"
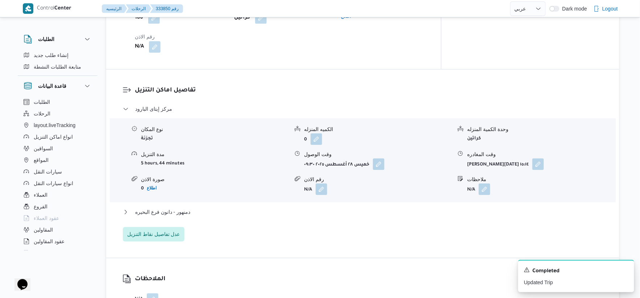
scroll to position [564, 0]
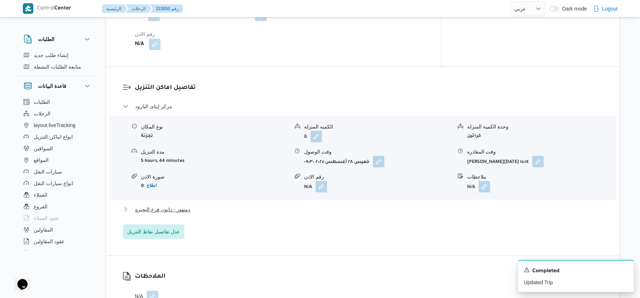
click at [194, 205] on button "دمنهور - دانون فرع البحيره" at bounding box center [363, 209] width 480 height 9
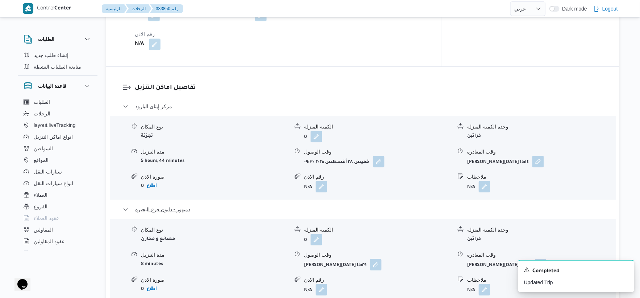
scroll to position [322, 0]
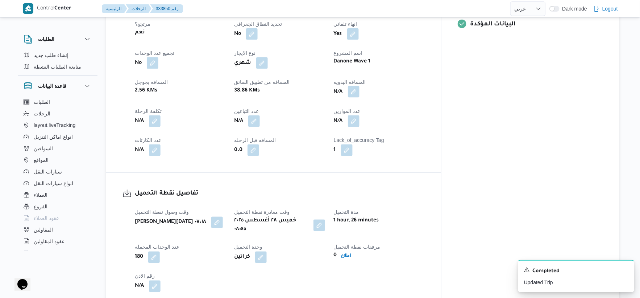
click at [360, 86] on button "button" at bounding box center [354, 92] width 12 height 12
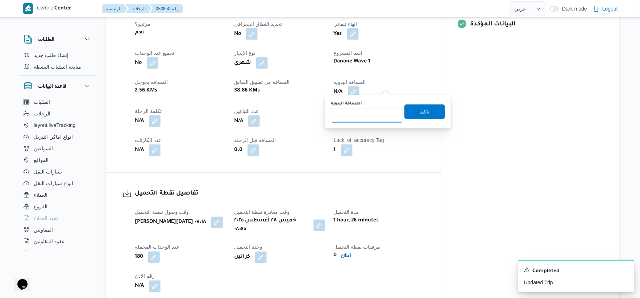
click at [367, 113] on input "المسافه اليدويه" at bounding box center [367, 115] width 72 height 15
type input "57"
click at [424, 111] on span "تاكيد" at bounding box center [424, 111] width 9 height 9
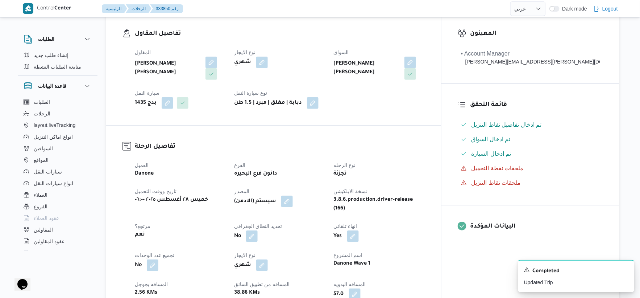
scroll to position [282, 0]
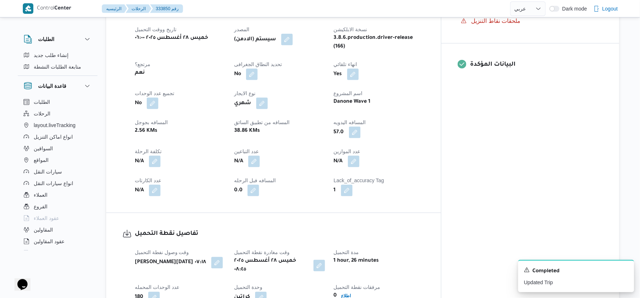
select select "ar"
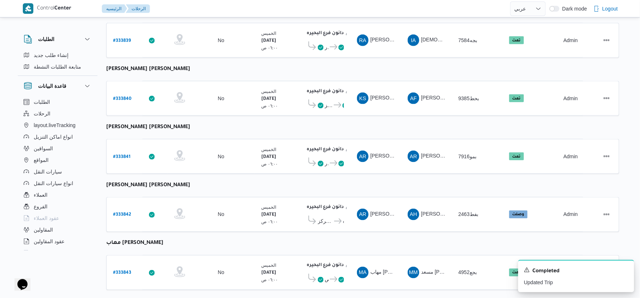
scroll to position [476, 0]
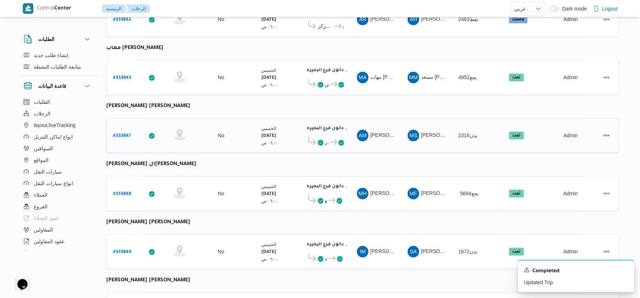
click at [120, 134] on b "# 333847" at bounding box center [122, 136] width 18 height 5
select select "ar"
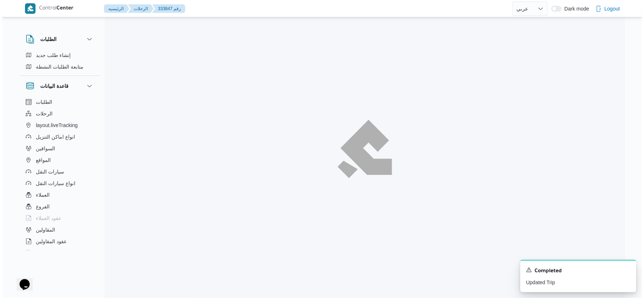
scroll to position [20, 0]
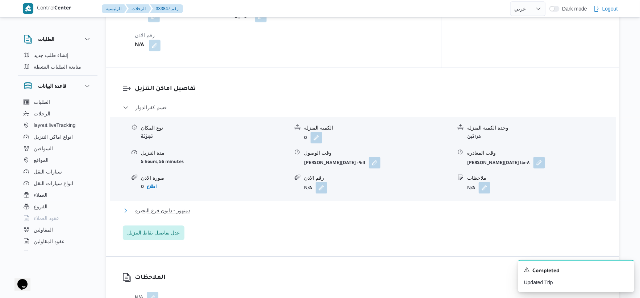
click at [187, 206] on span "دمنهور - دانون فرع البحيره" at bounding box center [162, 210] width 55 height 9
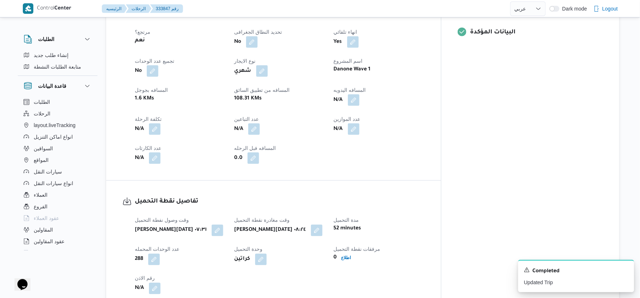
scroll to position [275, 0]
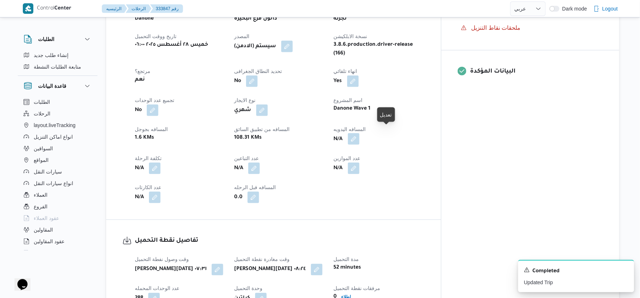
click at [360, 133] on button "button" at bounding box center [354, 139] width 12 height 12
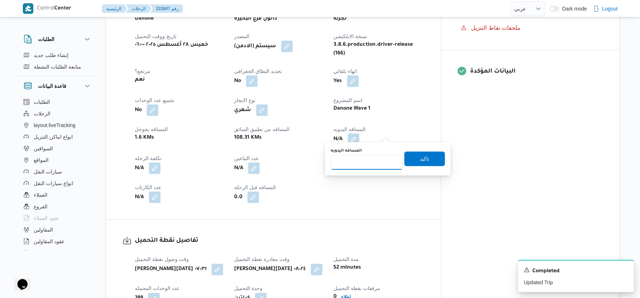
click at [363, 161] on input "المسافه اليدويه" at bounding box center [367, 162] width 72 height 15
type input "102"
click at [425, 156] on span "تاكيد" at bounding box center [425, 158] width 41 height 15
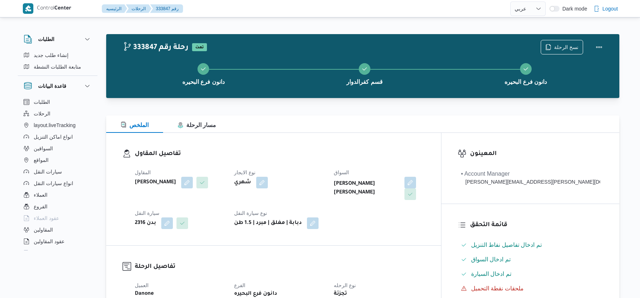
select select "ar"
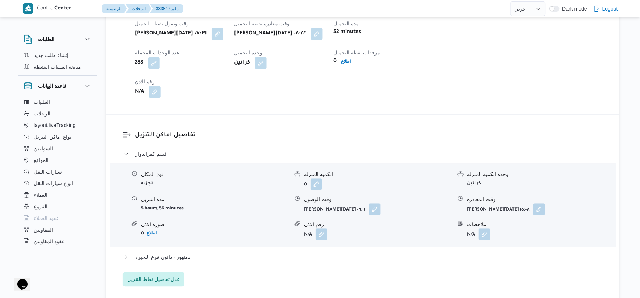
scroll to position [664, 0]
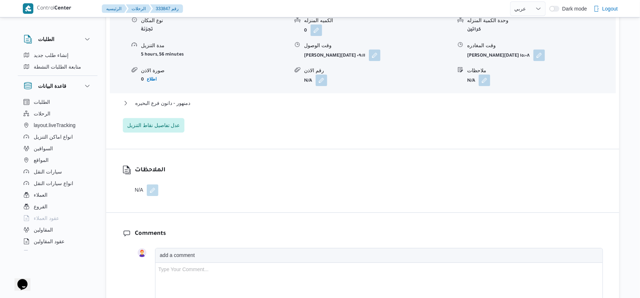
click at [184, 90] on div "قسم كفرالدوار نوع المكان تجزئة الكميه المنزله 0 وحدة الكمية المنزله كراتين مدة …" at bounding box center [363, 64] width 480 height 137
click at [187, 104] on div "دمنهور - دانون فرع البحيره" at bounding box center [363, 106] width 480 height 14
click at [188, 99] on span "دمنهور - دانون فرع البحيره" at bounding box center [162, 103] width 55 height 9
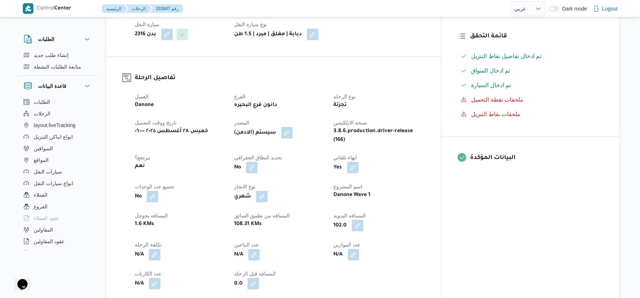
scroll to position [322, 0]
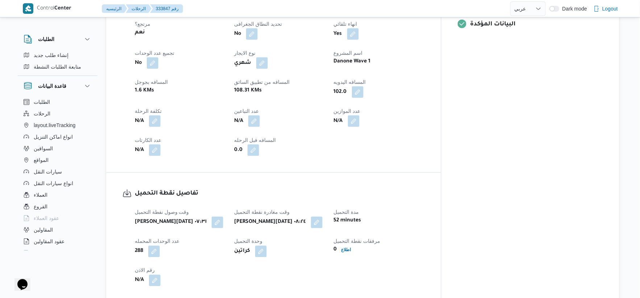
select select "ar"
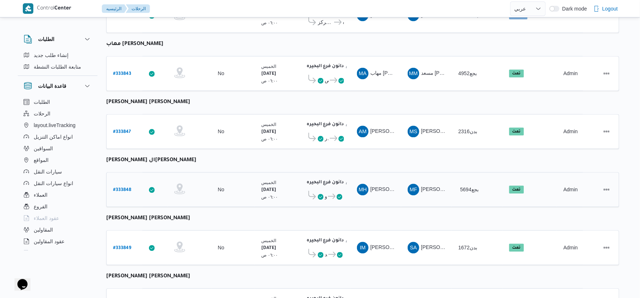
scroll to position [396, 0]
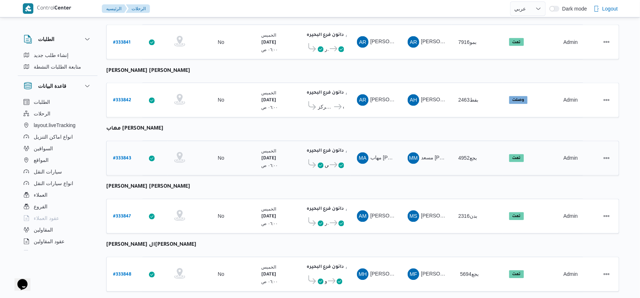
click at [122, 156] on b "# 333843" at bounding box center [122, 158] width 18 height 5
select select "ar"
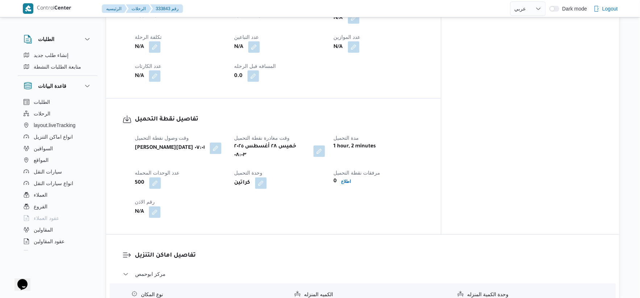
scroll to position [597, 0]
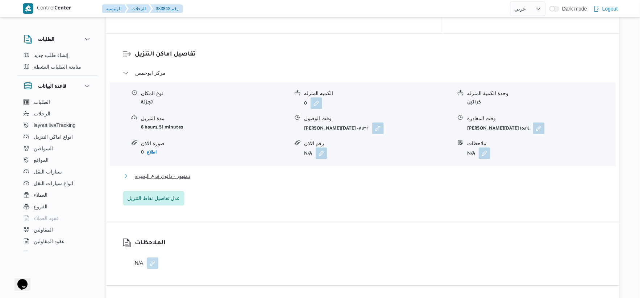
click at [183, 172] on span "دمنهور - دانون فرع البحيره" at bounding box center [162, 176] width 55 height 9
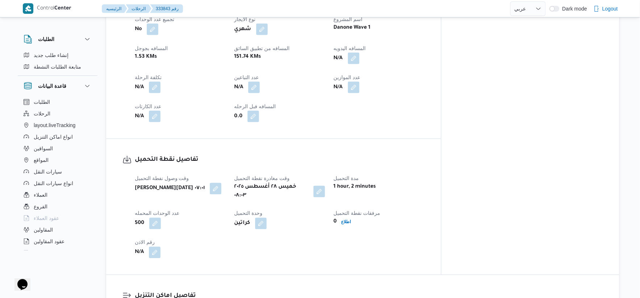
scroll to position [275, 0]
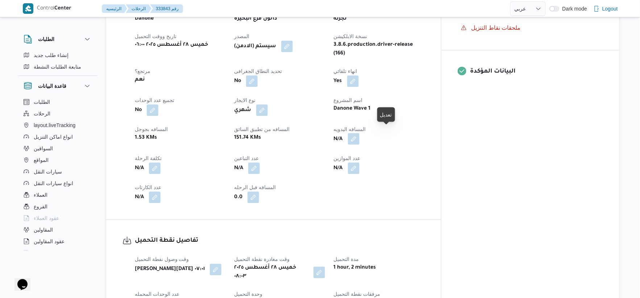
click at [360, 135] on button "button" at bounding box center [354, 139] width 12 height 12
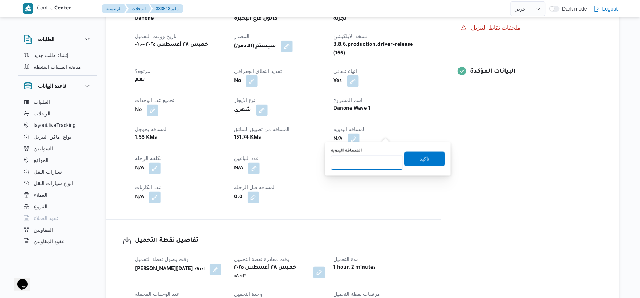
click at [357, 157] on input "المسافه اليدويه" at bounding box center [367, 162] width 72 height 15
type input "74"
click at [425, 157] on span "تاكيد" at bounding box center [424, 158] width 9 height 9
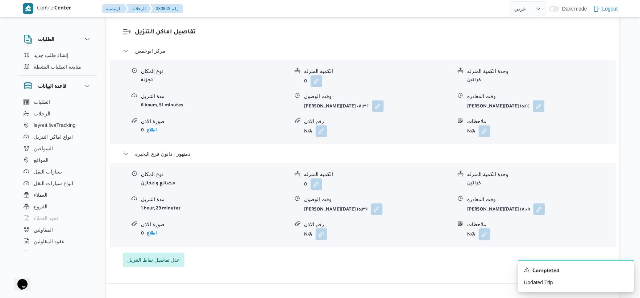
scroll to position [637, 0]
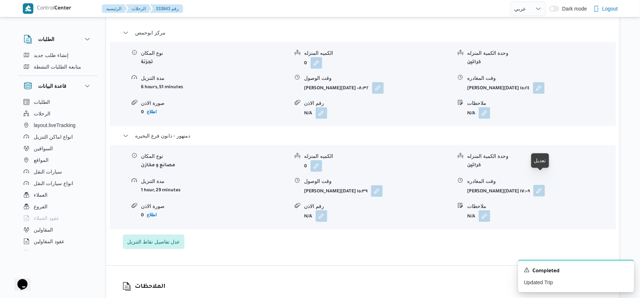
click at [542, 185] on button "button" at bounding box center [540, 191] width 12 height 12
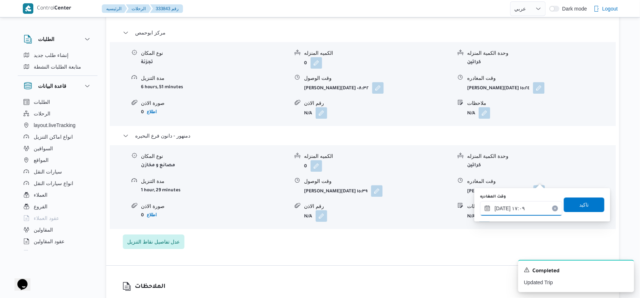
click at [533, 207] on input "٢٨/٠٨/٢٠٢٥ ١٧:٠٩" at bounding box center [521, 208] width 82 height 15
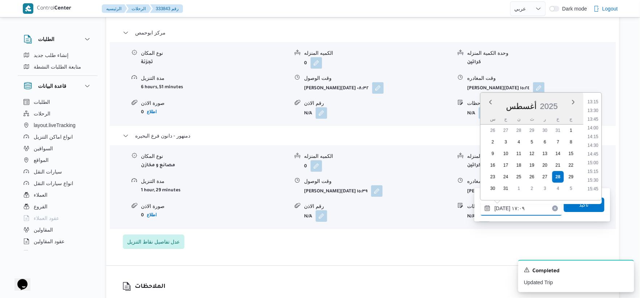
scroll to position [502, 0]
click at [596, 147] on li "15:45" at bounding box center [593, 148] width 17 height 7
type input "٢٨/٠٨/٢٠٢٥ ١٥:٤٥"
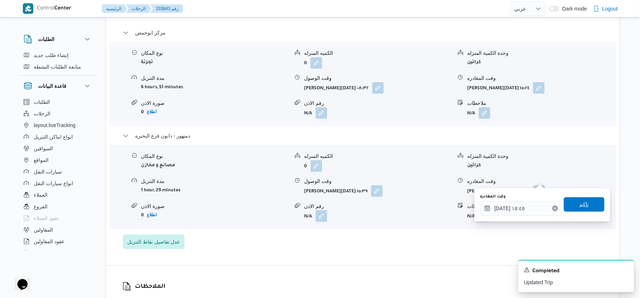
click at [589, 201] on span "تاكيد" at bounding box center [584, 204] width 41 height 15
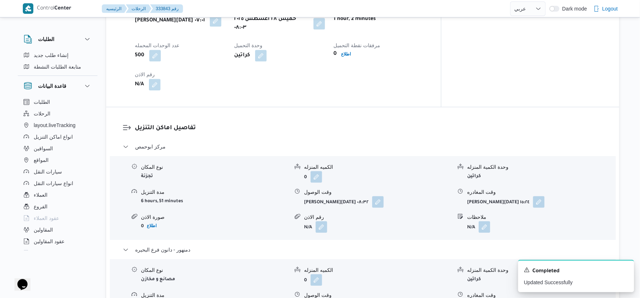
scroll to position [604, 0]
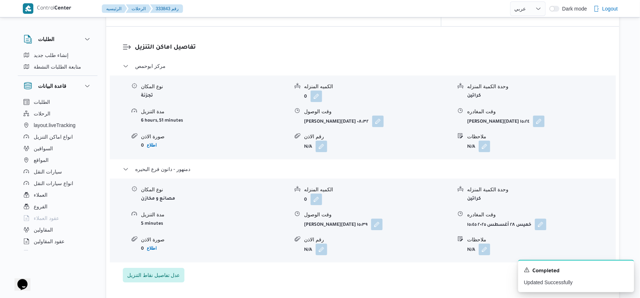
select select "ar"
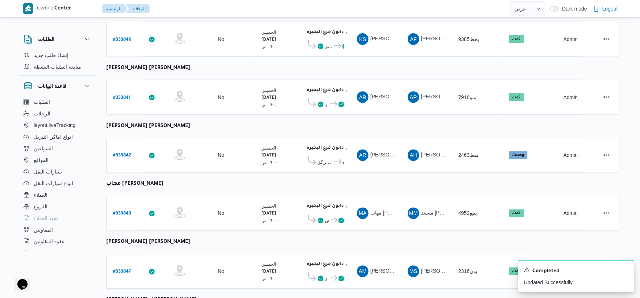
scroll to position [300, 0]
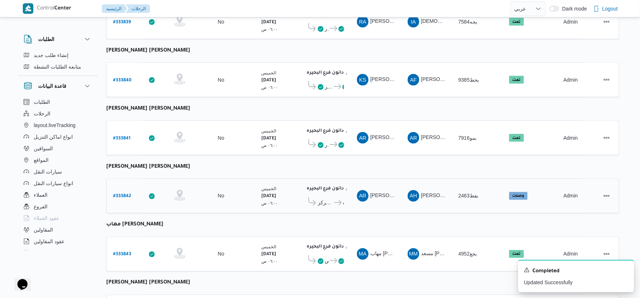
click at [117, 194] on b "# 333842" at bounding box center [122, 196] width 18 height 5
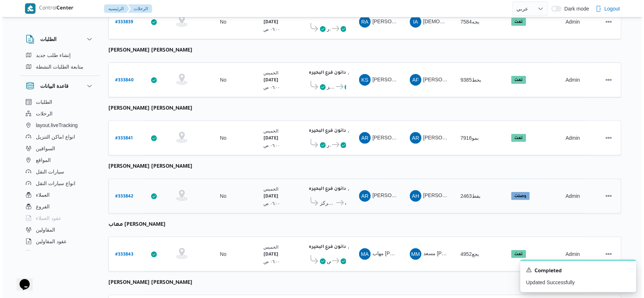
scroll to position [20, 0]
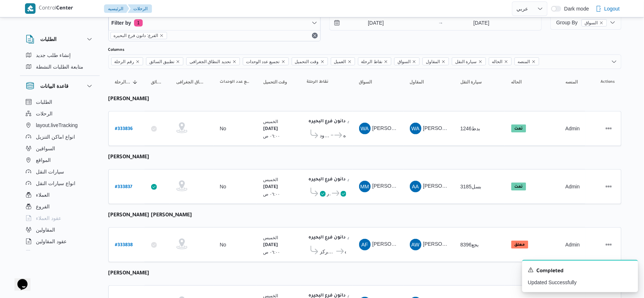
select select "ar"
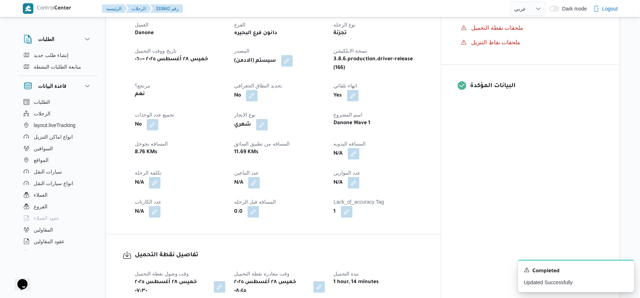
scroll to position [260, 0]
click at [360, 150] on button "button" at bounding box center [354, 154] width 12 height 12
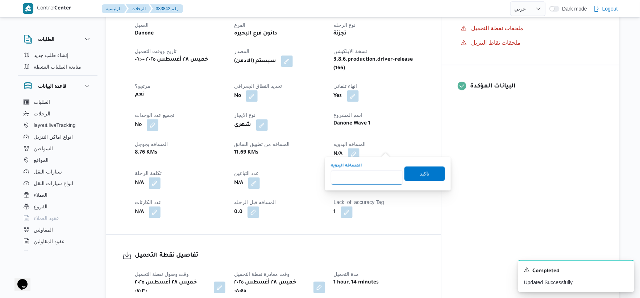
click at [356, 177] on input "المسافه اليدويه" at bounding box center [367, 177] width 72 height 15
type input "31"
click at [420, 174] on span "تاكيد" at bounding box center [424, 173] width 9 height 9
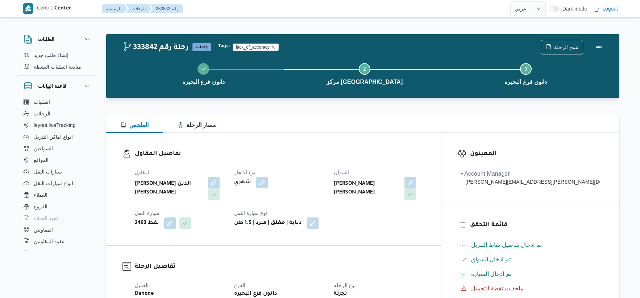
select select "ar"
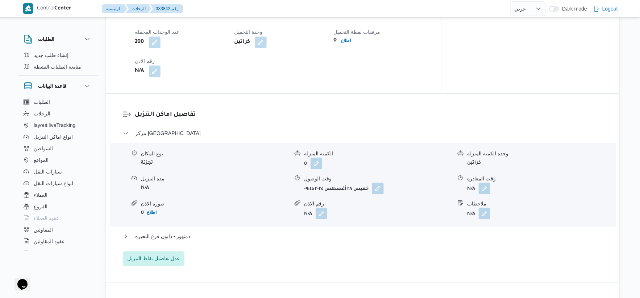
scroll to position [543, 0]
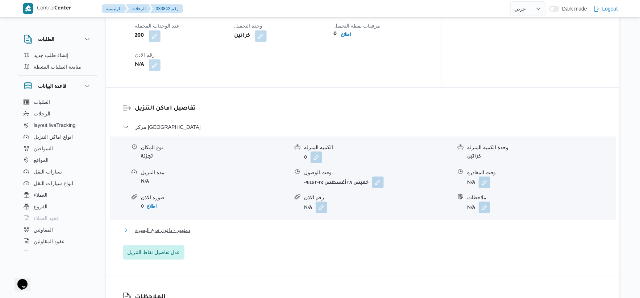
click at [194, 226] on button "دمنهور - دانون فرع البحيره" at bounding box center [363, 230] width 480 height 9
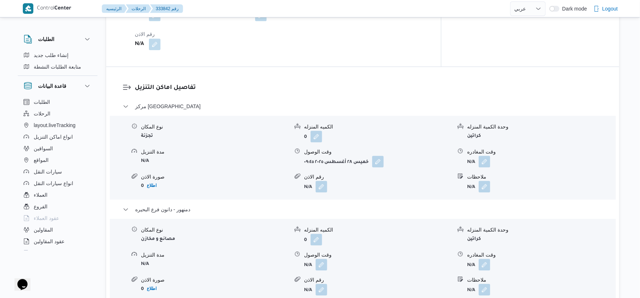
scroll to position [604, 0]
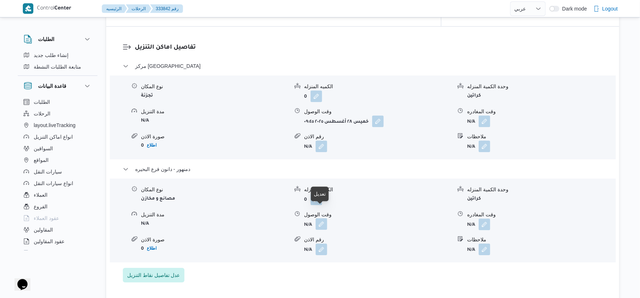
click at [327, 218] on button "button" at bounding box center [322, 224] width 12 height 12
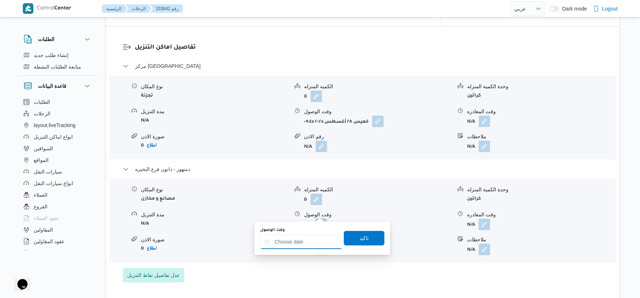
click at [305, 245] on input "وقت الوصول" at bounding box center [301, 241] width 82 height 15
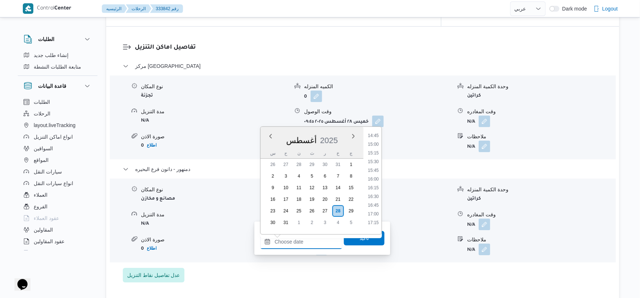
scroll to position [474, 0]
click at [375, 164] on li "14:30" at bounding box center [373, 166] width 17 height 7
type input "٢٨/٠٨/٢٠٢٥ ١٤:٣٠"
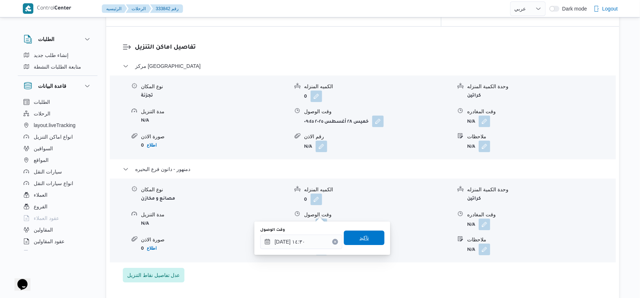
click at [369, 231] on span "تاكيد" at bounding box center [364, 237] width 41 height 15
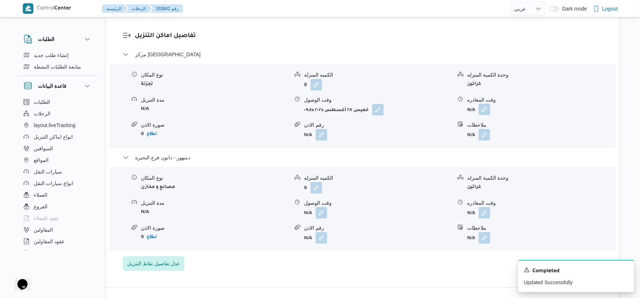
click at [490, 109] on button "button" at bounding box center [485, 109] width 12 height 12
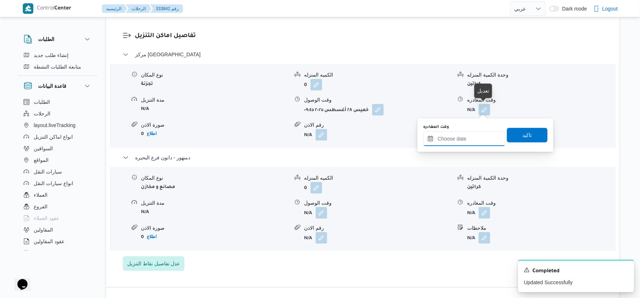
click at [473, 142] on input "وقت المغادره" at bounding box center [465, 138] width 82 height 15
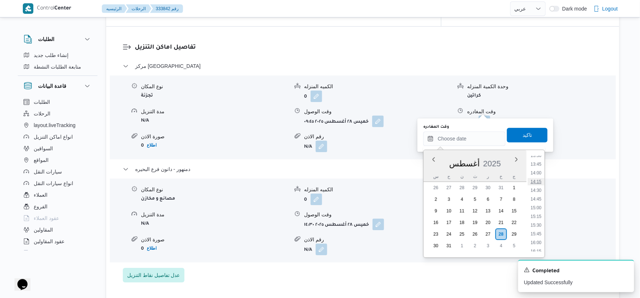
click at [536, 181] on li "14:15" at bounding box center [536, 181] width 17 height 7
type input "٢٨/٠٨/٢٠٢٥ ١٤:١٥"
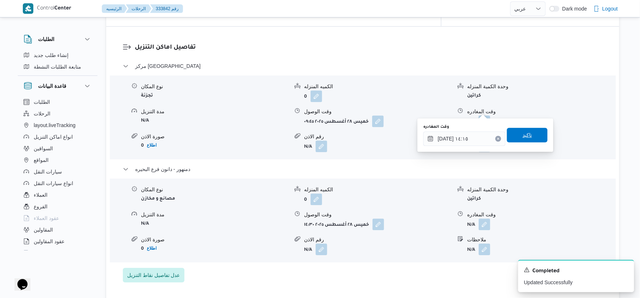
click at [535, 136] on span "تاكيد" at bounding box center [527, 135] width 41 height 15
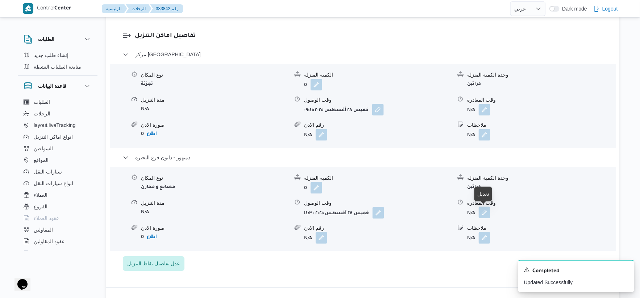
click at [485, 212] on button "button" at bounding box center [485, 212] width 12 height 12
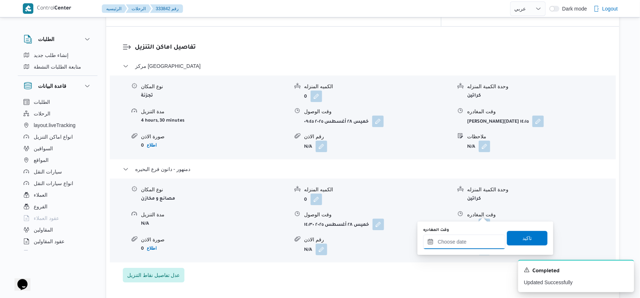
click at [480, 240] on input "وقت المغادره" at bounding box center [465, 241] width 82 height 15
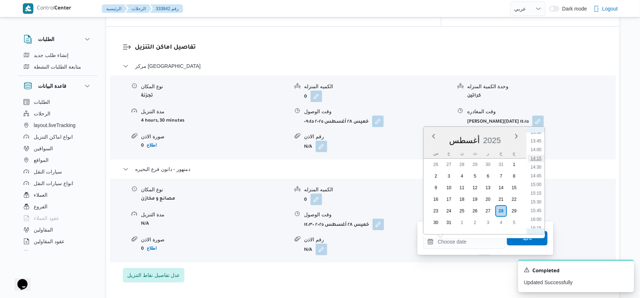
click at [540, 157] on li "14:15" at bounding box center [536, 157] width 17 height 7
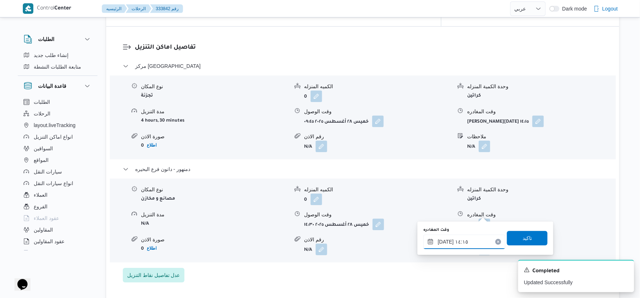
click at [444, 240] on input "٢٨/٠٨/٢٠٢٥ ١٤:١٥" at bounding box center [465, 241] width 82 height 15
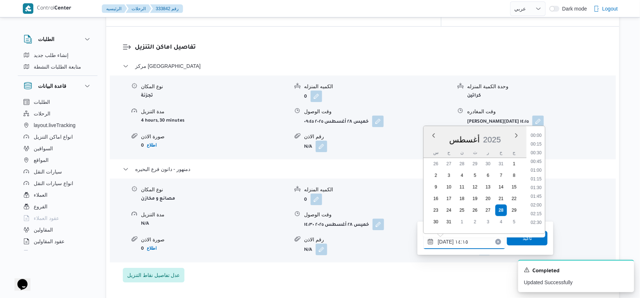
scroll to position [447, 0]
type input "٢٨/٠٨/٢٠٢٥ ١٤:٤٠"
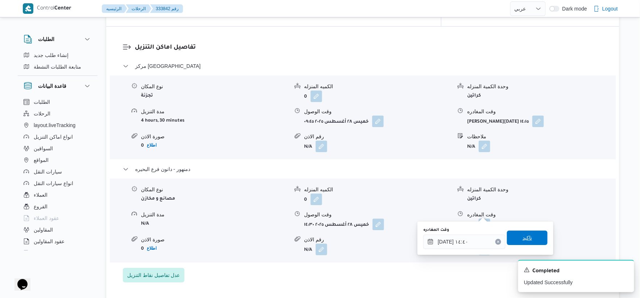
click at [523, 240] on span "تاكيد" at bounding box center [527, 237] width 9 height 9
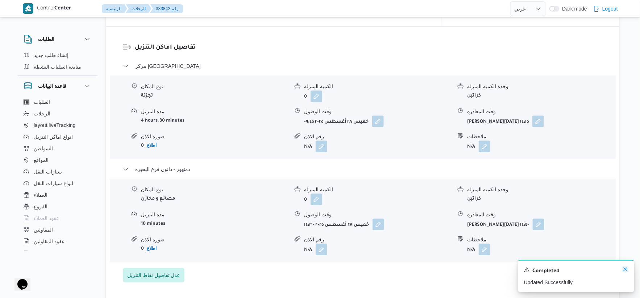
click at [628, 269] on icon "Dismiss toast" at bounding box center [626, 269] width 6 height 6
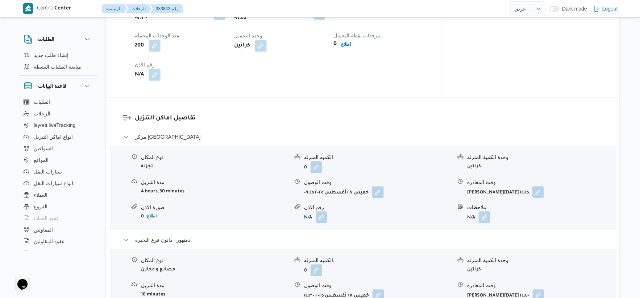
scroll to position [443, 0]
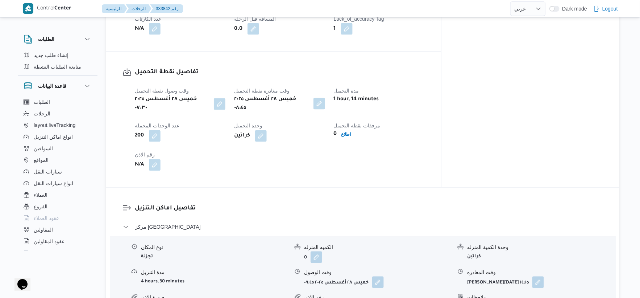
click at [325, 98] on button "button" at bounding box center [320, 104] width 12 height 12
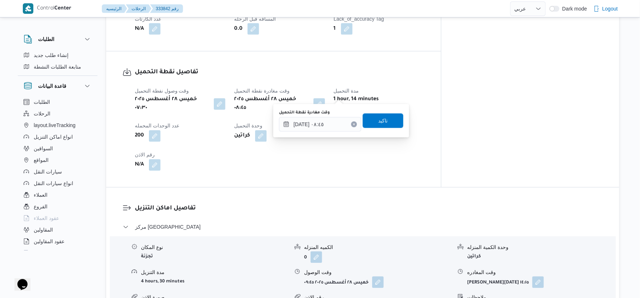
click at [312, 132] on div "وقت مغادرة نقطة التحميل ٢٨/٠٨/٢٠٢٥ ٠٨:٤٥ تاكيد" at bounding box center [341, 120] width 126 height 23
click at [330, 127] on input "[DATE] ٠٨:٤٥" at bounding box center [320, 124] width 82 height 15
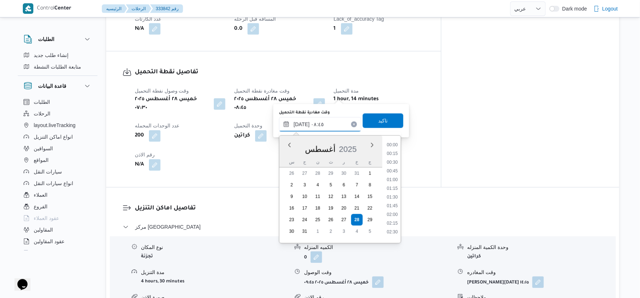
scroll to position [256, 0]
click at [394, 184] on li "08:30" at bounding box center [392, 185] width 17 height 7
type input "[DATE] ٠٨:٣٠"
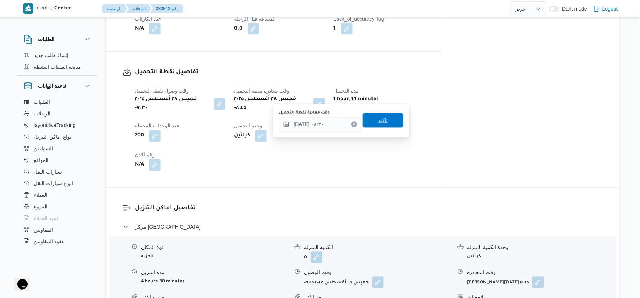
click at [384, 117] on span "تاكيد" at bounding box center [383, 120] width 41 height 15
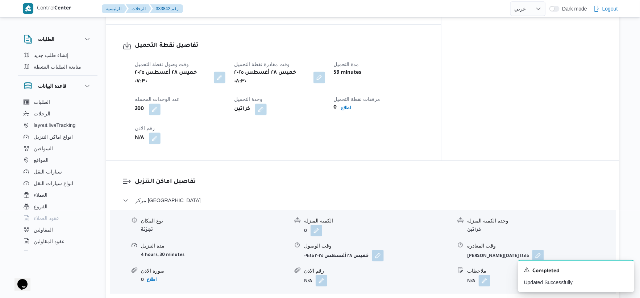
scroll to position [483, 0]
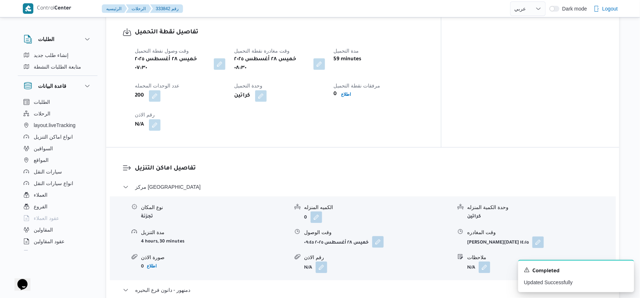
click at [377, 236] on button "button" at bounding box center [378, 242] width 12 height 12
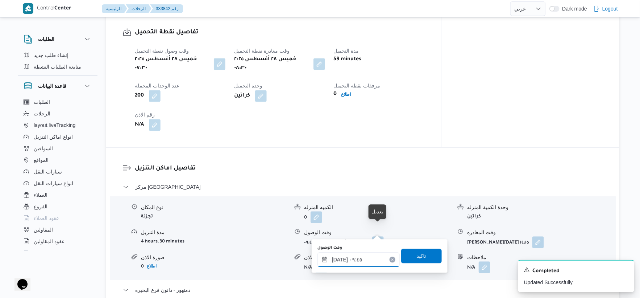
click at [364, 257] on input "٢٨/٠٨/٢٠٢٥ ٠٩:٤٥" at bounding box center [359, 259] width 82 height 15
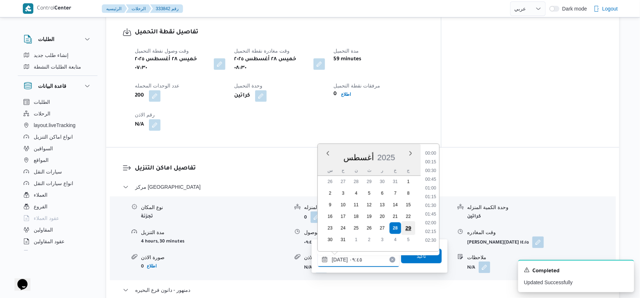
scroll to position [290, 0]
click at [436, 168] on li "08:45" at bounding box center [430, 167] width 17 height 7
type input "٢٨/٠٨/٢٠٢٥ ٠٨:٤٥"
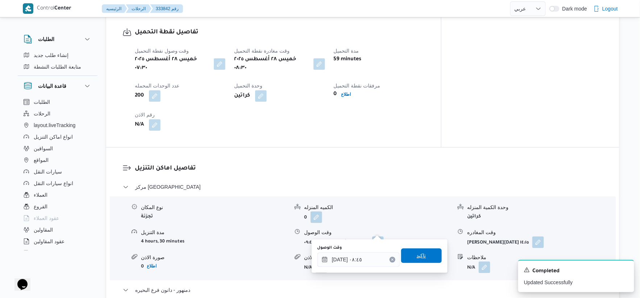
click at [418, 256] on span "تاكيد" at bounding box center [421, 255] width 9 height 9
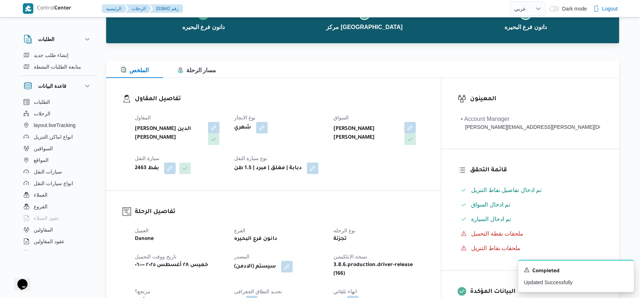
scroll to position [0, 0]
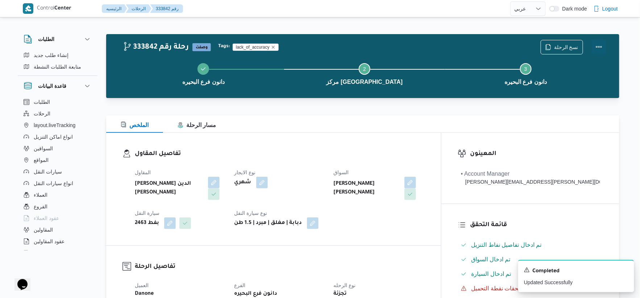
click at [597, 46] on button "Actions" at bounding box center [599, 47] width 15 height 15
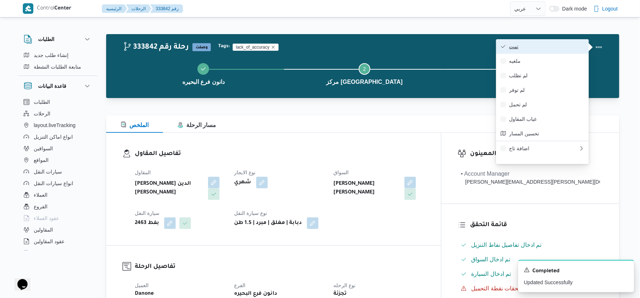
click at [565, 48] on span "تمت" at bounding box center [546, 47] width 75 height 6
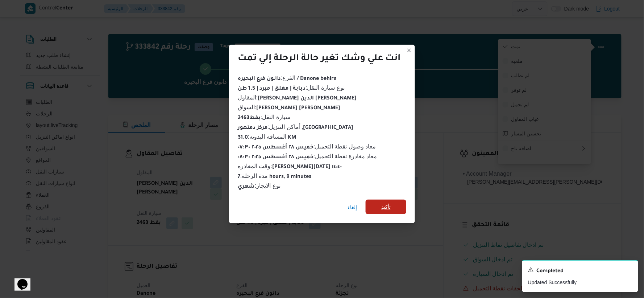
click at [396, 200] on span "تأكيد" at bounding box center [386, 206] width 41 height 15
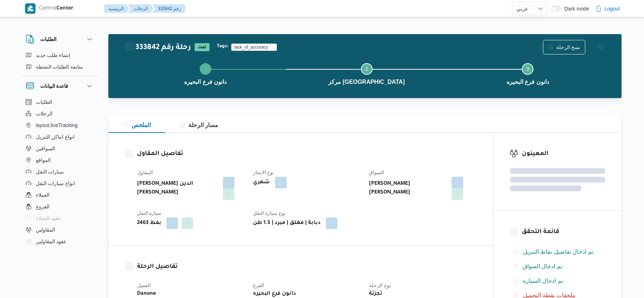
select select "ar"
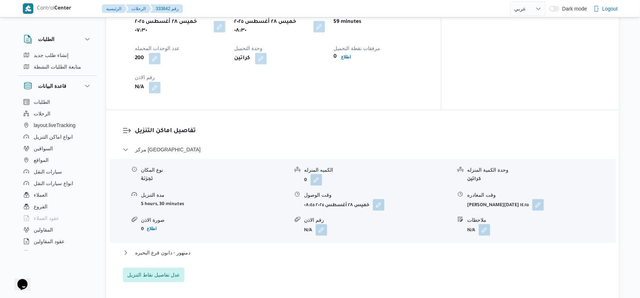
scroll to position [604, 0]
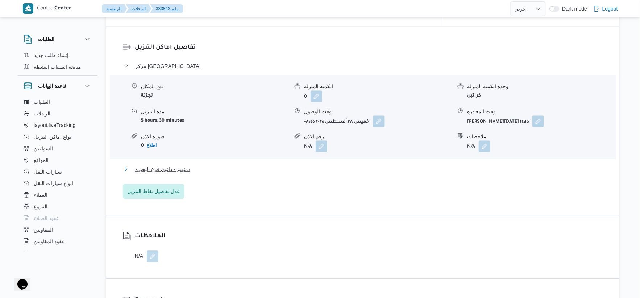
click at [206, 165] on button "دمنهور - دانون فرع البحيره" at bounding box center [363, 169] width 480 height 9
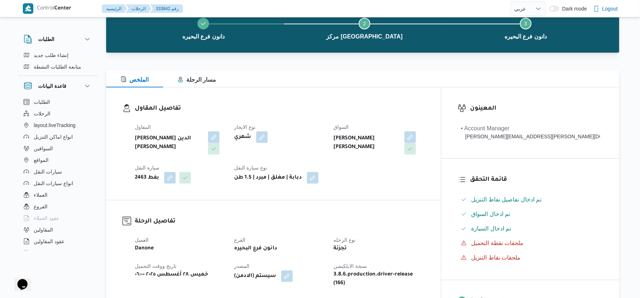
scroll to position [0, 0]
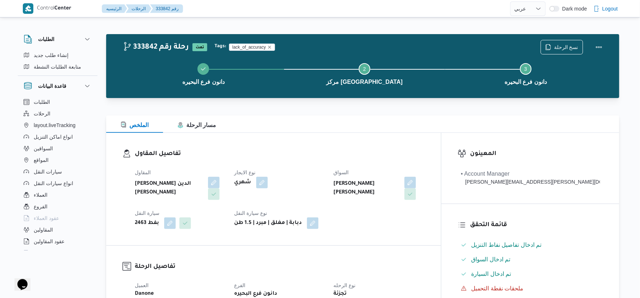
select select "ar"
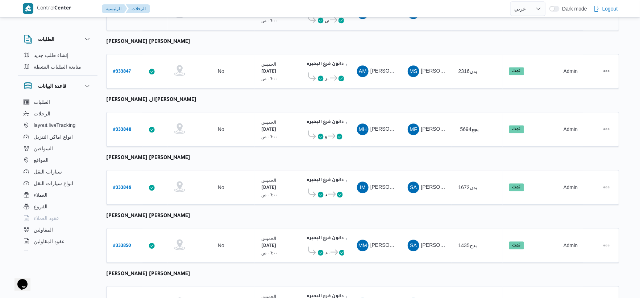
scroll to position [582, 0]
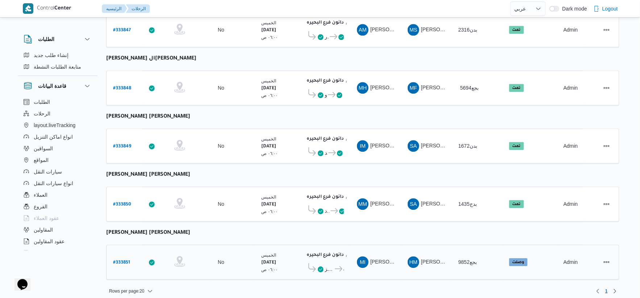
click at [115, 260] on b "# 333851" at bounding box center [121, 262] width 17 height 5
select select "ar"
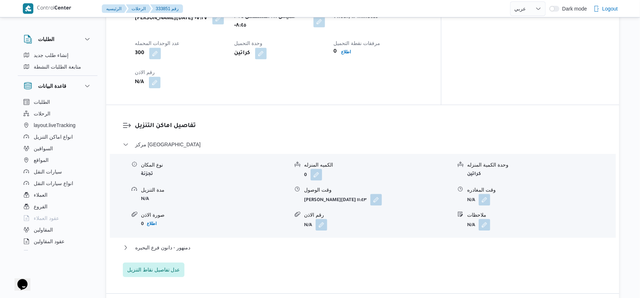
scroll to position [564, 0]
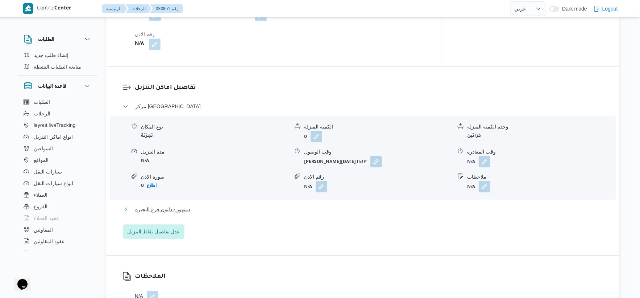
click at [202, 205] on button "دمنهور - دانون فرع البحيره" at bounding box center [363, 209] width 480 height 9
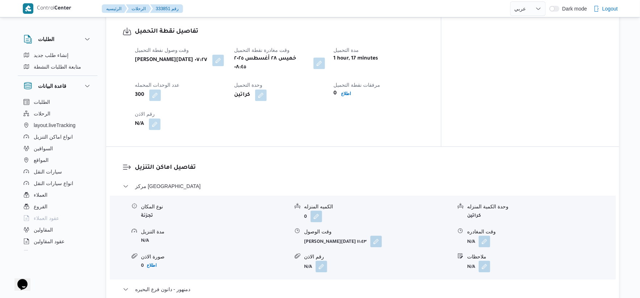
scroll to position [483, 0]
click at [325, 60] on button "button" at bounding box center [320, 64] width 12 height 12
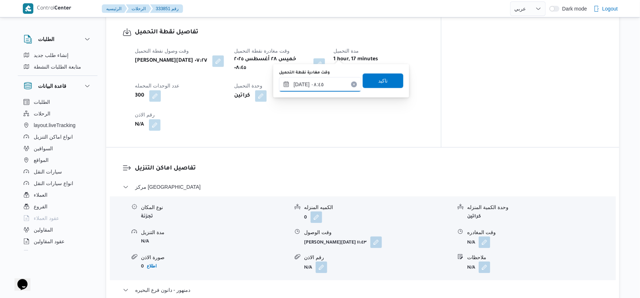
click at [327, 83] on input "[DATE] ٠٨:٤٥" at bounding box center [320, 84] width 82 height 15
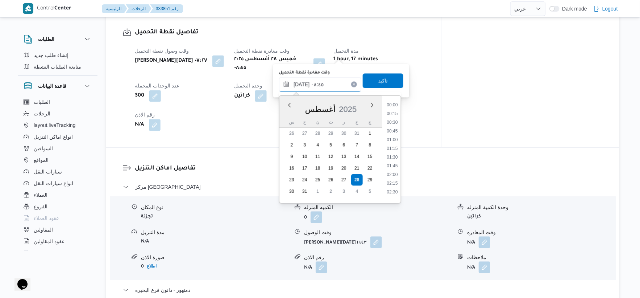
scroll to position [256, 0]
drag, startPoint x: 393, startPoint y: 144, endPoint x: 393, endPoint y: 114, distance: 29.4
click at [393, 143] on li "08:30" at bounding box center [392, 144] width 17 height 7
type input "[DATE] ٠٨:٣٠"
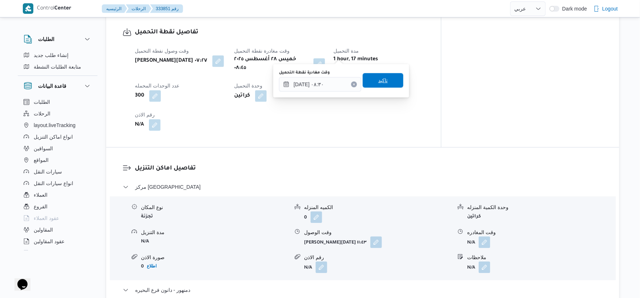
click at [389, 80] on span "تاكيد" at bounding box center [383, 80] width 41 height 15
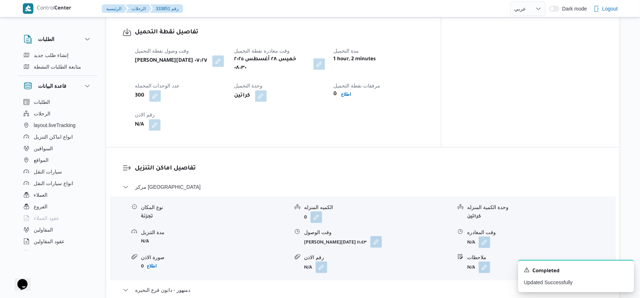
click at [376, 236] on button "button" at bounding box center [377, 242] width 12 height 12
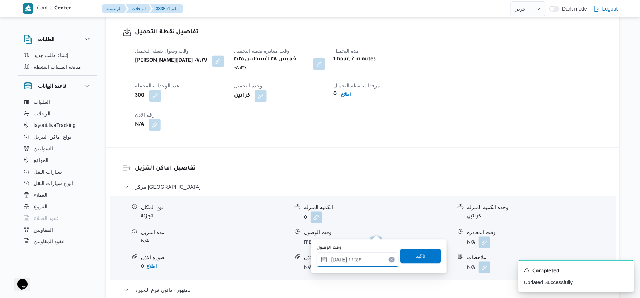
click at [363, 260] on input "[DATE] ١١:٤٣" at bounding box center [358, 259] width 82 height 15
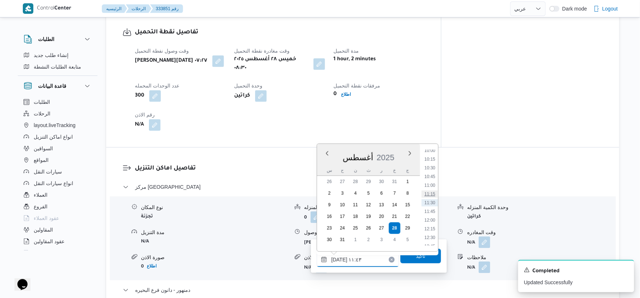
scroll to position [271, 0]
click at [435, 196] on li "09:00" at bounding box center [430, 195] width 17 height 7
type input "[DATE] ٠٩:٠٠"
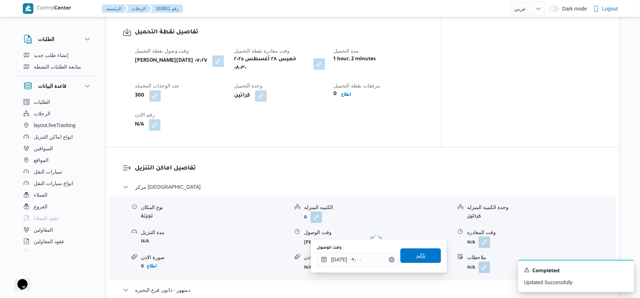
click at [424, 251] on span "تاكيد" at bounding box center [421, 255] width 41 height 15
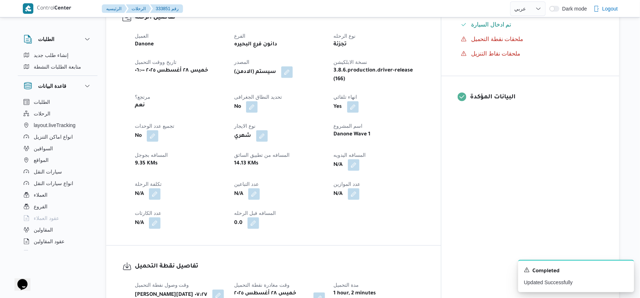
scroll to position [241, 0]
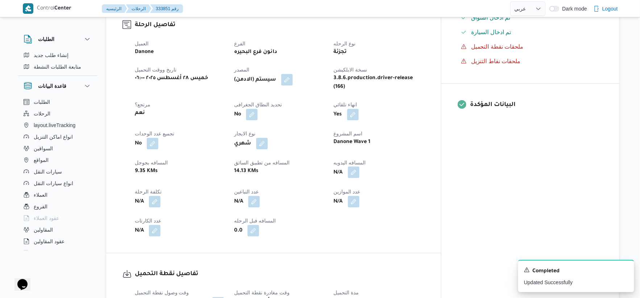
click at [360, 167] on button "button" at bounding box center [354, 172] width 12 height 12
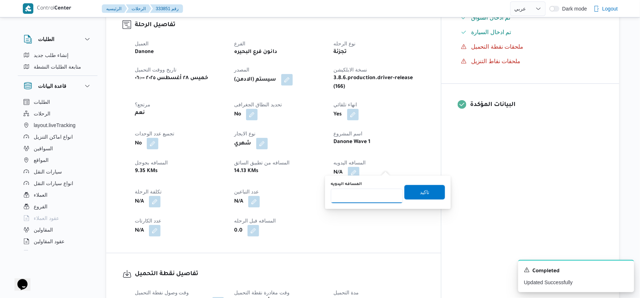
click at [368, 193] on input "المسافه اليدويه" at bounding box center [367, 196] width 72 height 15
type input "35"
click at [429, 191] on span "تاكيد" at bounding box center [425, 192] width 41 height 15
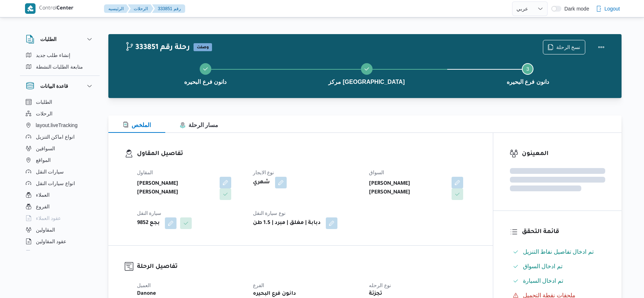
select select "ar"
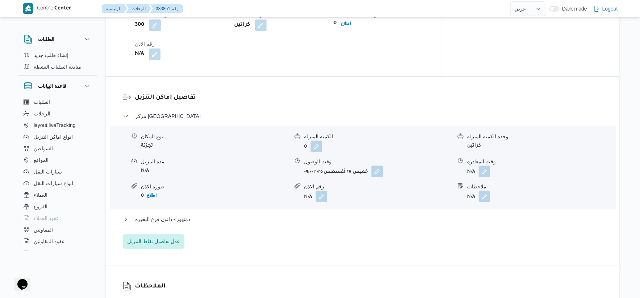
scroll to position [624, 0]
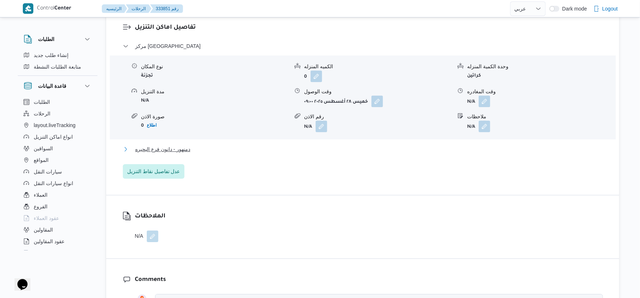
click at [196, 145] on button "دمنهور - دانون فرع البحيره" at bounding box center [363, 149] width 480 height 9
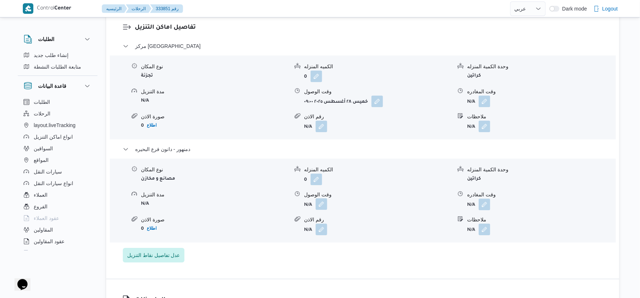
click at [325, 198] on button "button" at bounding box center [322, 204] width 12 height 12
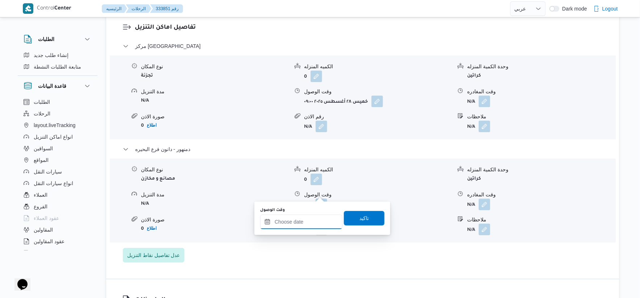
click at [313, 220] on input "وقت الوصول" at bounding box center [301, 221] width 82 height 15
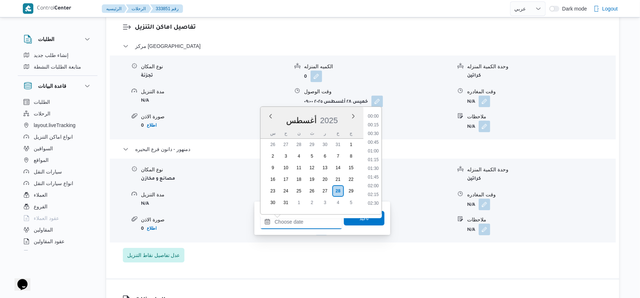
scroll to position [595, 0]
click at [375, 120] on li "17:15" at bounding box center [373, 121] width 17 height 7
type input "٢٨/٠٨/٢٠٢٥ ١٧:١٥"
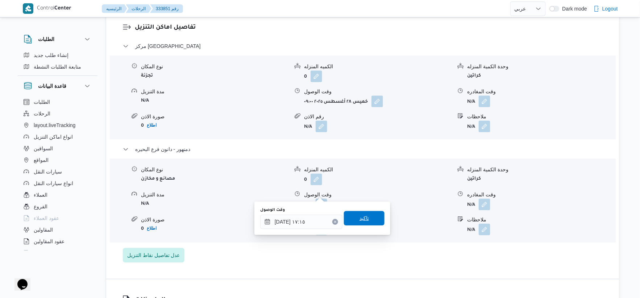
drag, startPoint x: 374, startPoint y: 215, endPoint x: 471, endPoint y: 203, distance: 97.1
click at [375, 215] on span "تاكيد" at bounding box center [364, 218] width 41 height 15
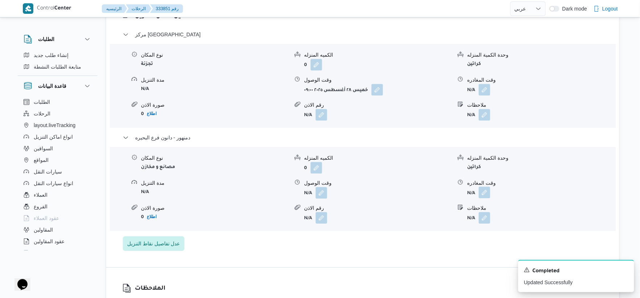
click at [482, 193] on button "button" at bounding box center [485, 192] width 12 height 12
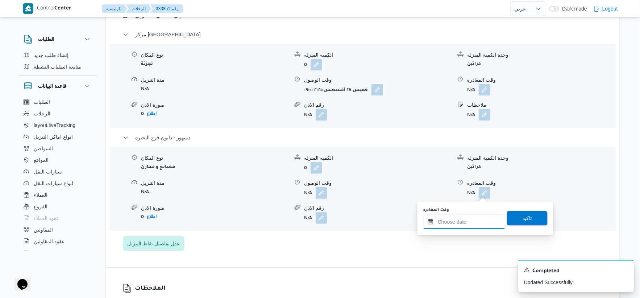
click at [477, 224] on input "وقت المغادره" at bounding box center [465, 221] width 82 height 15
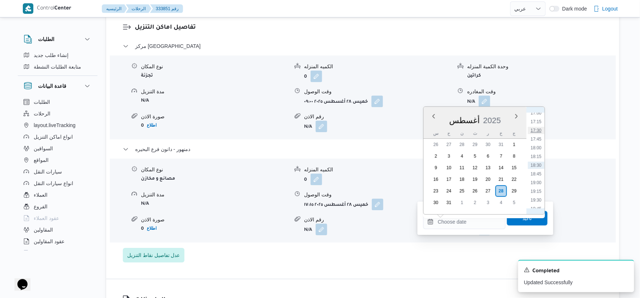
click at [541, 130] on li "17:30" at bounding box center [536, 130] width 17 height 7
type input "٢٨/٠٨/٢٠٢٥ ١٧:٣٠"
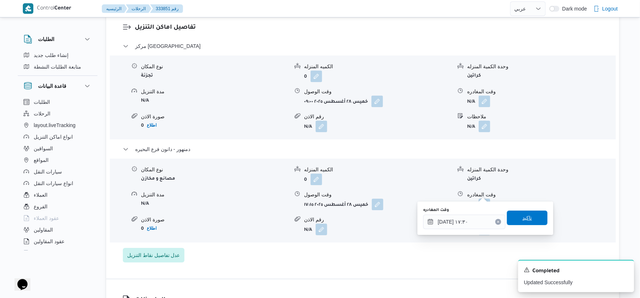
click at [530, 213] on span "تاكيد" at bounding box center [527, 217] width 41 height 15
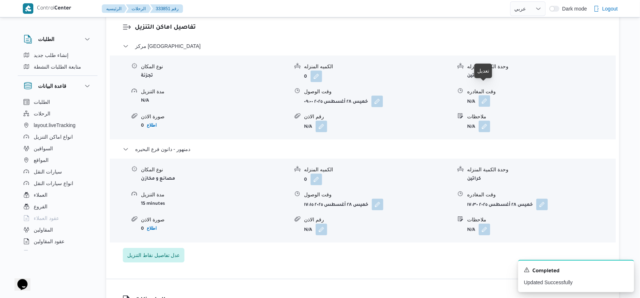
click at [484, 95] on button "button" at bounding box center [485, 101] width 12 height 12
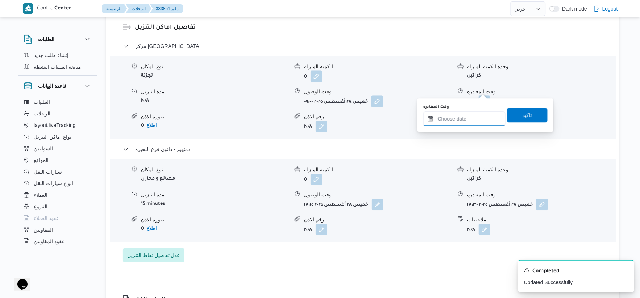
click at [468, 120] on input "وقت المغادره" at bounding box center [465, 118] width 82 height 15
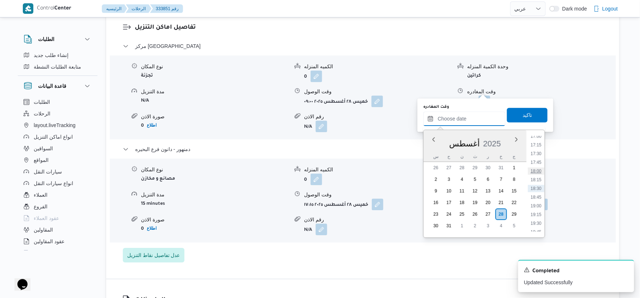
scroll to position [555, 0]
click at [538, 176] on li "17:00" at bounding box center [536, 176] width 17 height 7
type input "٢٨/٠٨/٢٠٢٥ ١٧:٠٠"
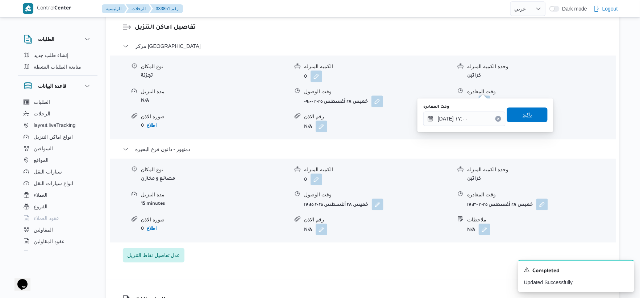
click at [532, 114] on span "تاكيد" at bounding box center [527, 114] width 41 height 15
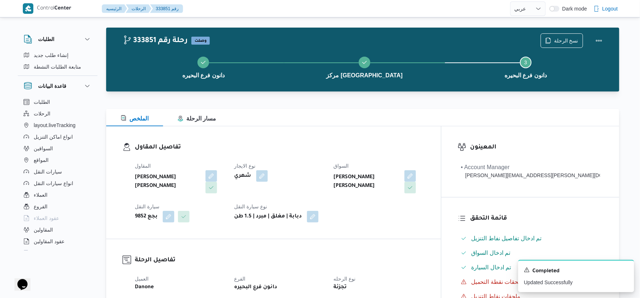
scroll to position [0, 0]
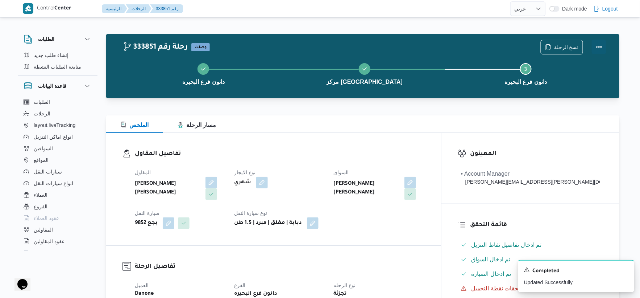
click at [600, 44] on button "Actions" at bounding box center [599, 47] width 15 height 15
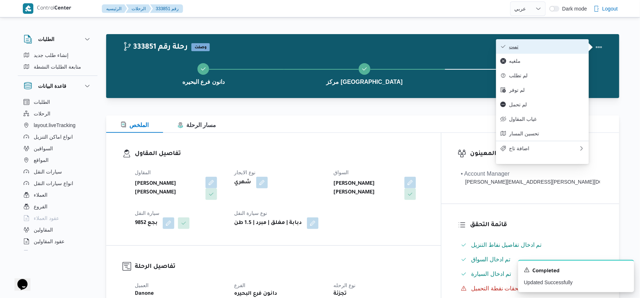
click at [553, 46] on span "تمت" at bounding box center [546, 47] width 75 height 6
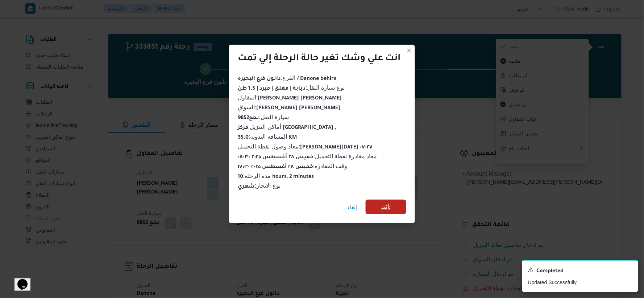
click at [386, 205] on span "تأكيد" at bounding box center [385, 206] width 9 height 9
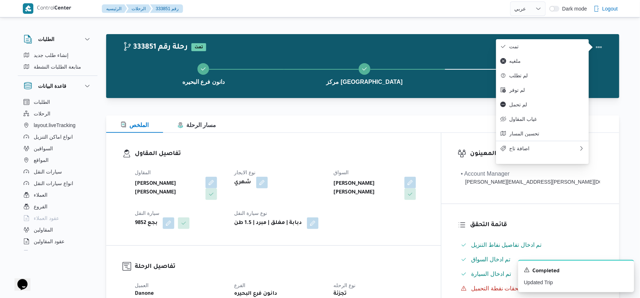
click at [310, 165] on div "المقاول حامد محمد حامد الشرقاوي نوع الايجار شهري السواق مصطفي اسماعيل عبدالغني …" at bounding box center [280, 199] width 299 height 70
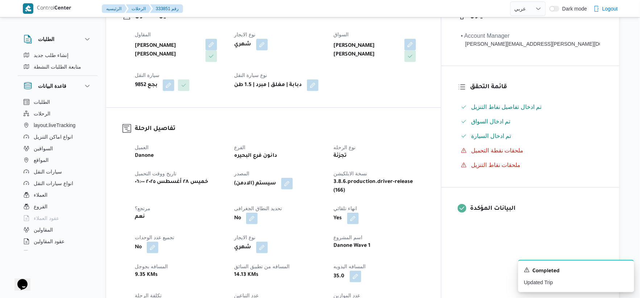
scroll to position [282, 0]
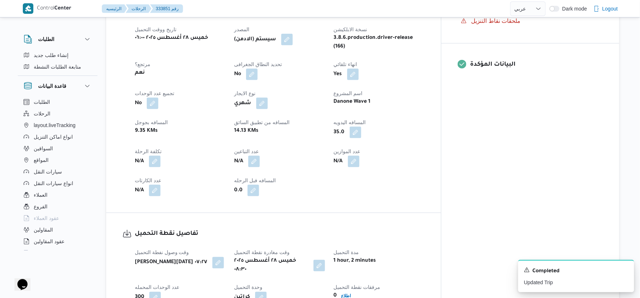
select select "ar"
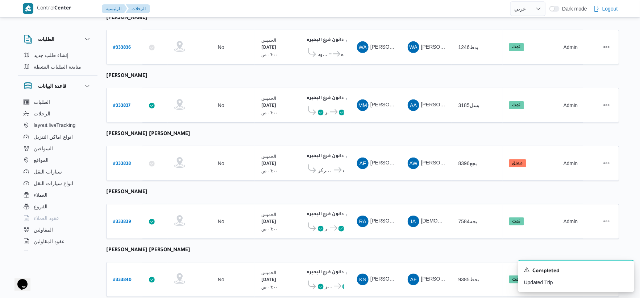
scroll to position [99, 0]
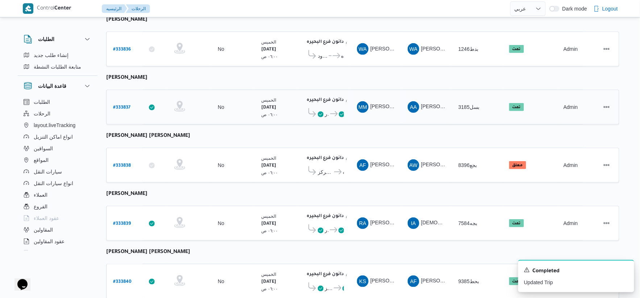
click at [124, 107] on b "# 333837" at bounding box center [121, 107] width 17 height 5
select select "ar"
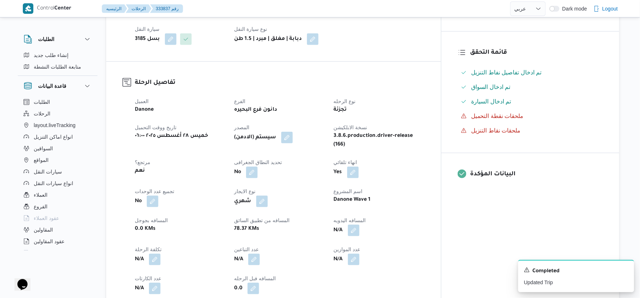
scroll to position [241, 0]
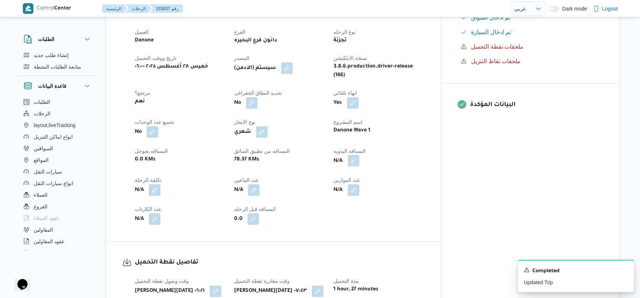
click at [360, 165] on button "button" at bounding box center [354, 161] width 12 height 12
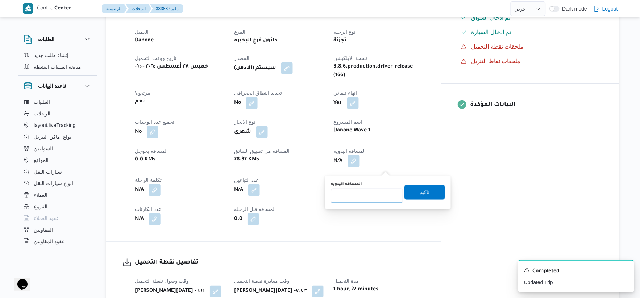
click at [367, 194] on input "المسافه اليدويه" at bounding box center [367, 196] width 72 height 15
type input "99"
click at [425, 189] on span "تاكيد" at bounding box center [424, 191] width 9 height 9
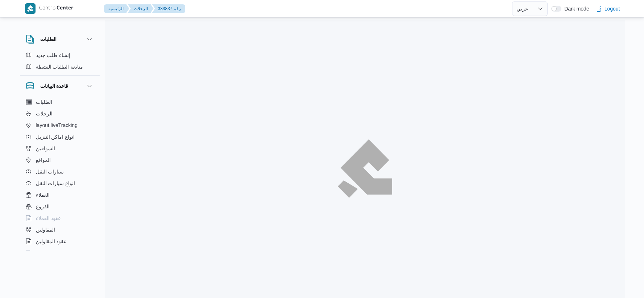
select select "ar"
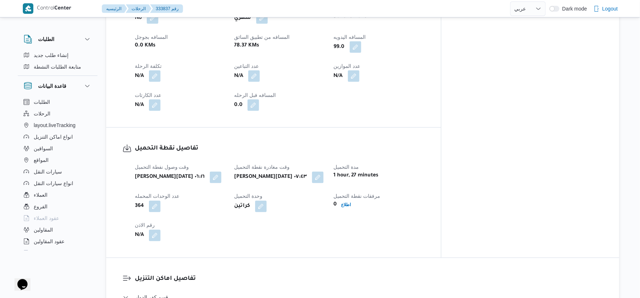
scroll to position [463, 0]
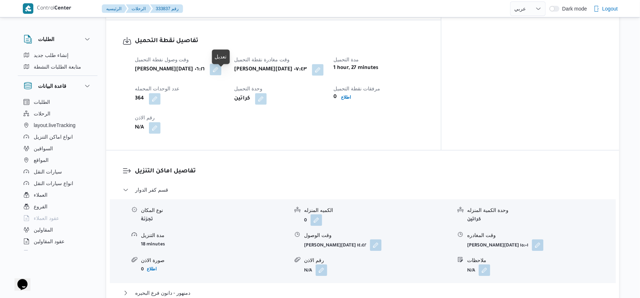
click at [222, 75] on button "button" at bounding box center [216, 70] width 12 height 12
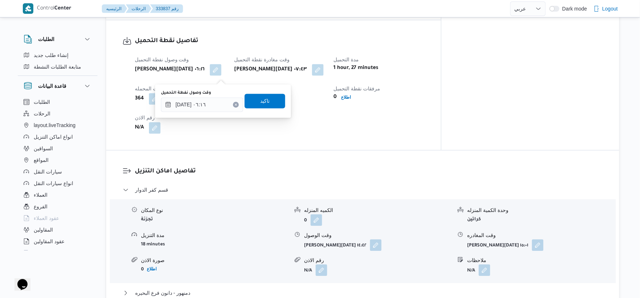
scroll to position [664, 0]
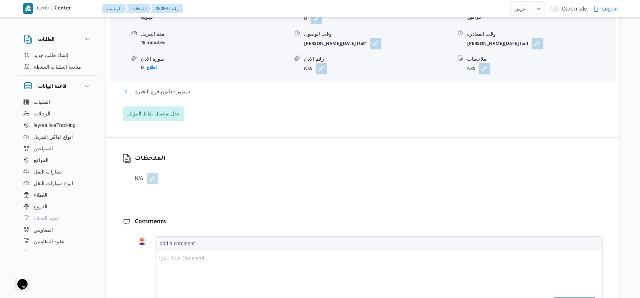
click at [194, 95] on button "دمنهور - دانون فرع البحيره" at bounding box center [363, 91] width 480 height 9
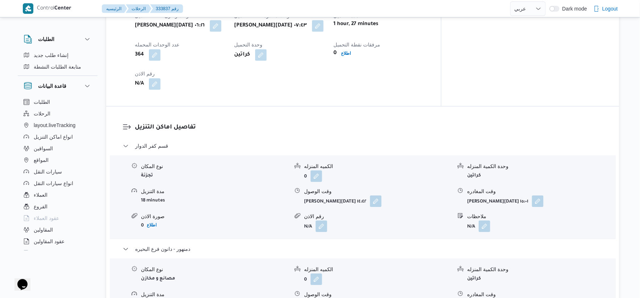
scroll to position [503, 0]
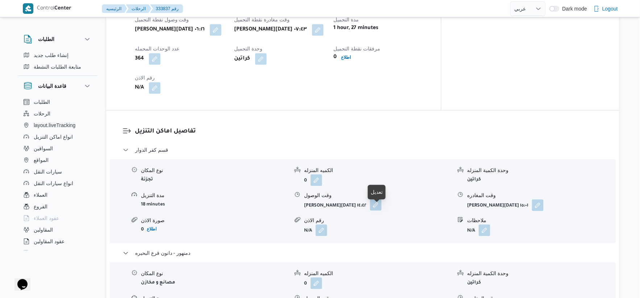
click at [381, 209] on button "button" at bounding box center [376, 205] width 12 height 12
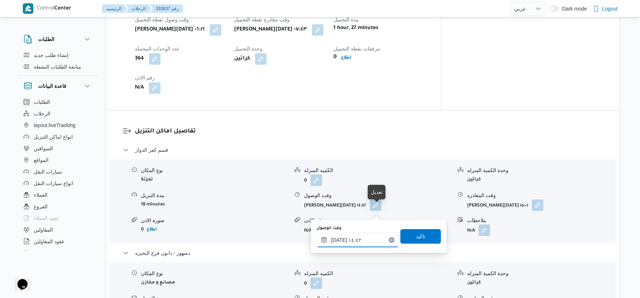
click at [363, 236] on input "٢٨/٠٨/٢٠٢٥ ١٤:٤٢" at bounding box center [358, 239] width 82 height 15
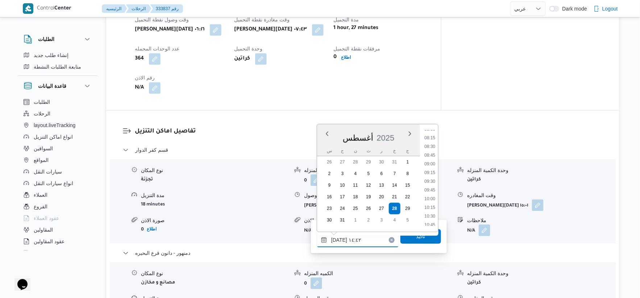
scroll to position [254, 0]
click at [437, 176] on li "08:30" at bounding box center [430, 175] width 17 height 7
type input "٢٨/٠٨/٢٠٢٥ ٠٨:٣٠"
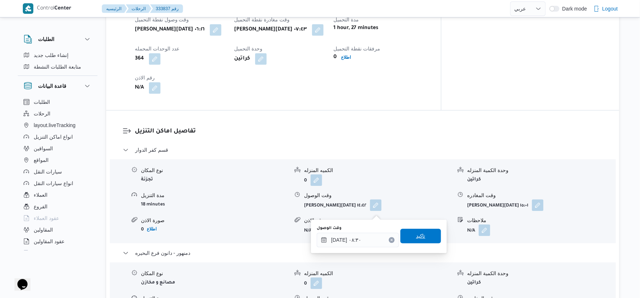
click at [421, 236] on span "تاكيد" at bounding box center [421, 235] width 41 height 15
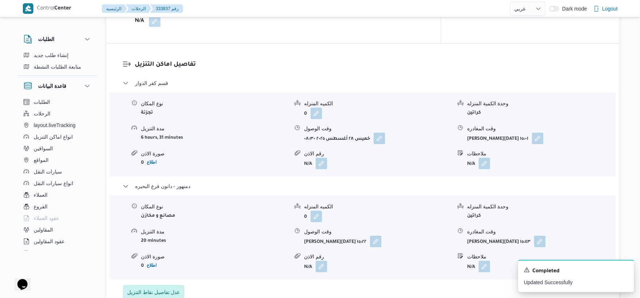
scroll to position [463, 0]
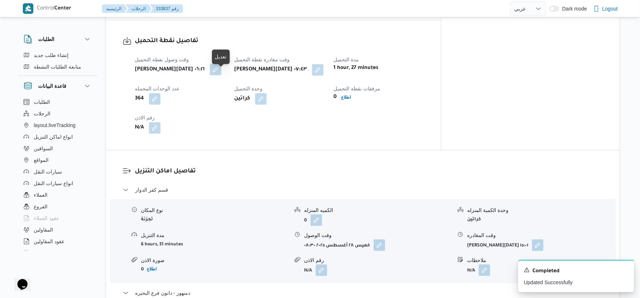
click at [222, 75] on button "button" at bounding box center [216, 70] width 12 height 12
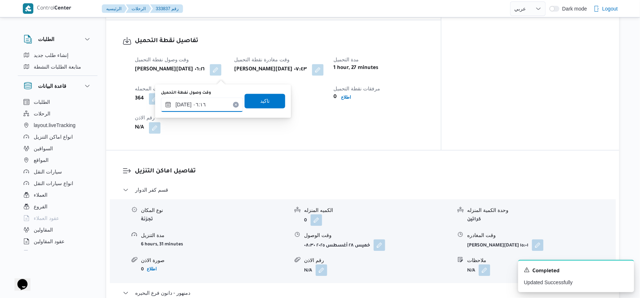
click at [206, 104] on input "٢٨/٠٨/٢٠٢٥ ٠٦:١٦" at bounding box center [202, 105] width 82 height 15
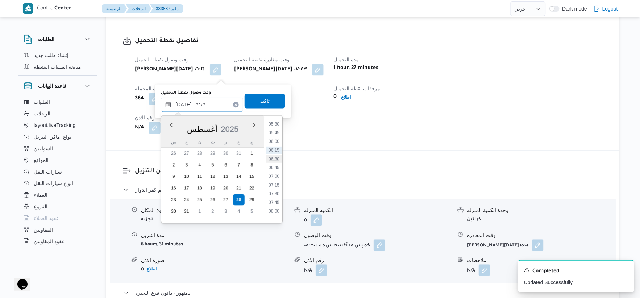
scroll to position [209, 0]
click at [278, 158] on li "07:00" at bounding box center [274, 159] width 17 height 7
type input "٢٨/٠٨/٢٠٢٥ ٠٧:٠٠"
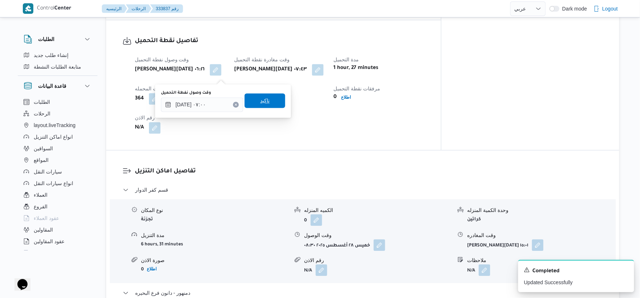
click at [269, 103] on span "تاكيد" at bounding box center [265, 101] width 41 height 15
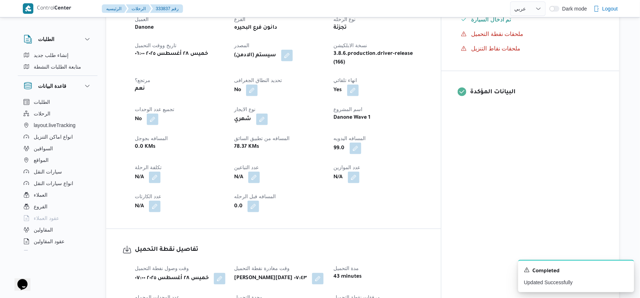
scroll to position [282, 0]
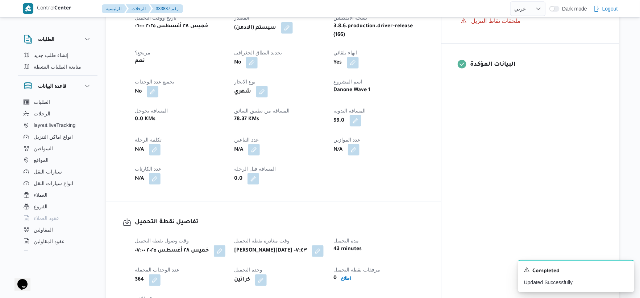
select select "ar"
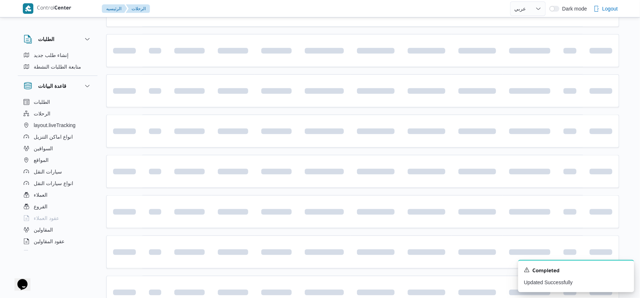
scroll to position [99, 0]
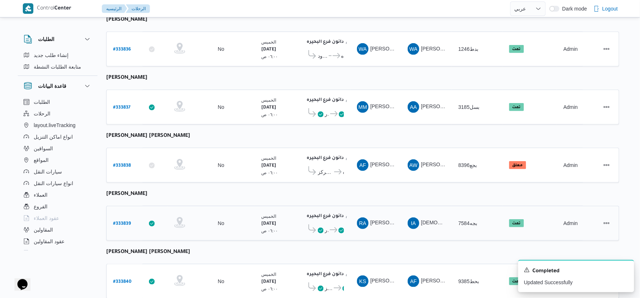
click at [118, 221] on b "# 333839" at bounding box center [122, 223] width 18 height 5
select select "ar"
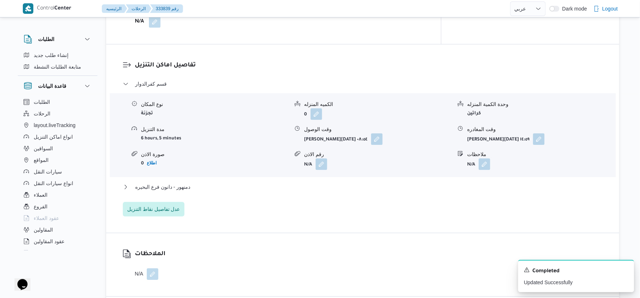
scroll to position [582, 0]
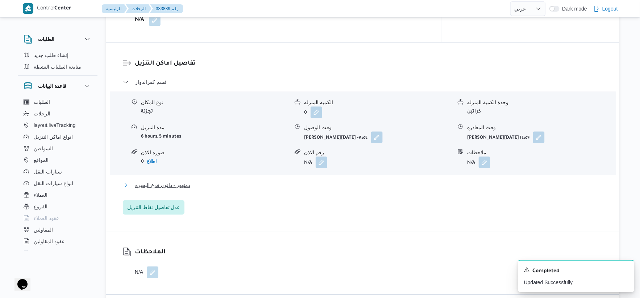
click at [187, 181] on span "دمنهور - دانون فرع البحيره" at bounding box center [162, 185] width 55 height 9
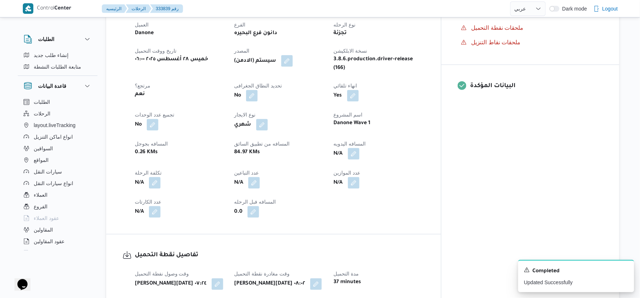
scroll to position [260, 0]
click at [360, 149] on button "button" at bounding box center [354, 154] width 12 height 12
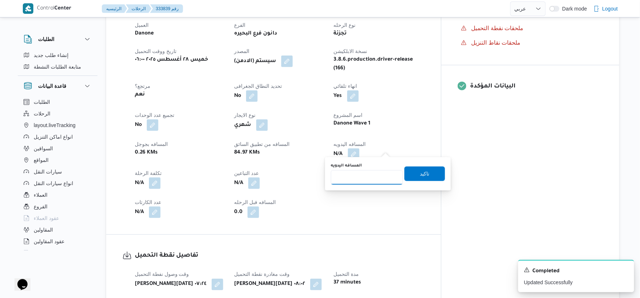
click at [364, 179] on input "المسافه اليدويه" at bounding box center [367, 177] width 72 height 15
type input "114"
drag, startPoint x: 421, startPoint y: 161, endPoint x: 423, endPoint y: 165, distance: 4.7
click at [421, 161] on div "You are in a dialog. To close this dialog, hit escape. المسافه اليدويه 114 تاكيد" at bounding box center [388, 173] width 126 height 33
click at [423, 165] on div "المسافه اليدويه 114 تاكيد" at bounding box center [388, 173] width 116 height 23
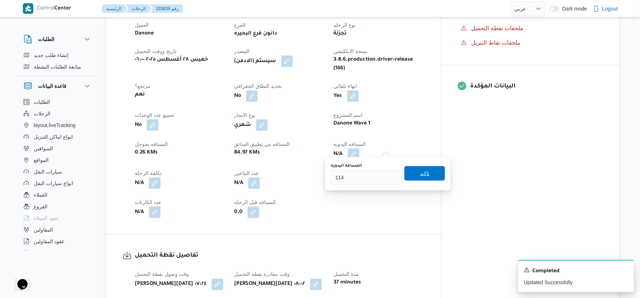
click at [425, 172] on span "تاكيد" at bounding box center [424, 173] width 9 height 9
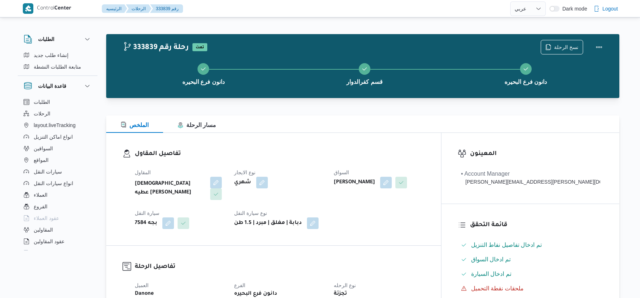
select select "ar"
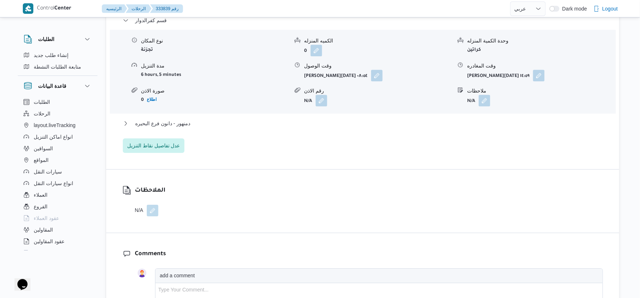
scroll to position [644, 0]
click at [179, 119] on span "دمنهور - دانون فرع البحيره" at bounding box center [162, 123] width 55 height 9
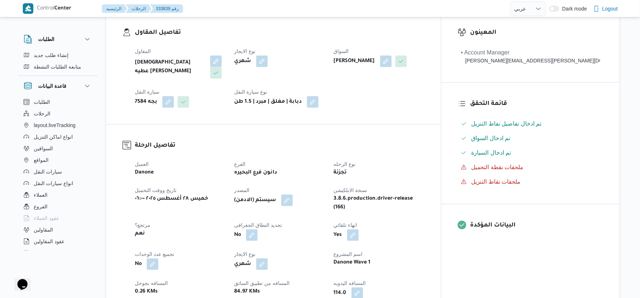
scroll to position [121, 0]
select select "ar"
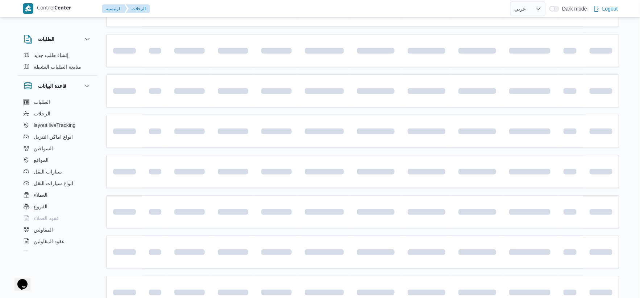
scroll to position [99, 0]
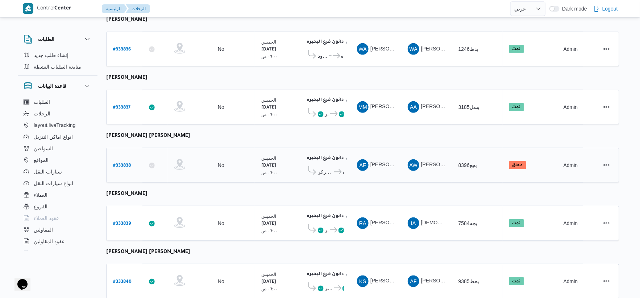
click at [124, 163] on b "# 333838" at bounding box center [122, 165] width 18 height 5
select select "ar"
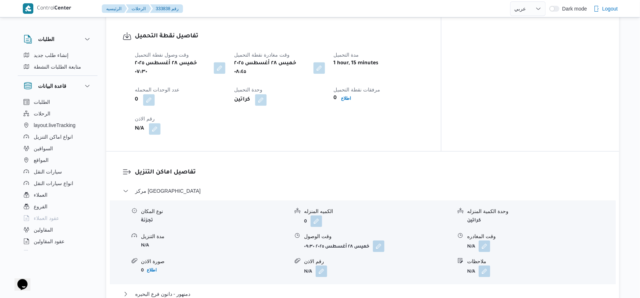
scroll to position [542, 0]
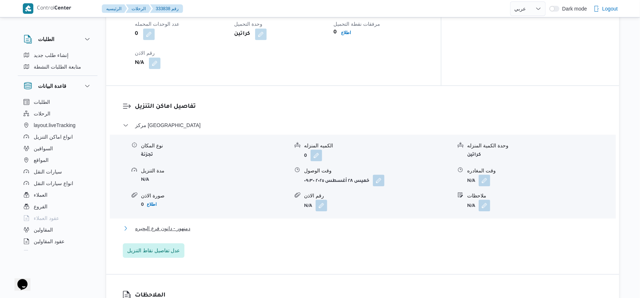
click at [182, 224] on span "دمنهور - دانون فرع البحيره" at bounding box center [162, 228] width 55 height 9
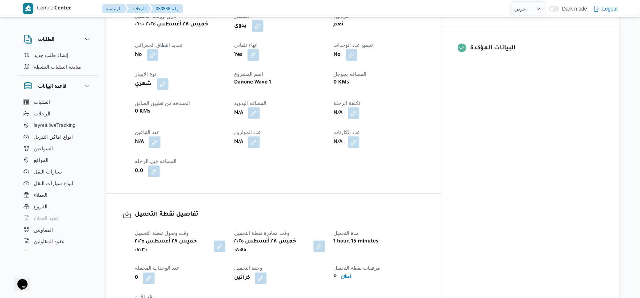
scroll to position [220, 0]
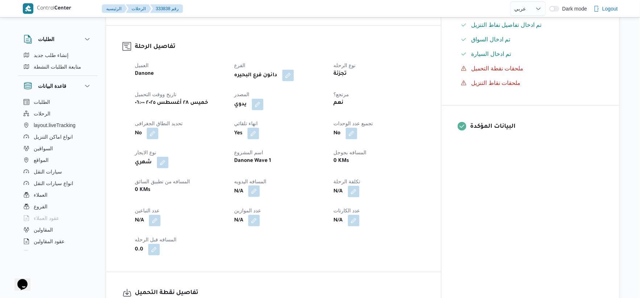
click at [260, 185] on button "button" at bounding box center [254, 191] width 12 height 12
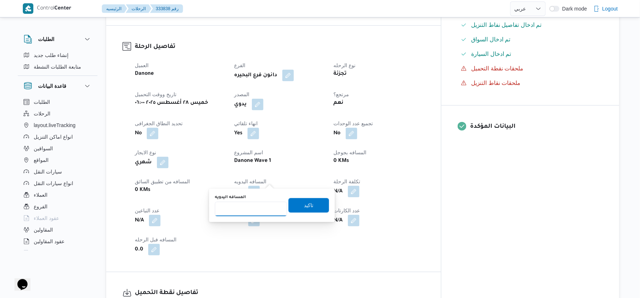
click at [251, 202] on input "المسافه اليدويه" at bounding box center [251, 209] width 72 height 15
type input "64"
click at [306, 205] on span "تاكيد" at bounding box center [308, 205] width 9 height 9
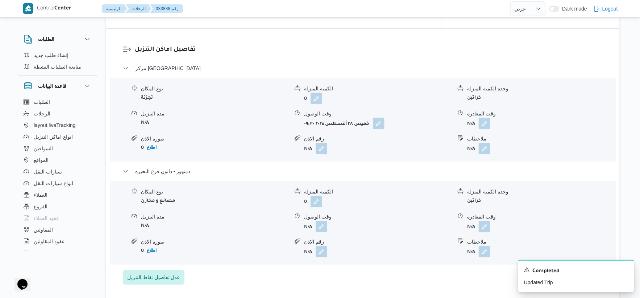
scroll to position [644, 0]
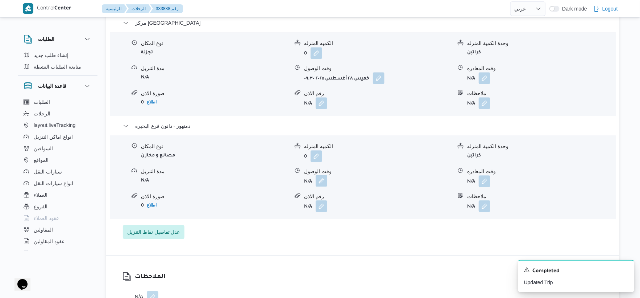
click at [322, 175] on button "button" at bounding box center [322, 181] width 12 height 12
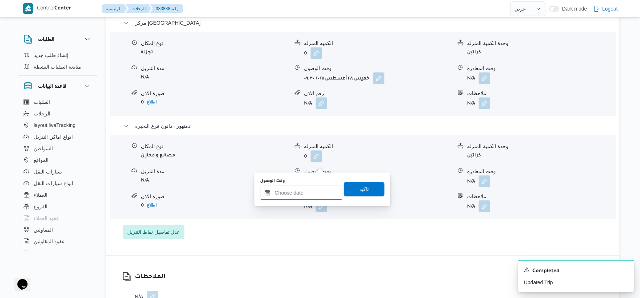
click at [309, 194] on input "وقت الوصول" at bounding box center [301, 192] width 82 height 15
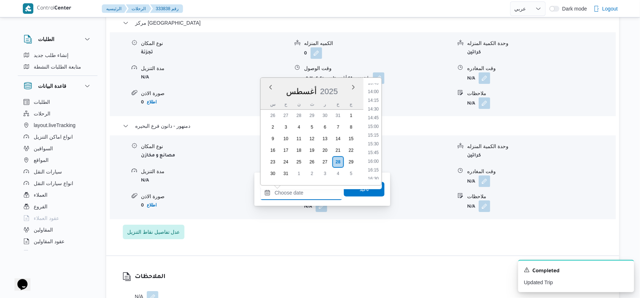
scroll to position [523, 0]
click at [375, 102] on li "15:30" at bounding box center [373, 103] width 17 height 7
type input "٢٨/٠٨/٢٠٢٥ ١٥:٣٠"
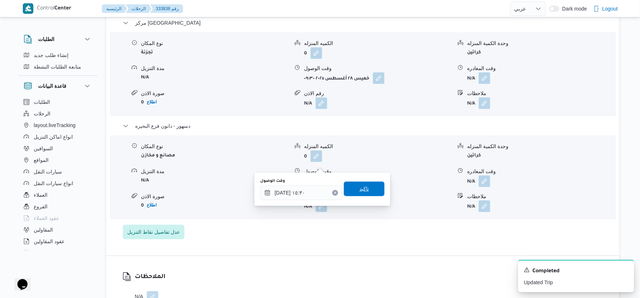
click at [371, 190] on span "تاكيد" at bounding box center [364, 188] width 41 height 15
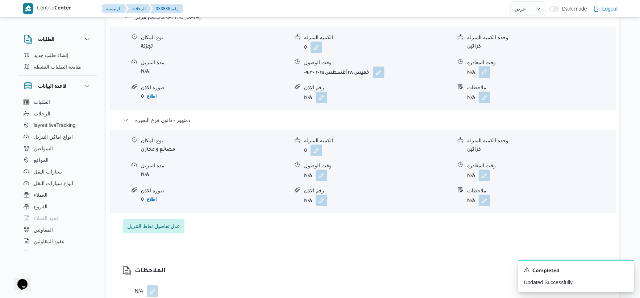
click at [486, 66] on button "button" at bounding box center [485, 72] width 12 height 12
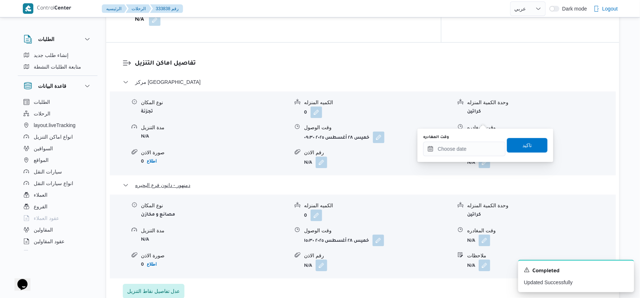
scroll to position [604, 0]
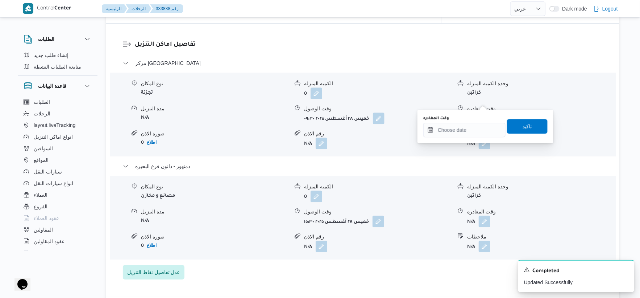
click at [475, 120] on div "وقت المغادره" at bounding box center [465, 118] width 82 height 6
click at [478, 128] on input "وقت المغادره" at bounding box center [465, 130] width 82 height 15
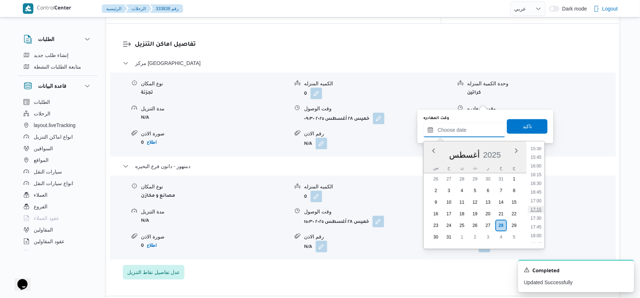
scroll to position [523, 0]
click at [537, 149] on li "15:00" at bounding box center [536, 149] width 17 height 7
type input "٢٨/٠٨/٢٠٢٥ ١٥:٠٠"
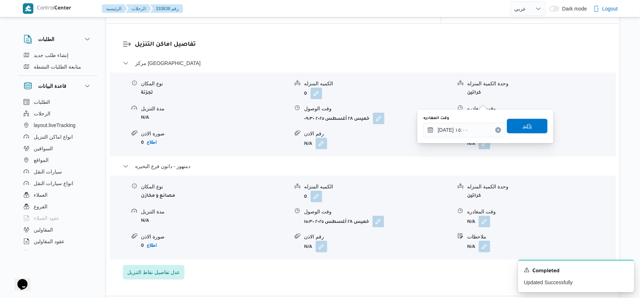
click at [528, 124] on span "تاكيد" at bounding box center [527, 125] width 9 height 9
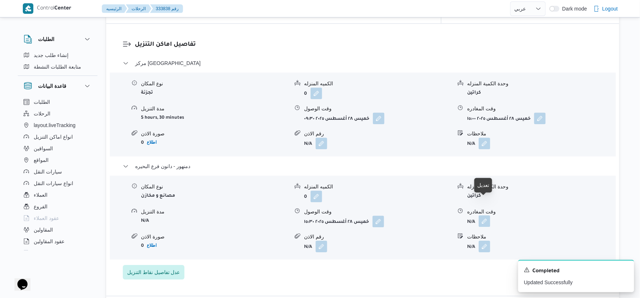
click at [483, 215] on button "button" at bounding box center [485, 221] width 12 height 12
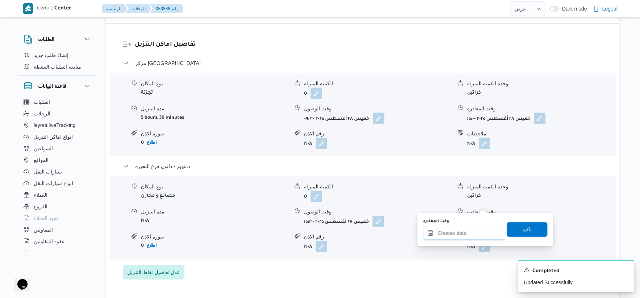
drag, startPoint x: 473, startPoint y: 227, endPoint x: 487, endPoint y: 225, distance: 14.6
click at [473, 227] on input "وقت المغادره" at bounding box center [465, 233] width 82 height 15
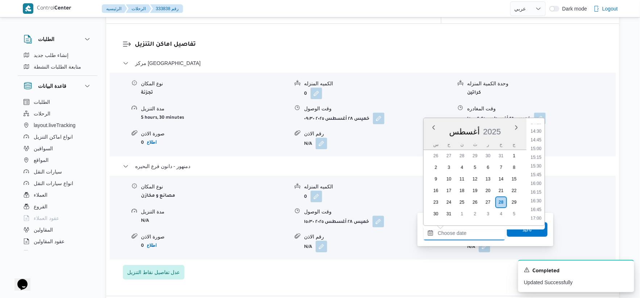
scroll to position [483, 0]
click at [541, 189] on li "15:45" at bounding box center [536, 192] width 17 height 7
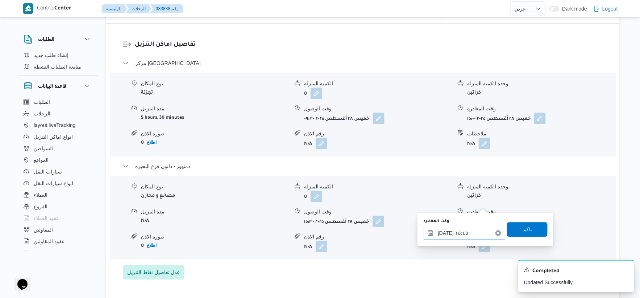
click at [443, 231] on input "٢٨/٠٨/٢٠٢٥ ١٥:٤٥" at bounding box center [465, 233] width 82 height 15
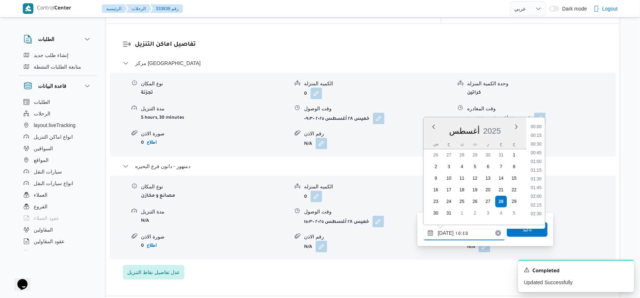
click at [443, 231] on input "٢٨/٠٨/٢٠٢٥ ١٥:٤٥" at bounding box center [465, 233] width 82 height 15
type input "٢٨/٠٨/٢٠٢٥ ١٥:٣٥"
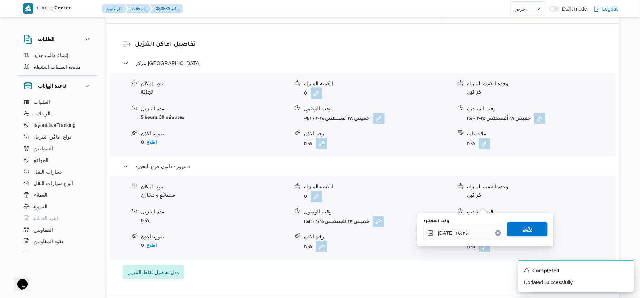
click at [525, 233] on span "تاكيد" at bounding box center [527, 229] width 41 height 15
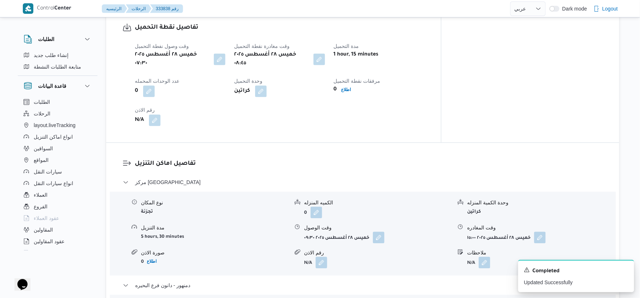
scroll to position [483, 0]
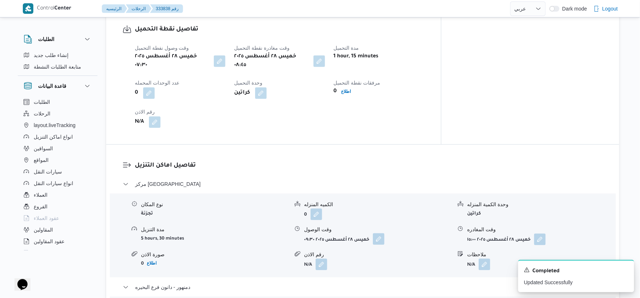
click at [379, 233] on button "button" at bounding box center [379, 239] width 12 height 12
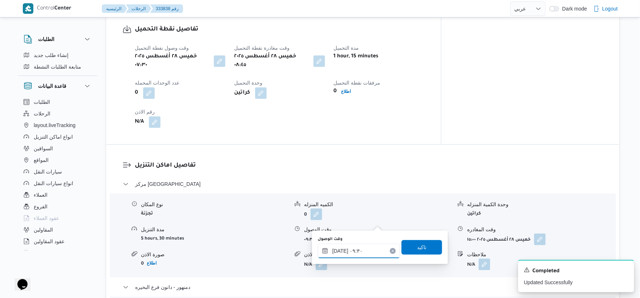
drag, startPoint x: 359, startPoint y: 251, endPoint x: 367, endPoint y: 249, distance: 7.7
click at [360, 251] on input "٢٨/٠٨/٢٠٢٥ ٠٩:٣٠" at bounding box center [359, 250] width 82 height 15
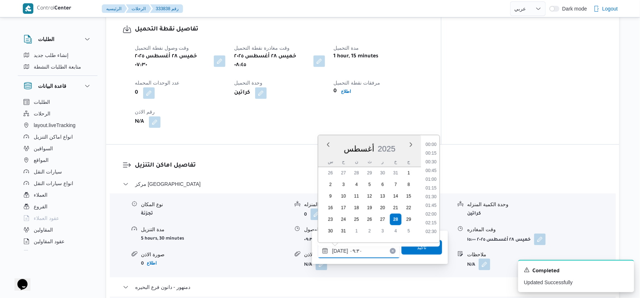
scroll to position [281, 0]
click at [432, 175] on li "09:00" at bounding box center [431, 176] width 17 height 7
type input "٢٨/٠٨/٢٠٢٥ ٠٩:٠٠"
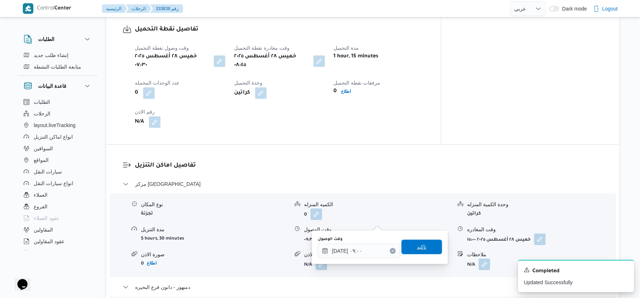
click at [419, 244] on span "تاكيد" at bounding box center [421, 246] width 9 height 9
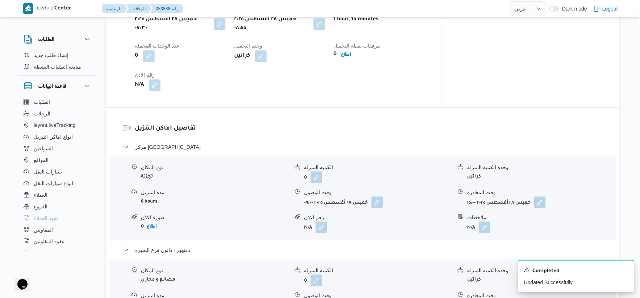
scroll to position [483, 0]
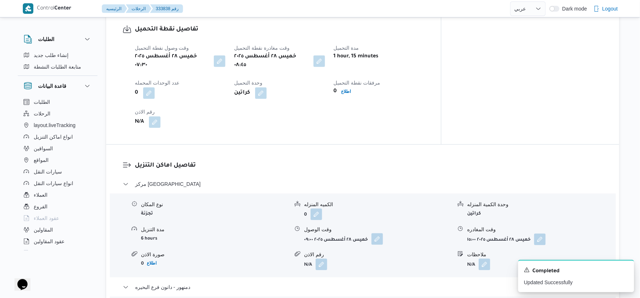
click at [378, 233] on button "button" at bounding box center [378, 239] width 12 height 12
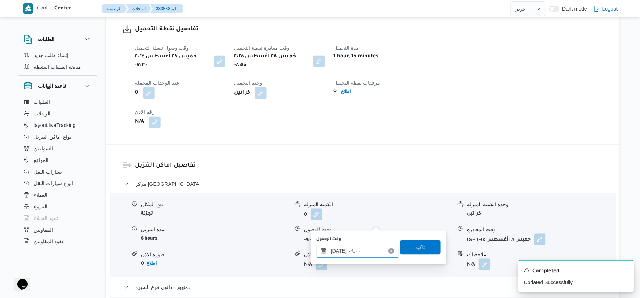
click at [364, 249] on input "٢٨/٠٨/٢٠٢٥ ٠٩:٠٠" at bounding box center [358, 250] width 82 height 15
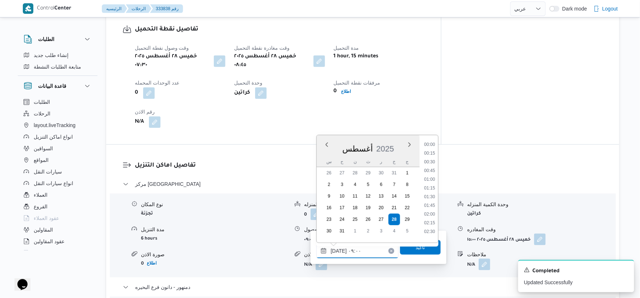
scroll to position [264, 0]
click at [434, 201] on li "09:15" at bounding box center [429, 202] width 17 height 7
type input "٢٨/٠٨/٢٠٢٥ ٠٩:١٥"
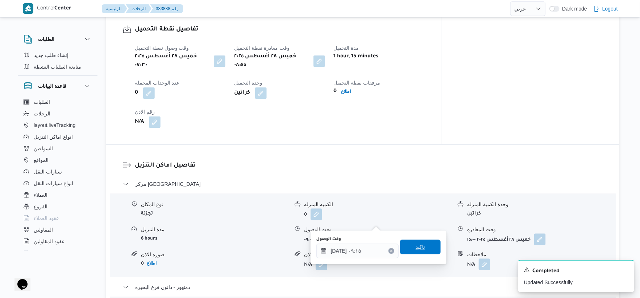
click at [420, 245] on span "تاكيد" at bounding box center [420, 246] width 9 height 9
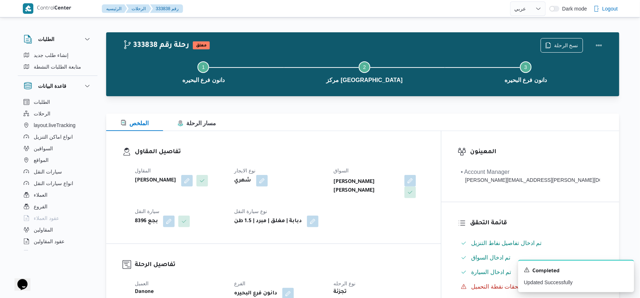
scroll to position [0, 0]
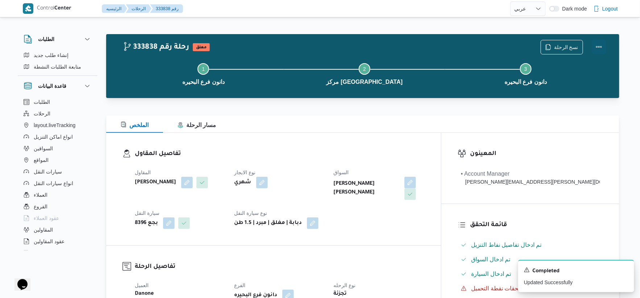
click at [599, 45] on button "Actions" at bounding box center [599, 47] width 15 height 15
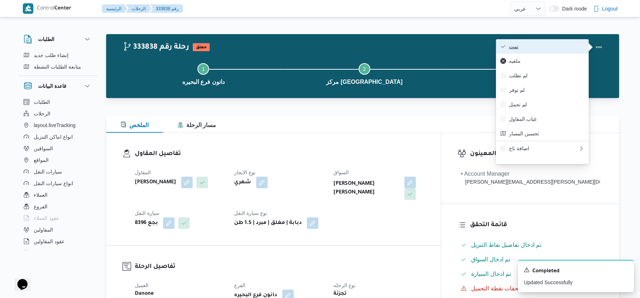
click at [566, 47] on span "تمت" at bounding box center [546, 47] width 75 height 6
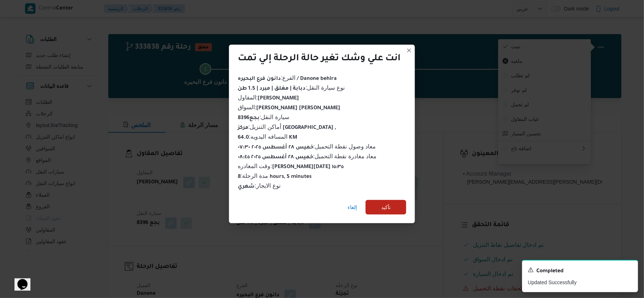
click at [399, 194] on div "إلغاء تأكيد" at bounding box center [322, 208] width 186 height 29
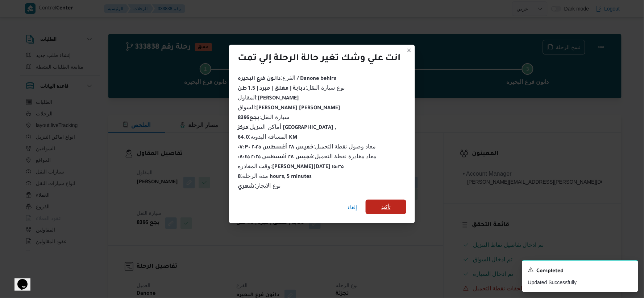
click at [400, 204] on span "تأكيد" at bounding box center [386, 206] width 41 height 15
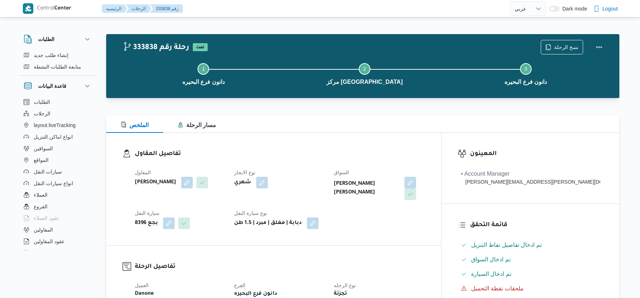
select select "ar"
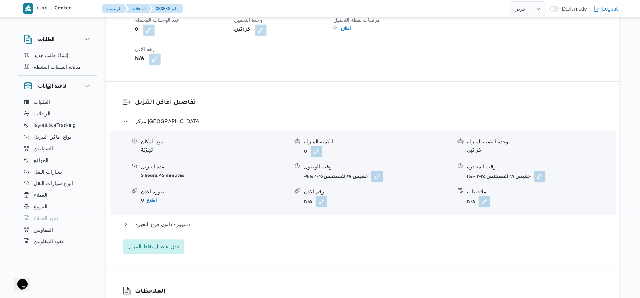
scroll to position [644, 0]
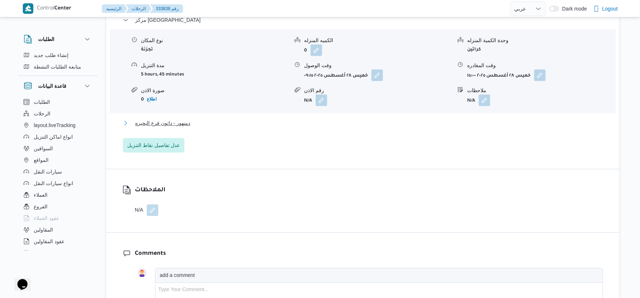
click at [187, 119] on span "دمنهور - دانون فرع البحيره" at bounding box center [162, 123] width 55 height 9
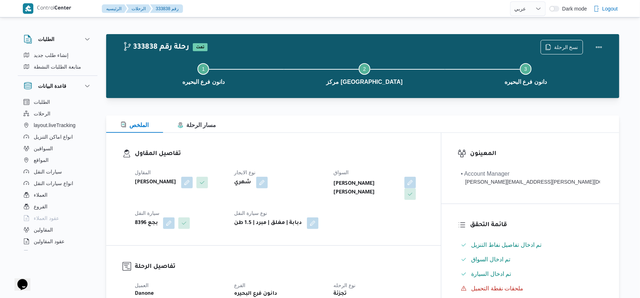
scroll to position [241, 0]
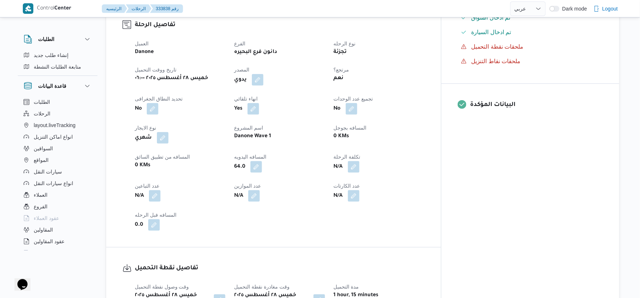
select select "ar"
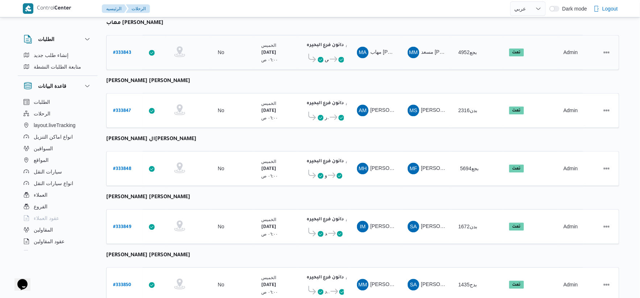
scroll to position [582, 0]
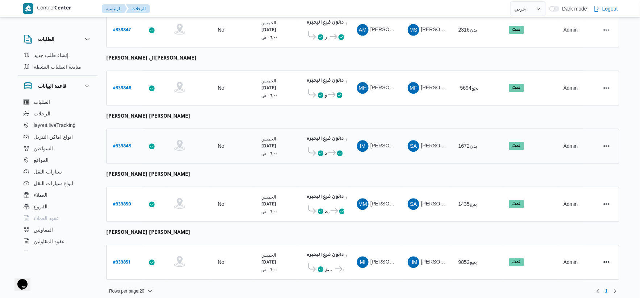
click at [118, 141] on link "# 333849" at bounding box center [122, 146] width 18 height 10
select select "ar"
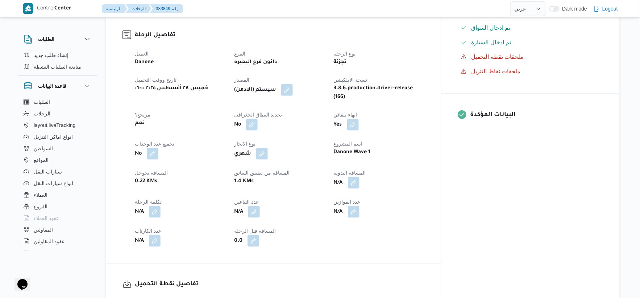
scroll to position [241, 0]
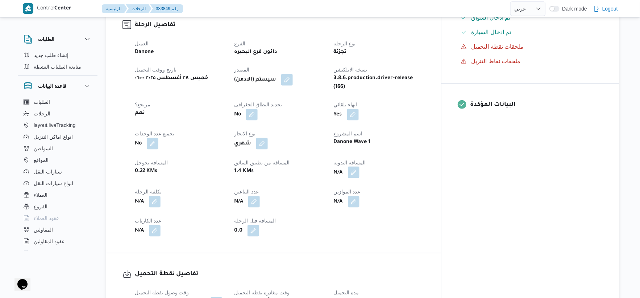
click at [360, 166] on button "button" at bounding box center [354, 172] width 12 height 12
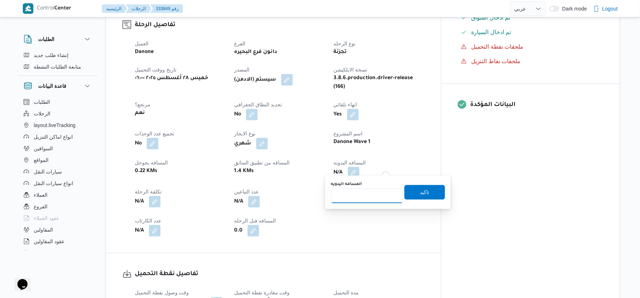
click at [367, 196] on input "المسافه اليدويه" at bounding box center [367, 196] width 72 height 15
type input "174"
click at [426, 187] on span "تاكيد" at bounding box center [425, 192] width 41 height 15
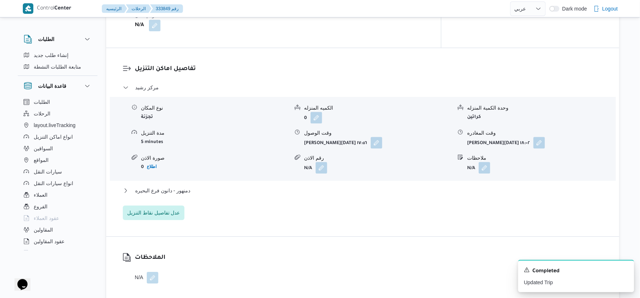
scroll to position [604, 0]
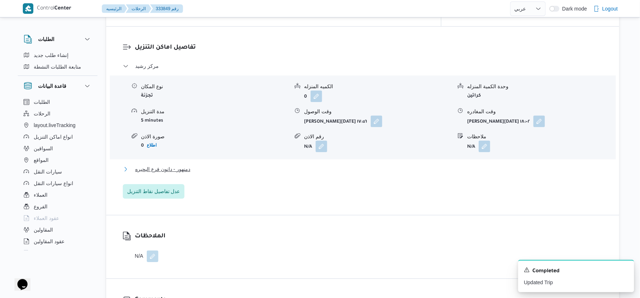
click at [189, 165] on span "دمنهور - دانون فرع البحيره" at bounding box center [162, 169] width 55 height 9
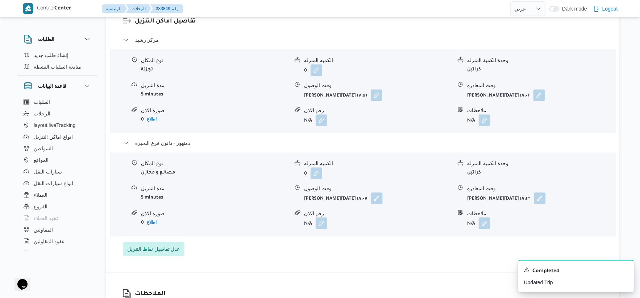
scroll to position [644, 0]
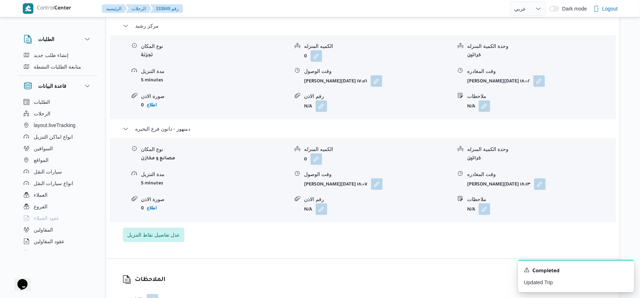
click at [230, 182] on div "نوع المكان مصانع و مخازن الكميه المنزله 0 وحدة الكمية المنزله كراتين مدة التنزي…" at bounding box center [363, 180] width 512 height 82
click at [377, 178] on button "button" at bounding box center [377, 184] width 12 height 12
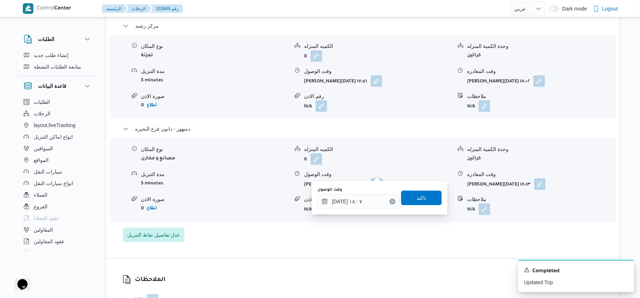
click at [373, 192] on div "وقت الوصول [DATE] ١٨:٠٧" at bounding box center [359, 198] width 82 height 22
click at [381, 197] on div "[DATE] ١٨:٠٧" at bounding box center [359, 201] width 82 height 15
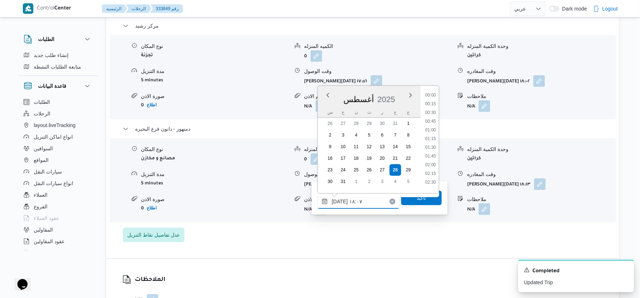
scroll to position [577, 0]
click at [435, 118] on li "17:15" at bounding box center [430, 118] width 17 height 7
type input "[DATE] ١٧:١٥"
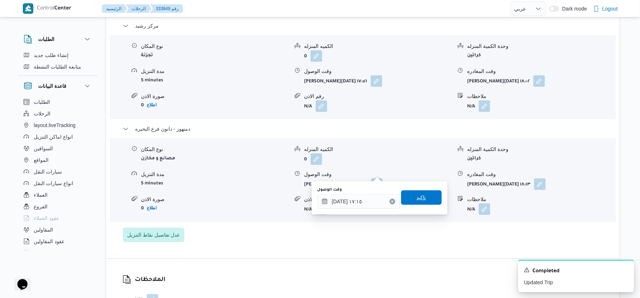
drag, startPoint x: 428, startPoint y: 196, endPoint x: 453, endPoint y: 195, distance: 25.0
click at [430, 195] on span "تاكيد" at bounding box center [421, 197] width 41 height 15
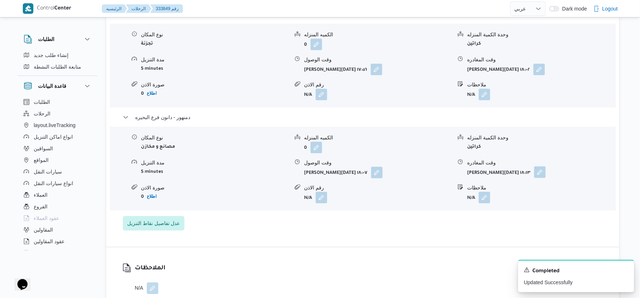
click at [542, 173] on button "button" at bounding box center [540, 172] width 12 height 12
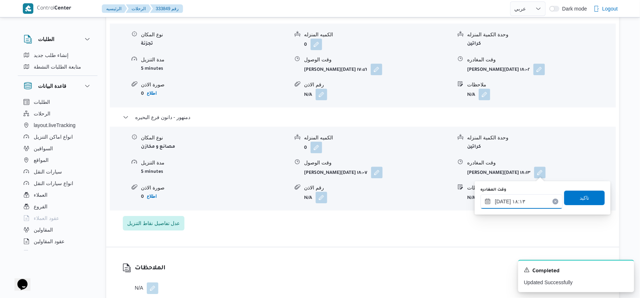
click at [520, 204] on input "[DATE] ١٨:١٣" at bounding box center [522, 201] width 82 height 15
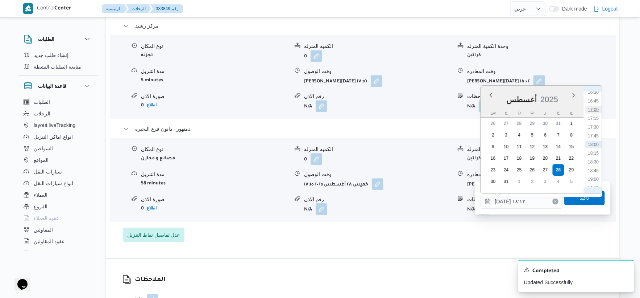
click at [596, 110] on li "17:00" at bounding box center [594, 109] width 17 height 7
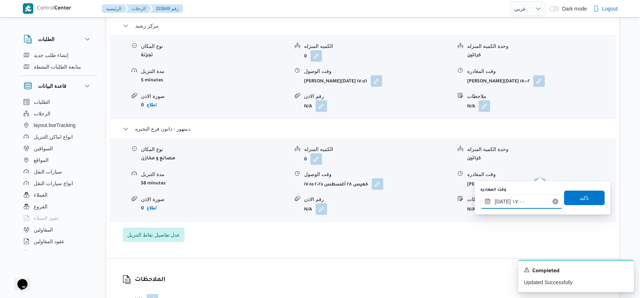
click at [499, 202] on input "[DATE] ١٧:٠٠" at bounding box center [522, 201] width 82 height 15
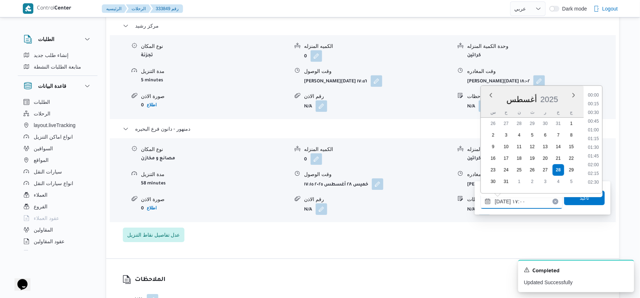
click at [499, 202] on input "[DATE] ١٧:٠٠" at bounding box center [522, 201] width 82 height 15
click at [502, 201] on input "[DATE] ١٧:٠٠" at bounding box center [522, 201] width 82 height 15
type input "[DATE] ١٧:٢٦"
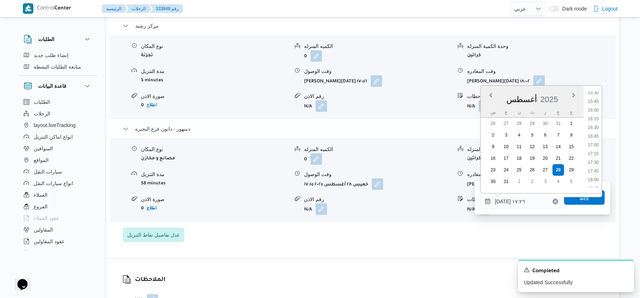
click at [592, 198] on span "تاكيد" at bounding box center [585, 197] width 41 height 15
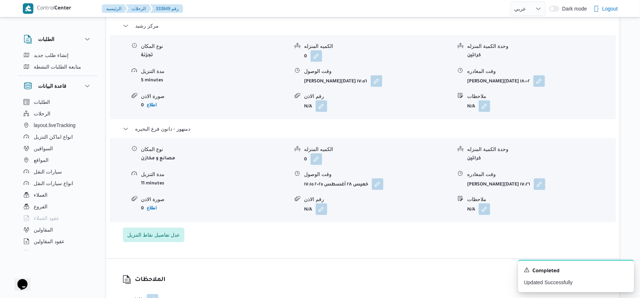
scroll to position [604, 0]
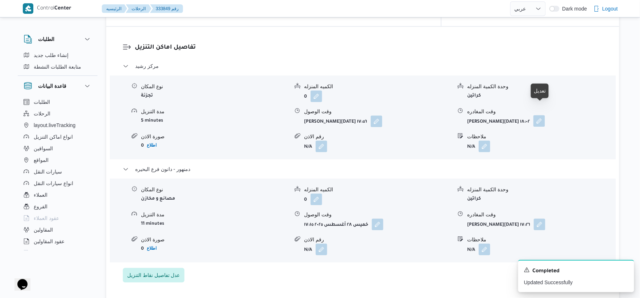
click at [545, 115] on button "button" at bounding box center [540, 121] width 12 height 12
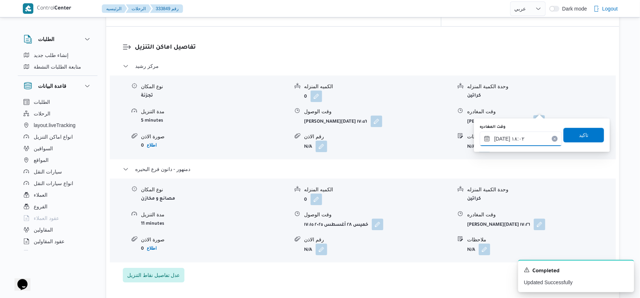
click at [523, 140] on input "[DATE] ١٨:٠٢" at bounding box center [521, 138] width 82 height 15
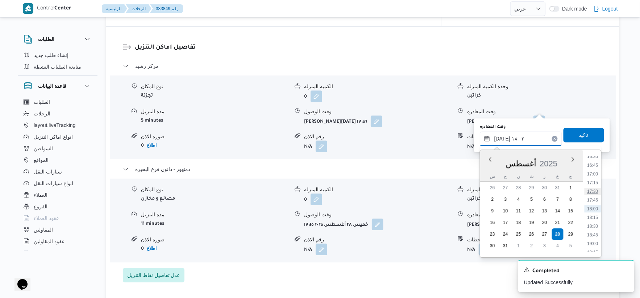
scroll to position [537, 0]
click at [596, 188] on li "16:15" at bounding box center [593, 187] width 17 height 7
type input "[DATE] ١٦:١٥"
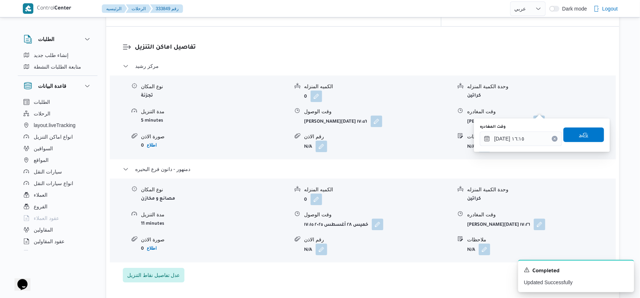
click at [583, 134] on span "تاكيد" at bounding box center [583, 134] width 9 height 9
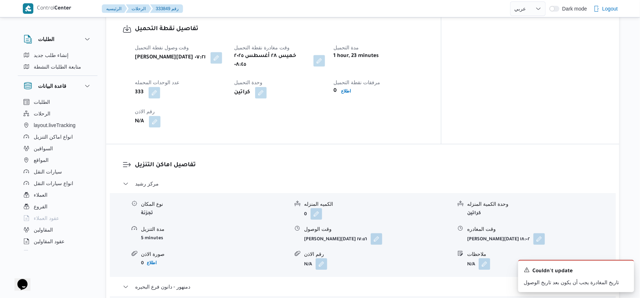
scroll to position [483, 0]
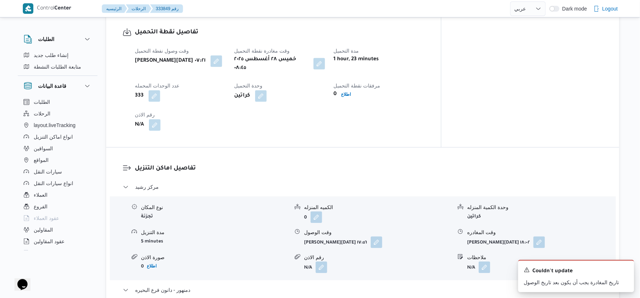
click at [325, 58] on button "button" at bounding box center [320, 64] width 12 height 12
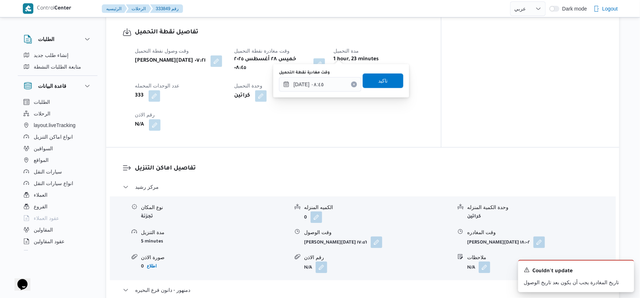
click at [329, 74] on label "وقت مغادرة نقطة التحميل" at bounding box center [304, 73] width 51 height 6
click at [329, 77] on input "[DATE] ٠٨:٤٥" at bounding box center [320, 84] width 82 height 15
click at [331, 87] on input "[DATE] ٠٨:٤٥" at bounding box center [320, 84] width 82 height 15
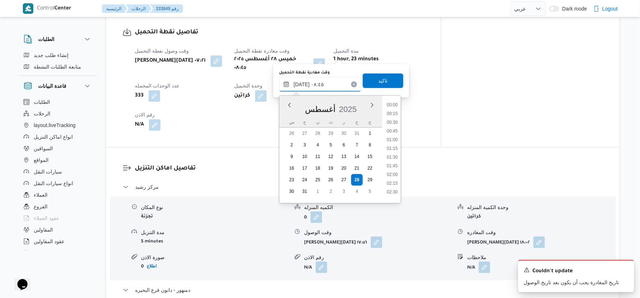
scroll to position [256, 0]
click at [390, 133] on li "08:15" at bounding box center [392, 136] width 17 height 7
type input "٢٨/٠٨/٢٠٢٥ ٠٨:١٥"
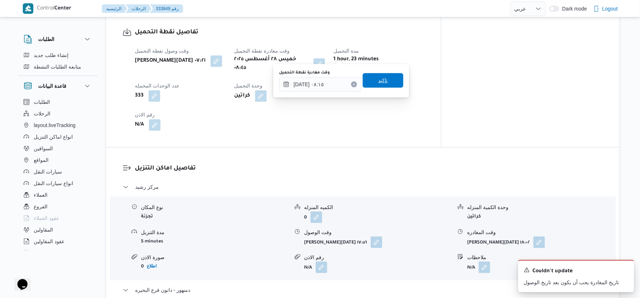
click at [384, 80] on span "تاكيد" at bounding box center [383, 80] width 41 height 15
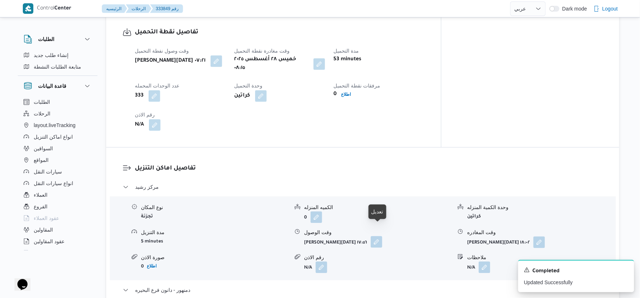
click at [376, 236] on button "button" at bounding box center [377, 242] width 12 height 12
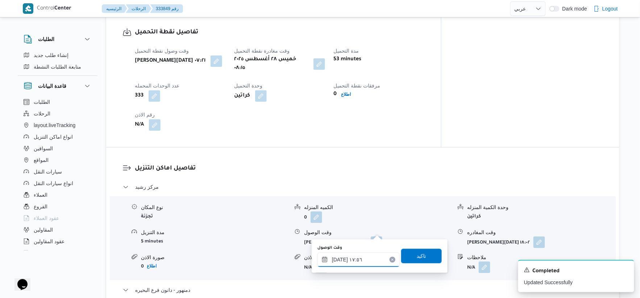
click at [364, 259] on input "٢٨/٠٨/٢٠٢٥ ١٧:٥٦" at bounding box center [359, 259] width 82 height 15
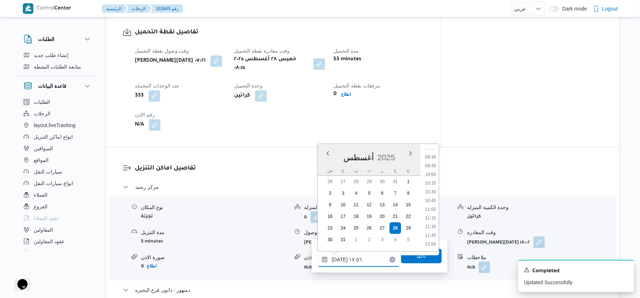
scroll to position [327, 0]
click at [434, 176] on li "10:00" at bounding box center [430, 174] width 17 height 7
type input "٢٨/٠٨/٢٠٢٥ ١٠:٠٠"
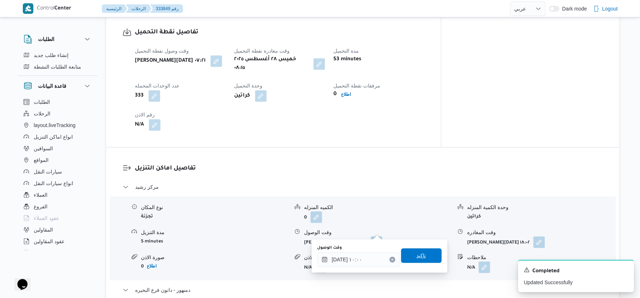
click at [426, 255] on span "تاكيد" at bounding box center [421, 255] width 41 height 15
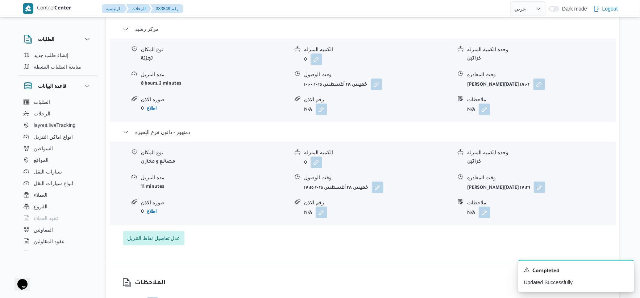
scroll to position [644, 0]
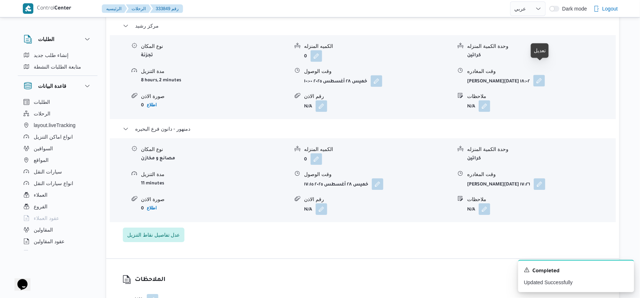
click at [543, 75] on button "button" at bounding box center [540, 81] width 12 height 12
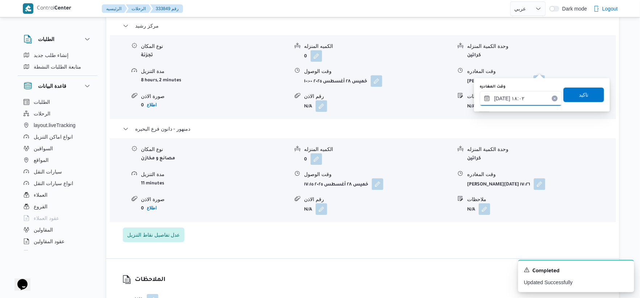
drag, startPoint x: 538, startPoint y: 74, endPoint x: 530, endPoint y: 101, distance: 28.4
click at [525, 99] on input "٢٨/٠٨/٢٠٢٥ ١٨:٠٢" at bounding box center [521, 98] width 82 height 15
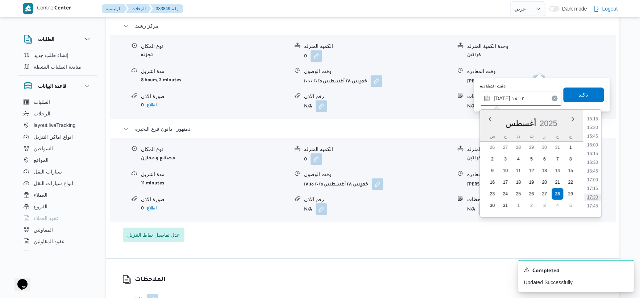
scroll to position [537, 0]
click at [595, 144] on li "16:15" at bounding box center [593, 147] width 17 height 7
type input "٢٨/٠٨/٢٠٢٥ ١٦:١٥"
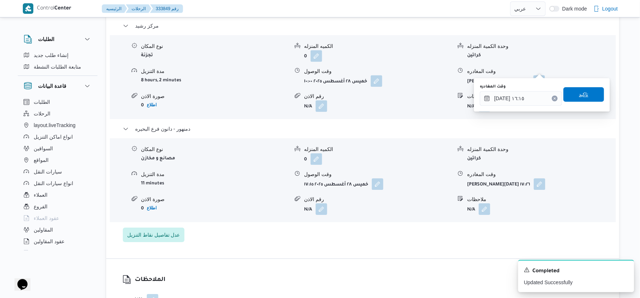
click at [587, 94] on span "تاكيد" at bounding box center [584, 94] width 41 height 15
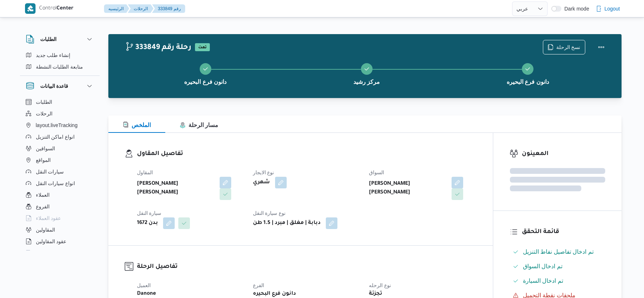
select select "ar"
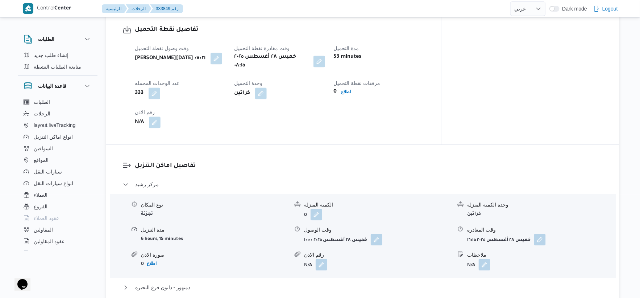
scroll to position [604, 0]
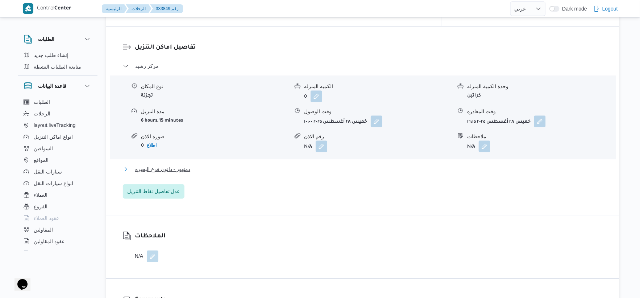
click at [180, 165] on span "دمنهور - دانون فرع البحيره" at bounding box center [162, 169] width 55 height 9
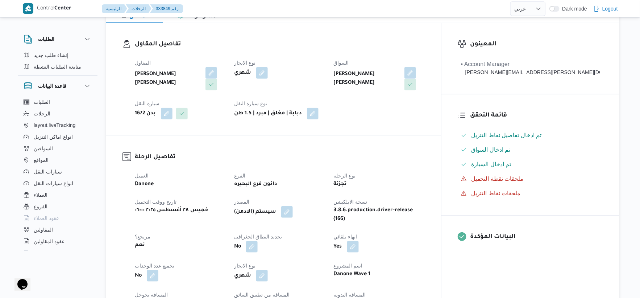
scroll to position [241, 0]
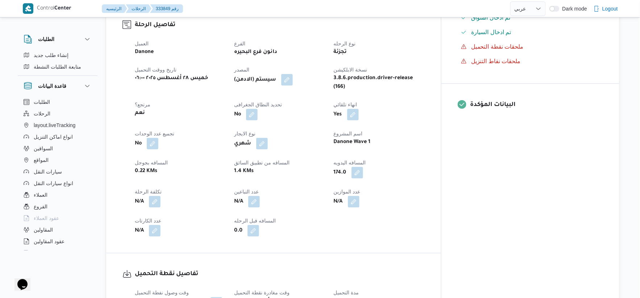
select select "ar"
